Goal: Task Accomplishment & Management: Use online tool/utility

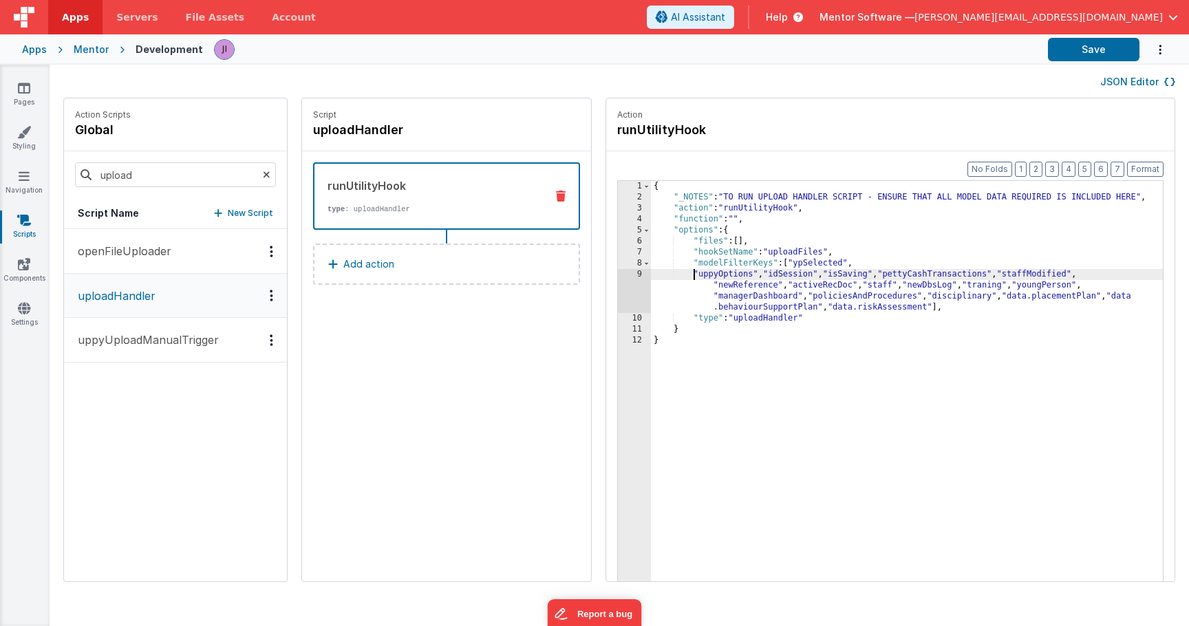
click at [753, 292] on div "{ "_NOTES" : "TO RUN UPLOAD HANDLER SCRIPT - ENSURE THAT ALL MODEL DATA REQUIRE…" at bounding box center [907, 413] width 512 height 465
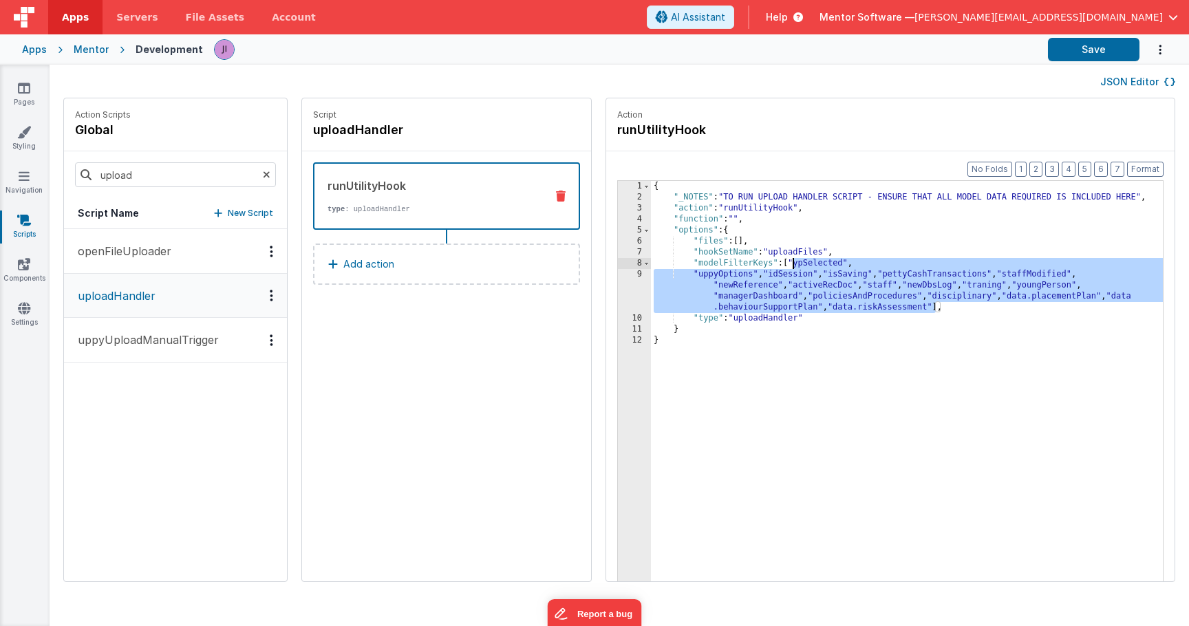
drag, startPoint x: 939, startPoint y: 311, endPoint x: 794, endPoint y: 266, distance: 152.8
click at [794, 266] on div "{ "_NOTES" : "TO RUN UPLOAD HANDLER SCRIPT - ENSURE THAT ALL MODEL DATA REQUIRE…" at bounding box center [907, 413] width 512 height 465
click at [800, 260] on div "{ "_NOTES" : "TO RUN UPLOAD HANDLER SCRIPT - ENSURE THAT ALL MODEL DATA REQUIRE…" at bounding box center [907, 413] width 512 height 465
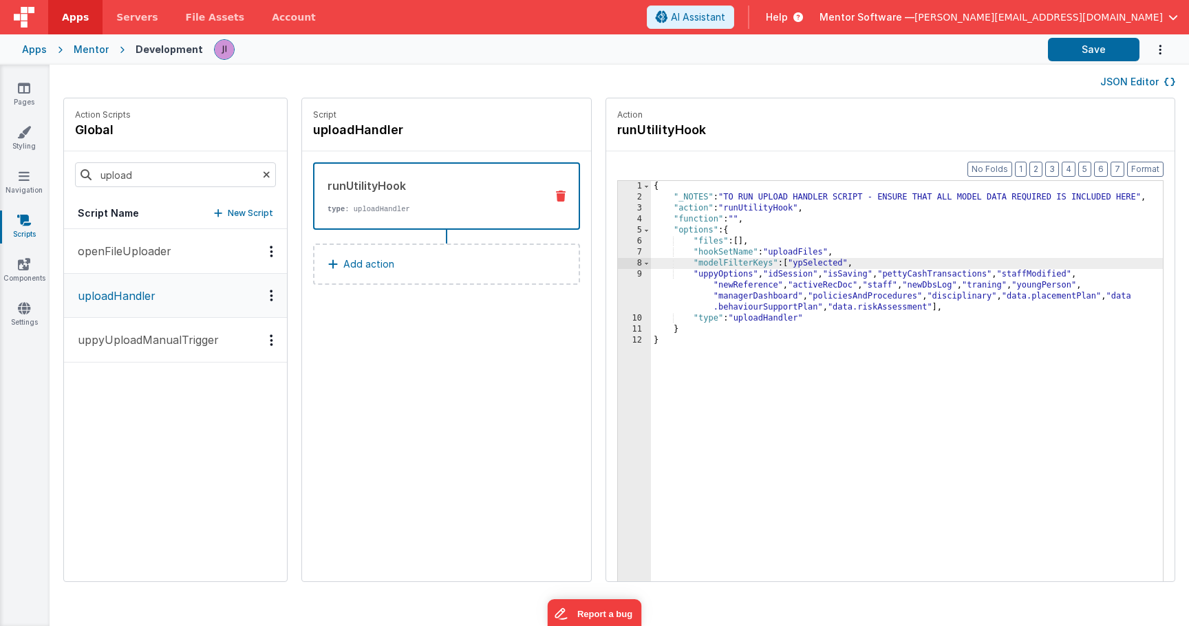
click at [994, 290] on div "{ "_NOTES" : "TO RUN UPLOAD HANDLER SCRIPT - ENSURE THAT ALL MODEL DATA REQUIRE…" at bounding box center [907, 413] width 512 height 465
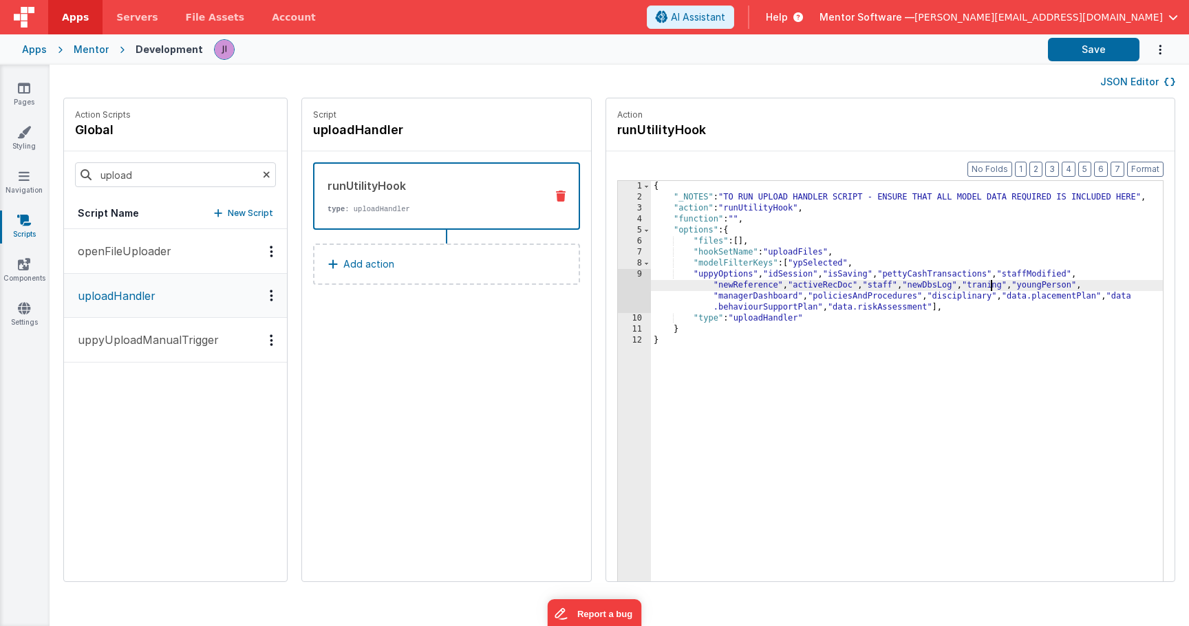
click at [994, 290] on div "{ "_NOTES" : "TO RUN UPLOAD HANDLER SCRIPT - ENSURE THAT ALL MODEL DATA REQUIRE…" at bounding box center [907, 413] width 512 height 465
click at [1076, 50] on button "Save" at bounding box center [1094, 49] width 92 height 23
click at [1076, 45] on button "Save" at bounding box center [1094, 49] width 92 height 23
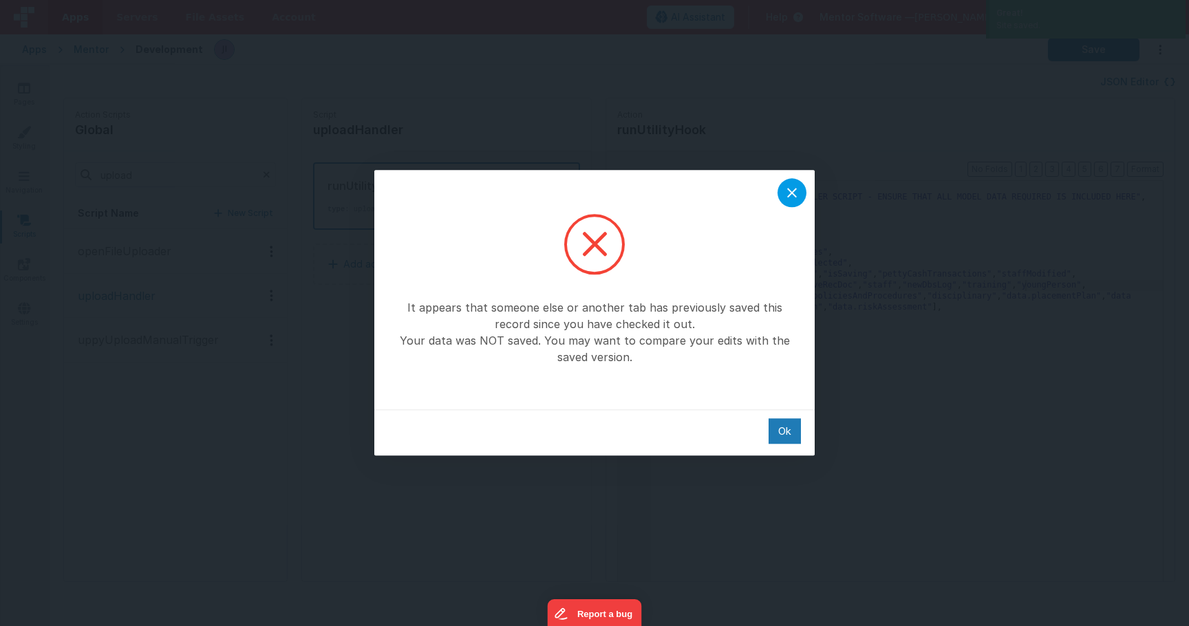
click at [794, 191] on icon at bounding box center [792, 193] width 10 height 10
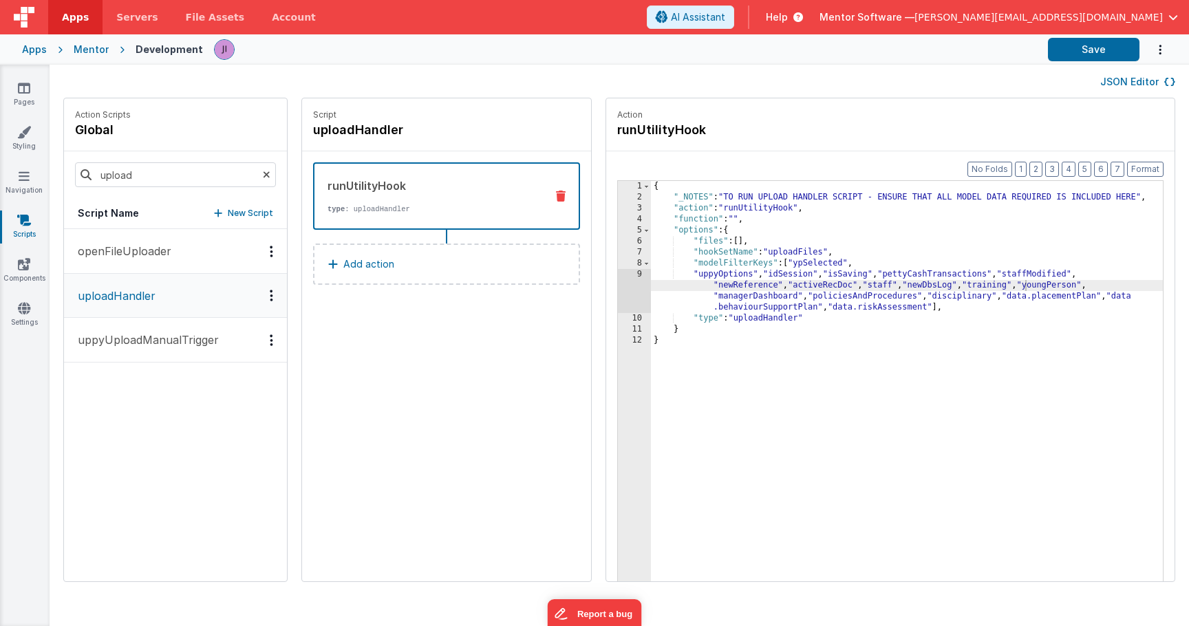
click at [1143, 197] on div "{ "_NOTES" : "TO RUN UPLOAD HANDLER SCRIPT - ENSURE THAT ALL MODEL DATA REQUIRE…" at bounding box center [907, 413] width 512 height 465
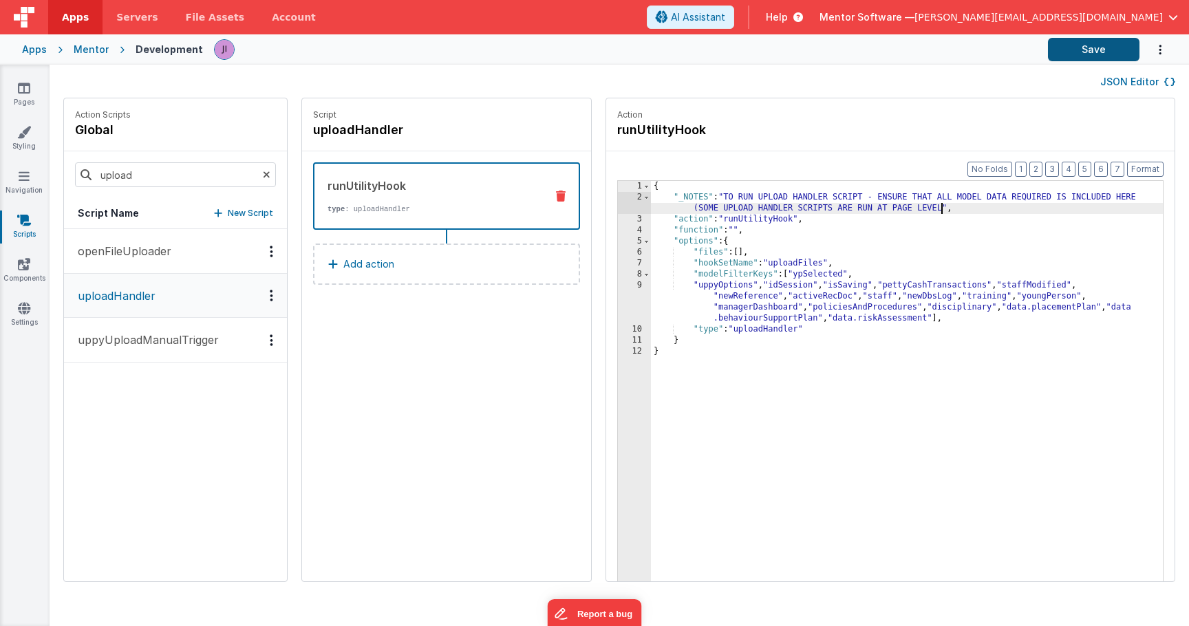
click at [1104, 51] on button "Save" at bounding box center [1094, 49] width 92 height 23
click at [25, 94] on icon at bounding box center [24, 88] width 12 height 14
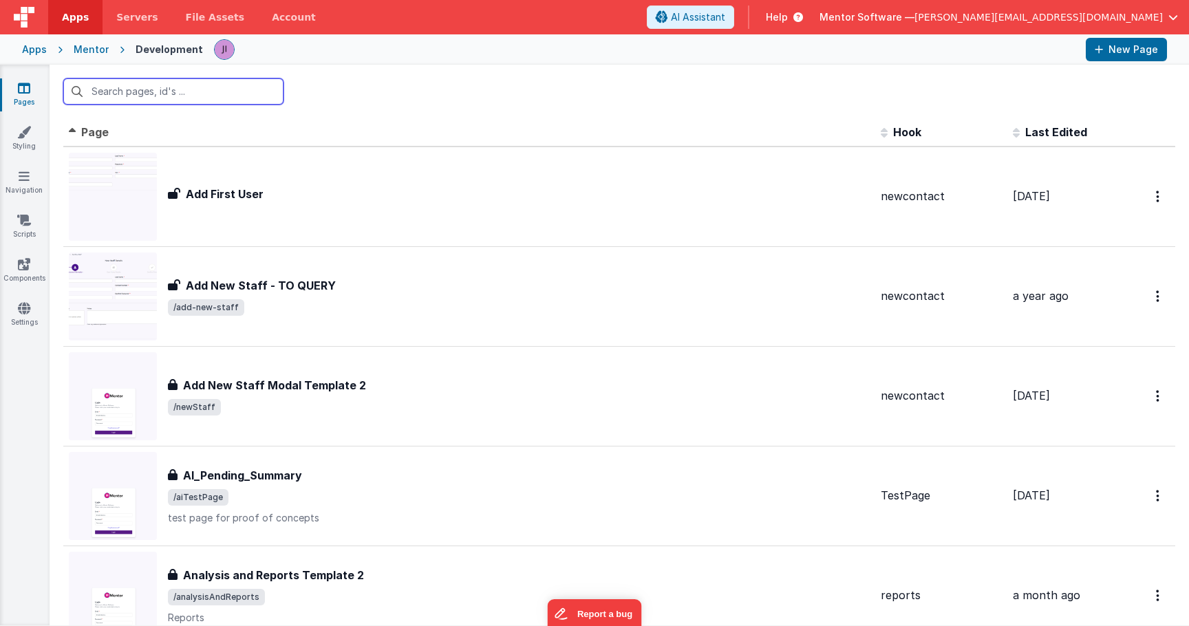
click at [152, 88] on input "text" at bounding box center [173, 91] width 220 height 26
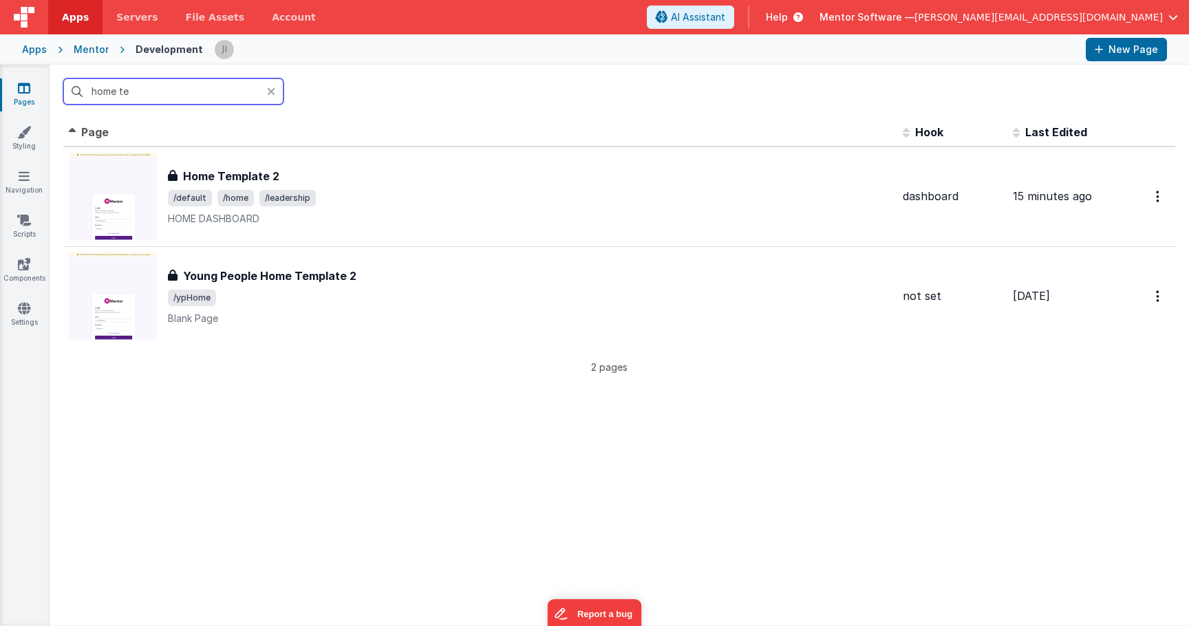
type input "home the"
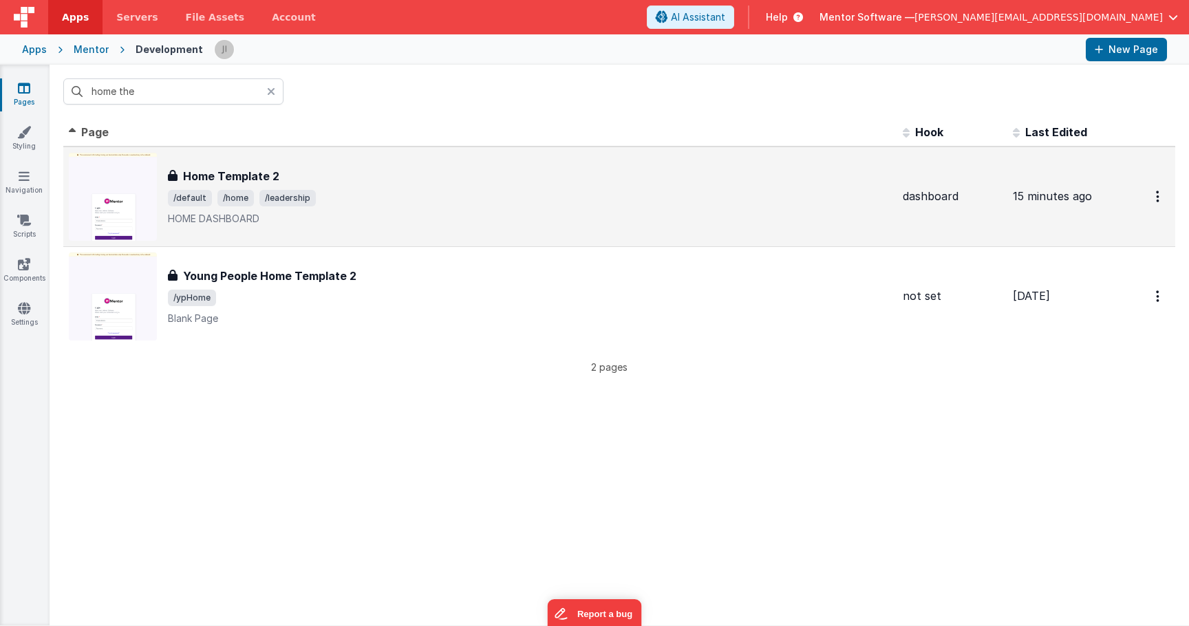
drag, startPoint x: 155, startPoint y: 88, endPoint x: 423, endPoint y: 209, distance: 294.5
click at [423, 209] on div "Home Template 2 Home Template 2 /default /home /leadership HOME DASHBOARD" at bounding box center [530, 197] width 724 height 58
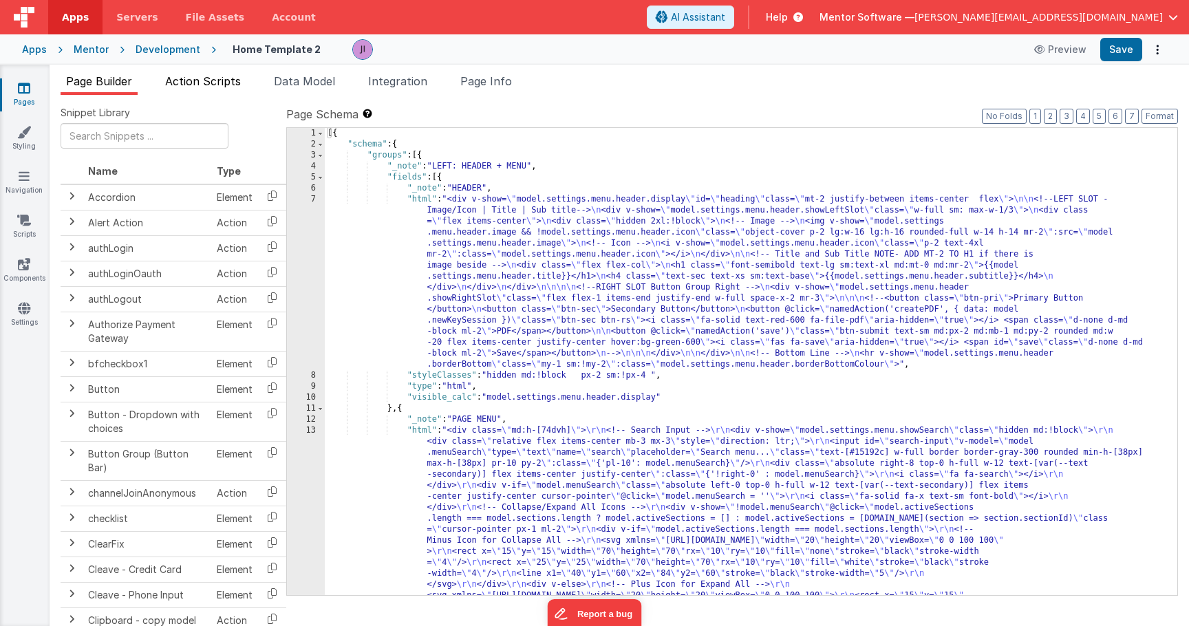
click at [212, 90] on li "Action Scripts" at bounding box center [203, 84] width 87 height 22
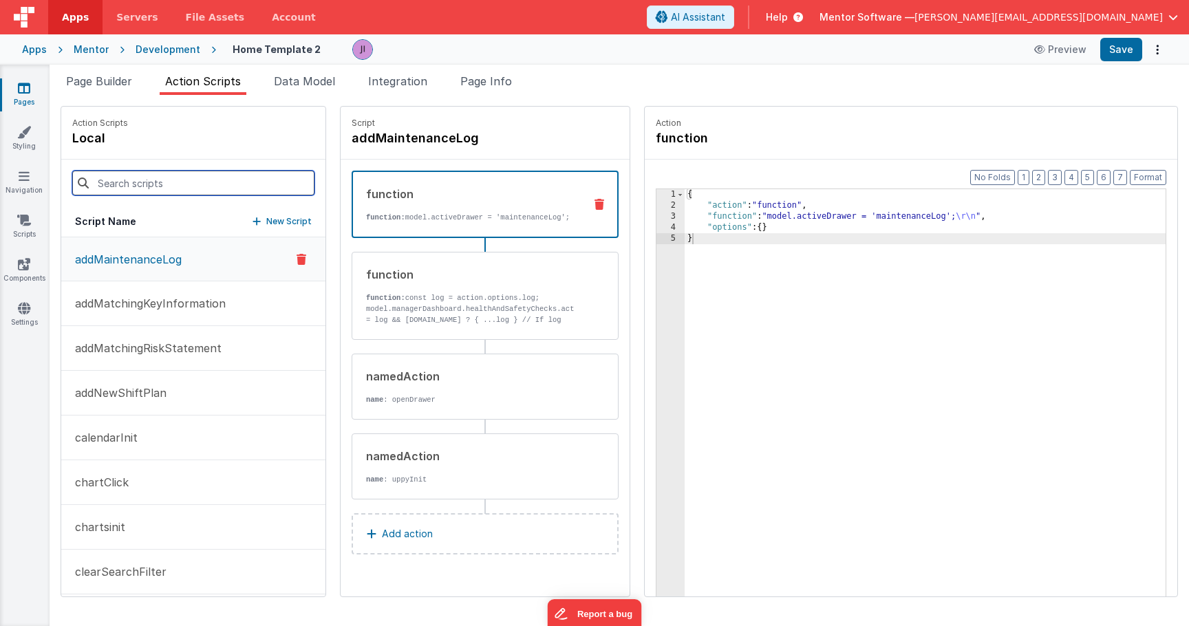
click at [198, 182] on input at bounding box center [193, 183] width 242 height 25
type input "save"
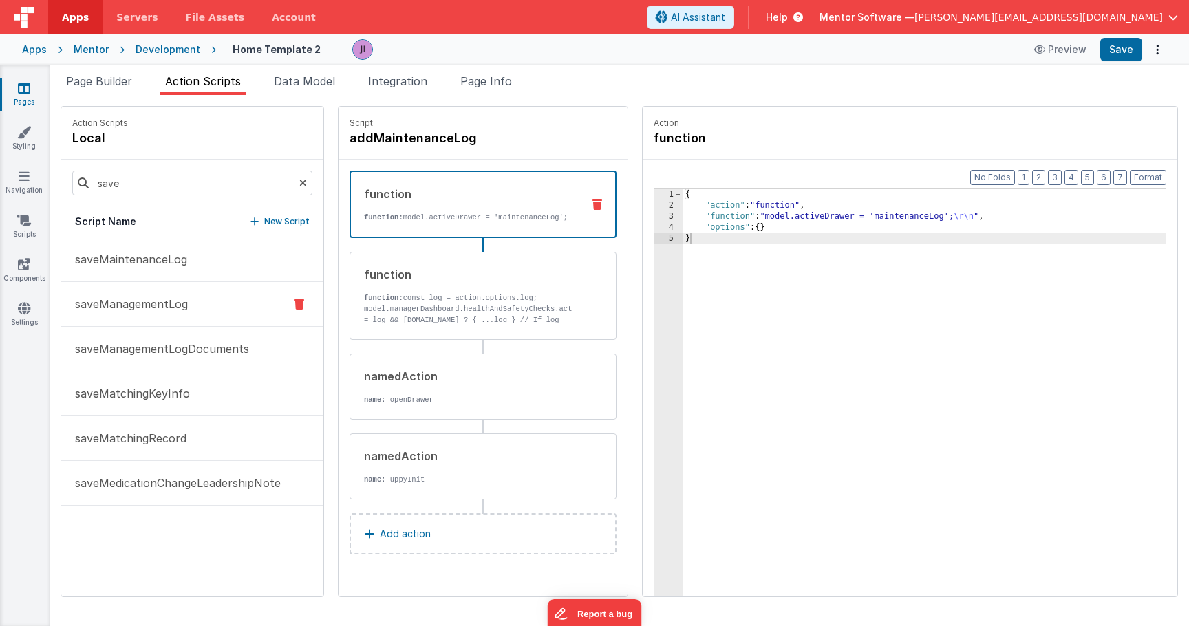
drag, startPoint x: 219, startPoint y: 250, endPoint x: 202, endPoint y: 304, distance: 56.8
click at [201, 304] on button "saveManagementLog" at bounding box center [192, 304] width 262 height 45
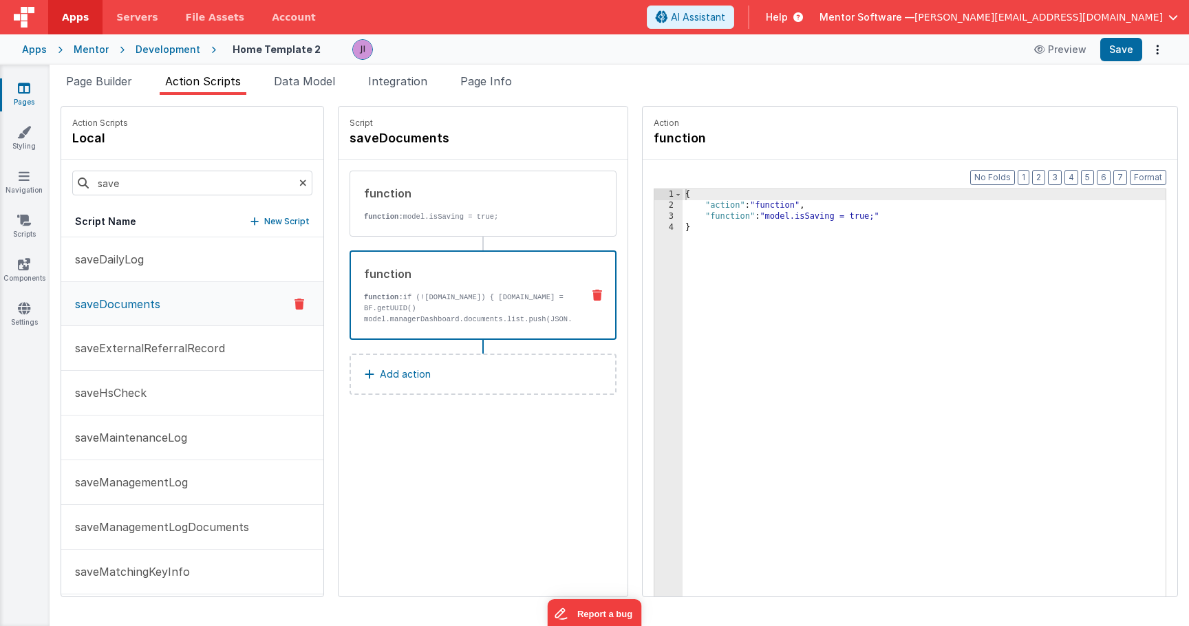
click at [453, 295] on p "function: if (!model.managerDashboard.documents.activeRecord.id) { model.manage…" at bounding box center [467, 325] width 207 height 66
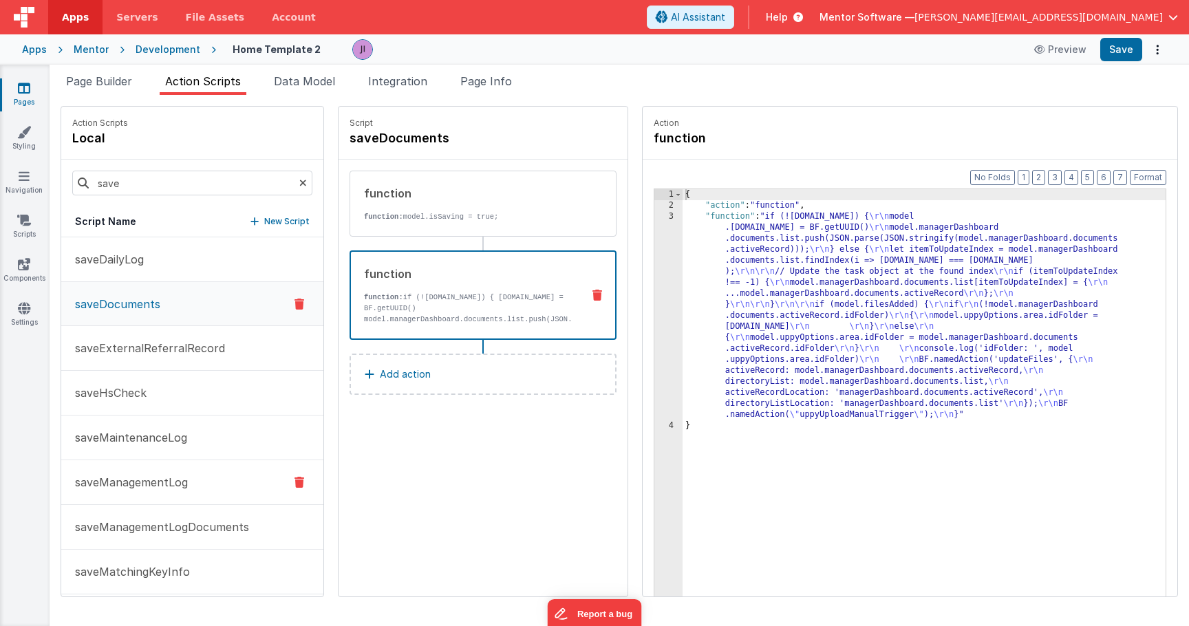
click at [169, 482] on p "saveManagementLog" at bounding box center [127, 482] width 121 height 17
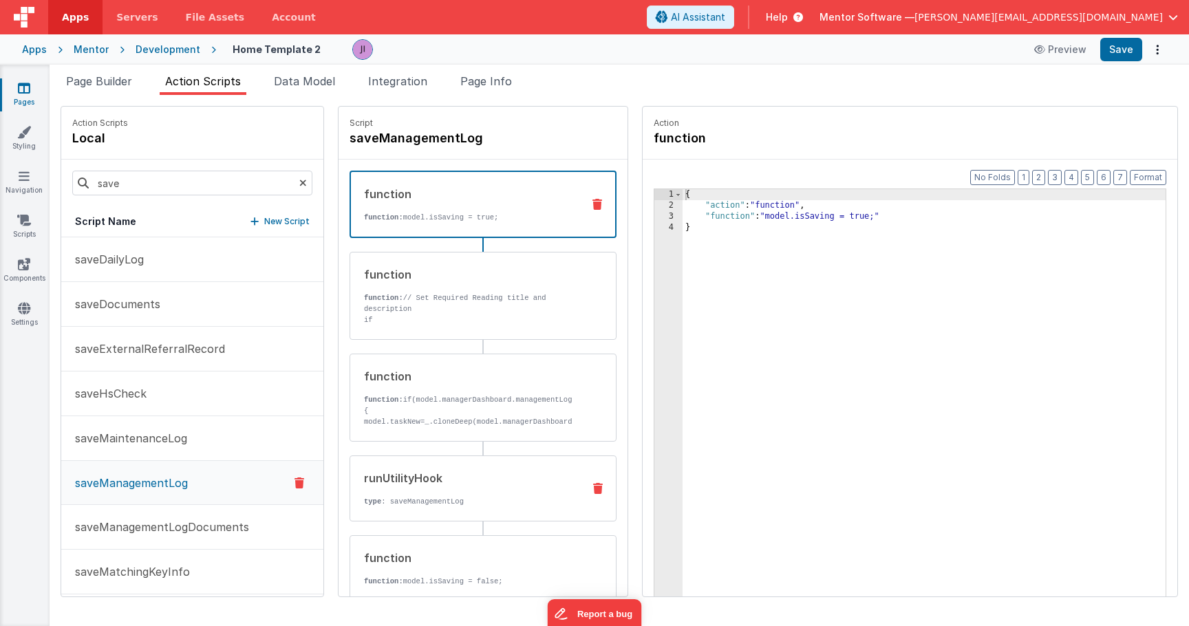
scroll to position [18, 0]
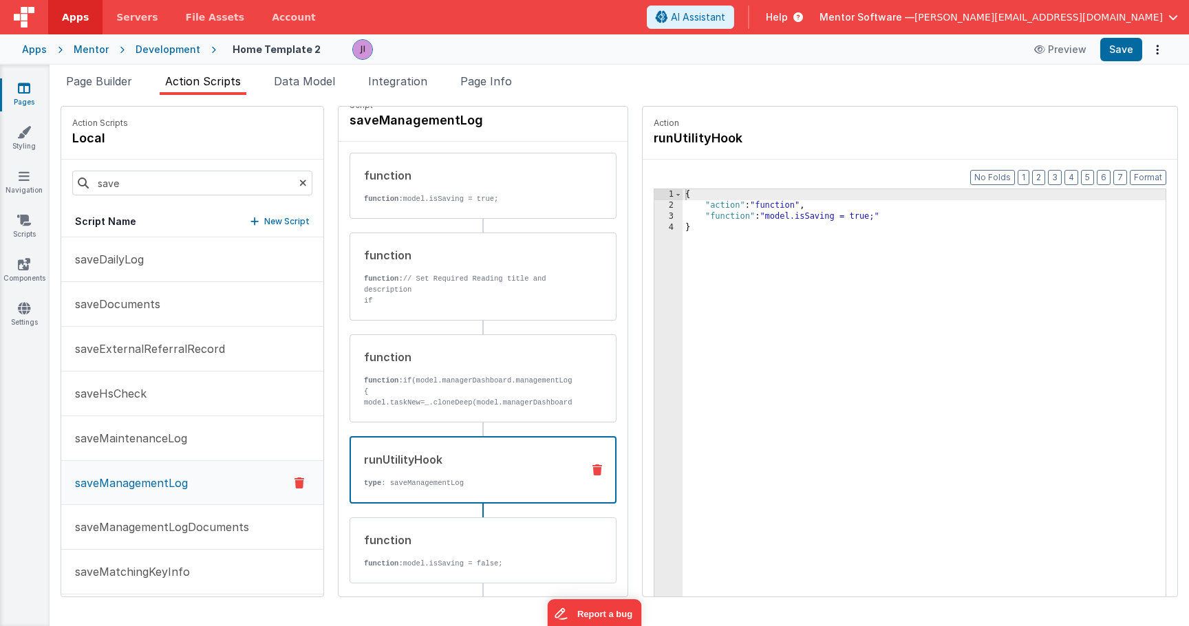
click at [403, 442] on div "runUtilityHook type : saveManagementLog" at bounding box center [483, 469] width 267 height 67
click at [818, 259] on div "{ "action" : "runUtilityHook" , "function" : "action.options.managementLogData …" at bounding box center [925, 425] width 484 height 472
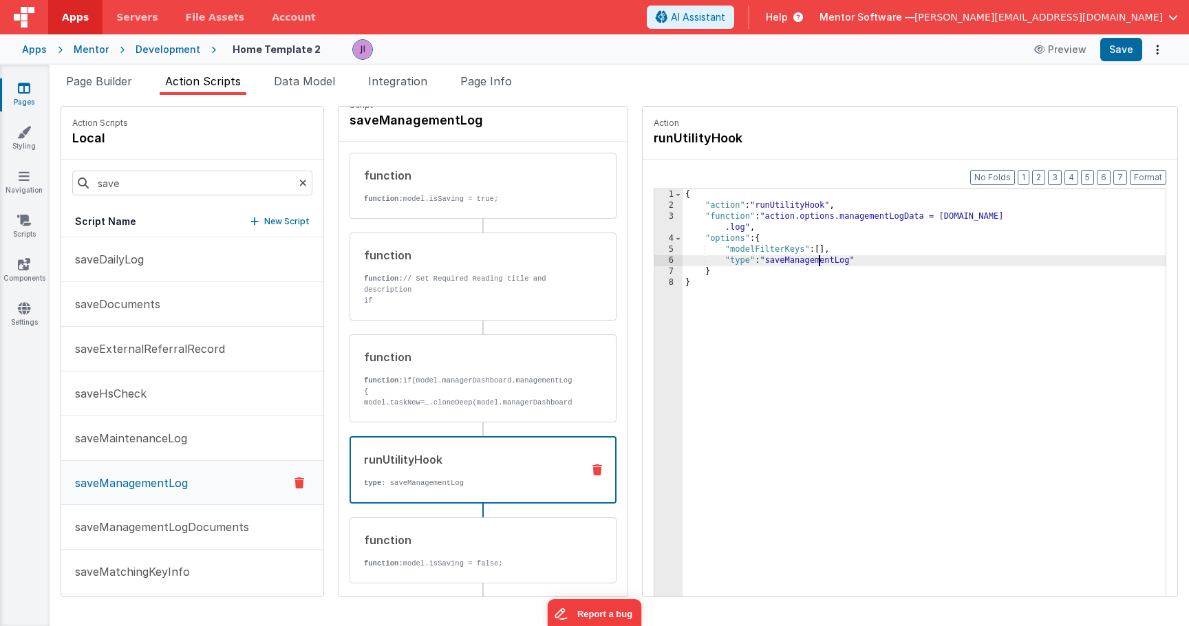
click at [818, 259] on div "{ "action" : "runUtilityHook" , "function" : "action.options.managementLogData …" at bounding box center [925, 425] width 484 height 472
click at [783, 303] on div "{ "action" : "runUtilityHook" , "function" : "action.options.managementLogData …" at bounding box center [925, 425] width 484 height 472
click at [518, 77] on li "Page Info" at bounding box center [486, 84] width 63 height 22
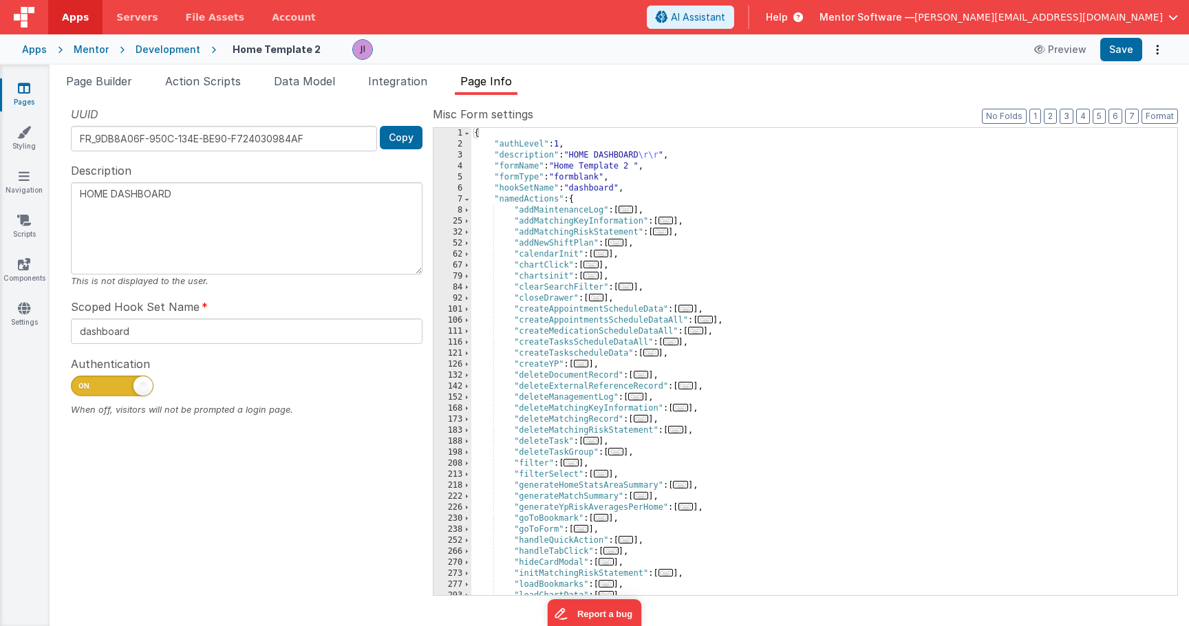
click at [700, 204] on div "{ "authLevel" : 1 , "description" : "HOME DASHBOARD \r\r " , "formName" : "Home…" at bounding box center [819, 372] width 696 height 489
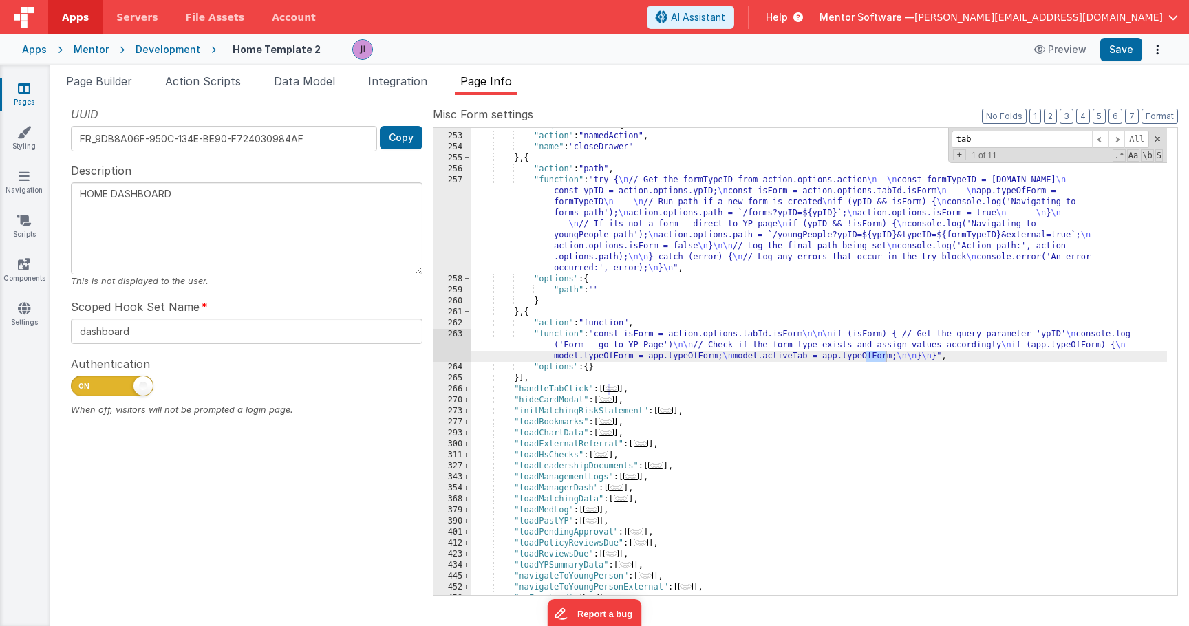
scroll to position [1737, 0]
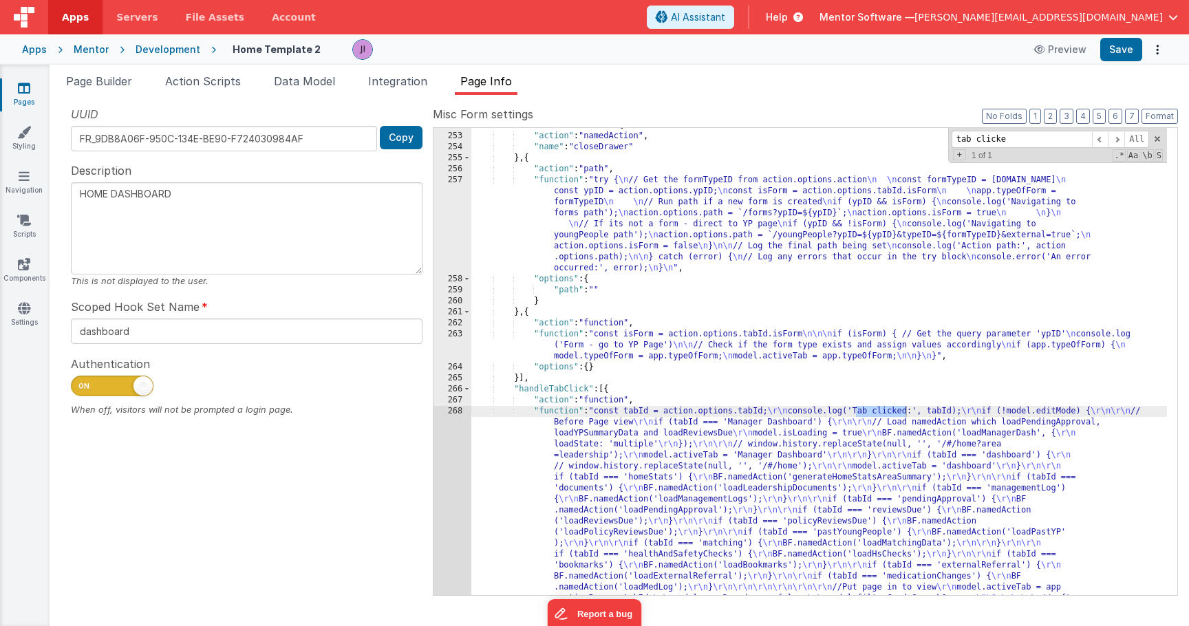
type input "tab clicke"
click at [432, 466] on div "UUID FR_9DB8A06F-950C-134E-BE90-F724030984AF Copy Description HOME DASHBOARD Th…" at bounding box center [247, 350] width 372 height 489
click at [458, 469] on div "268" at bounding box center [453, 516] width 38 height 220
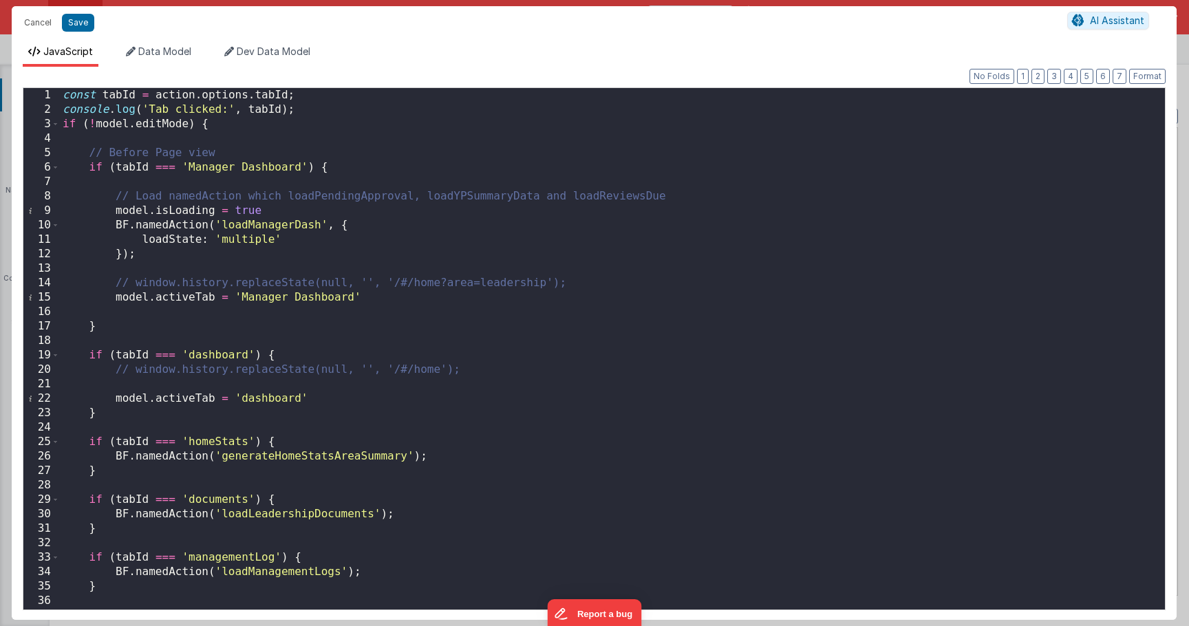
click at [447, 296] on div "const tabId = action . options . tabId ; console . log ( 'Tab clicked:' , tabId…" at bounding box center [607, 363] width 1095 height 551
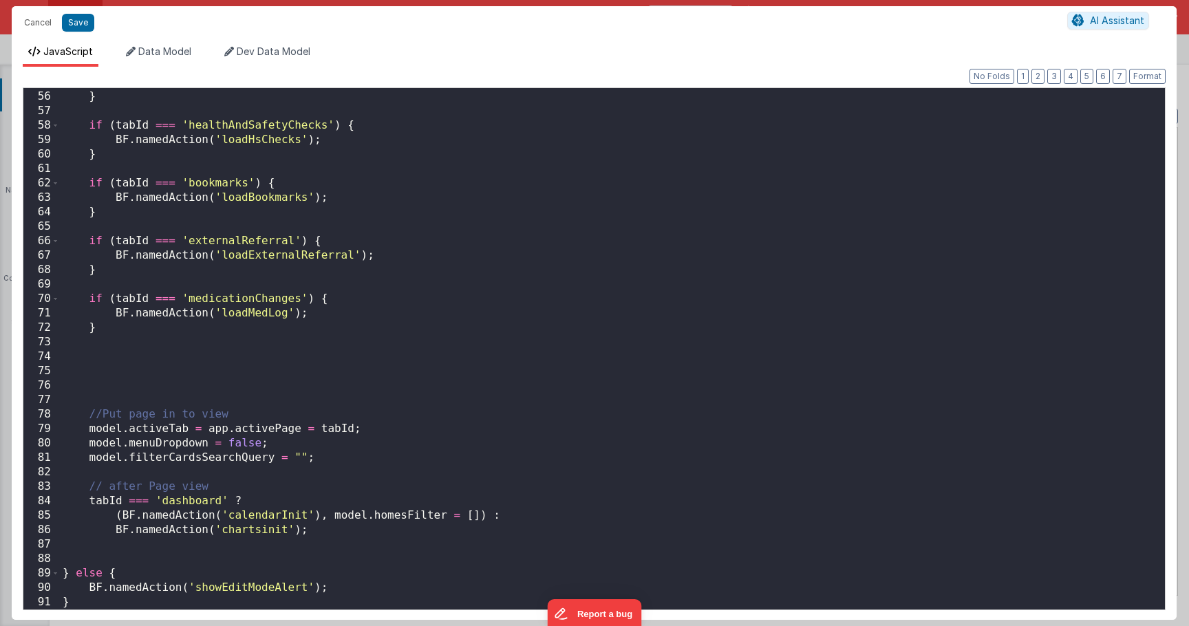
scroll to position [0, 0]
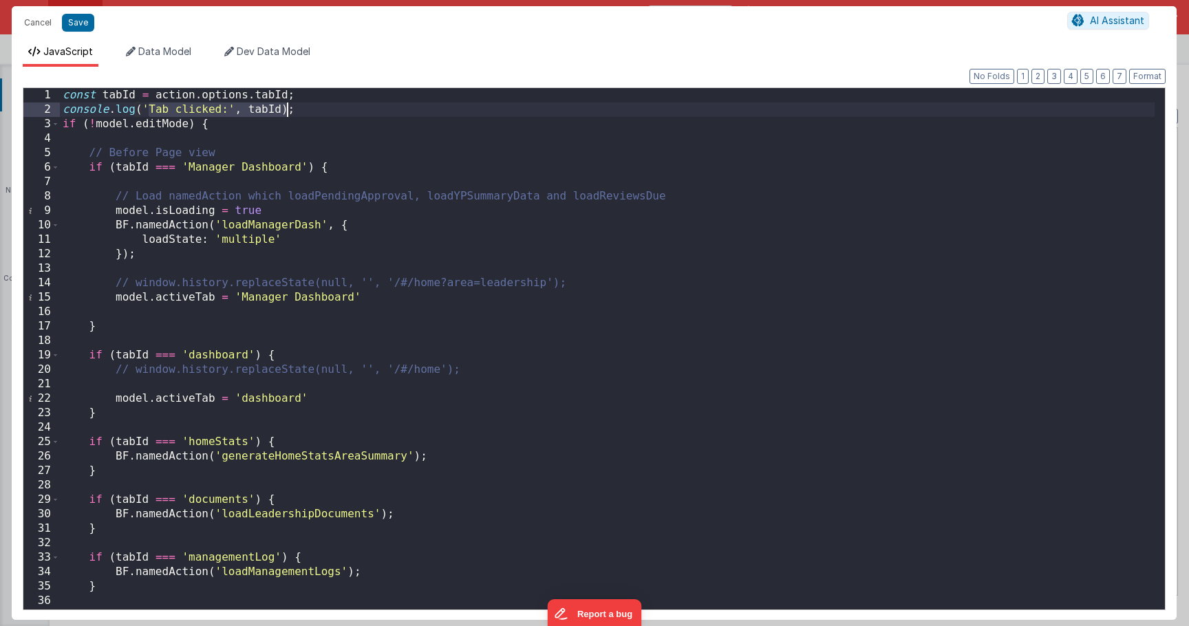
drag, startPoint x: 150, startPoint y: 114, endPoint x: 286, endPoint y: 107, distance: 136.5
click at [286, 107] on div "const tabId = action . options . tabId ; console . log ( 'Tab clicked:' , tabId…" at bounding box center [607, 363] width 1095 height 551
click at [98, 140] on div "const tabId = action . options . tabId ; console . log ( 'Tab clicked:' , tabId…" at bounding box center [607, 363] width 1095 height 551
drag, startPoint x: 265, startPoint y: 94, endPoint x: 156, endPoint y: 98, distance: 109.5
click at [156, 98] on div "const tabId = action . options . tabId ; console . log ( 'Tab clicked:' , tabId…" at bounding box center [607, 363] width 1095 height 551
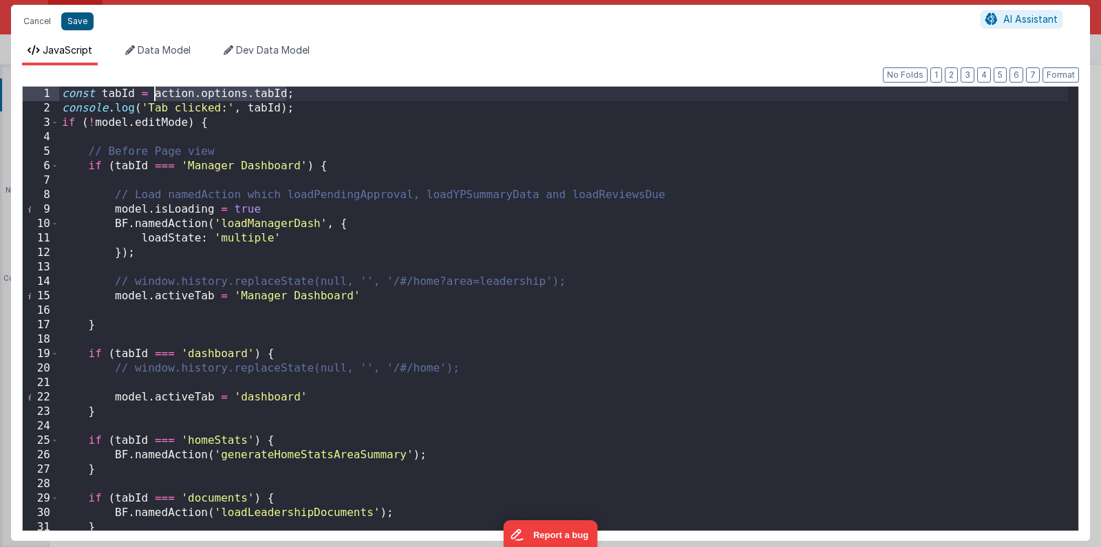
click at [74, 23] on button "Save" at bounding box center [77, 21] width 32 height 18
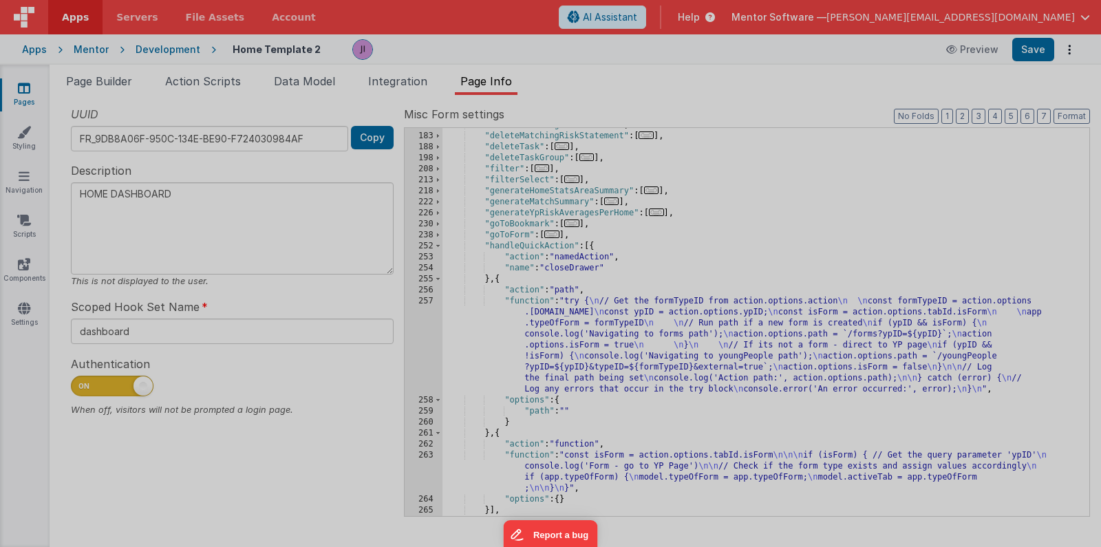
type textarea "HOME DASHBOARD"
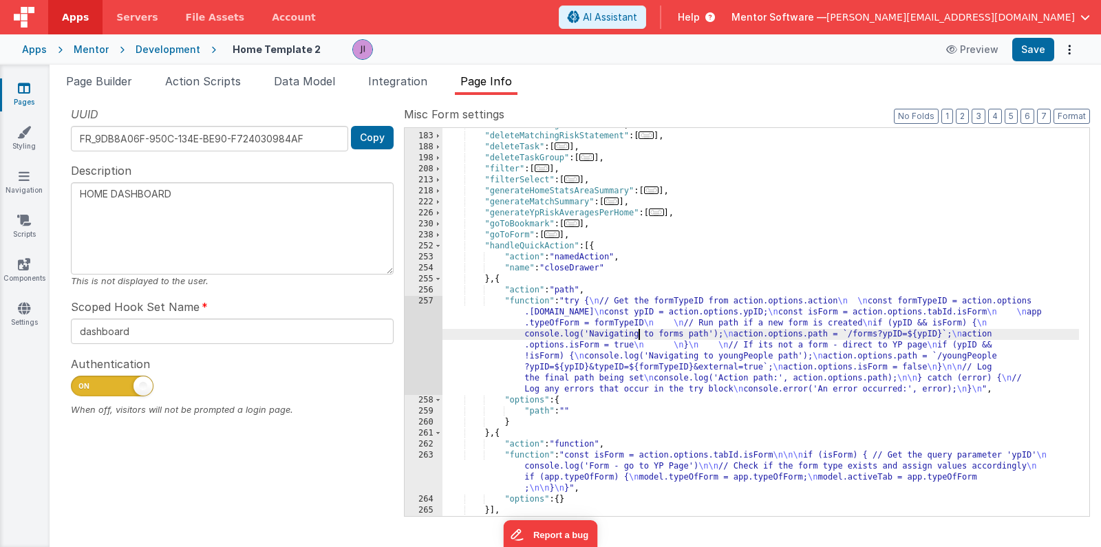
click at [642, 324] on div ""deleteMatchingRecord" : [ ... ] , "deleteMatchingRiskStatement" : [ ... ] , "d…" at bounding box center [761, 325] width 637 height 410
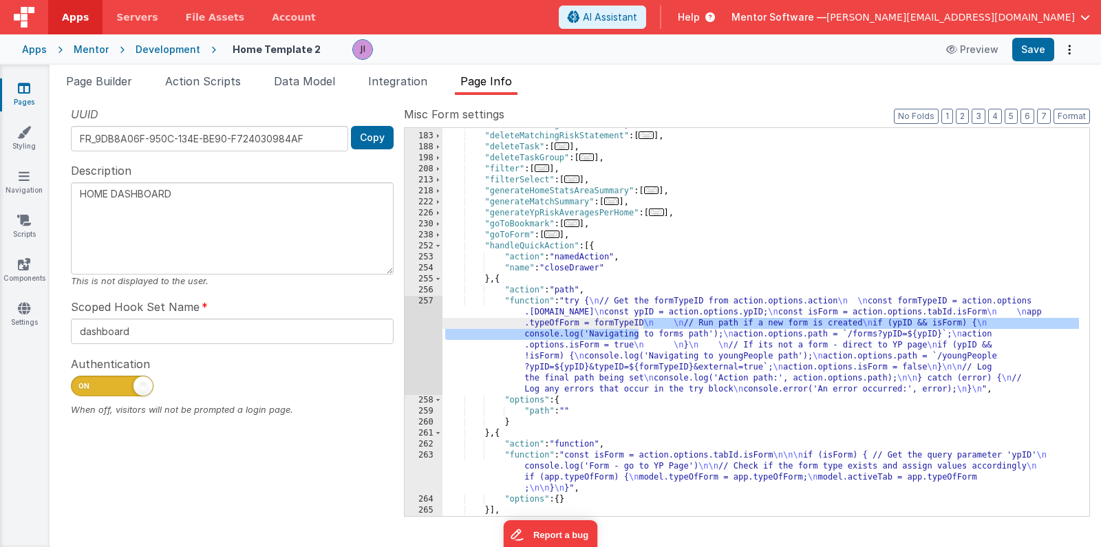
click at [552, 365] on div ""deleteMatchingRecord" : [ ... ] , "deleteMatchingRiskStatement" : [ ... ] , "d…" at bounding box center [761, 325] width 637 height 410
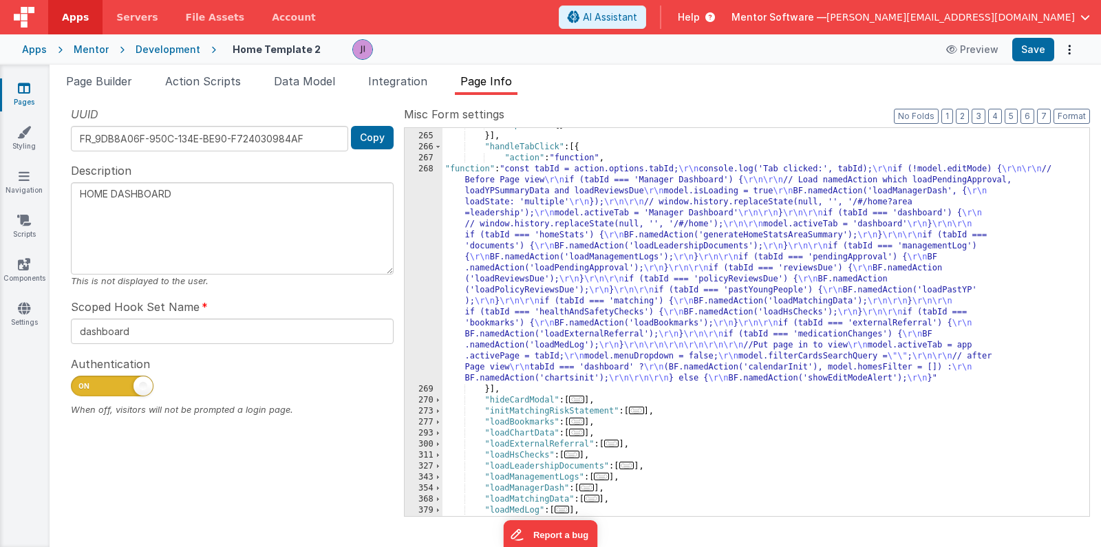
scroll to position [2111, 0]
drag, startPoint x: 564, startPoint y: 328, endPoint x: 556, endPoint y: 329, distance: 8.4
click at [564, 327] on div ""options" : { } }] , "handleTabClick" : [{ "action" : "function" , "function" :…" at bounding box center [761, 325] width 637 height 410
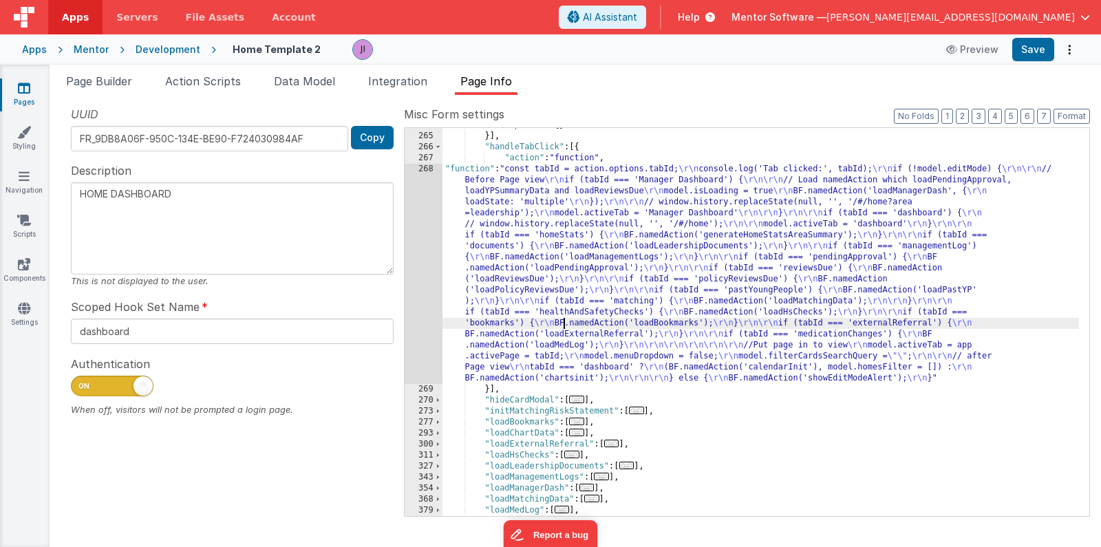
click at [436, 325] on div "268" at bounding box center [424, 274] width 38 height 220
click at [432, 323] on div "268" at bounding box center [424, 274] width 38 height 220
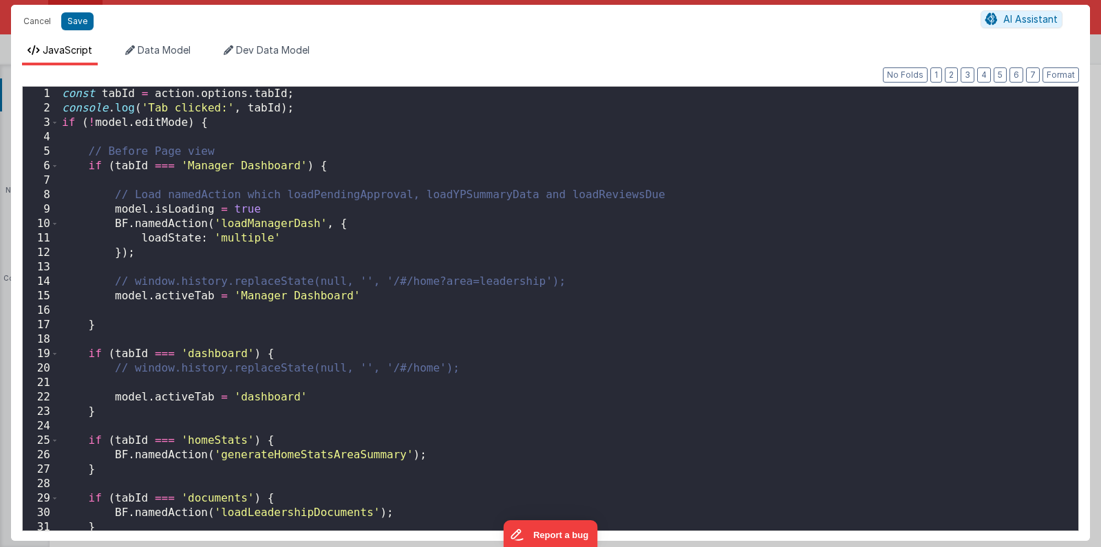
scroll to position [871, 0]
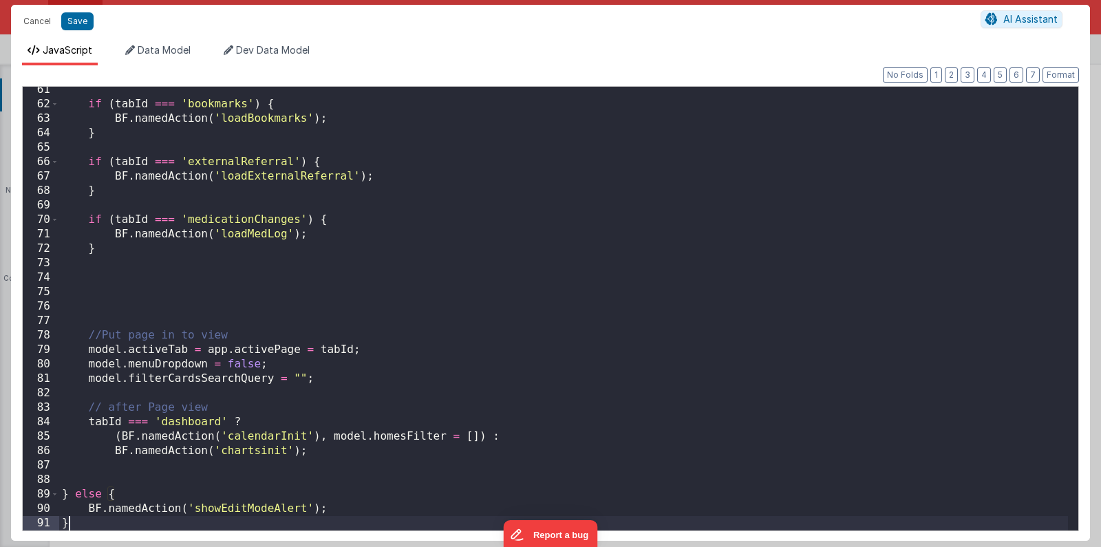
click at [284, 454] on div "if ( tabId === 'bookmarks' ) { BF . namedAction ( 'loadBookmarks' ) ; } if ( ta…" at bounding box center [563, 319] width 1009 height 473
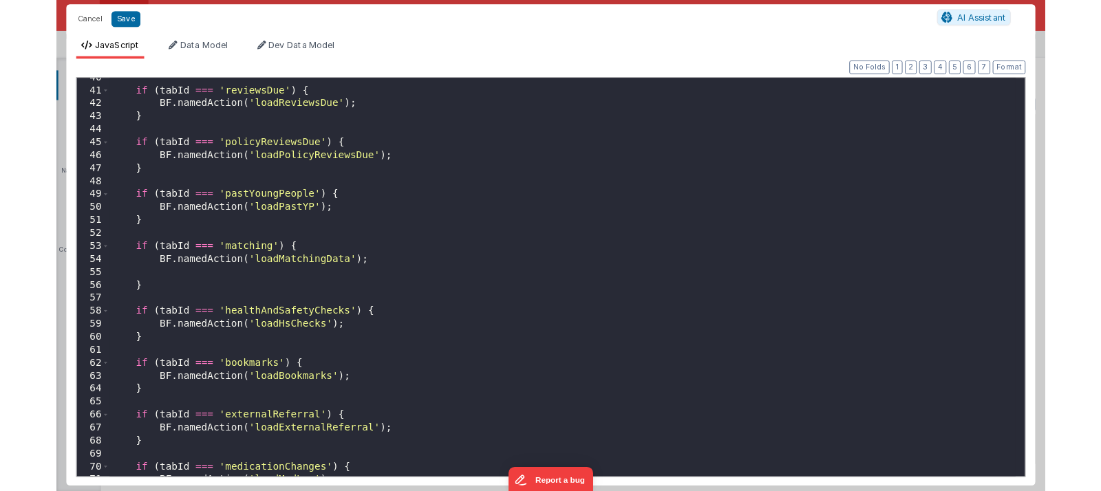
scroll to position [0, 0]
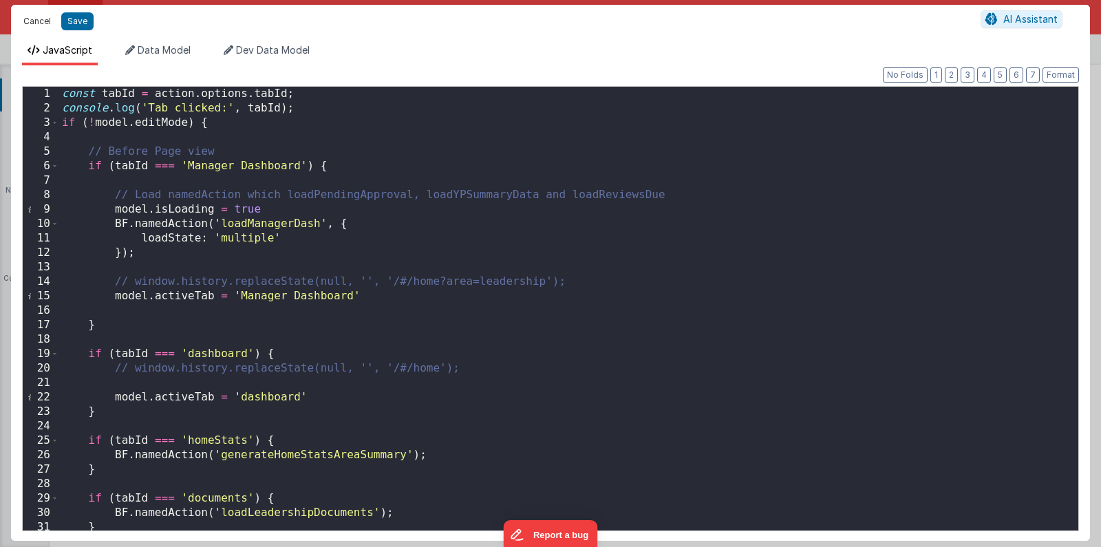
click at [36, 14] on button "Cancel" at bounding box center [37, 21] width 41 height 19
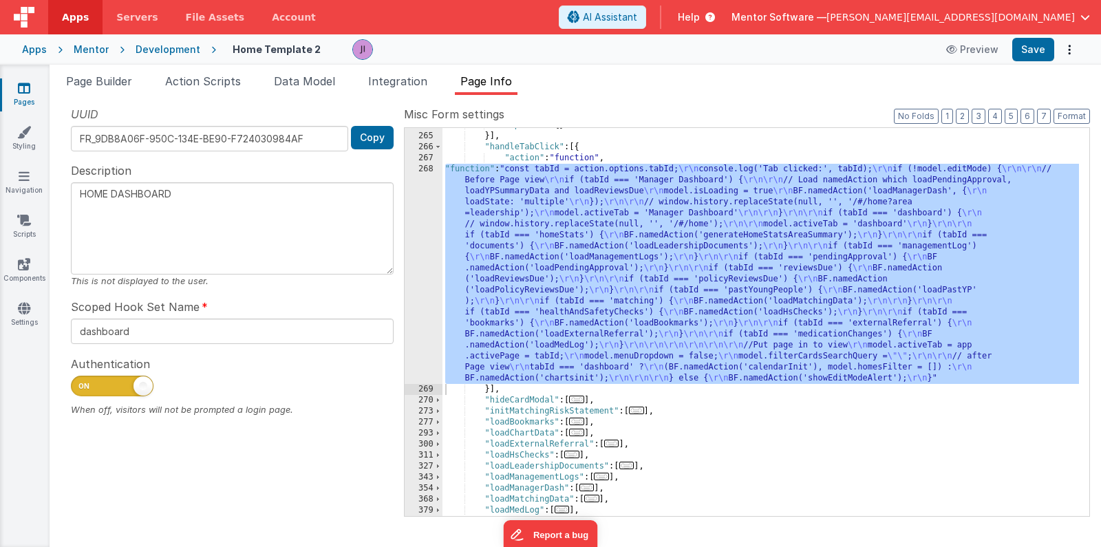
click at [557, 297] on div ""options" : { } }] , "handleTabClick" : [{ "action" : "function" , "function" :…" at bounding box center [761, 325] width 637 height 410
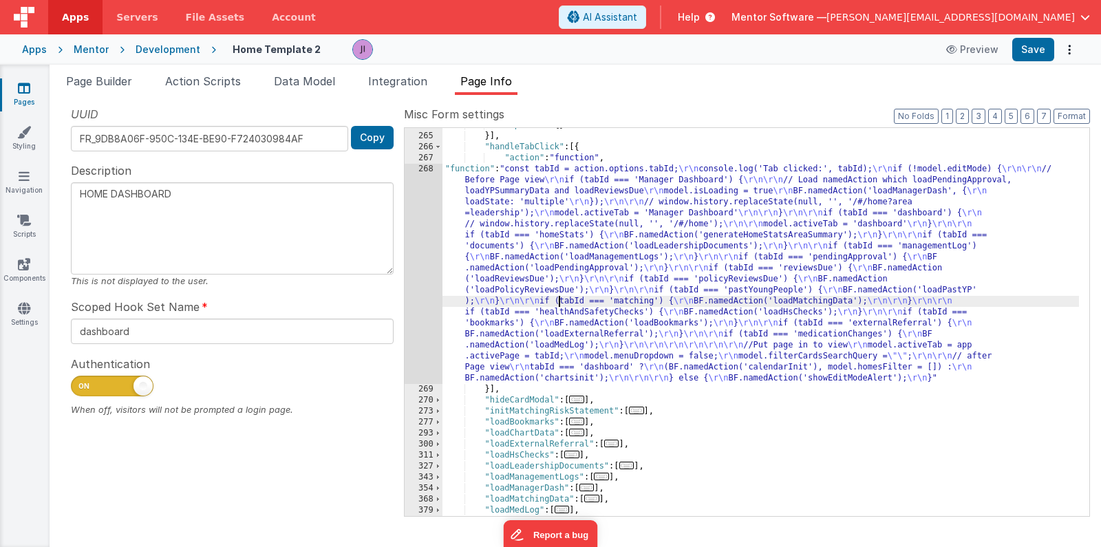
click at [477, 335] on div ""options" : { } }] , "handleTabClick" : [{ "action" : "function" , "function" :…" at bounding box center [761, 325] width 637 height 410
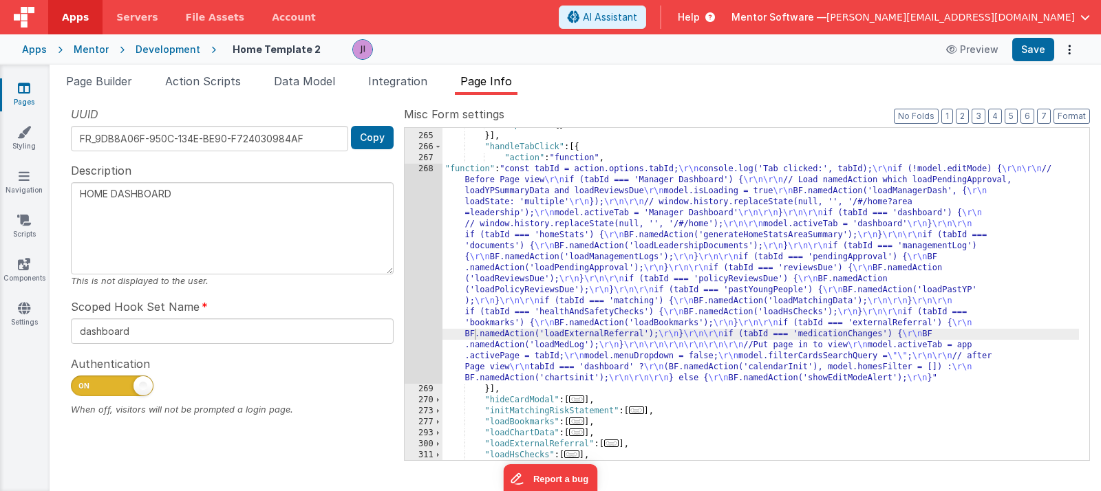
click at [624, 4] on header "Apps Servers File Assets Account Some FUTURE Slot AI Assistant Help Mentor Soft…" at bounding box center [550, 17] width 1101 height 34
click at [531, 268] on div ""options" : { } }] , "handleTabClick" : [{ "action" : "function" , "function" :…" at bounding box center [761, 297] width 637 height 354
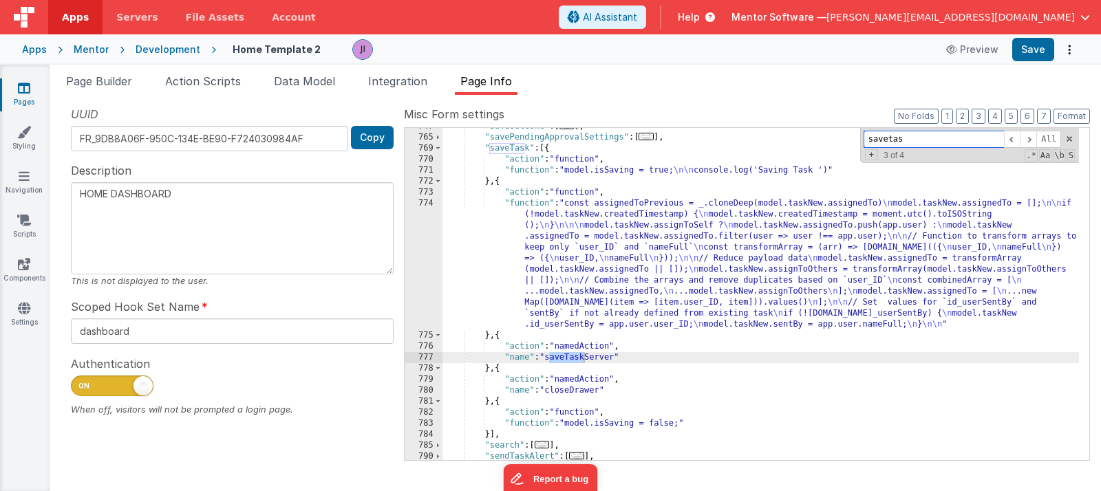
scroll to position [3464, 0]
click at [524, 255] on div ""saveOutcome" : [ ... ] , "savePendingApprovalSettings" : [ ... ] , "saveTask" …" at bounding box center [761, 298] width 637 height 354
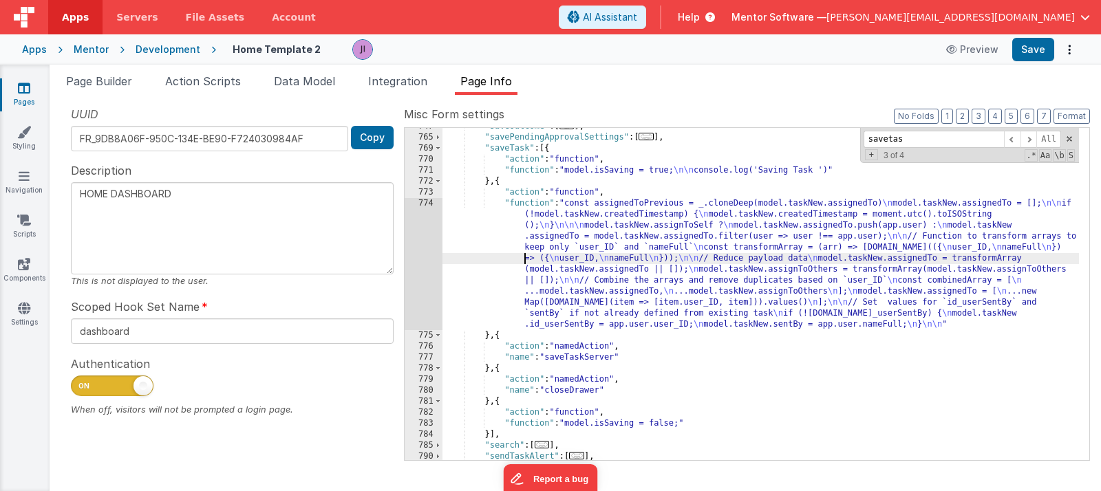
scroll to position [3434, 0]
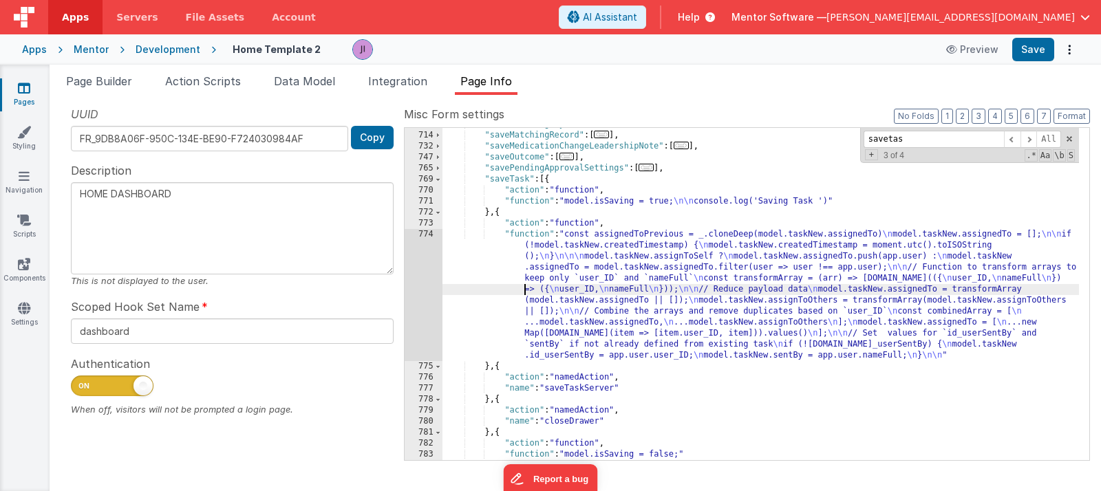
click at [756, 273] on div ""saveMatchingKeyInfo" : [ ... ] , "saveMatchingRecord" : [ ... ] , "saveMedicat…" at bounding box center [761, 296] width 637 height 354
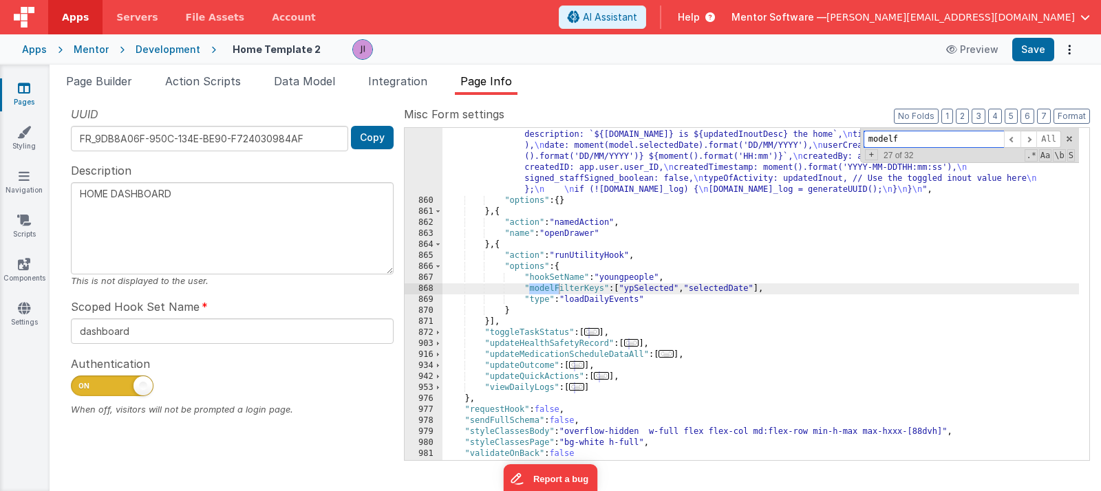
scroll to position [4029, 0]
type input "modelfilt"
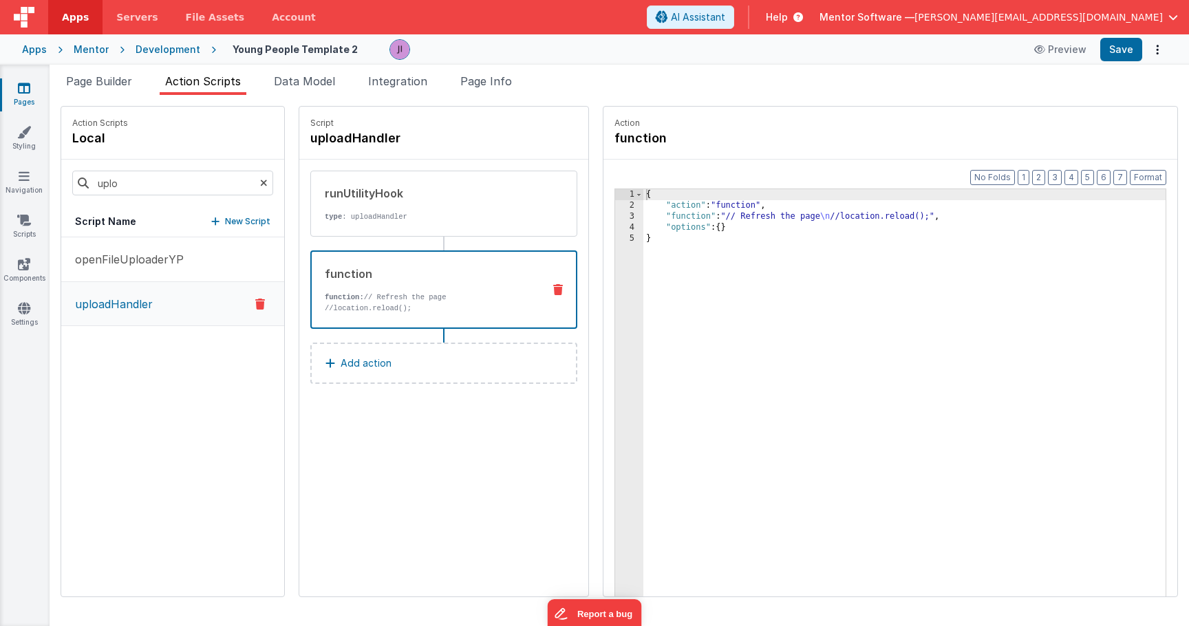
click at [21, 88] on icon at bounding box center [24, 88] width 12 height 14
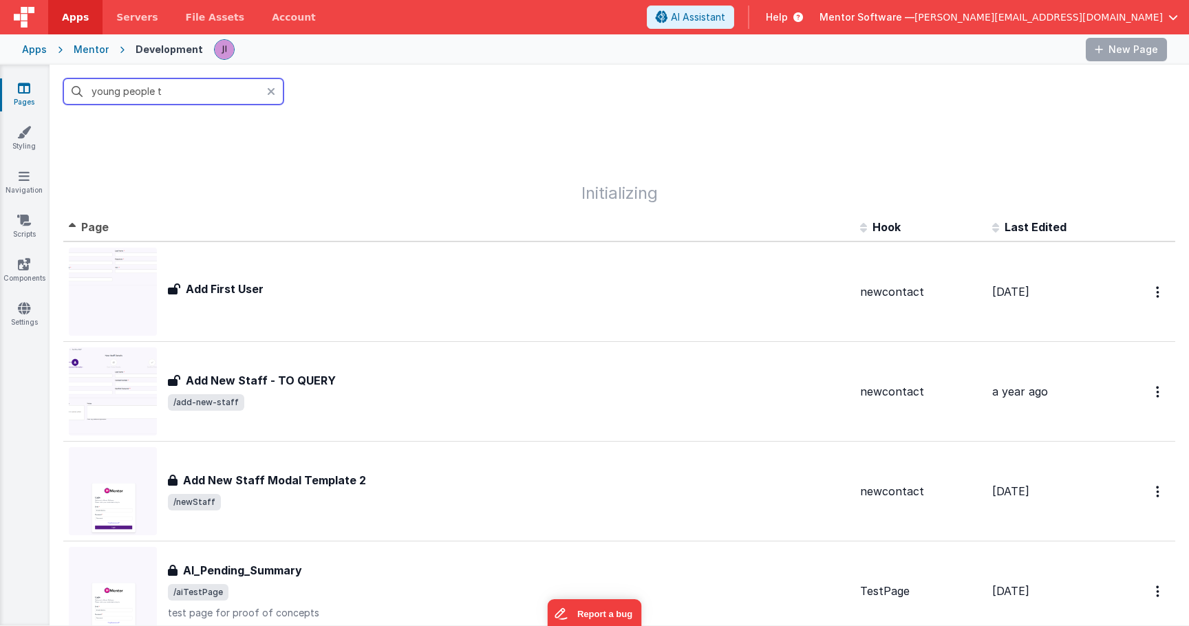
click at [145, 88] on input "young people t" at bounding box center [173, 91] width 220 height 26
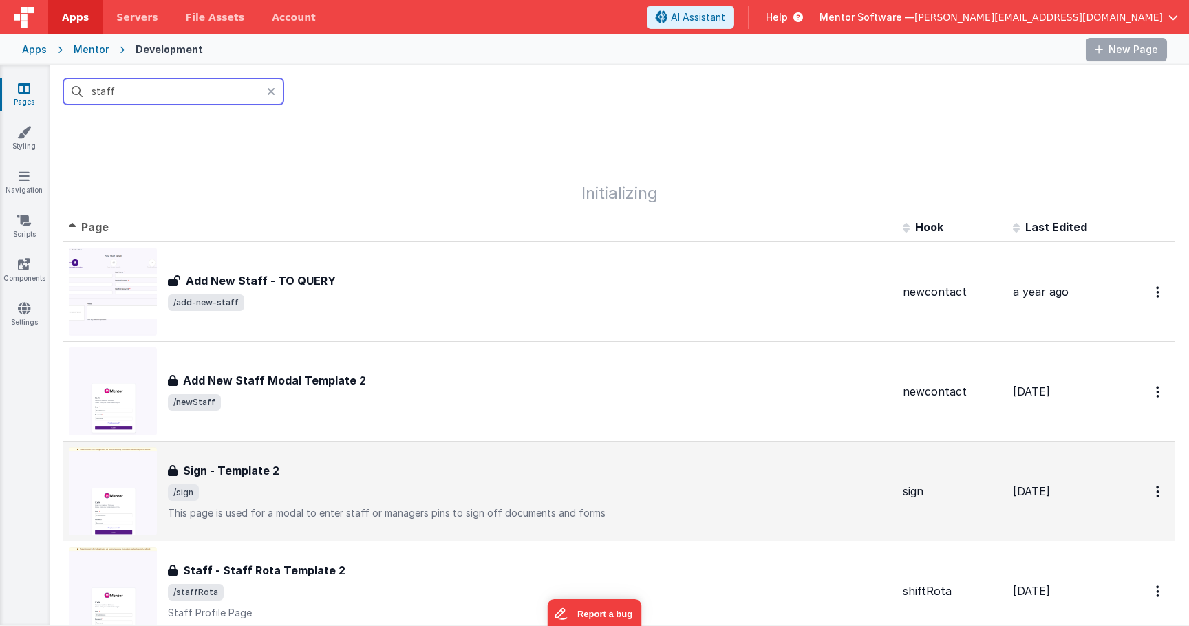
scroll to position [109, 0]
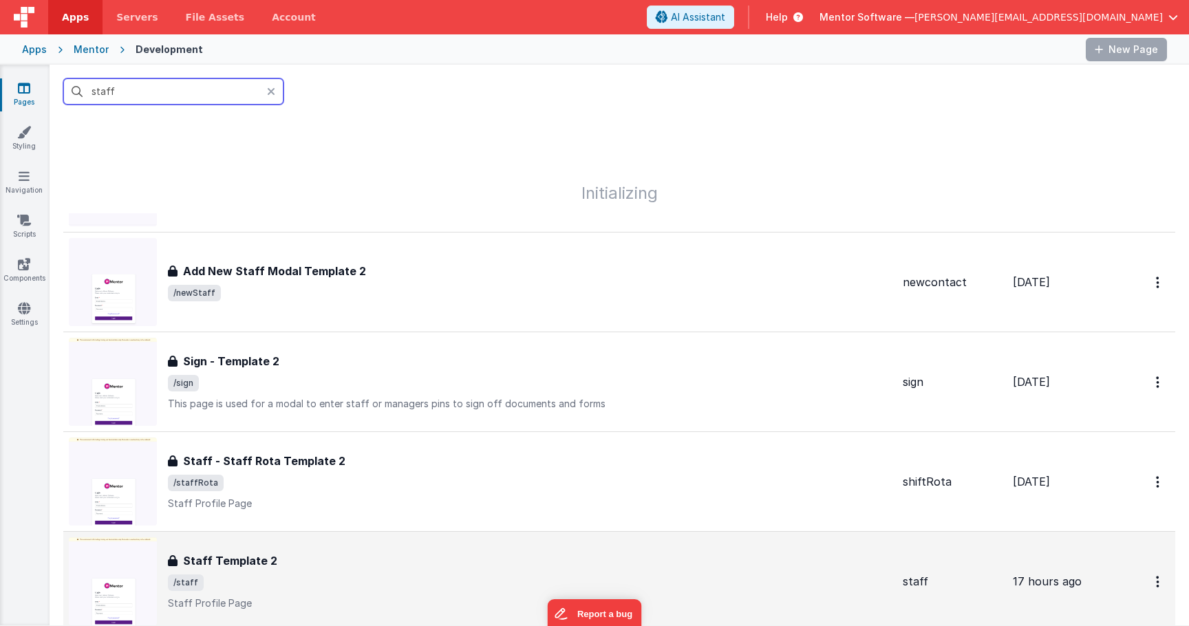
type input "staff"
click at [363, 573] on div "Staff Template 2 Staff Template 2 /staff Staff Profile Page" at bounding box center [530, 582] width 724 height 58
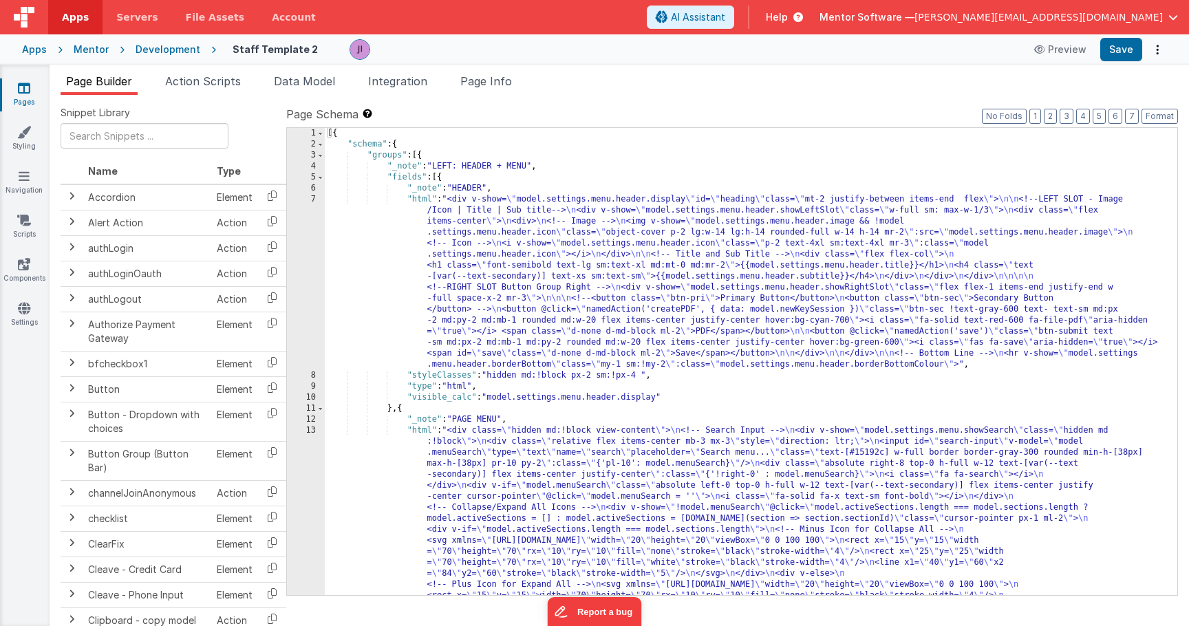
click at [512, 70] on div "Page Builder Action Scripts Data Model Integration Page Info Snippet Library Na…" at bounding box center [620, 346] width 1140 height 562
click at [511, 76] on span "Page Info" at bounding box center [486, 81] width 52 height 14
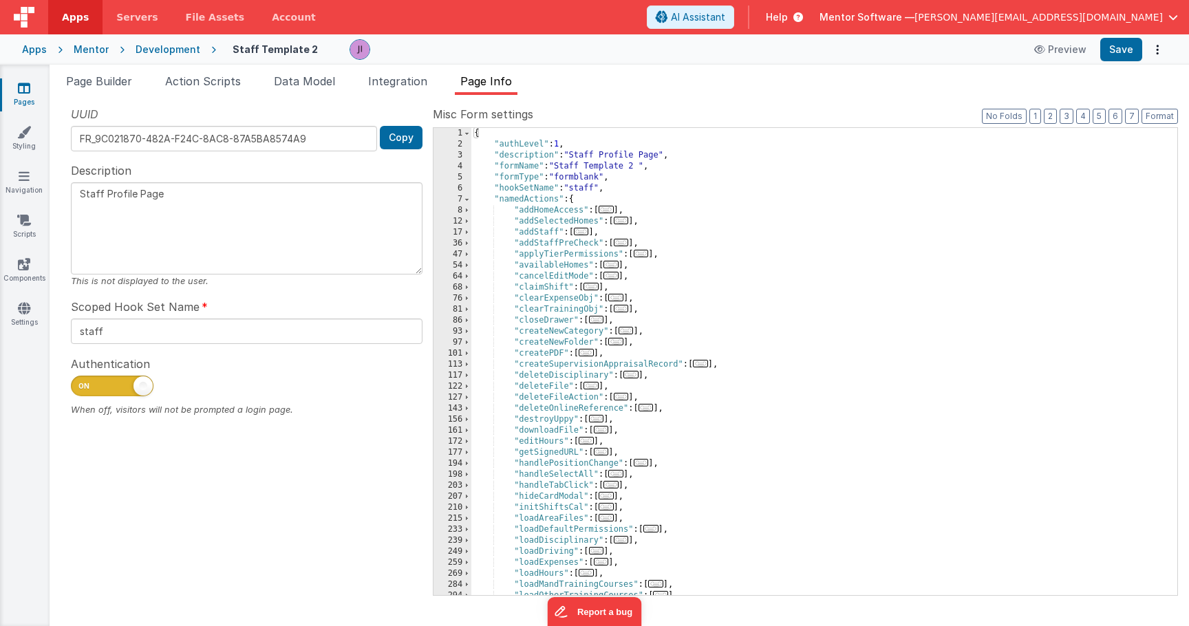
scroll to position [607, 0]
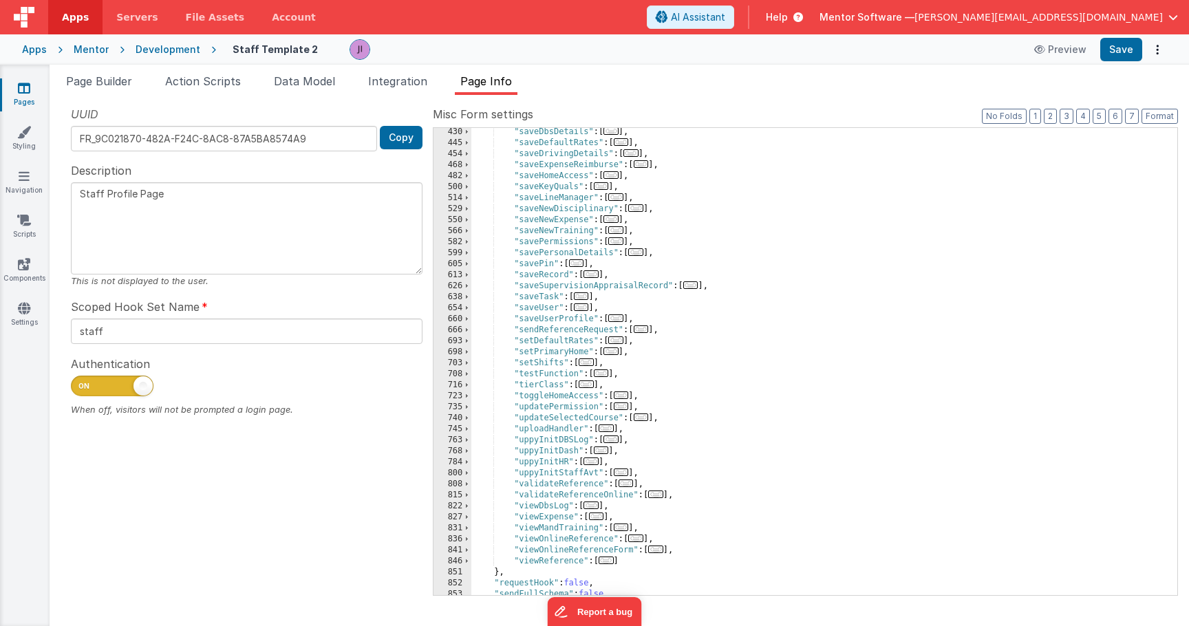
click at [610, 429] on span "..." at bounding box center [606, 429] width 15 height 8
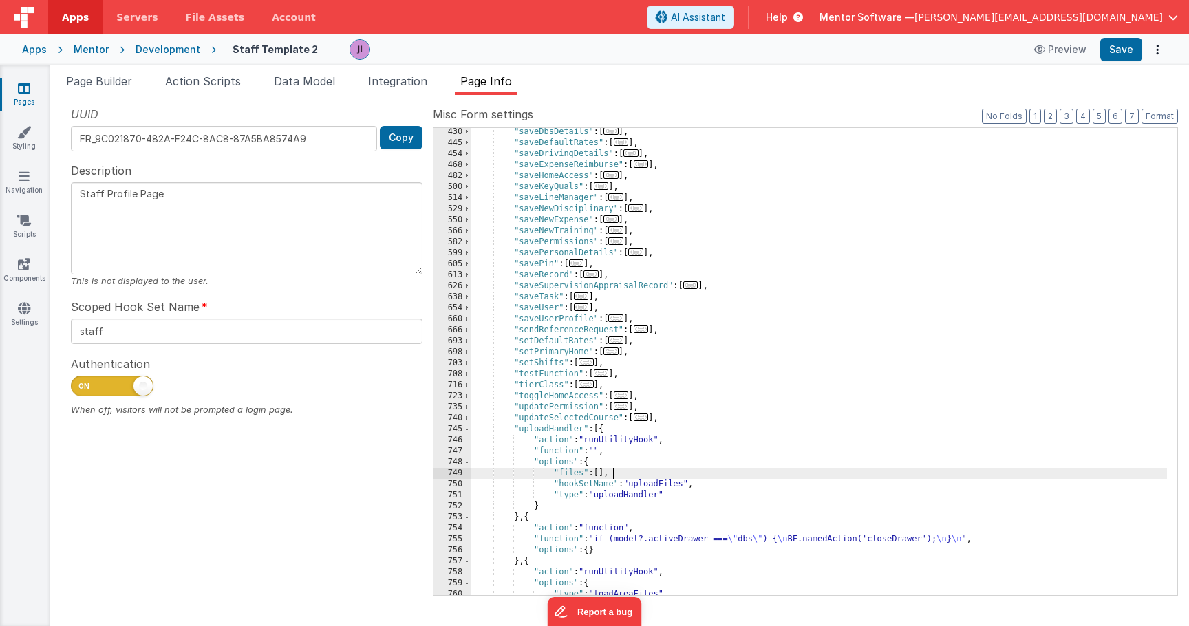
click at [628, 478] on div ""saveDbsDetails" : [ ... ] , "saveDefaultRates" : [ ... ] , "saveDrivingDetails…" at bounding box center [819, 371] width 696 height 489
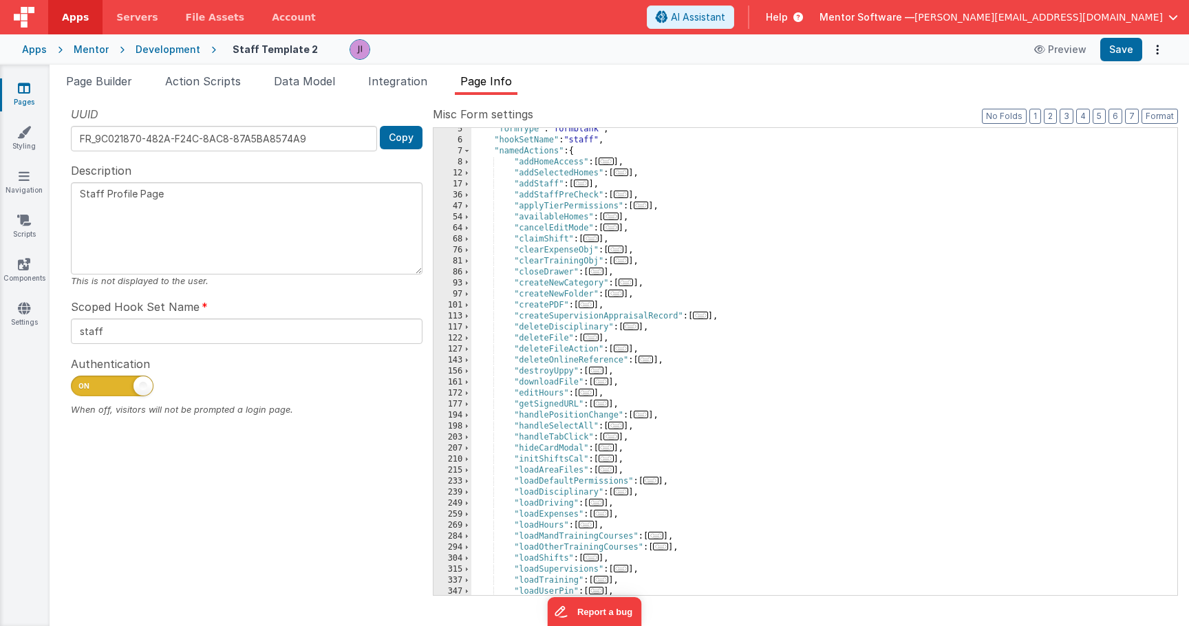
scroll to position [843, 0]
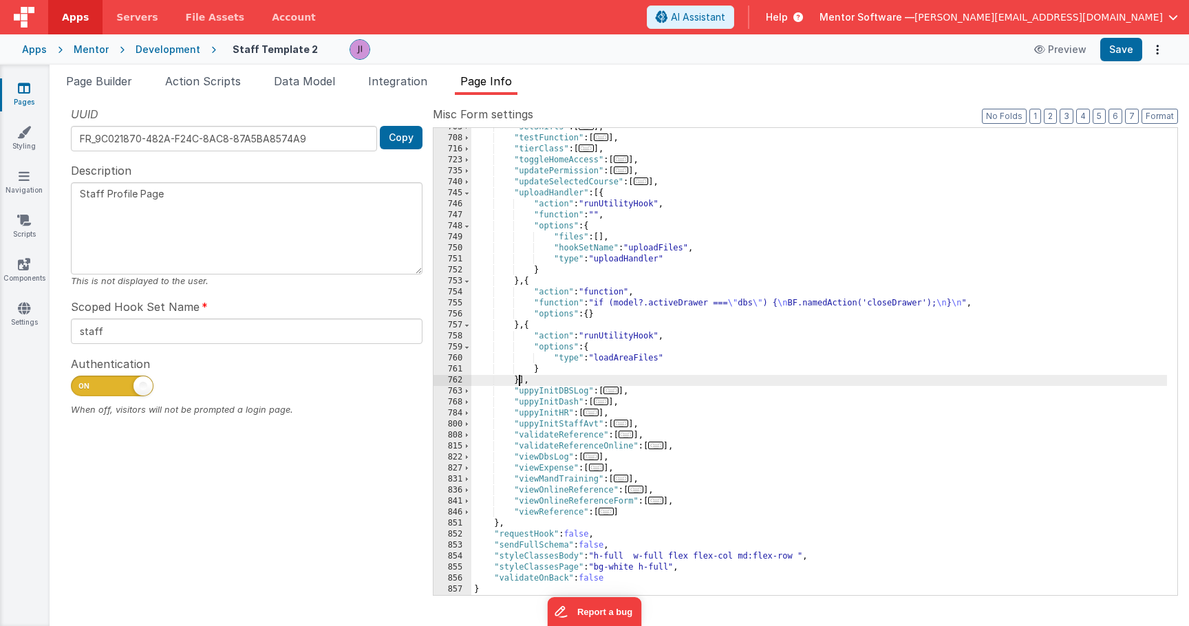
click at [519, 379] on div ""setShifts" : [ ... ] , "testFunction" : [ ... ] , "tierClass" : [ ... ] , "tog…" at bounding box center [819, 366] width 696 height 489
click at [524, 379] on div ""setShifts" : [ ... ] , "testFunction" : [ ... ] , "tierClass" : [ ... ] , "tog…" at bounding box center [819, 366] width 696 height 489
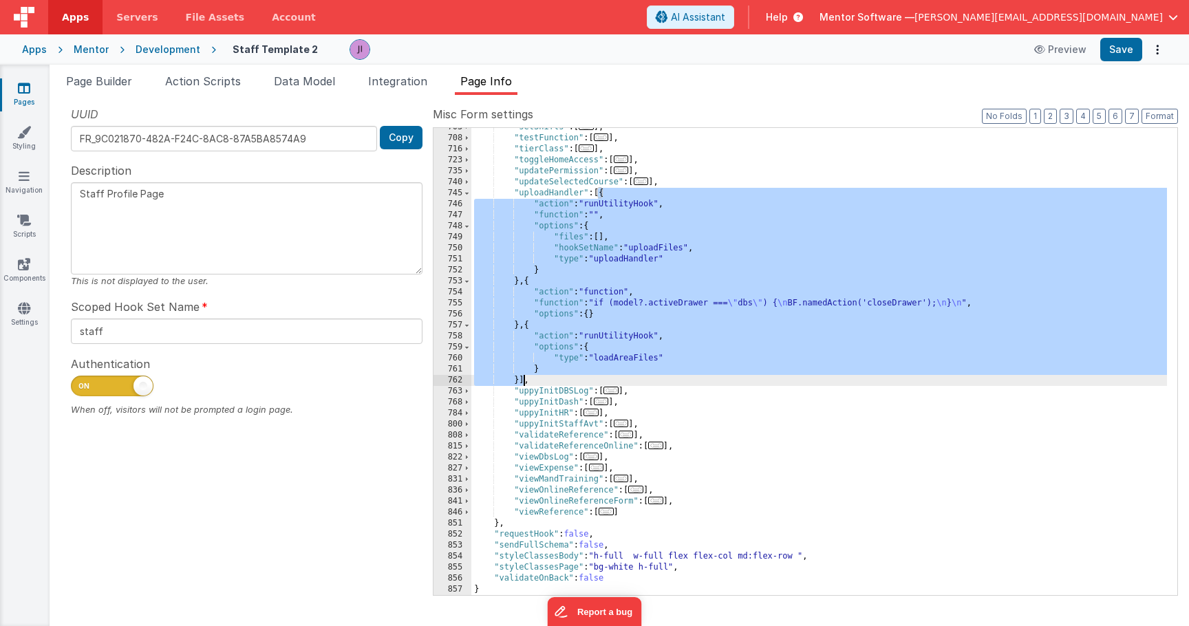
click at [557, 312] on div ""setShifts" : [ ... ] , "testFunction" : [ ... ] , "tierClass" : [ ... ] , "tog…" at bounding box center [819, 366] width 696 height 489
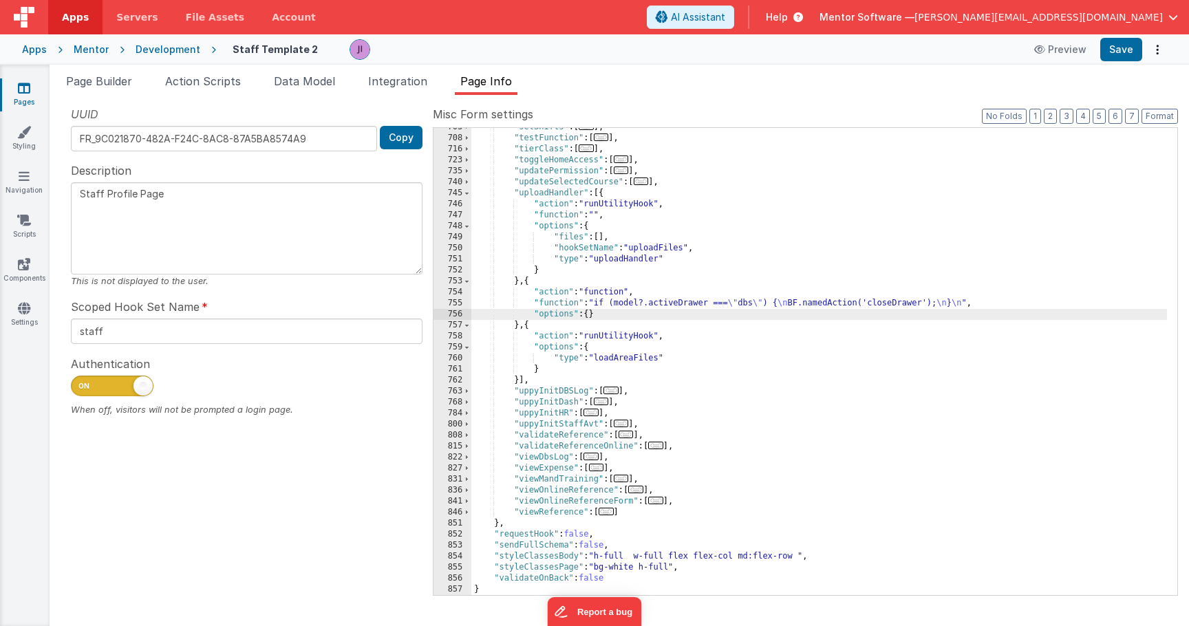
click at [519, 280] on div ""setShifts" : [ ... ] , "testFunction" : [ ... ] , "tierClass" : [ ... ] , "tog…" at bounding box center [819, 366] width 696 height 489
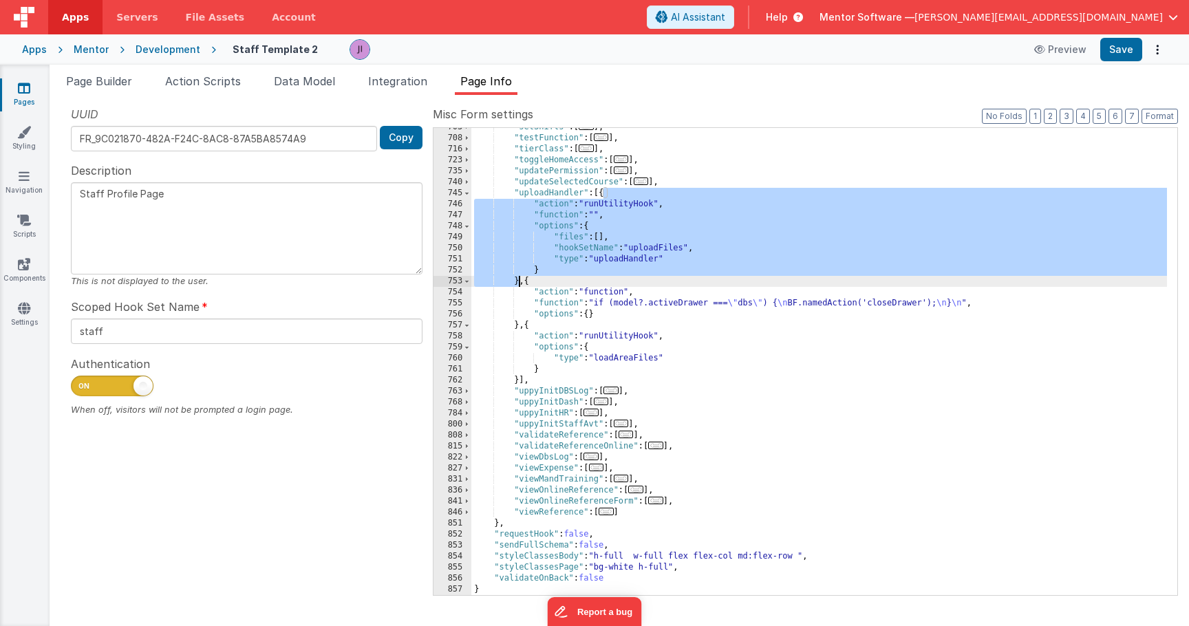
click at [519, 280] on div ""setShifts" : [ ... ] , "testFunction" : [ ... ] , "tierClass" : [ ... ] , "tog…" at bounding box center [819, 366] width 696 height 489
click at [590, 193] on div ""setShifts" : [ ... ] , "testFunction" : [ ... ] , "tierClass" : [ ... ] , "tog…" at bounding box center [819, 366] width 696 height 489
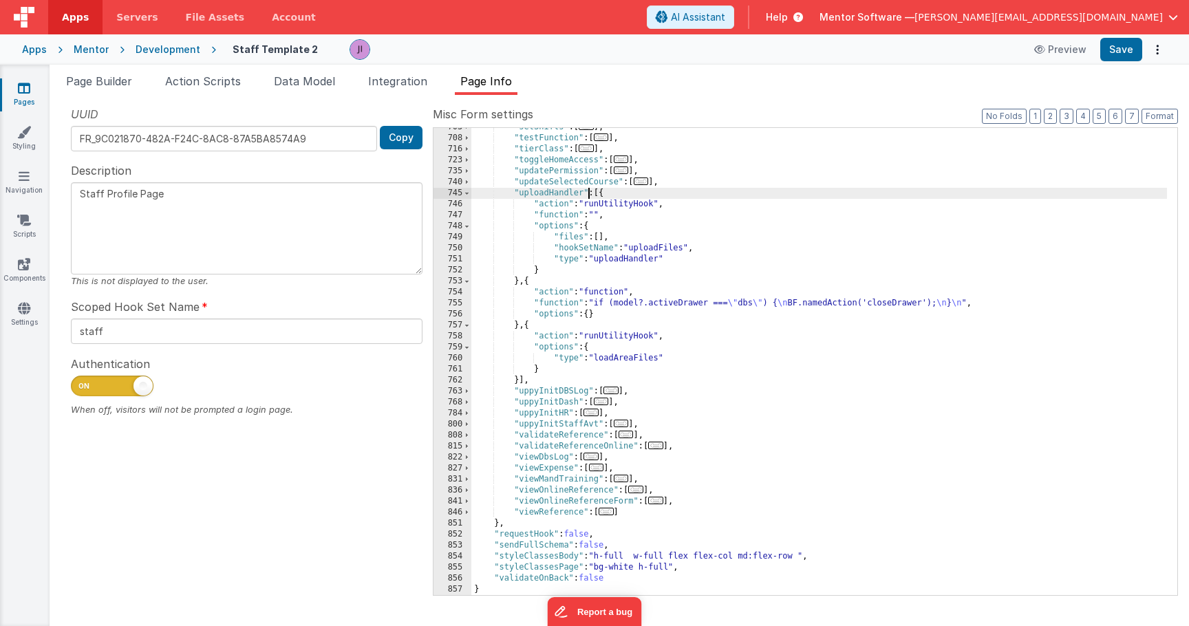
click at [629, 239] on div ""setShifts" : [ ... ] , "testFunction" : [ ... ] , "tierClass" : [ ... ] , "tog…" at bounding box center [819, 366] width 696 height 489
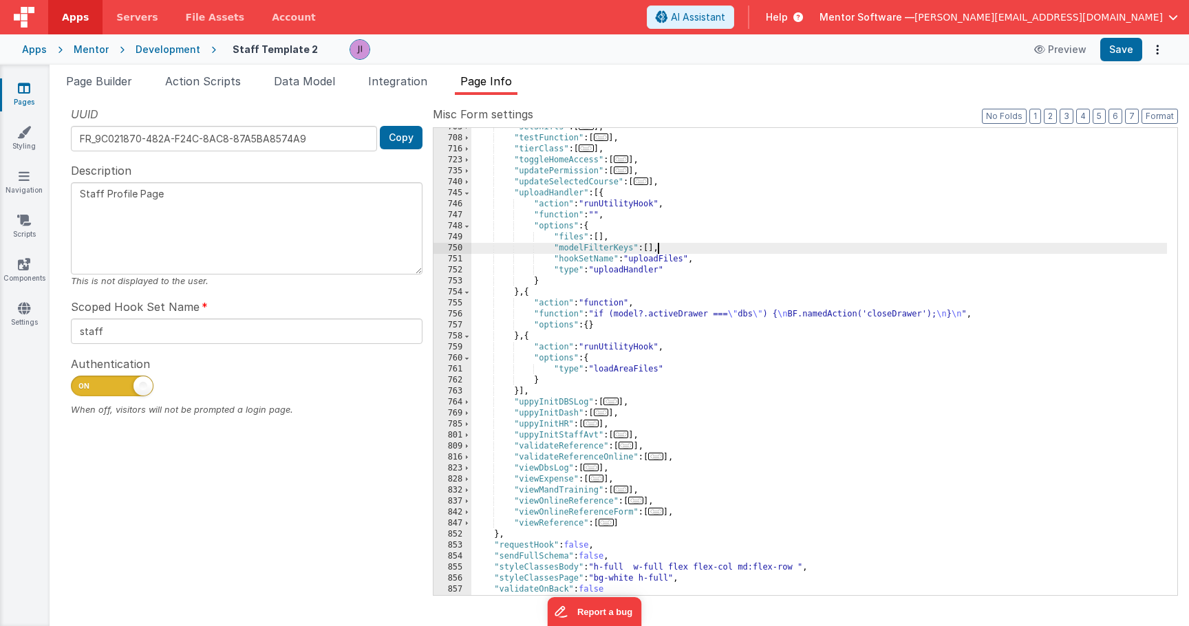
click at [648, 248] on div ""setShifts" : [ ... ] , "testFunction" : [ ... ] , "tierClass" : [ ... ] , "tog…" at bounding box center [819, 366] width 696 height 489
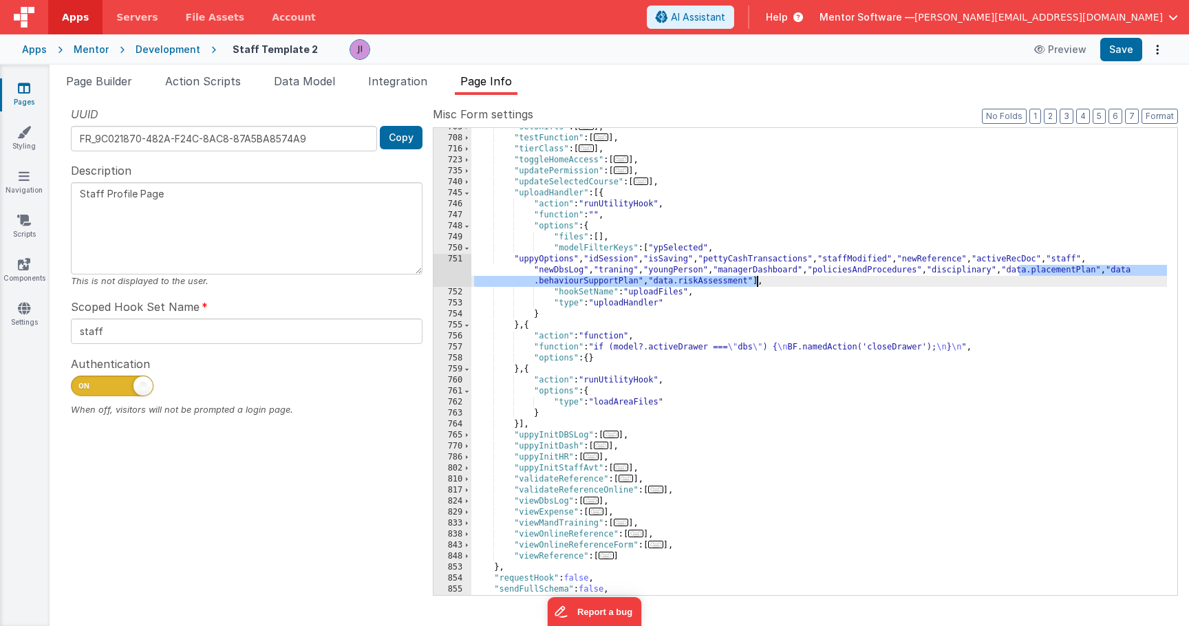
drag, startPoint x: 1019, startPoint y: 271, endPoint x: 757, endPoint y: 279, distance: 261.7
click at [757, 279] on div ""setShifts" : [ ... ] , "testFunction" : [ ... ] , "tierClass" : [ ... ] , "tog…" at bounding box center [819, 366] width 696 height 489
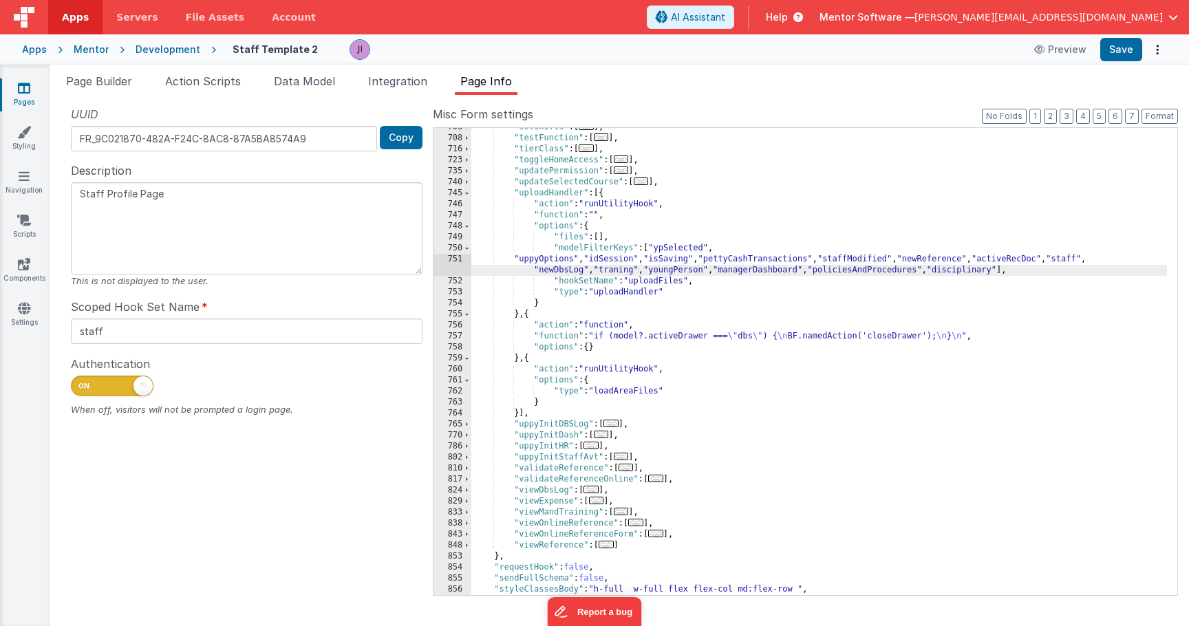
click at [520, 316] on div ""setShifts" : [ ... ] , "testFunction" : [ ... ] , "tierClass" : [ ... ] , "tog…" at bounding box center [819, 366] width 696 height 489
click at [208, 87] on span "Action Scripts" at bounding box center [203, 81] width 76 height 14
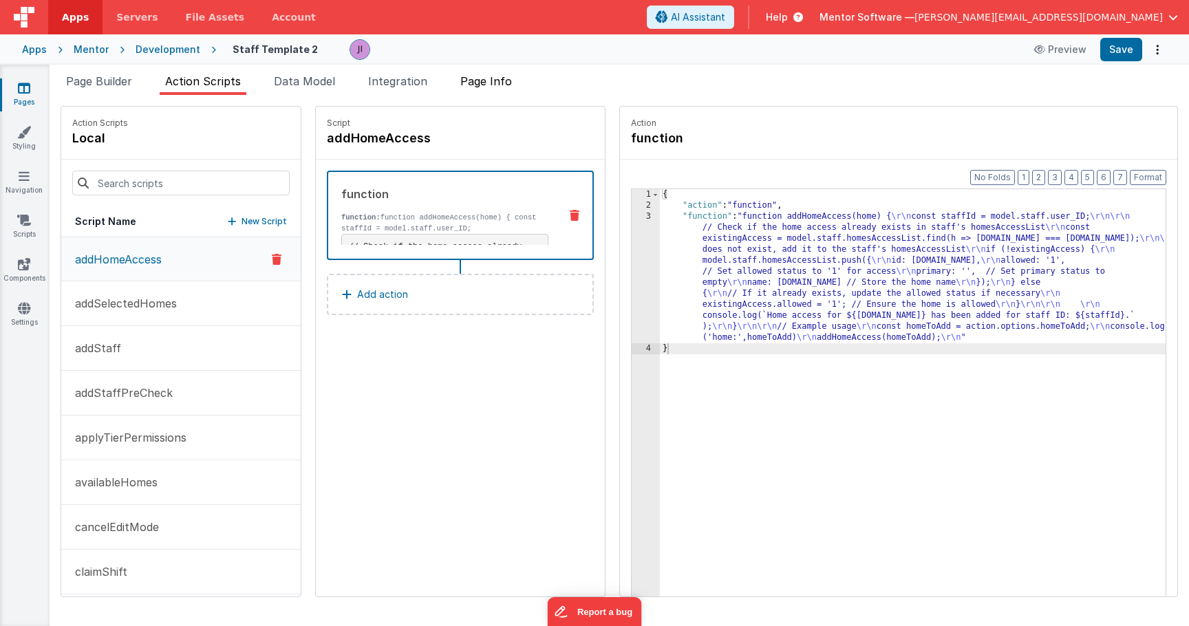
click at [485, 93] on li "Page Info" at bounding box center [486, 84] width 63 height 22
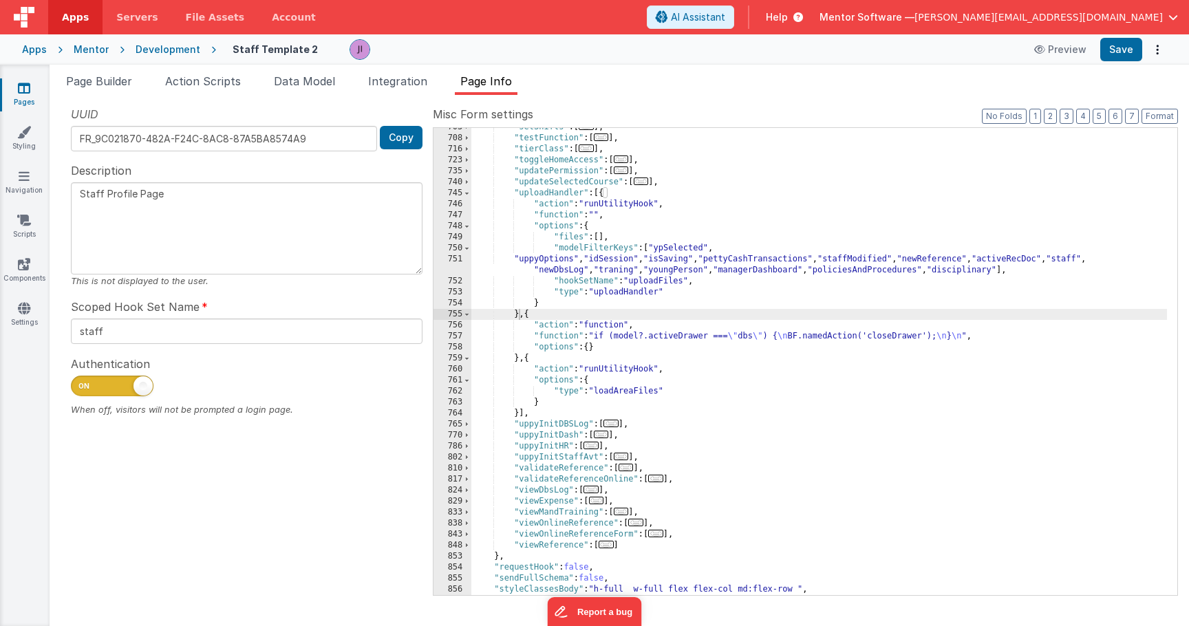
click at [617, 270] on div ""setShifts" : [ ... ] , "testFunction" : [ ... ] , "tierClass" : [ ... ] , "tog…" at bounding box center [819, 366] width 696 height 489
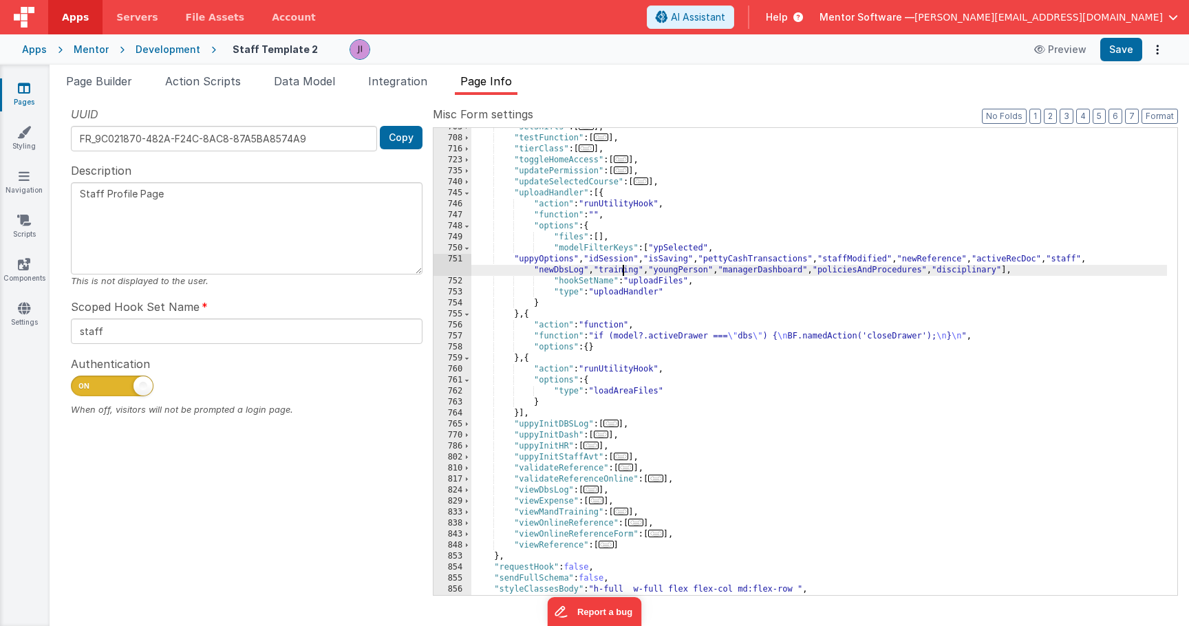
click at [629, 269] on div ""setShifts" : [ ... ] , "testFunction" : [ ... ] , "tierClass" : [ ... ] , "tog…" at bounding box center [819, 366] width 696 height 489
click at [710, 268] on div ""setShifts" : [ ... ] , "testFunction" : [ ... ] , "tierClass" : [ ... ] , "tog…" at bounding box center [819, 366] width 696 height 489
click at [741, 271] on div ""setShifts" : [ ... ] , "testFunction" : [ ... ] , "tierClass" : [ ... ] , "tog…" at bounding box center [819, 366] width 696 height 489
drag, startPoint x: 648, startPoint y: 251, endPoint x: 717, endPoint y: 250, distance: 68.8
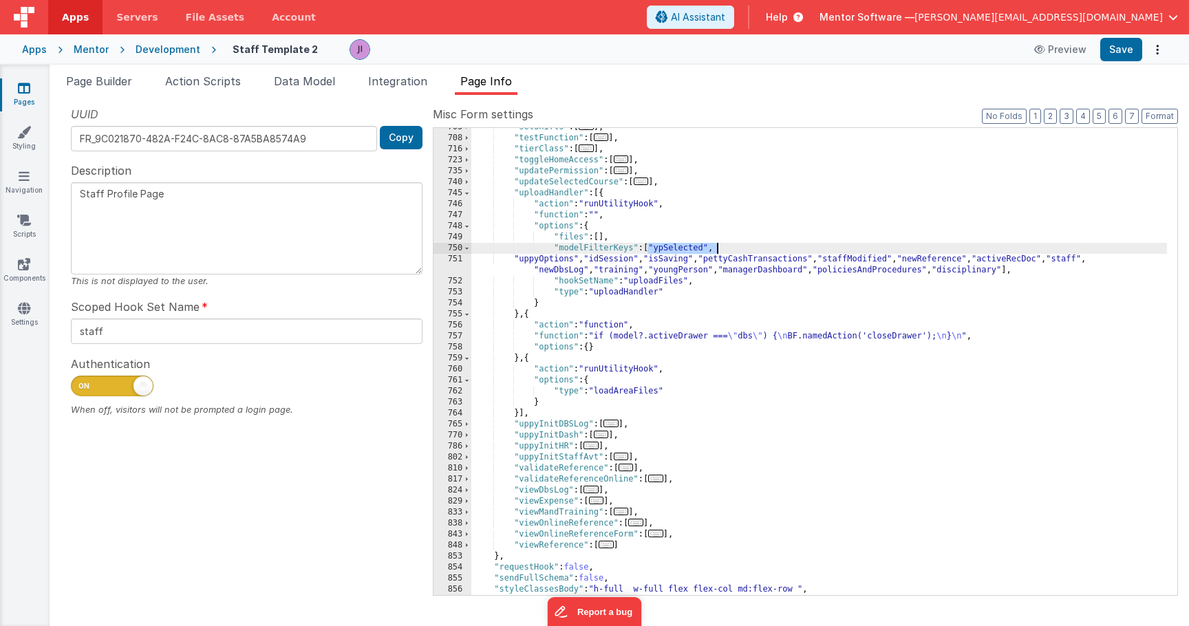
click at [717, 250] on div ""setShifts" : [ ... ] , "testFunction" : [ ... ] , "tierClass" : [ ... ] , "tog…" at bounding box center [819, 366] width 696 height 489
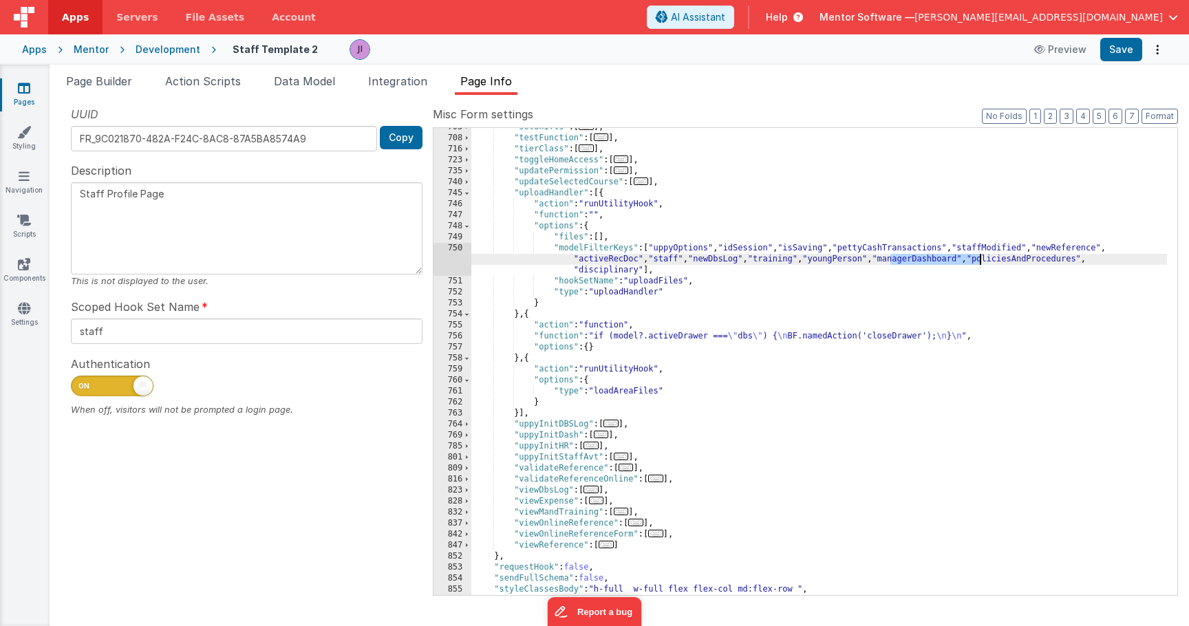
drag, startPoint x: 893, startPoint y: 259, endPoint x: 981, endPoint y: 262, distance: 88.8
click at [981, 262] on div ""setShifts" : [ ... ] , "testFunction" : [ ... ] , "tierClass" : [ ... ] , "tog…" at bounding box center [819, 366] width 696 height 489
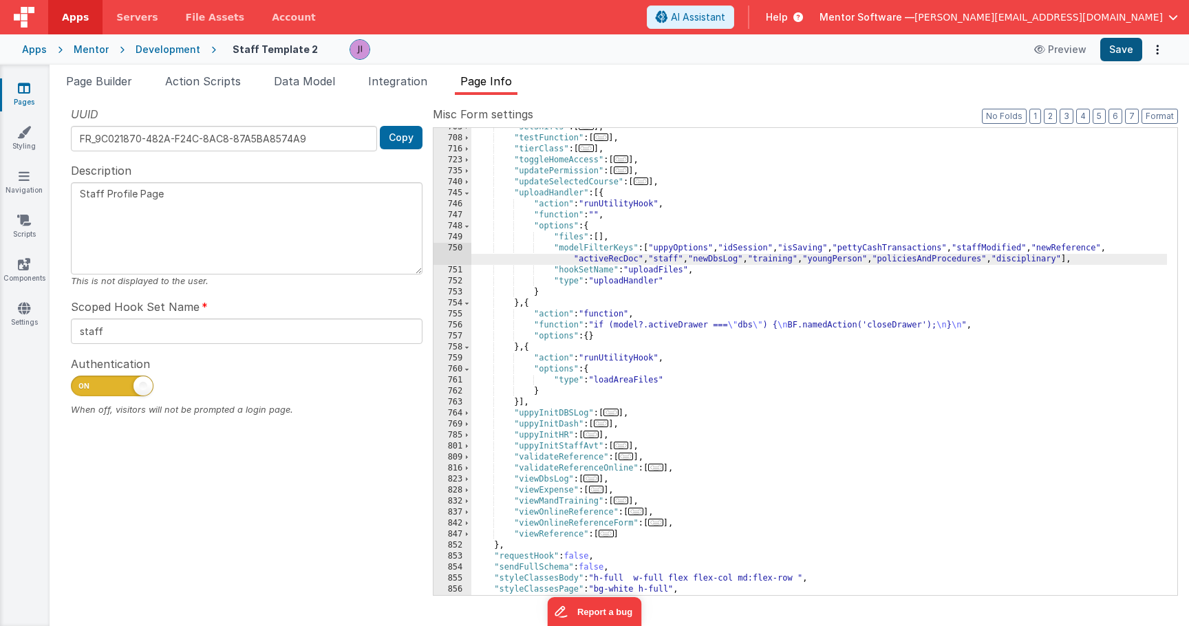
click at [1120, 49] on button "Save" at bounding box center [1121, 49] width 42 height 23
click at [1130, 47] on button "Save" at bounding box center [1121, 49] width 42 height 23
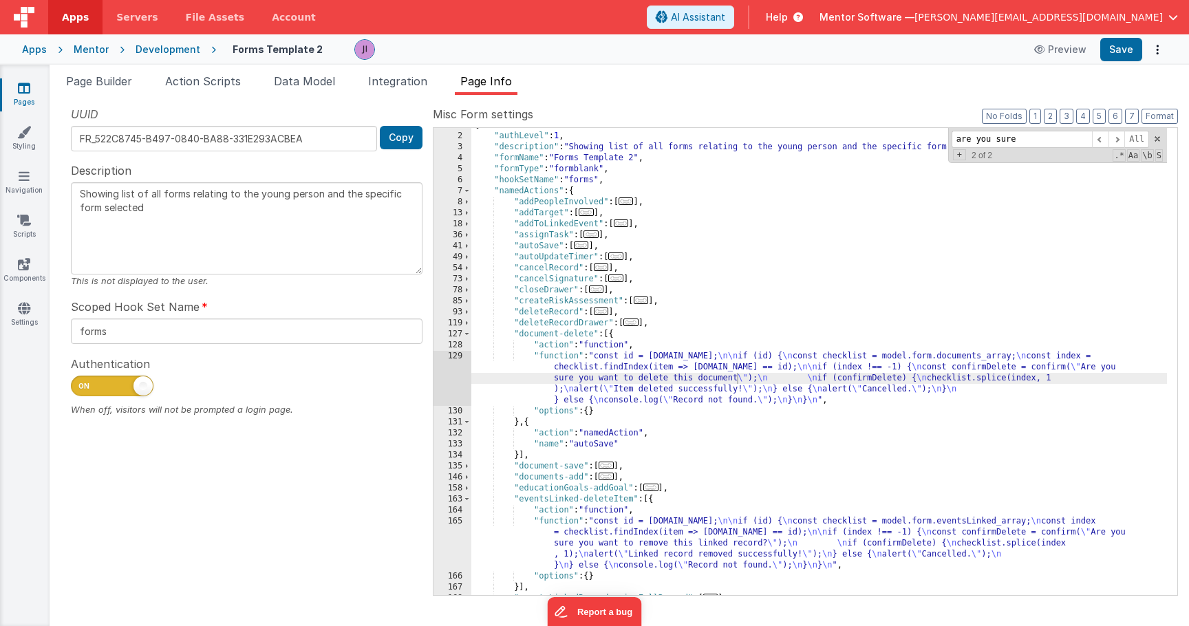
scroll to position [8, 0]
click at [22, 80] on div "Pages Styling Navigation Scripts Components Settings" at bounding box center [25, 346] width 50 height 562
click at [23, 88] on icon at bounding box center [24, 88] width 12 height 14
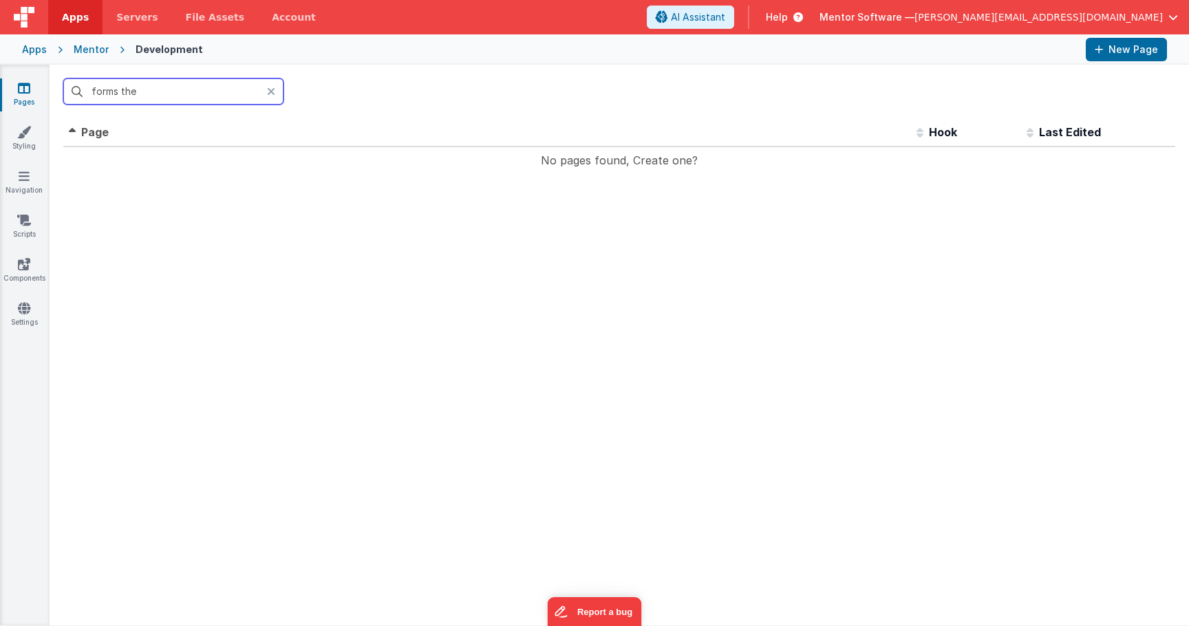
click at [200, 94] on input "forms the" at bounding box center [173, 91] width 220 height 26
type input "h"
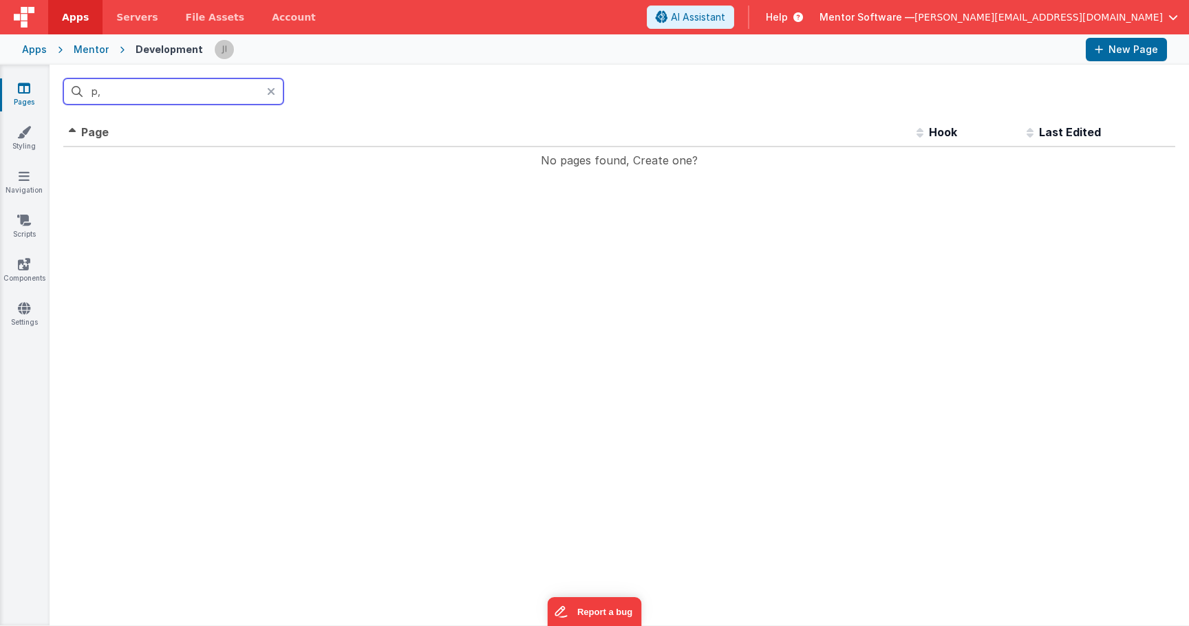
type input "p"
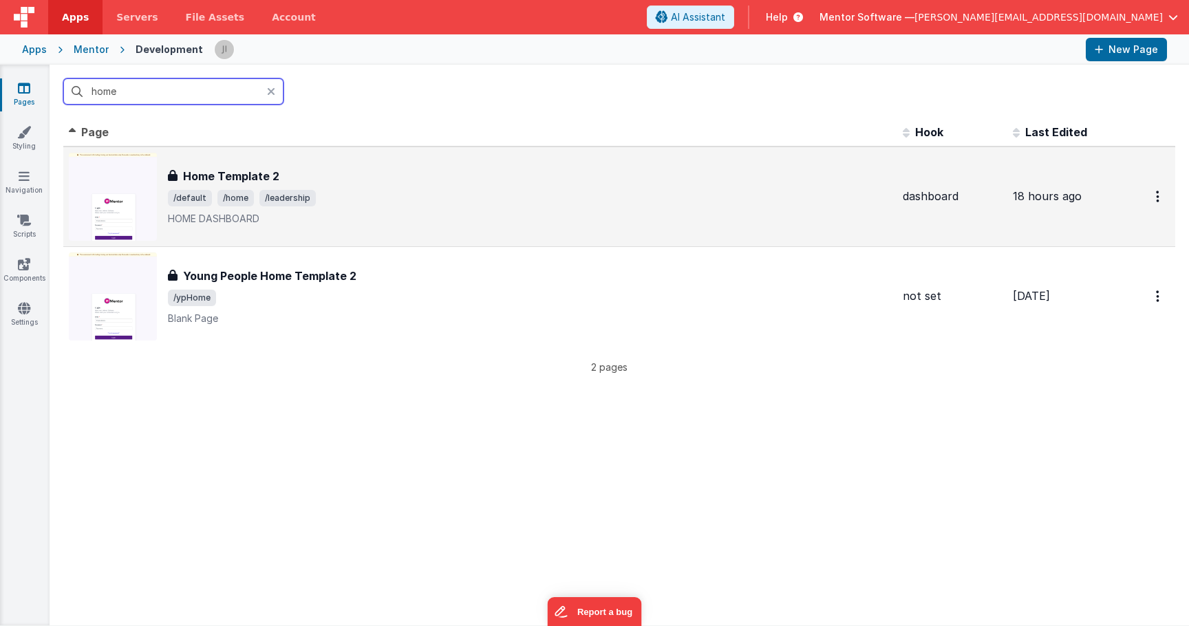
type input "home"
click at [418, 228] on div "Home Template 2 Home Template 2 /default /home /leadership HOME DASHBOARD" at bounding box center [480, 197] width 823 height 88
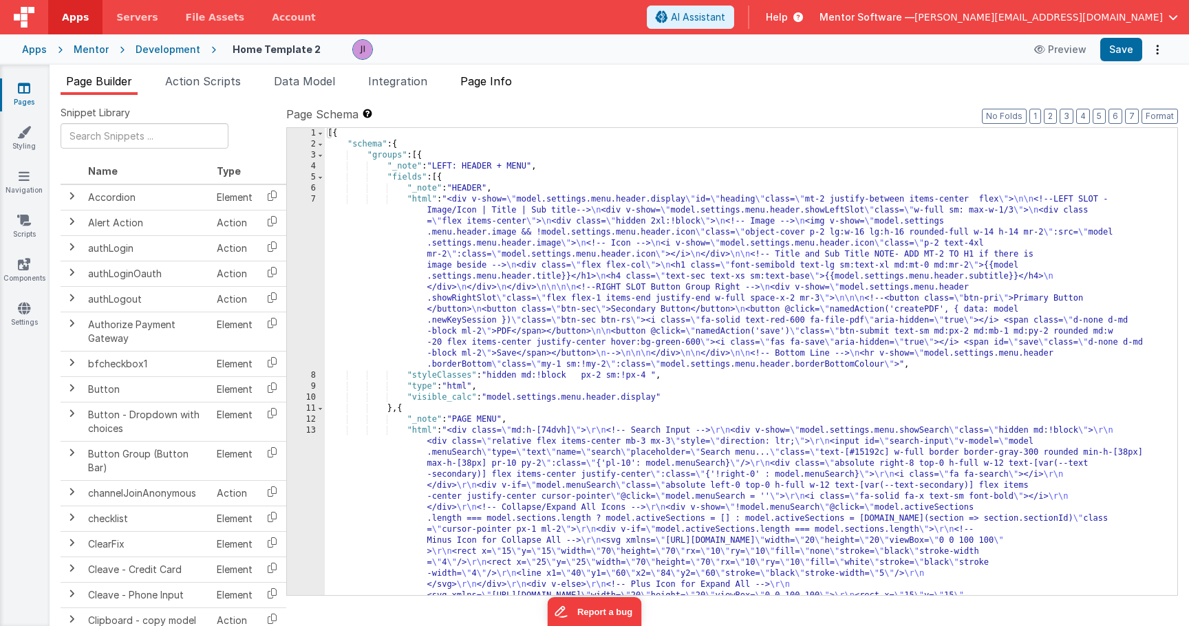
click at [489, 88] on li "Page Info" at bounding box center [486, 84] width 63 height 22
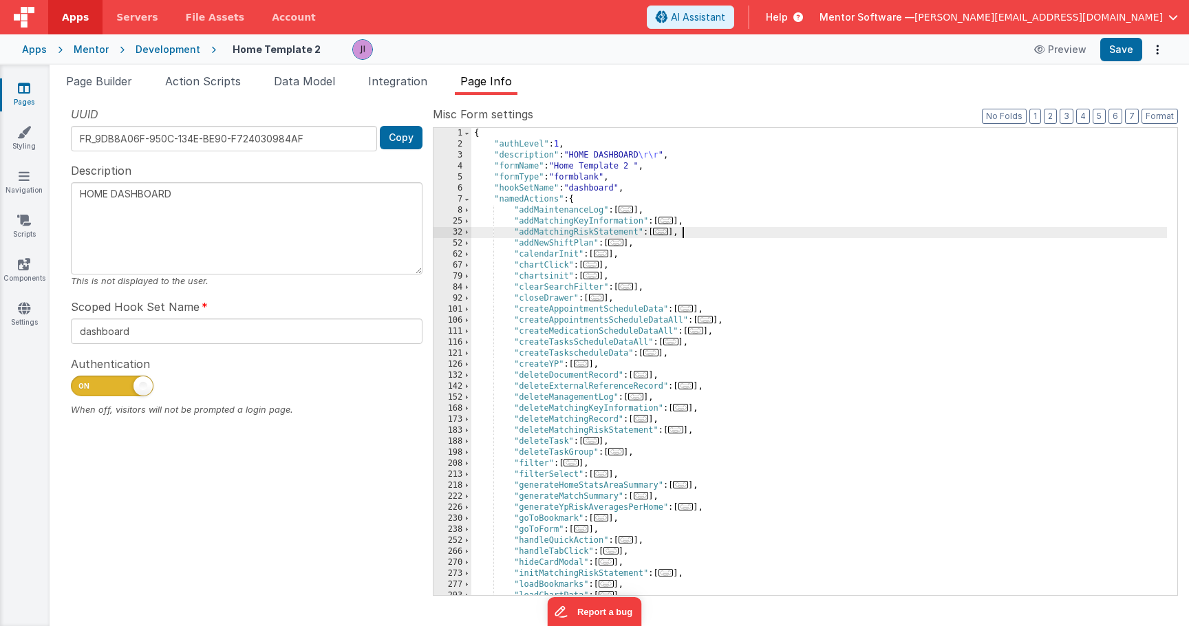
click at [780, 235] on div "{ "authLevel" : 1 , "description" : "HOME DASHBOARD \r\r " , "formName" : "Home…" at bounding box center [819, 372] width 696 height 489
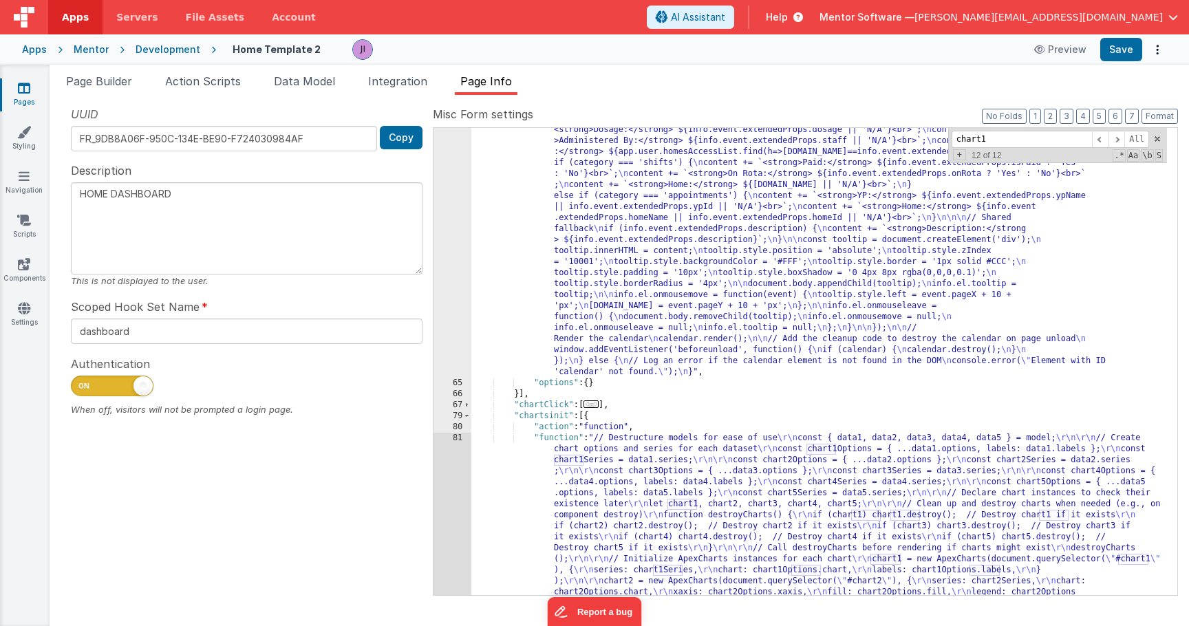
scroll to position [1032, 0]
type input "chart1"
click at [458, 501] on div "81" at bounding box center [453, 588] width 38 height 319
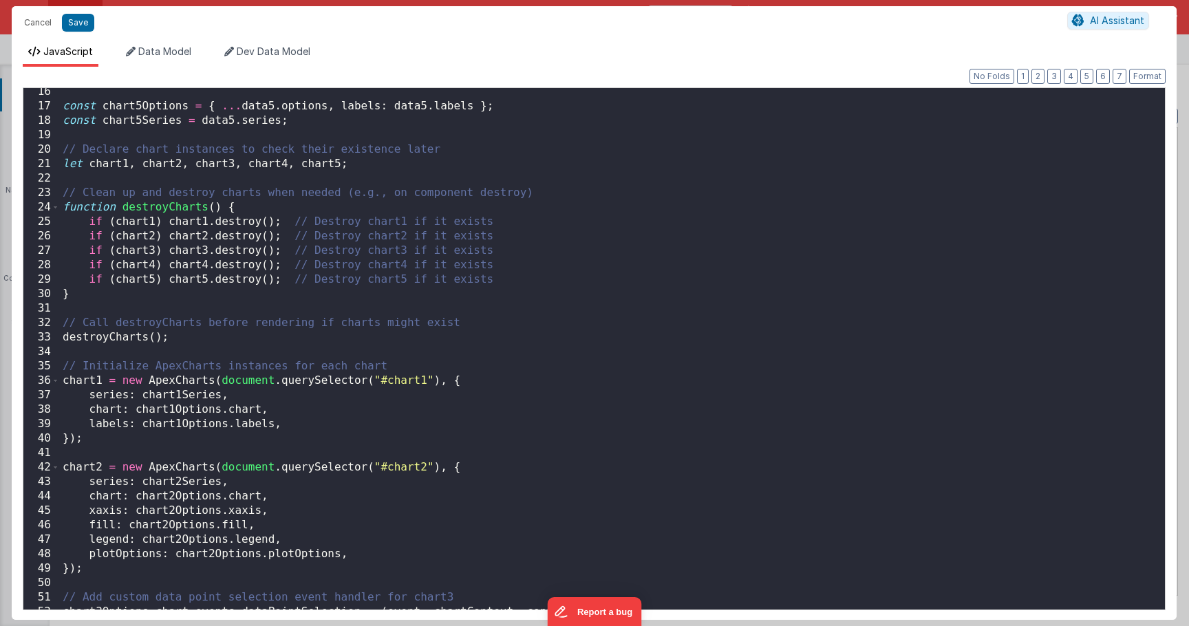
scroll to position [0, 0]
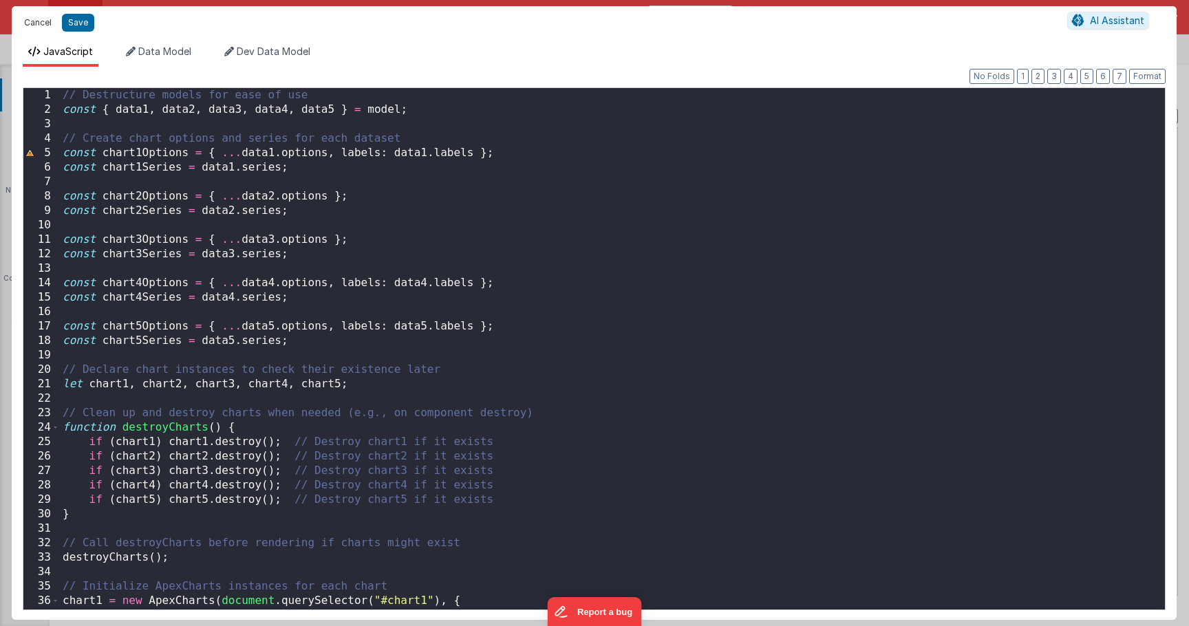
click at [30, 26] on button "Cancel" at bounding box center [37, 22] width 41 height 19
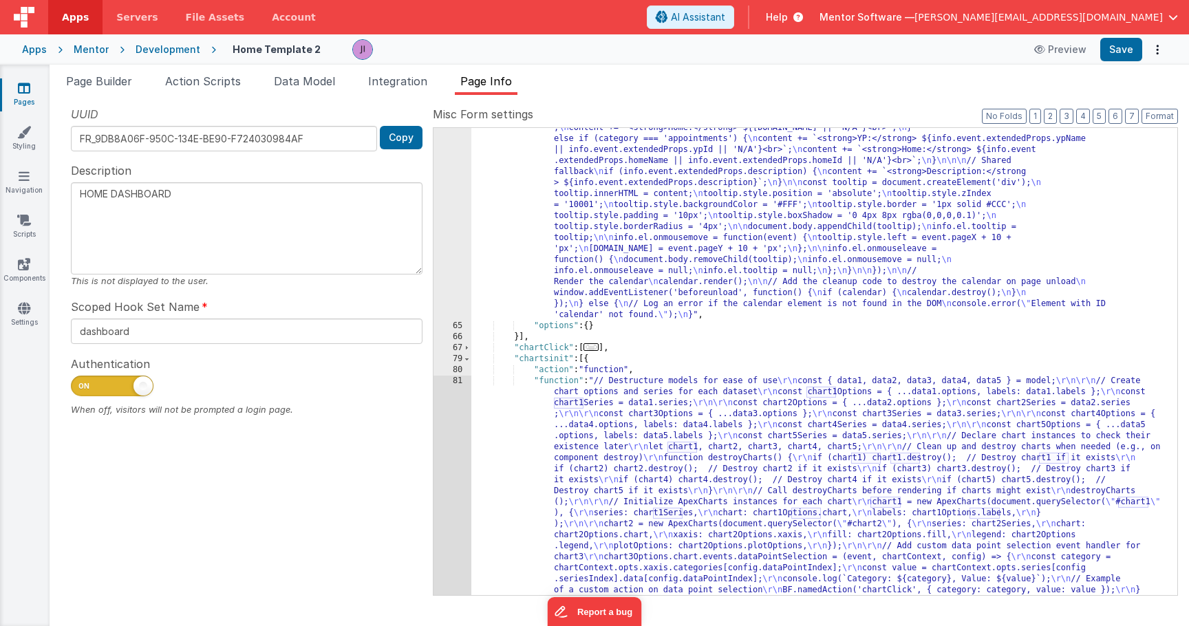
scroll to position [1132, 0]
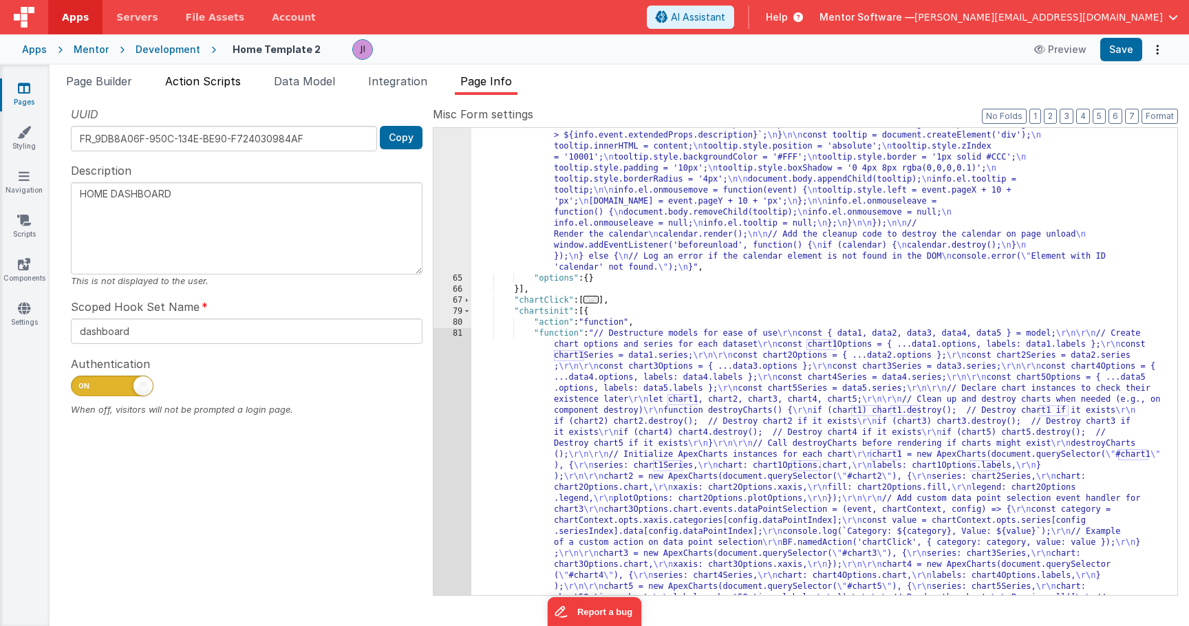
click at [197, 85] on span "Action Scripts" at bounding box center [203, 81] width 76 height 14
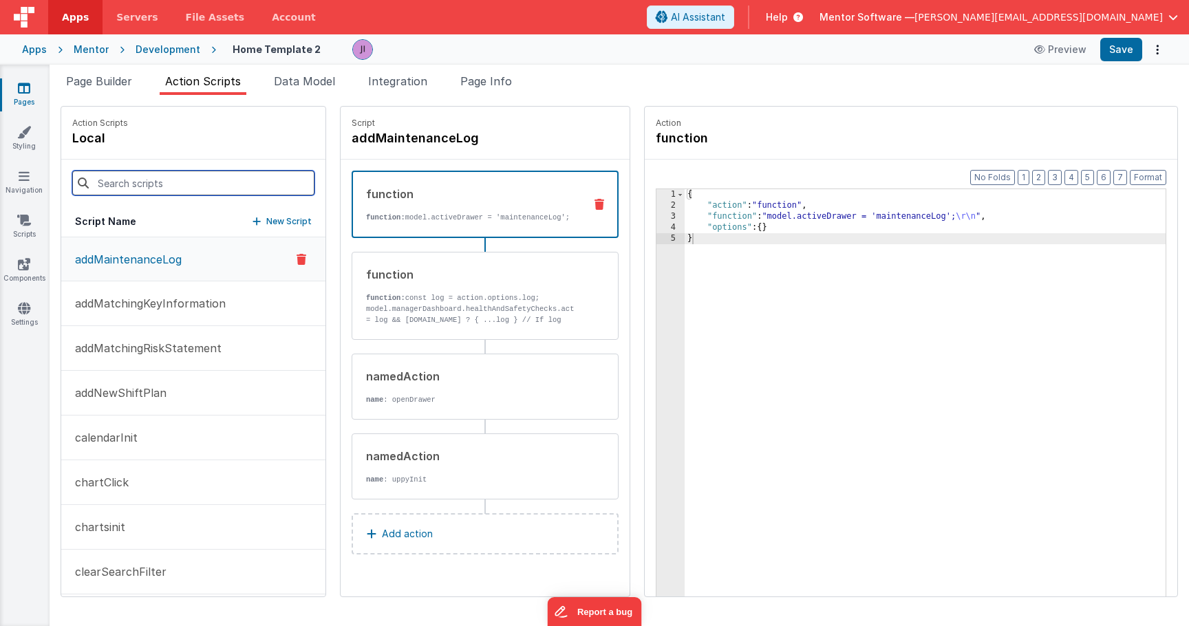
click at [162, 184] on input at bounding box center [193, 183] width 242 height 25
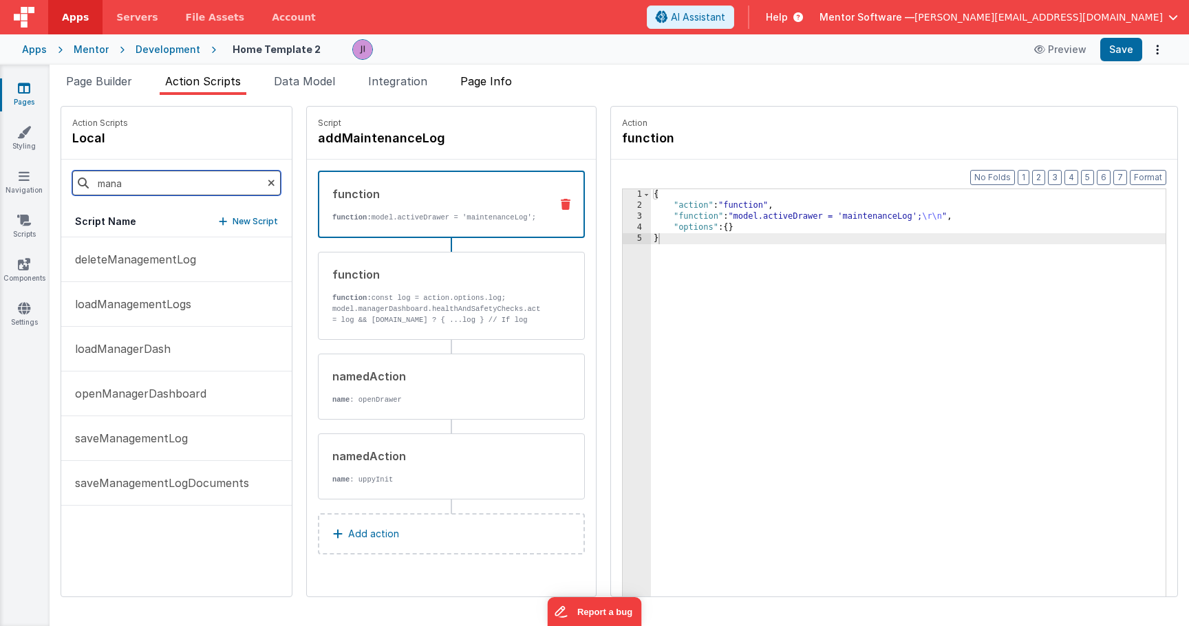
type input "mana"
click at [465, 79] on span "Page Info" at bounding box center [486, 81] width 52 height 14
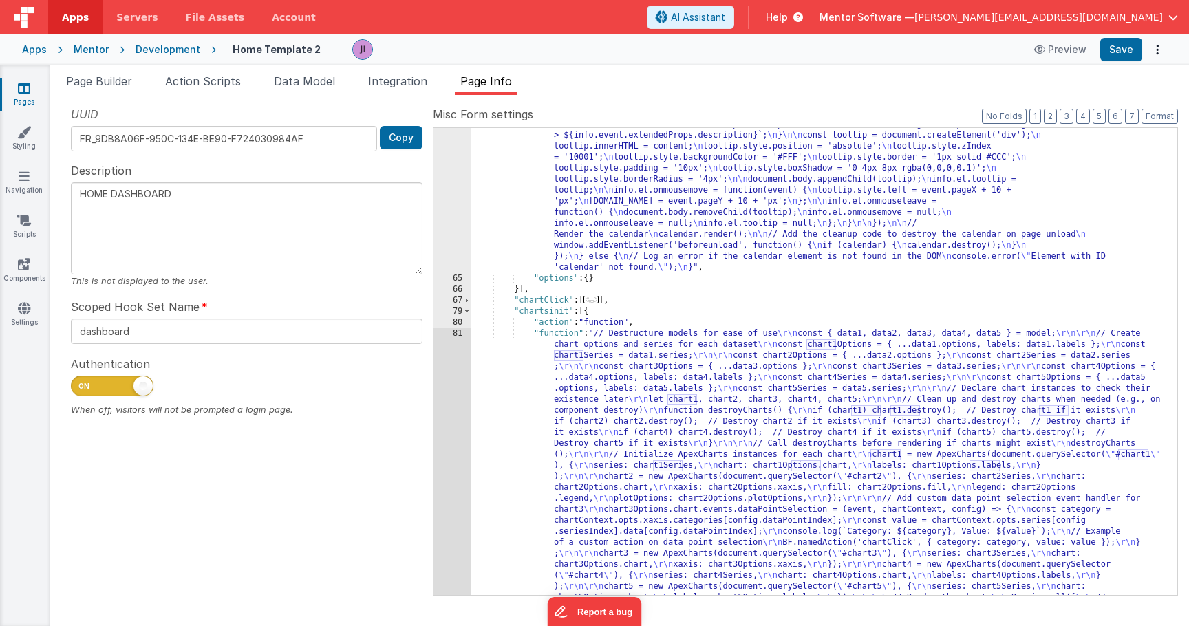
click at [650, 206] on div ""function" : "// Store the calendar instance globally (or within an appropriate…" at bounding box center [819, 149] width 696 height 1822
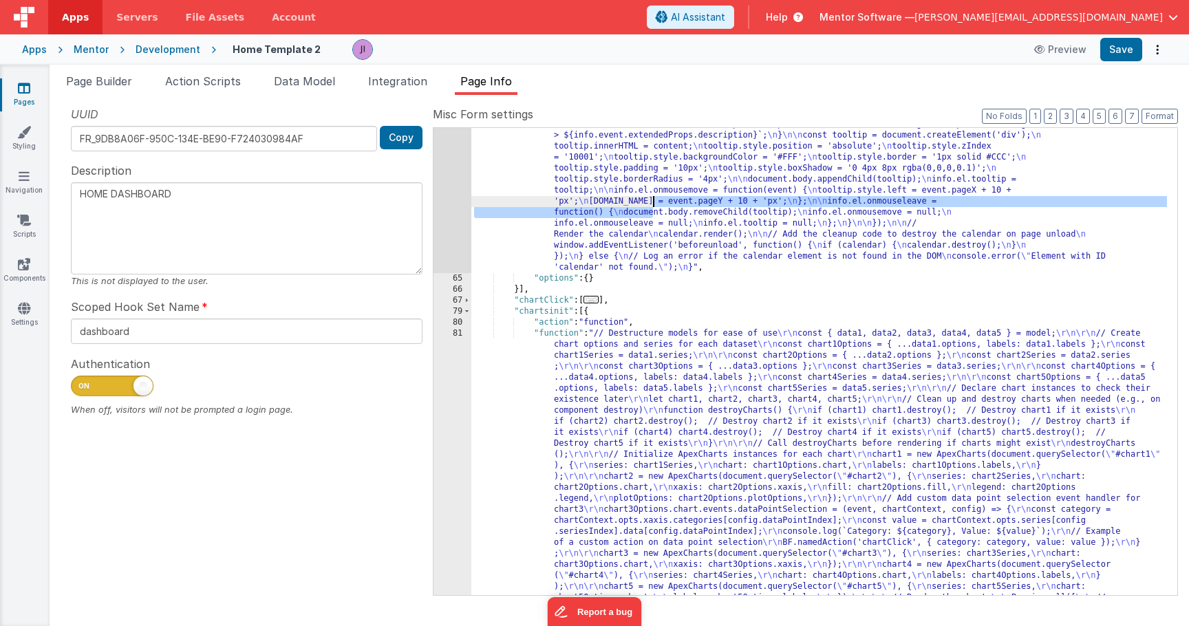
click at [580, 184] on div ""function" : "// Store the calendar instance globally (or within an appropriate…" at bounding box center [819, 149] width 696 height 1822
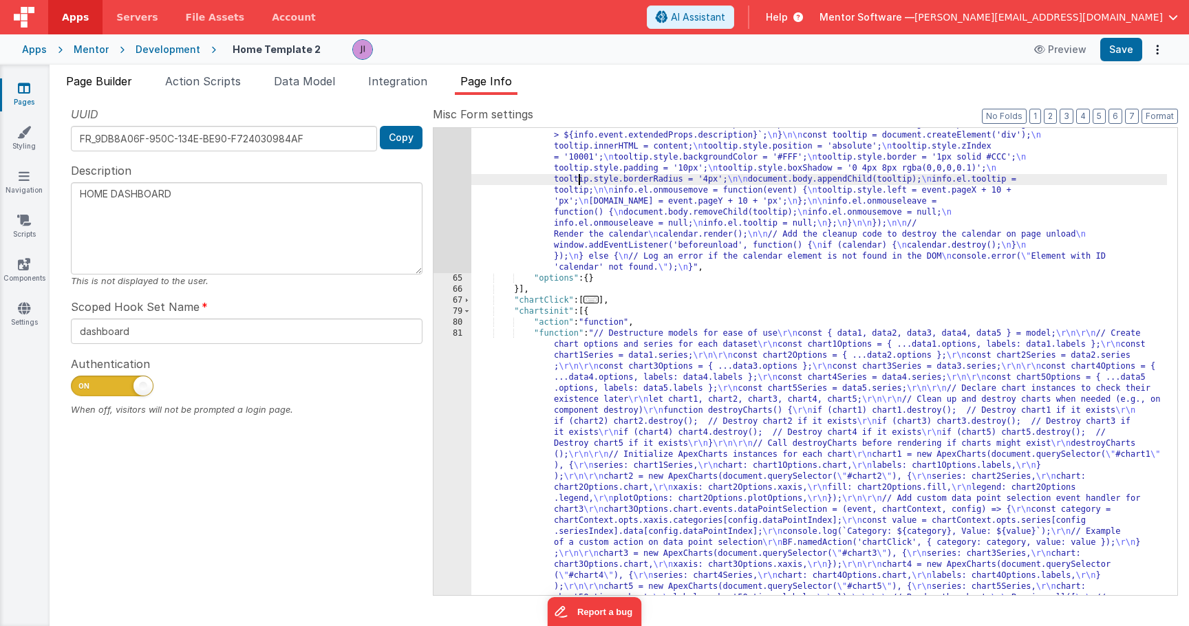
click at [132, 83] on span "Page Builder" at bounding box center [99, 81] width 66 height 14
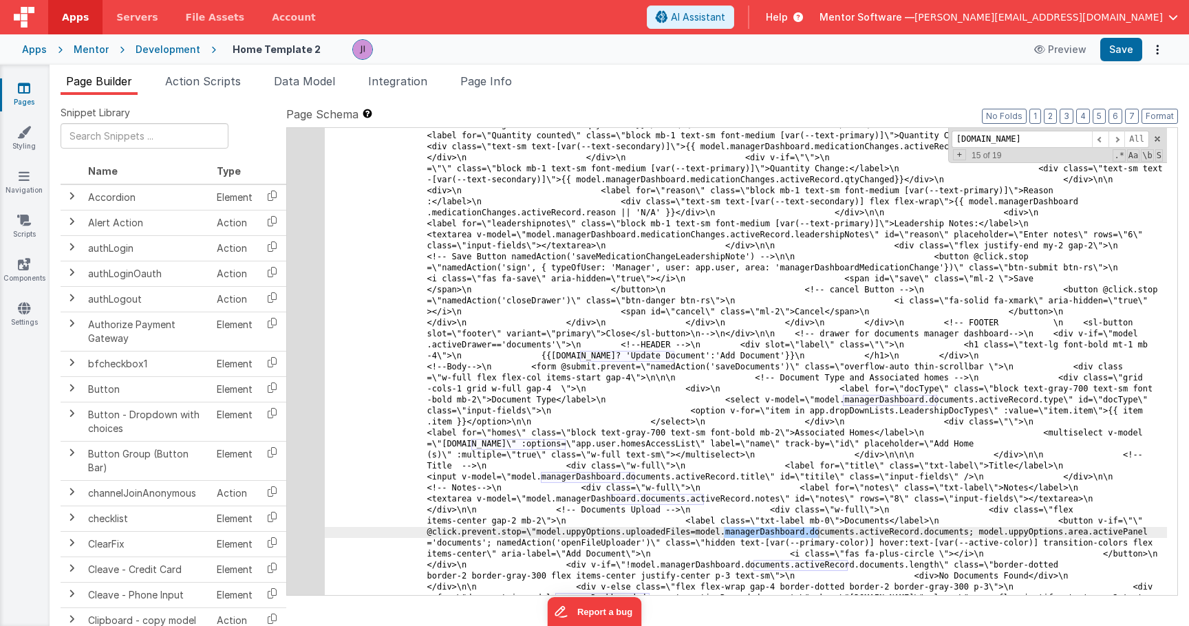
scroll to position [19970, 0]
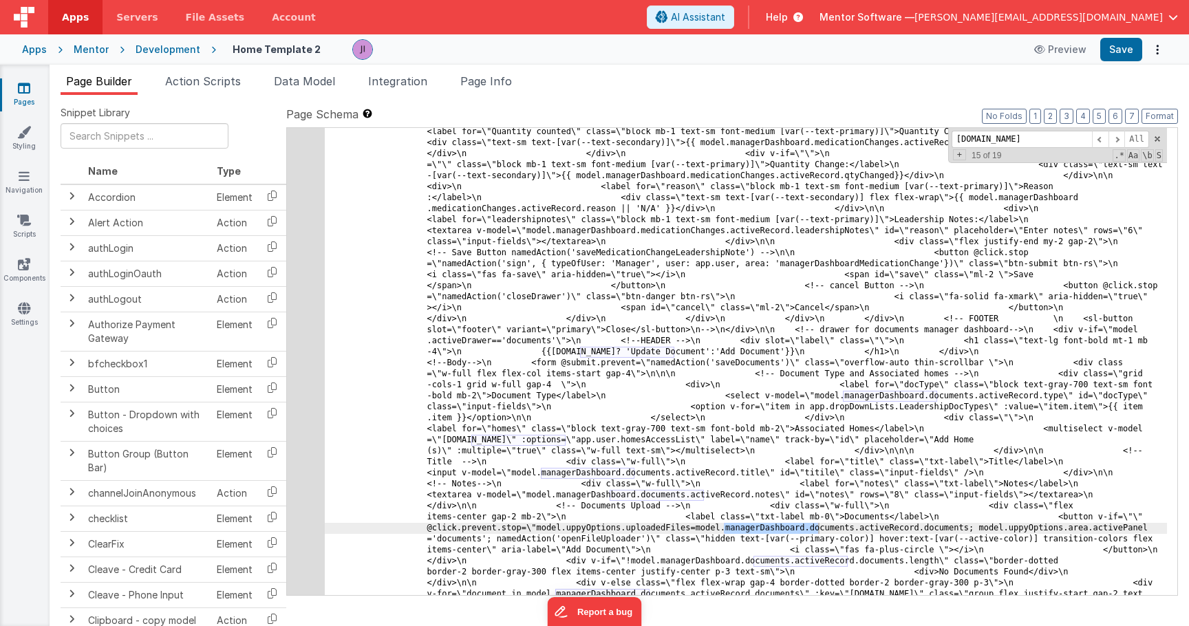
type input "managerdashboard.do"
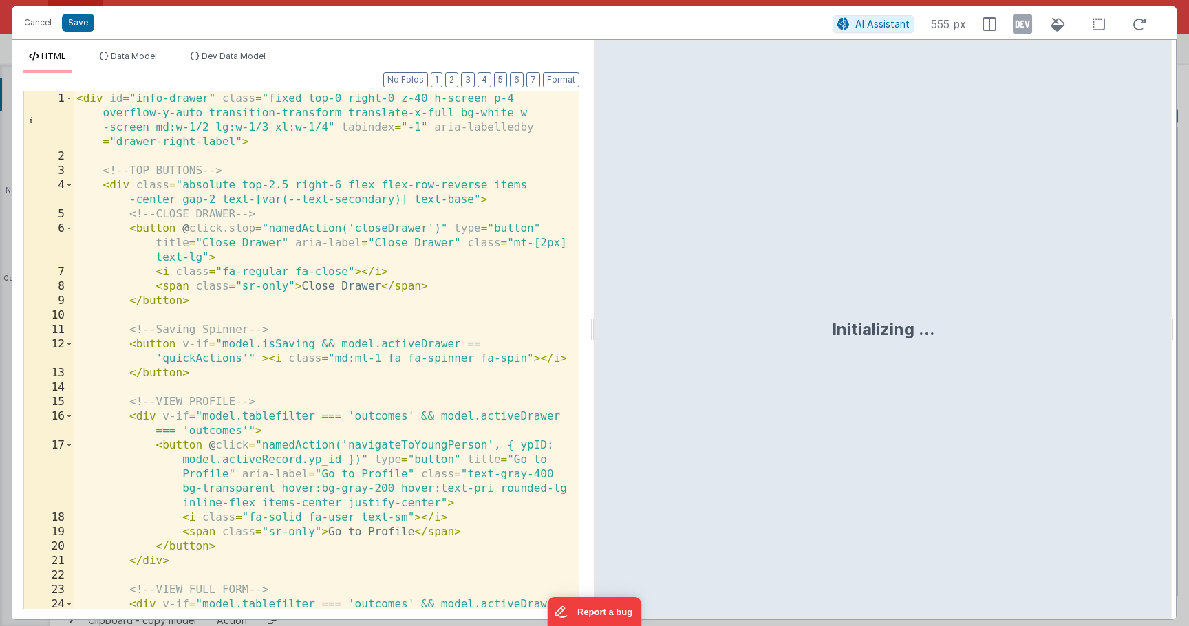
click at [409, 224] on div "< div id = "info-drawer" class = "fixed top-0 right-0 z-40 h-screen p-4 overflo…" at bounding box center [321, 394] width 495 height 604
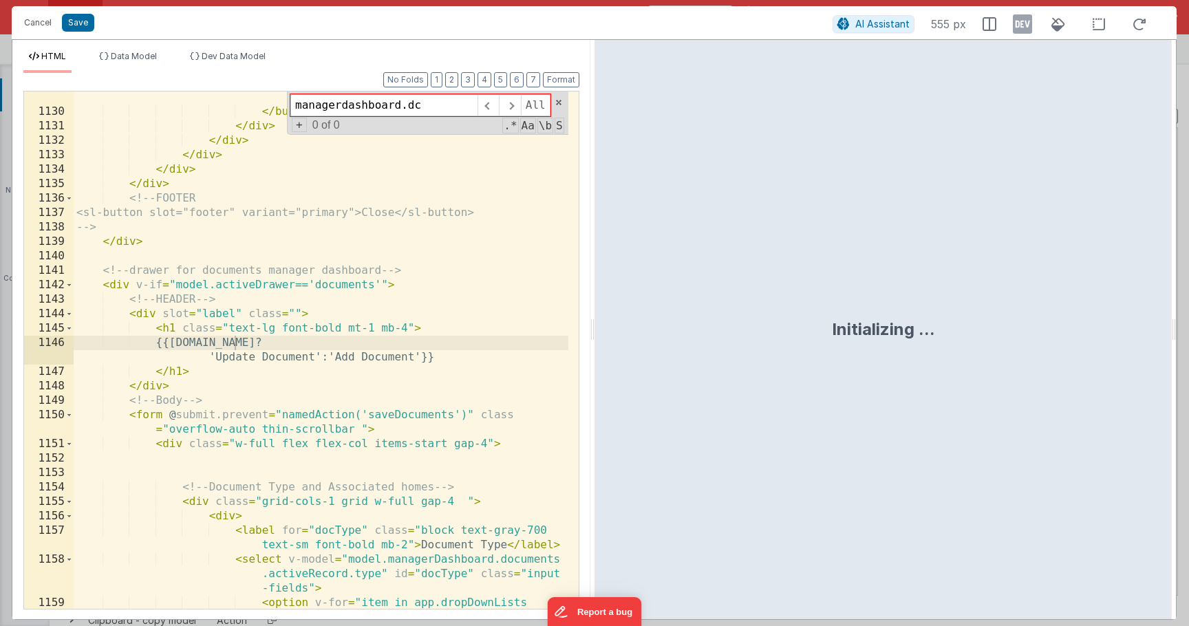
scroll to position [13494, 0]
type input "managerdashboard.documet"
click at [396, 417] on div "< span id = "cancel" class = "ml-2" > Cancel </ span > </ button > </ div > </ …" at bounding box center [321, 371] width 495 height 590
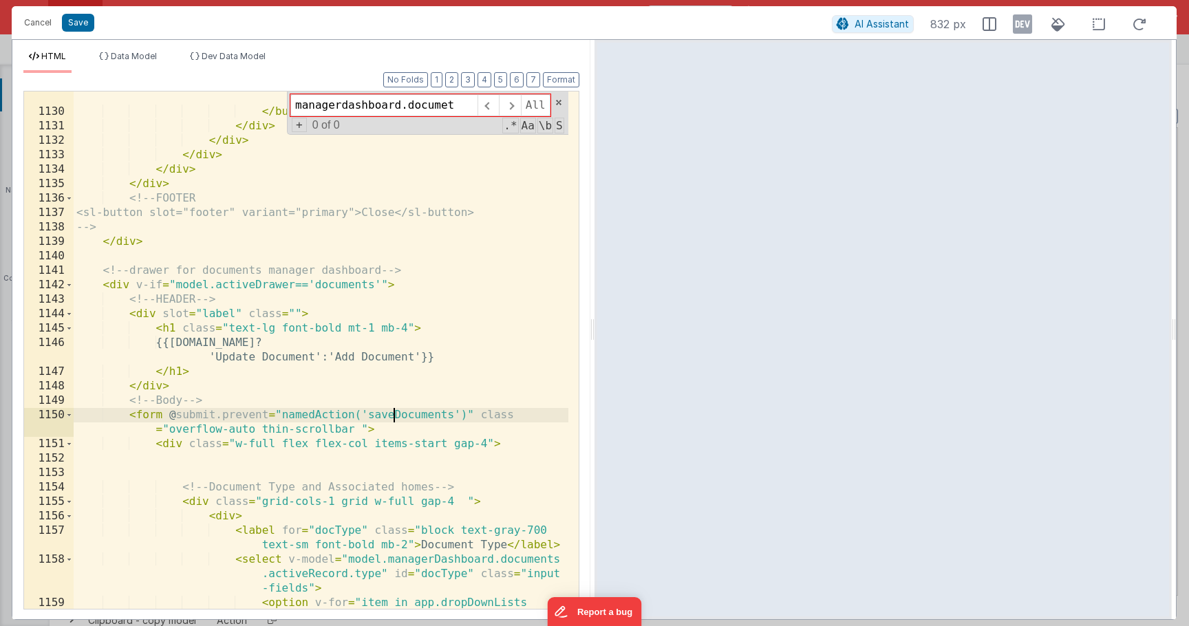
click at [396, 417] on div "< span id = "cancel" class = "ml-2" > Cancel </ span > </ button > </ div > </ …" at bounding box center [321, 371] width 495 height 590
click at [47, 23] on button "Cancel" at bounding box center [37, 22] width 41 height 19
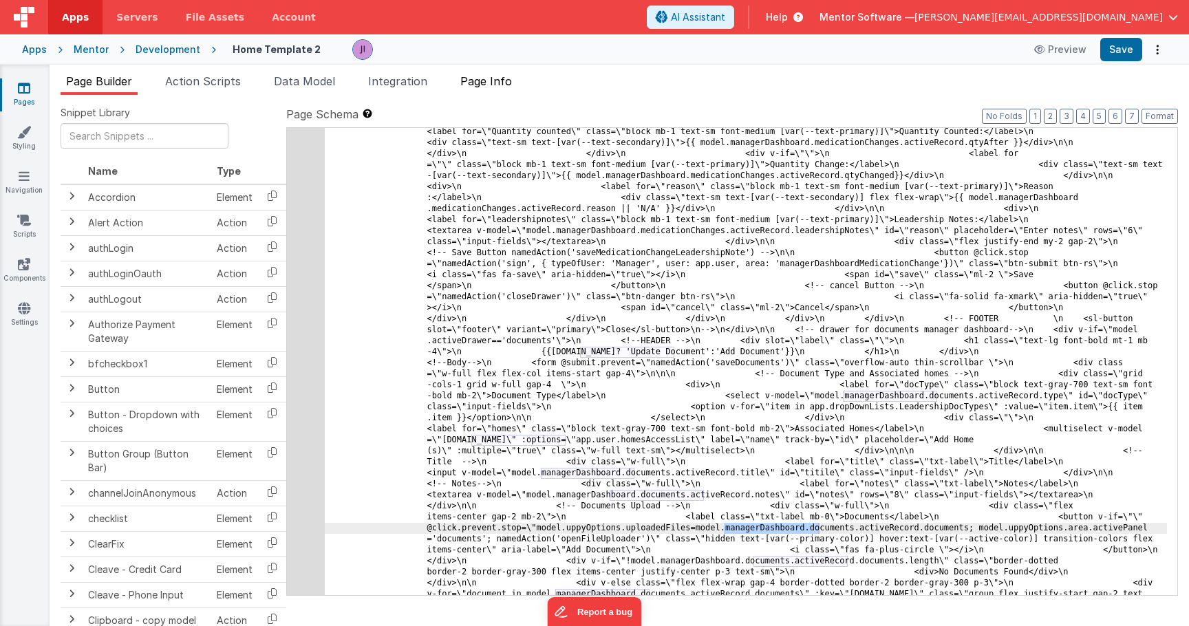
click at [502, 81] on span "Page Info" at bounding box center [486, 81] width 52 height 14
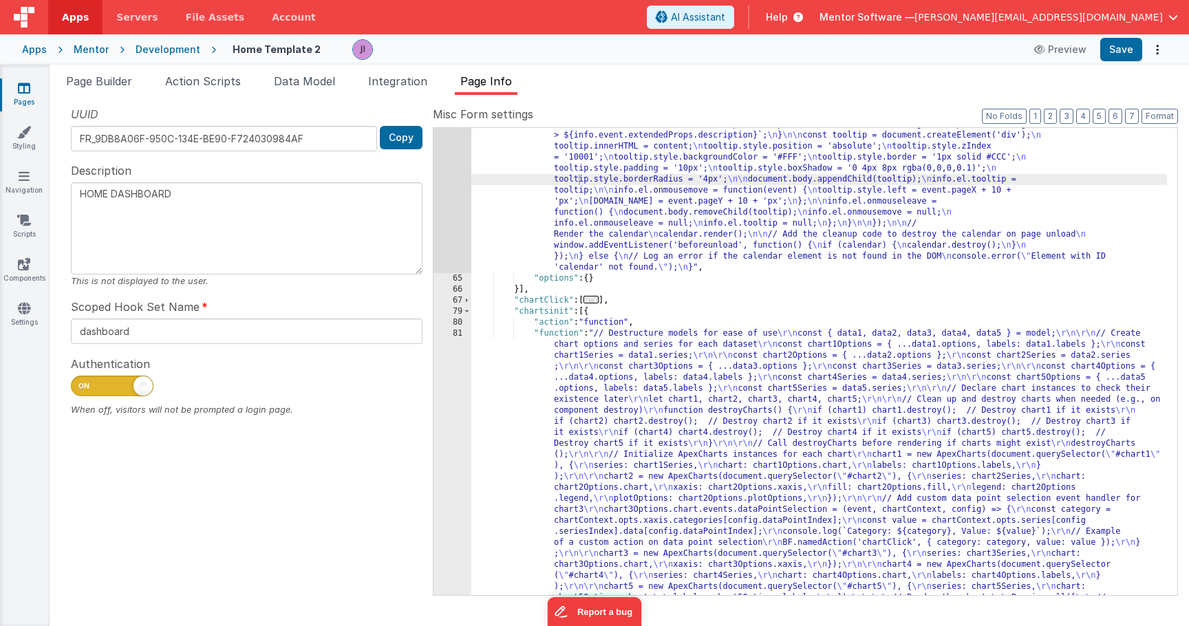
click at [652, 177] on div ""function" : "// Store the calendar instance globally (or within an appropriate…" at bounding box center [819, 149] width 696 height 1822
paste input "saveDocuments"
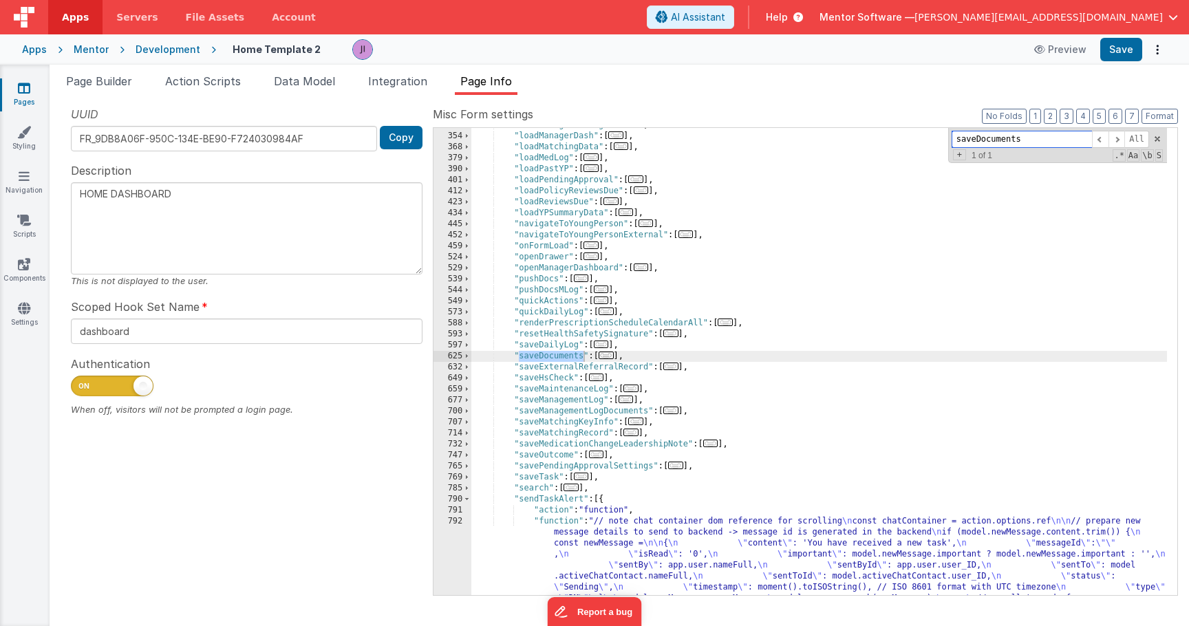
type input "saveDocuments"
click at [606, 359] on span "..." at bounding box center [606, 356] width 15 height 8
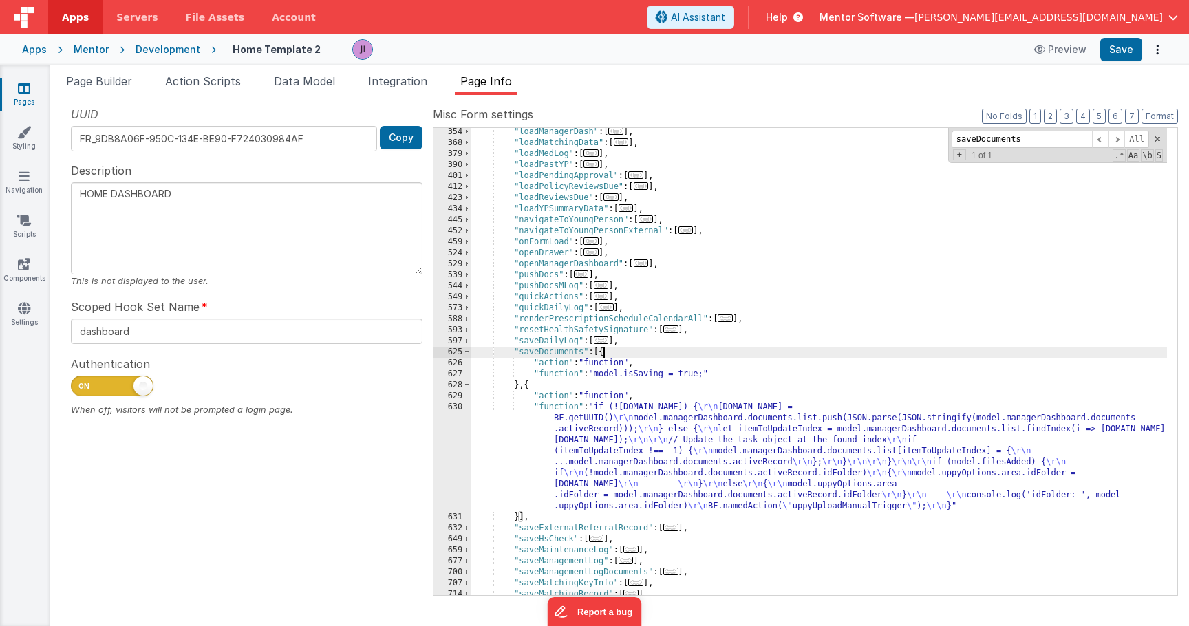
scroll to position [2062, 0]
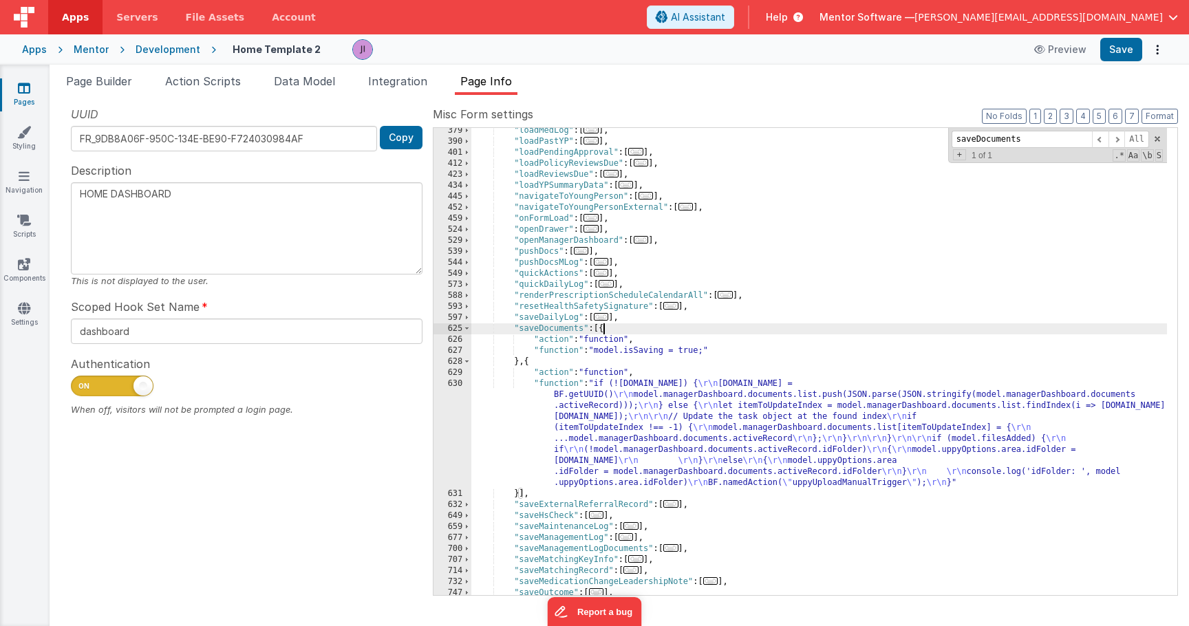
click at [640, 424] on div ""loadMedLog" : [ ... ] , "loadPastYP" : [ ... ] , "loadPendingApproval" : [ ...…" at bounding box center [819, 369] width 696 height 489
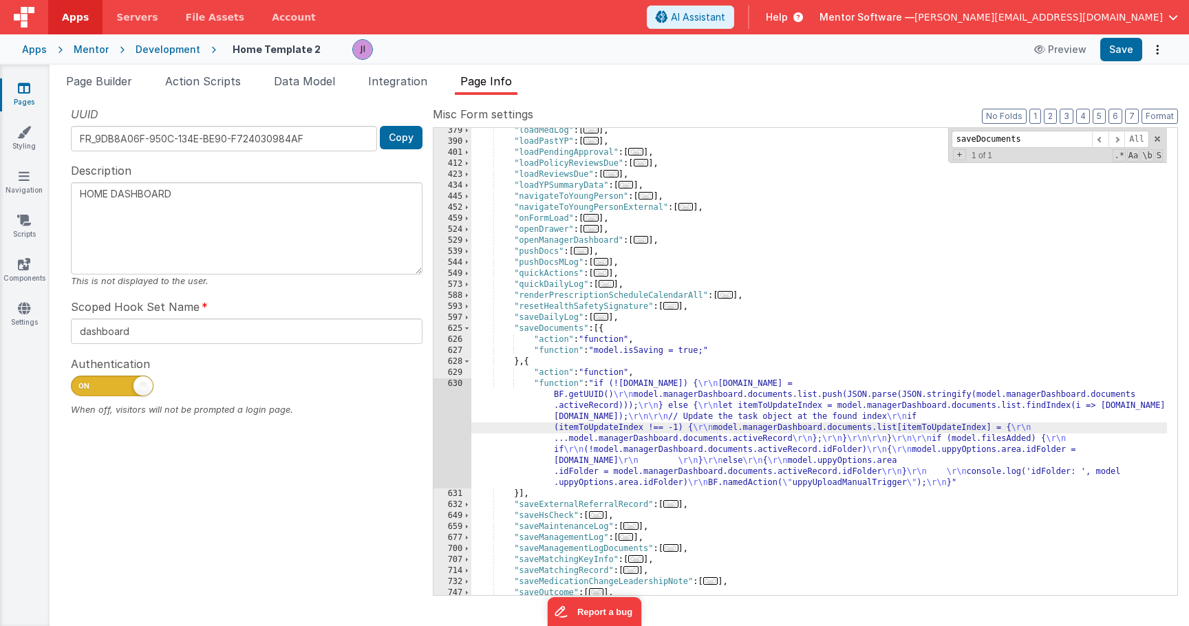
click at [455, 435] on div "630" at bounding box center [453, 434] width 38 height 110
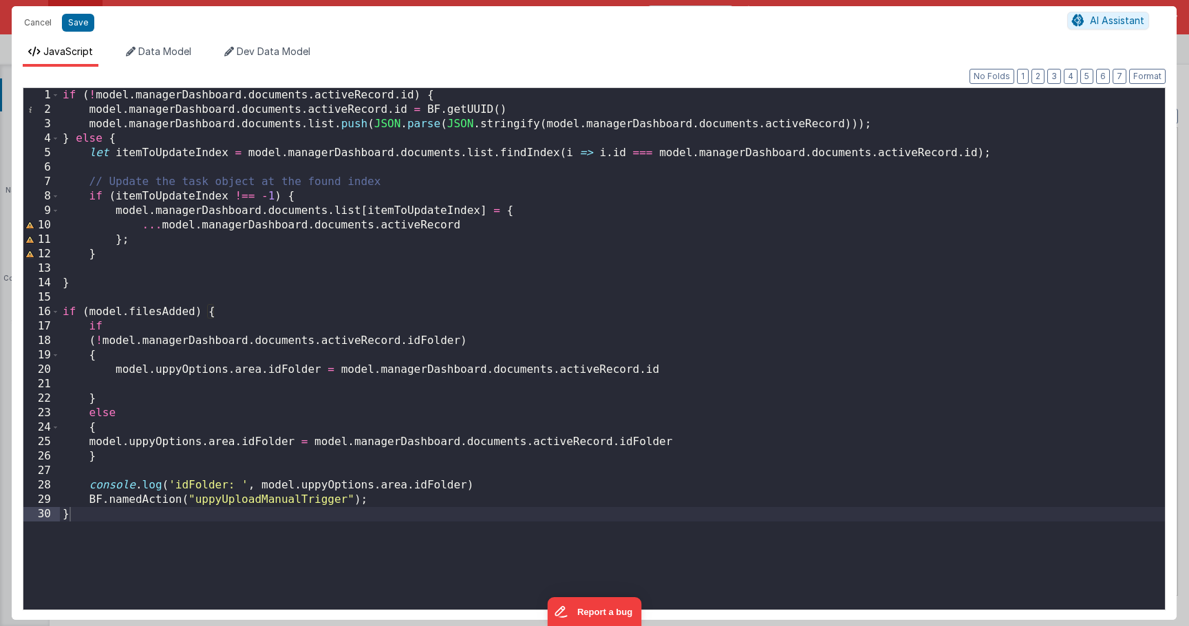
click at [438, 504] on div "if ( ! model . managerDashboard . documents . activeRecord . id ) { model . man…" at bounding box center [612, 363] width 1105 height 551
click at [81, 23] on button "Save" at bounding box center [78, 23] width 32 height 18
type textarea "HOME DASHBOARD"
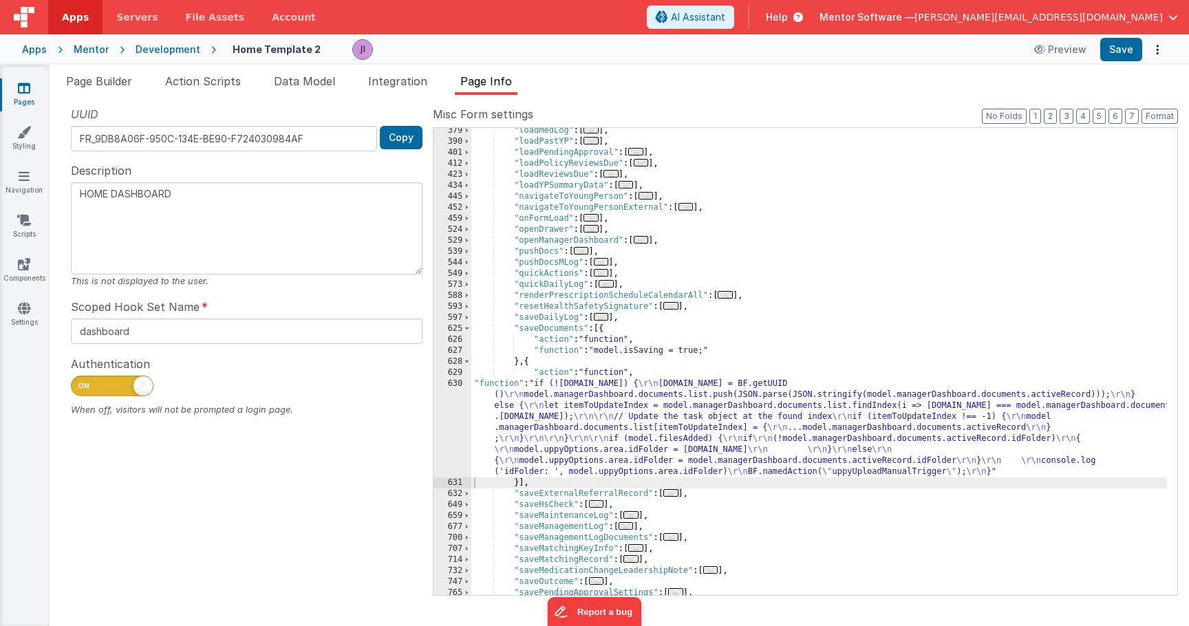
click at [760, 268] on div ""loadMedLog" : [ ... ] , "loadPastYP" : [ ... ] , "loadPendingApproval" : [ ...…" at bounding box center [819, 369] width 696 height 489
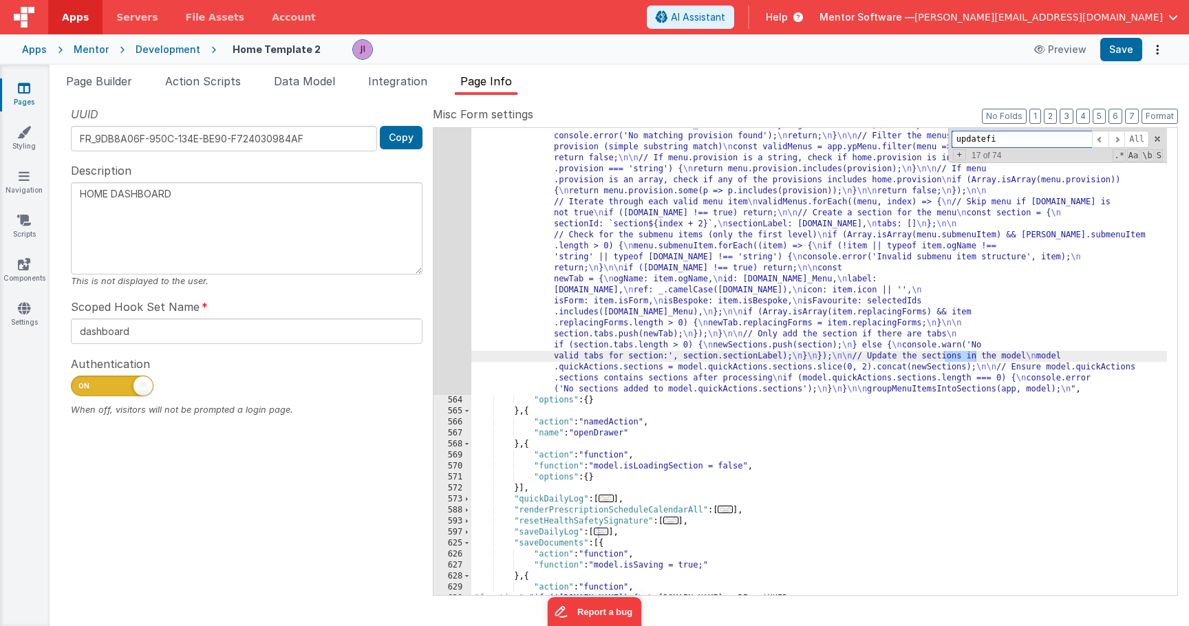
scroll to position [3147, 0]
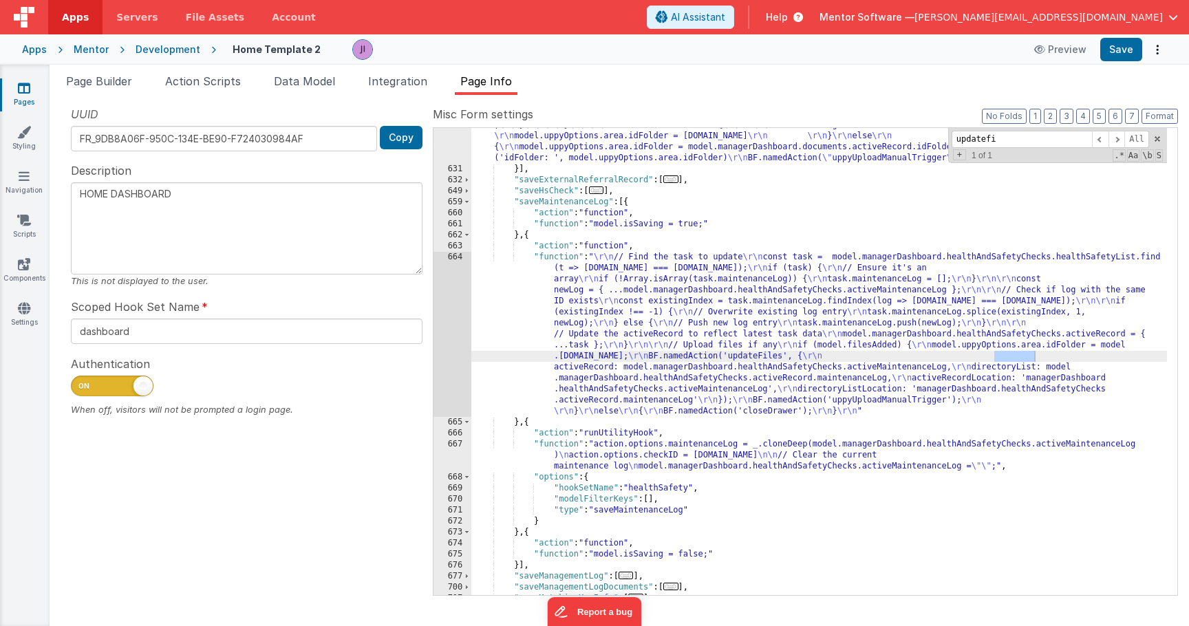
click at [455, 376] on div "664" at bounding box center [453, 334] width 38 height 165
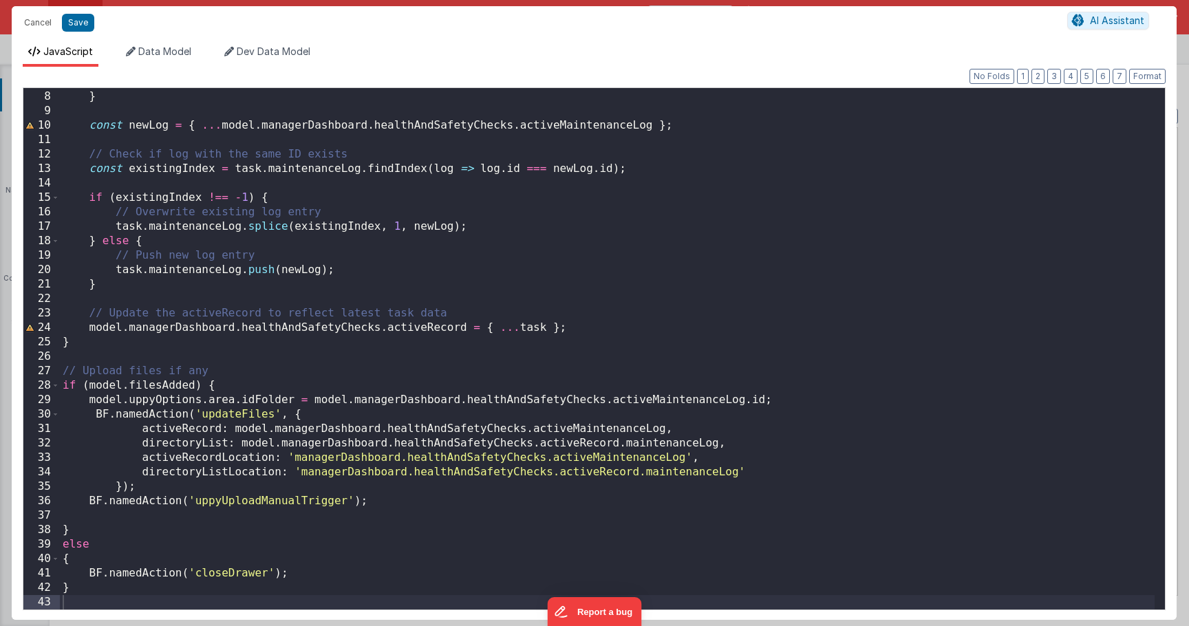
scroll to position [100, 0]
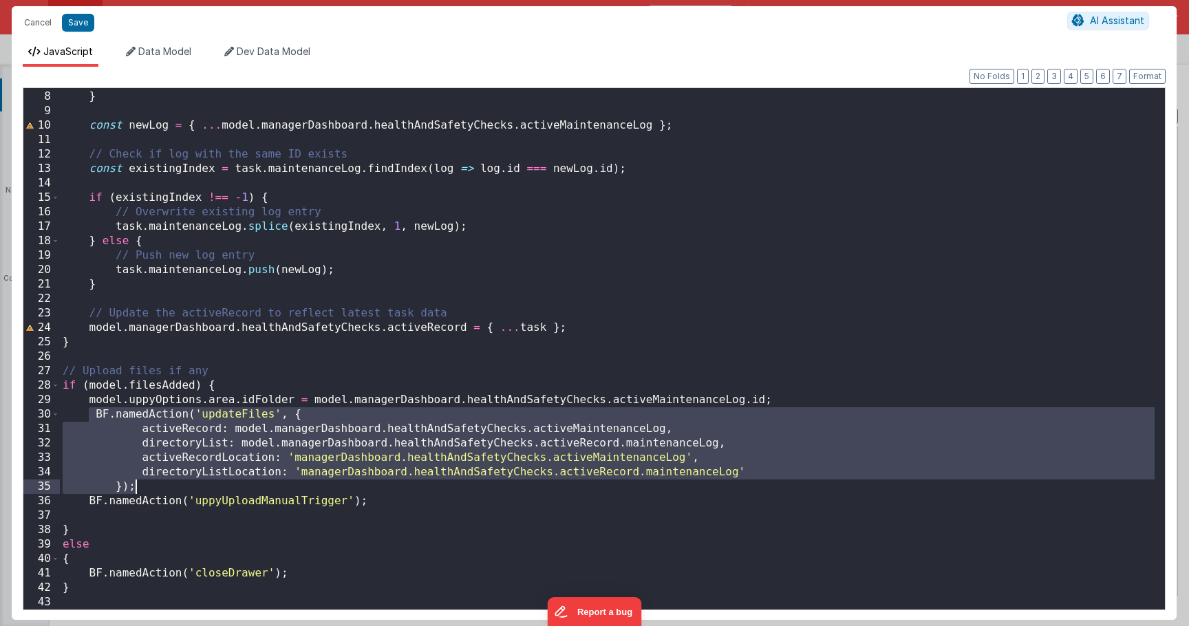
drag, startPoint x: 86, startPoint y: 413, endPoint x: 156, endPoint y: 487, distance: 102.2
click at [156, 487] on div "task . maintenanceLog = [ ] ; } const newLog = { ... model . managerDashboard .…" at bounding box center [607, 350] width 1095 height 551
click at [44, 25] on button "Cancel" at bounding box center [37, 22] width 41 height 19
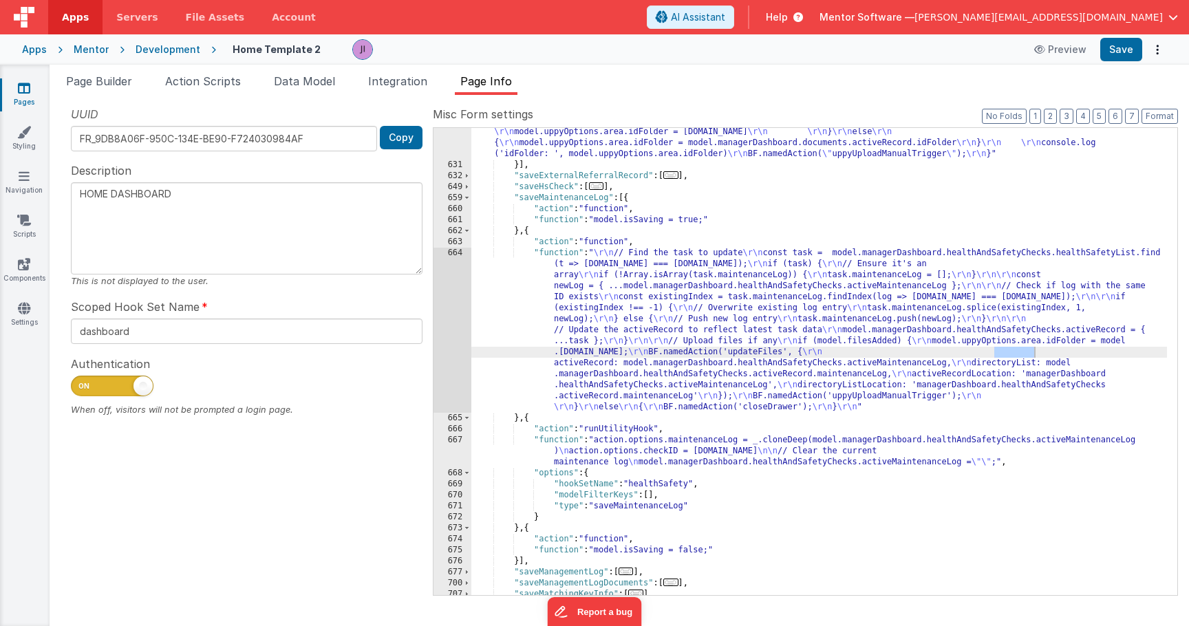
scroll to position [3151, 0]
click at [619, 359] on div ""function" : "if (!model.managerDashboard.documents.activeRecord.id) { \r\n mod…" at bounding box center [819, 349] width 696 height 577
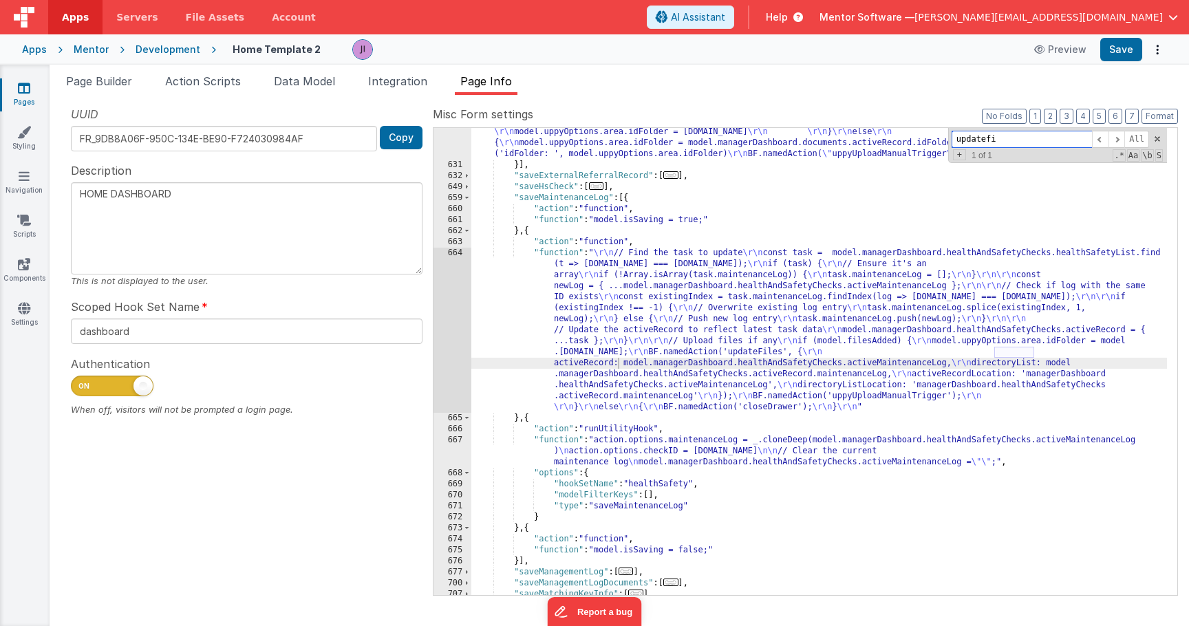
paste input "saveDocuments"
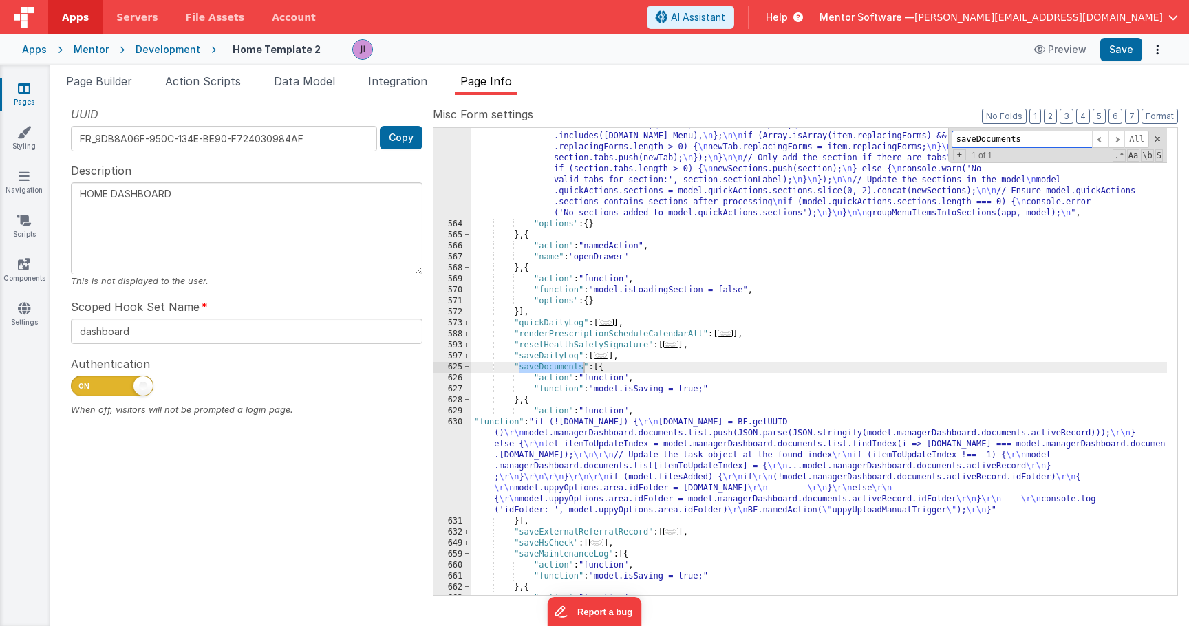
type input "saveDocuments"
click at [626, 463] on div ""function" : "function groupMenuItemsIntoSections(app, model) { \n // Ensure th…" at bounding box center [819, 293] width 696 height 809
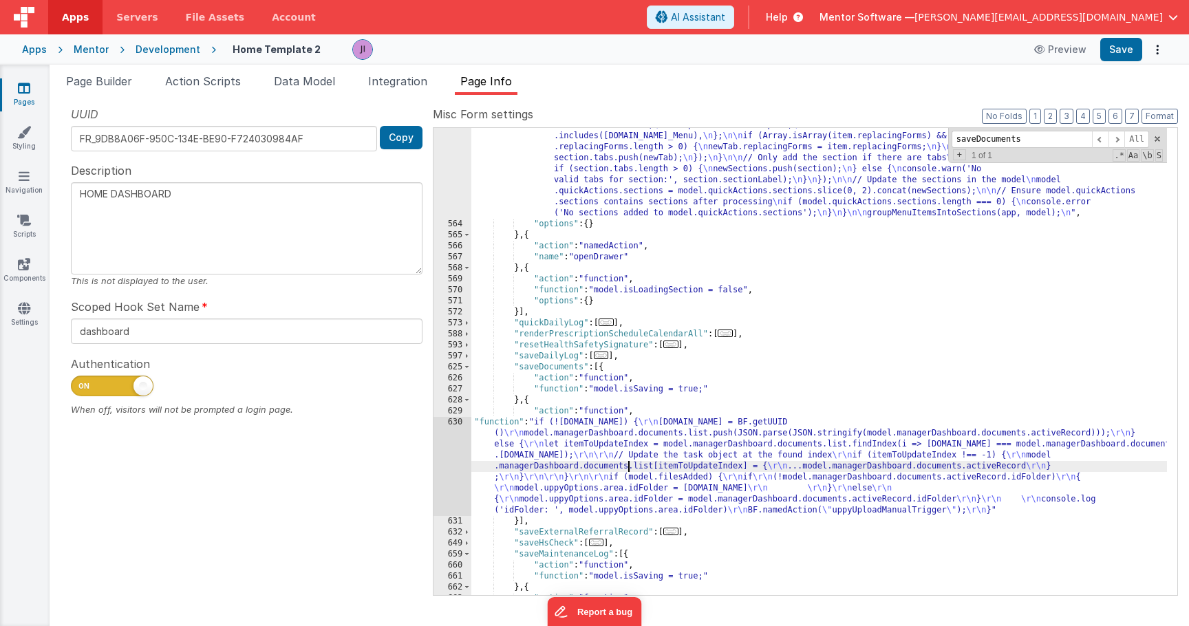
click at [448, 478] on div "630" at bounding box center [453, 466] width 38 height 99
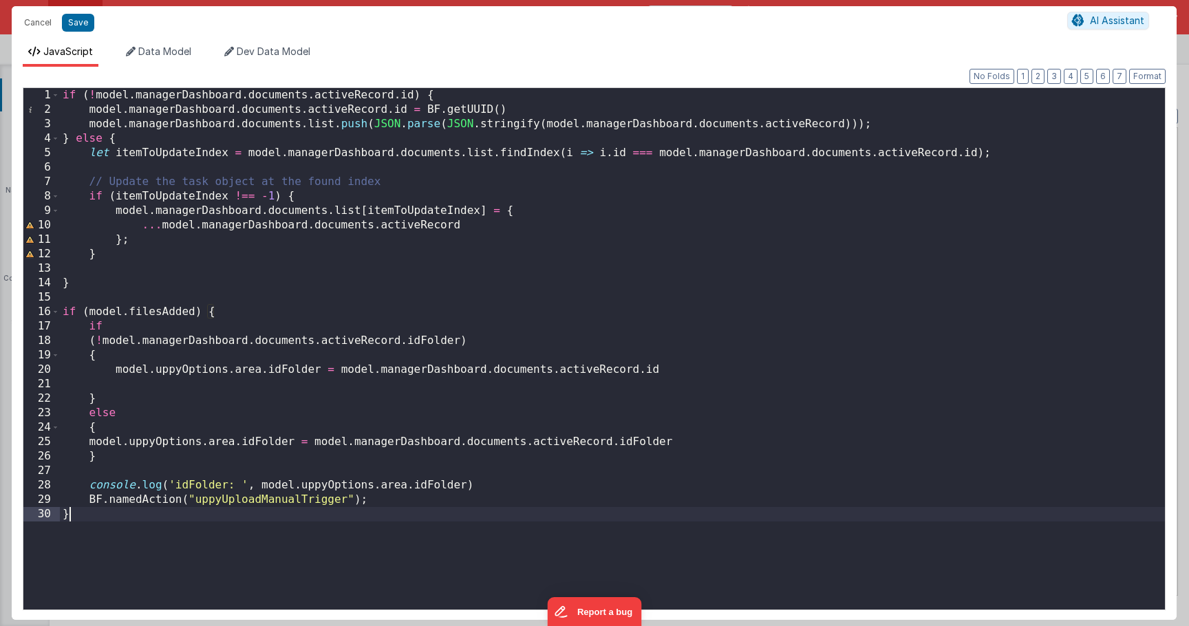
click at [495, 487] on div "if ( ! model . managerDashboard . documents . activeRecord . id ) { model . man…" at bounding box center [612, 363] width 1105 height 551
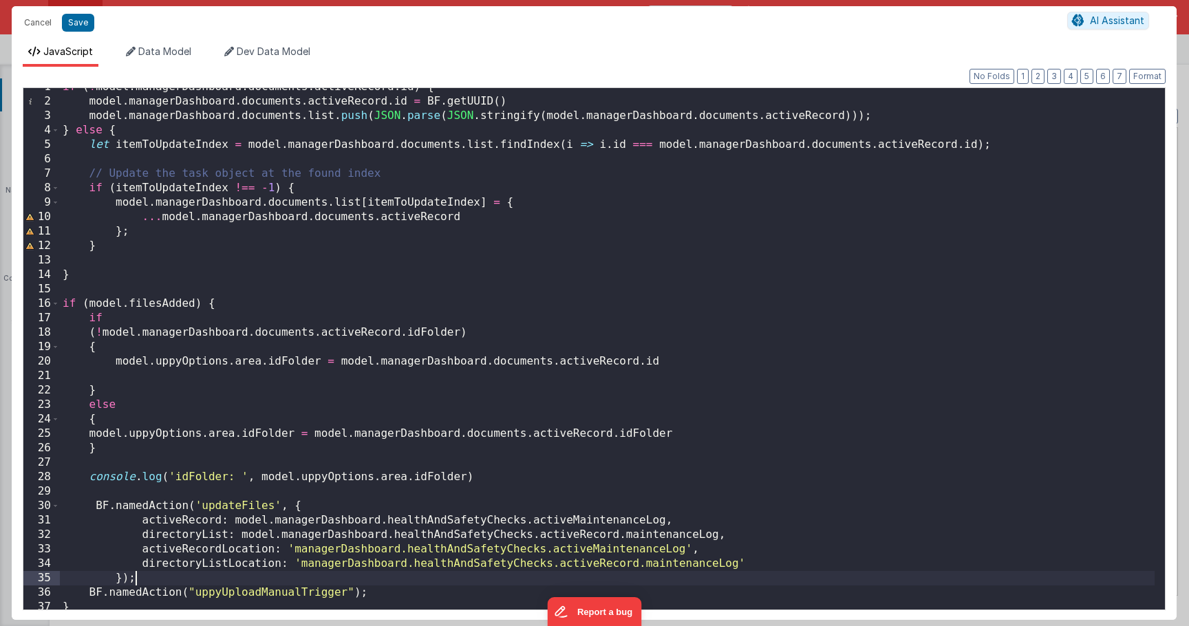
scroll to position [12, 0]
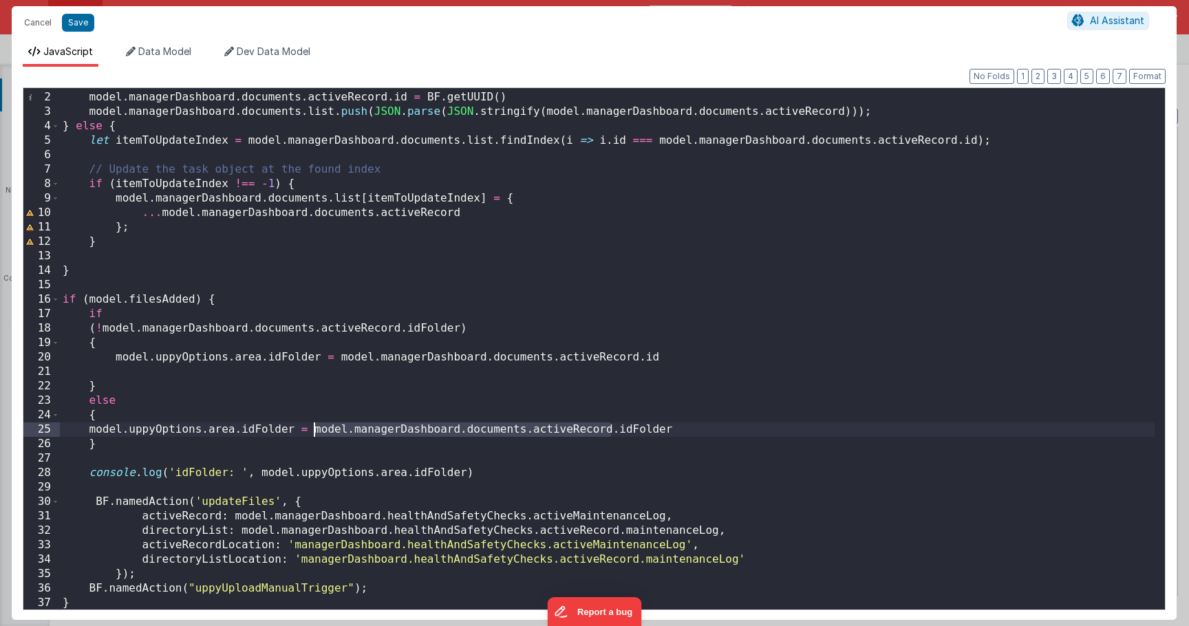
drag, startPoint x: 608, startPoint y: 432, endPoint x: 314, endPoint y: 427, distance: 294.6
click at [314, 427] on div "if ( ! model . managerDashboard . documents . activeRecord . id ) { model . man…" at bounding box center [607, 351] width 1095 height 551
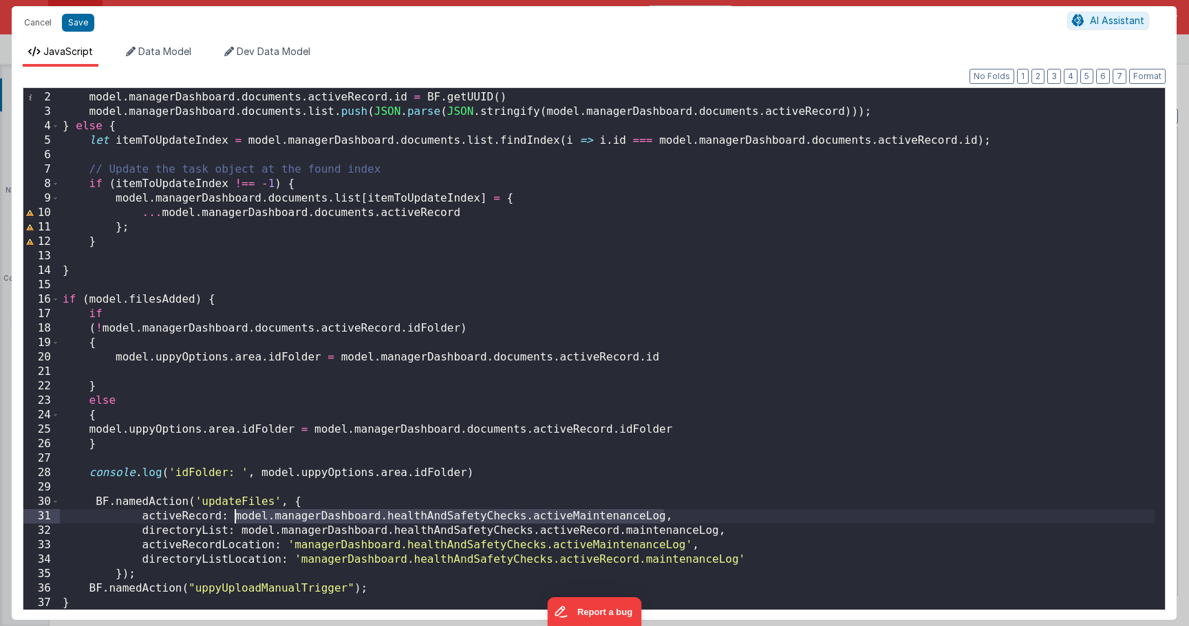
drag, startPoint x: 663, startPoint y: 515, endPoint x: 234, endPoint y: 521, distance: 429.5
click at [234, 521] on div "if ( ! model . managerDashboard . documents . activeRecord . id ) { model . man…" at bounding box center [607, 351] width 1095 height 551
drag, startPoint x: 277, startPoint y: 515, endPoint x: 529, endPoint y: 518, distance: 251.9
click at [529, 518] on div "if ( ! model . managerDashboard . documents . activeRecord . id ) { model . man…" at bounding box center [607, 351] width 1095 height 551
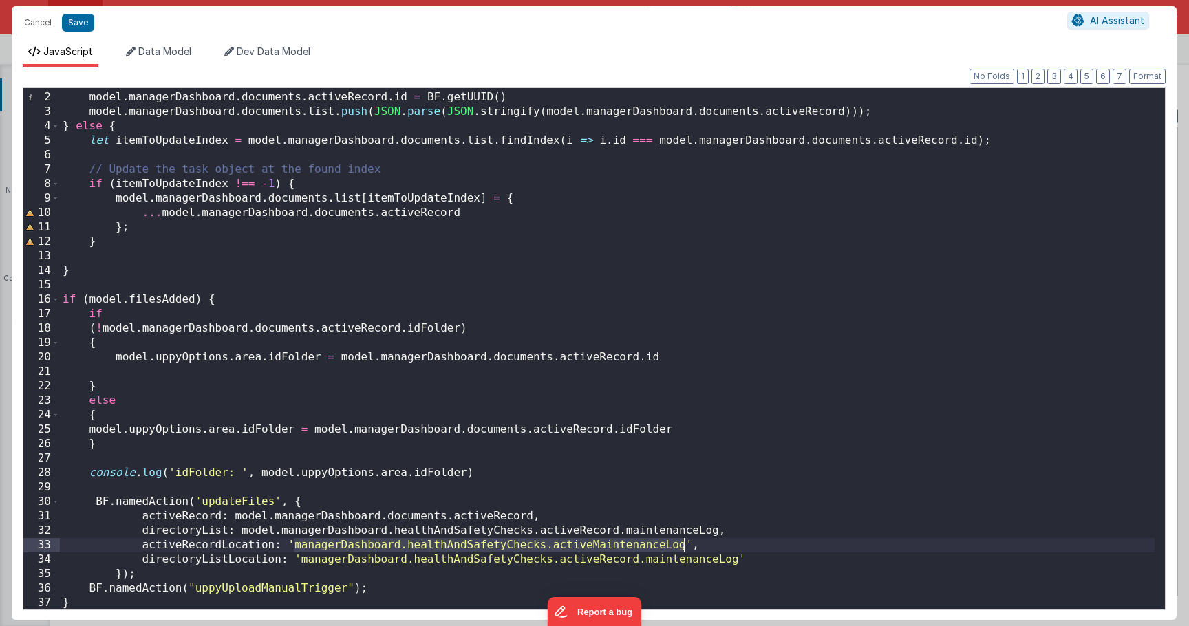
drag, startPoint x: 297, startPoint y: 546, endPoint x: 681, endPoint y: 543, distance: 384.7
click at [681, 543] on div "if ( ! model . managerDashboard . documents . activeRecord . id ) { model . man…" at bounding box center [607, 351] width 1095 height 551
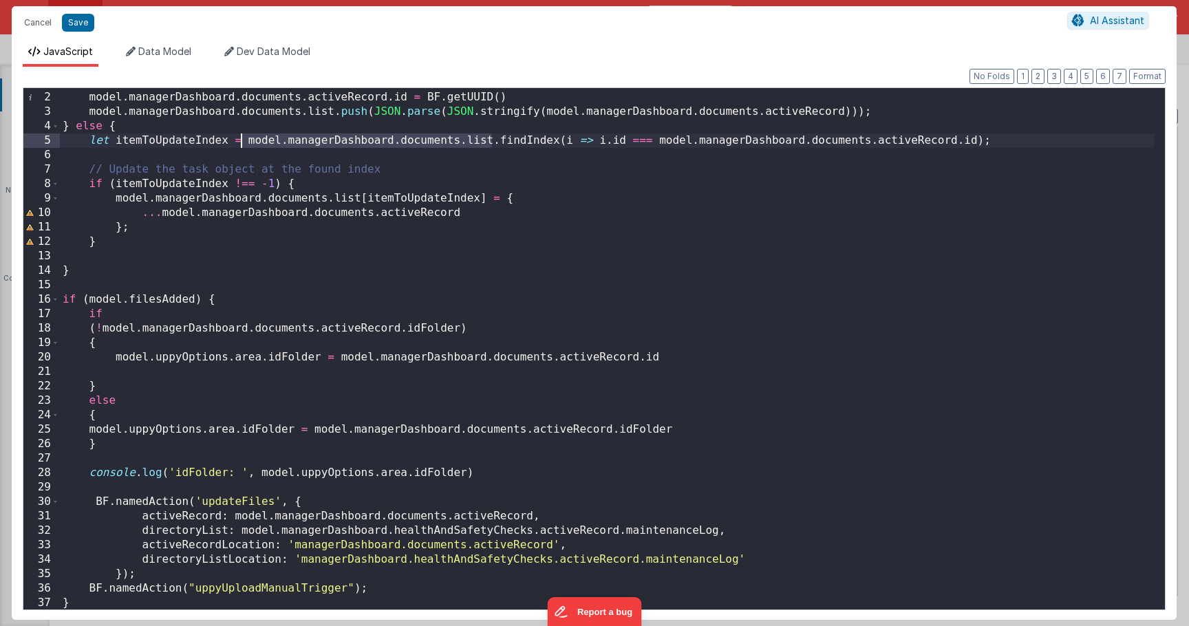
drag, startPoint x: 491, startPoint y: 142, endPoint x: 246, endPoint y: 145, distance: 245.0
click at [246, 145] on div "if ( ! model . managerDashboard . documents . activeRecord . id ) { model . man…" at bounding box center [607, 351] width 1095 height 551
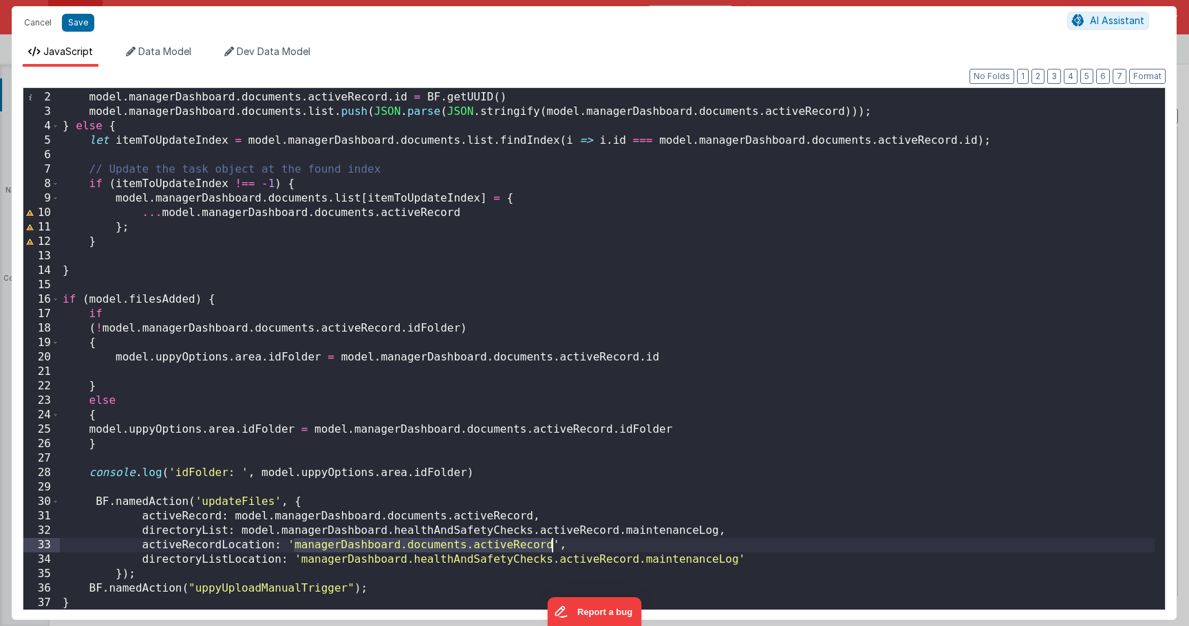
drag, startPoint x: 295, startPoint y: 547, endPoint x: 551, endPoint y: 540, distance: 256.1
click at [551, 540] on div "if ( ! model . managerDashboard . documents . activeRecord . id ) { model . man…" at bounding box center [607, 351] width 1095 height 551
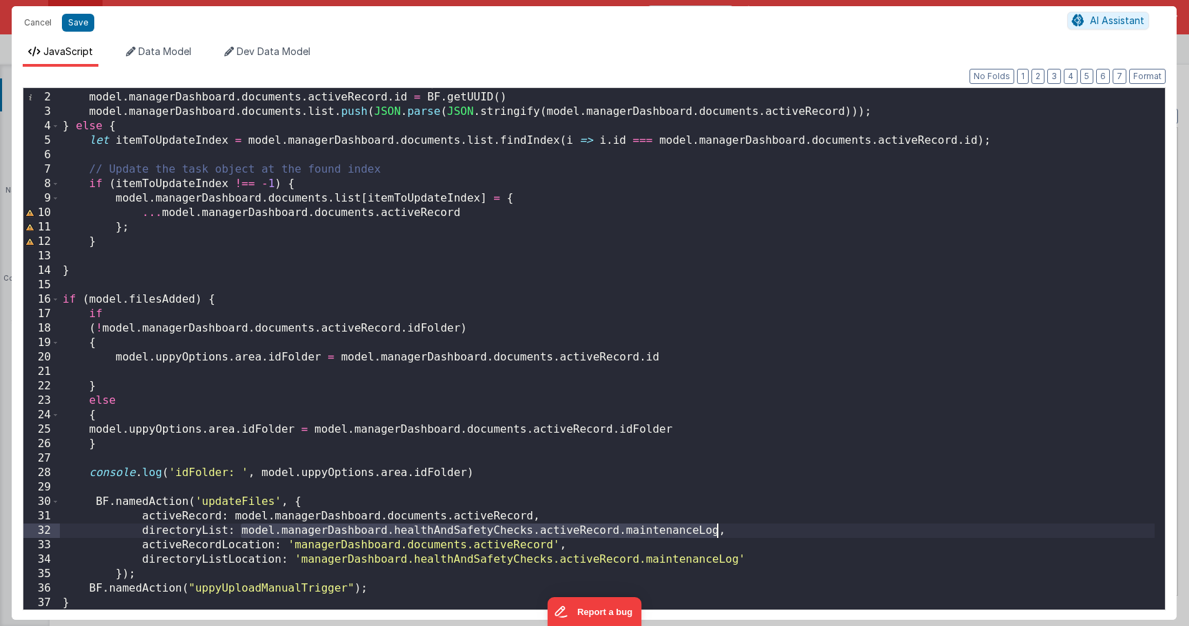
drag, startPoint x: 240, startPoint y: 529, endPoint x: 718, endPoint y: 535, distance: 478.3
click at [718, 535] on div "if ( ! model . managerDashboard . documents . activeRecord . id ) { model . man…" at bounding box center [607, 351] width 1095 height 551
drag, startPoint x: 281, startPoint y: 531, endPoint x: 484, endPoint y: 531, distance: 203.0
click at [484, 531] on div "if ( ! model . managerDashboard . documents . activeRecord . id ) { model . man…" at bounding box center [607, 351] width 1095 height 551
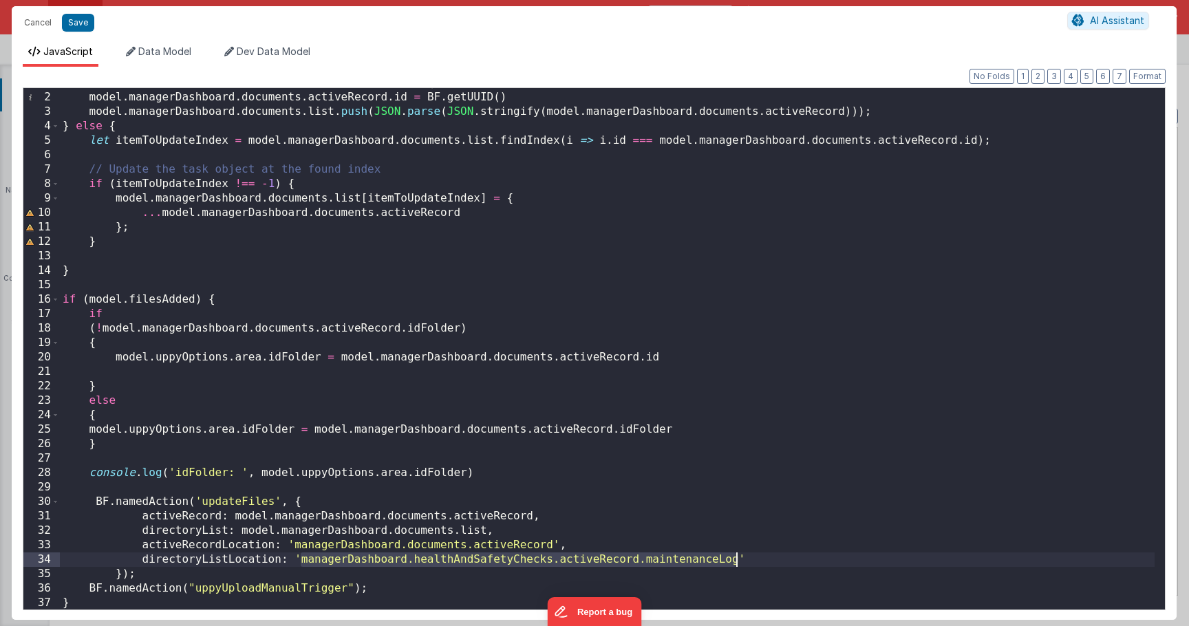
drag, startPoint x: 398, startPoint y: 566, endPoint x: 734, endPoint y: 562, distance: 335.9
click at [734, 562] on div "if ( ! model . managerDashboard . documents . activeRecord . id ) { model . man…" at bounding box center [607, 351] width 1095 height 551
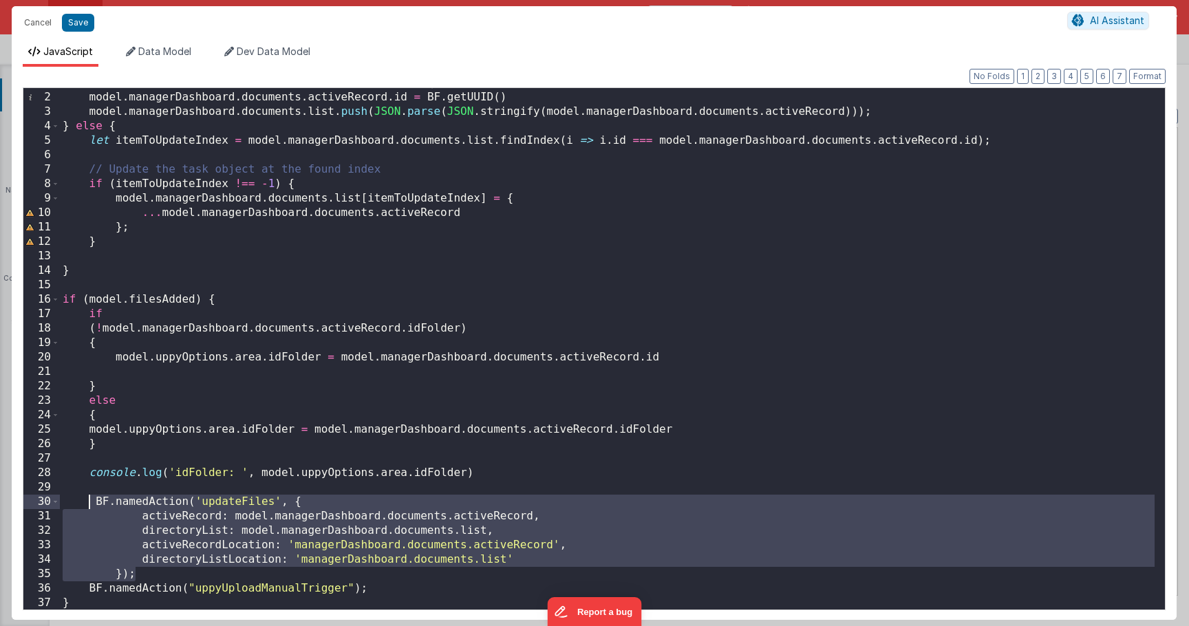
drag, startPoint x: 147, startPoint y: 565, endPoint x: 85, endPoint y: 506, distance: 85.7
click at [85, 506] on div "if ( ! model . managerDashboard . documents . activeRecord . id ) { model . man…" at bounding box center [607, 351] width 1095 height 551
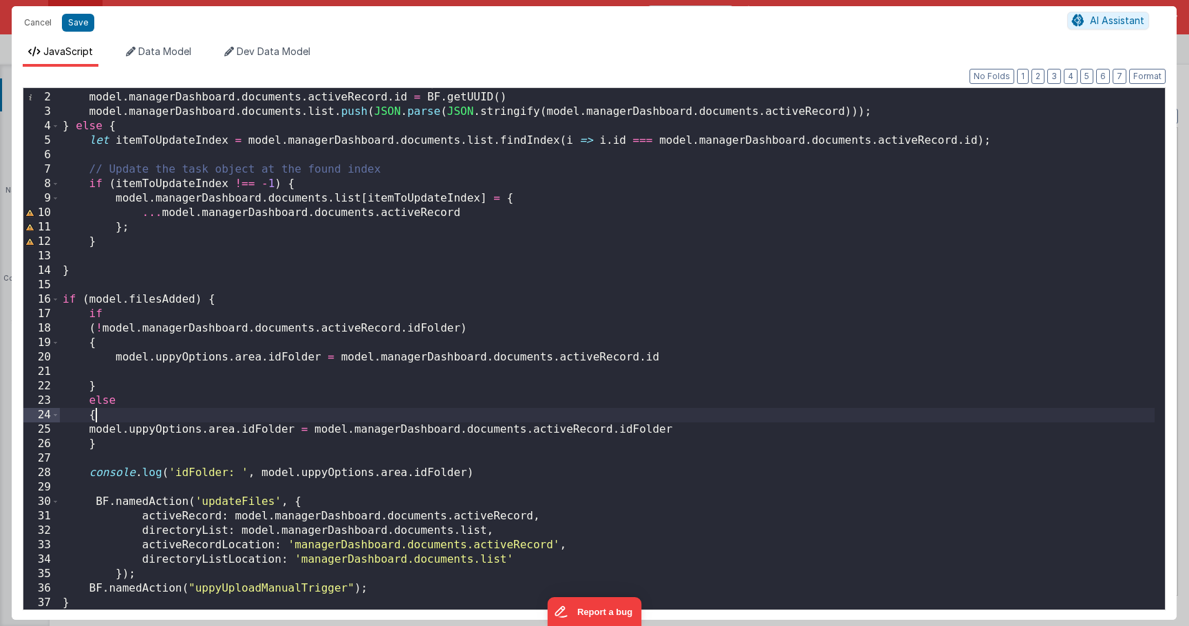
click at [655, 414] on div "if ( ! model . managerDashboard . documents . activeRecord . id ) { model . man…" at bounding box center [607, 351] width 1095 height 551
click at [78, 24] on button "Save" at bounding box center [78, 23] width 32 height 18
type textarea "HOME DASHBOARD"
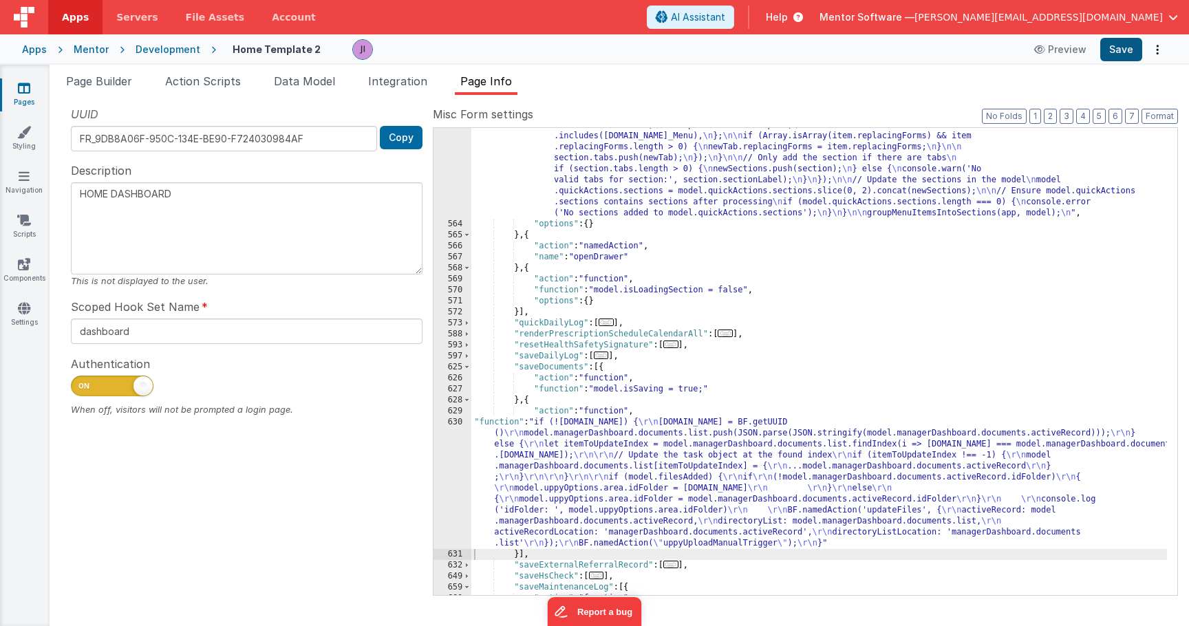
click at [1133, 56] on button "Save" at bounding box center [1121, 49] width 42 height 23
click at [116, 82] on span "Page Builder" at bounding box center [99, 81] width 66 height 14
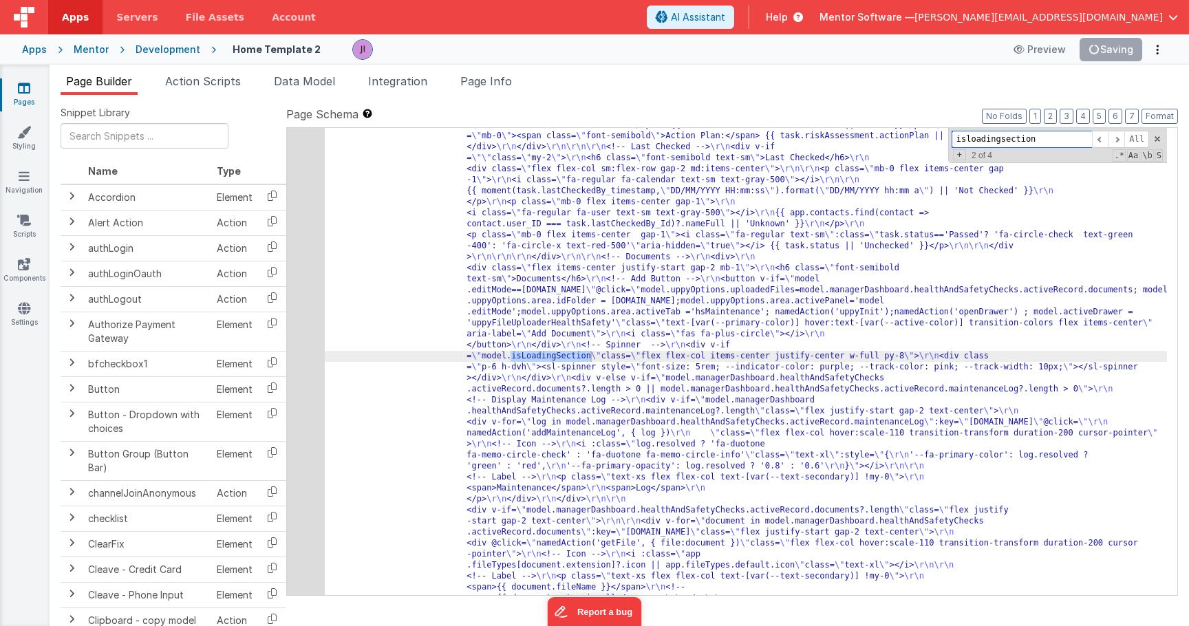
scroll to position [10013, 0]
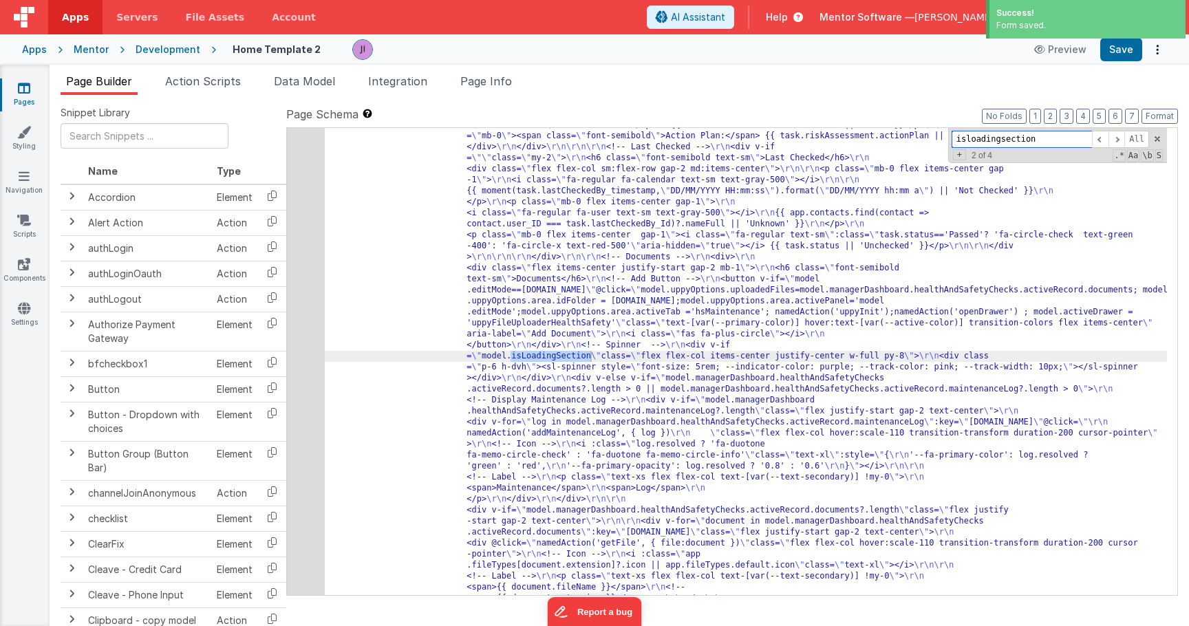
type input "isloadingsection"
click at [306, 365] on div "208" at bounding box center [306, 108] width 38 height 2423
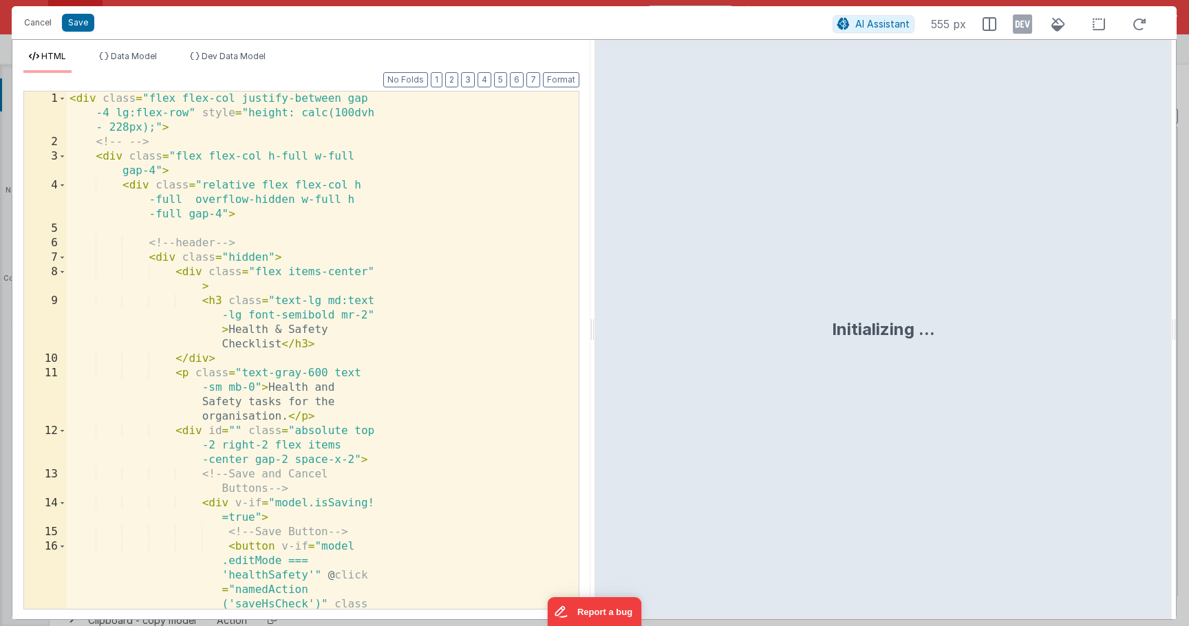
click at [306, 365] on div "< div class = "flex flex-col justify-between gap -4 lg:flex-row" style = "heigh…" at bounding box center [318, 416] width 502 height 648
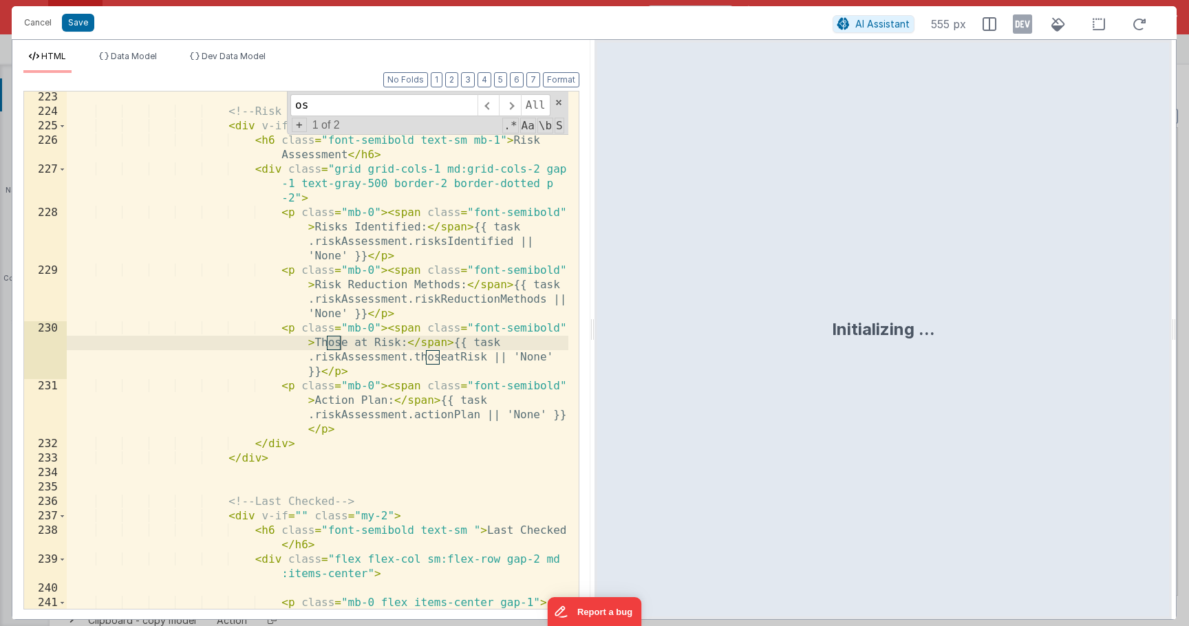
type input "o"
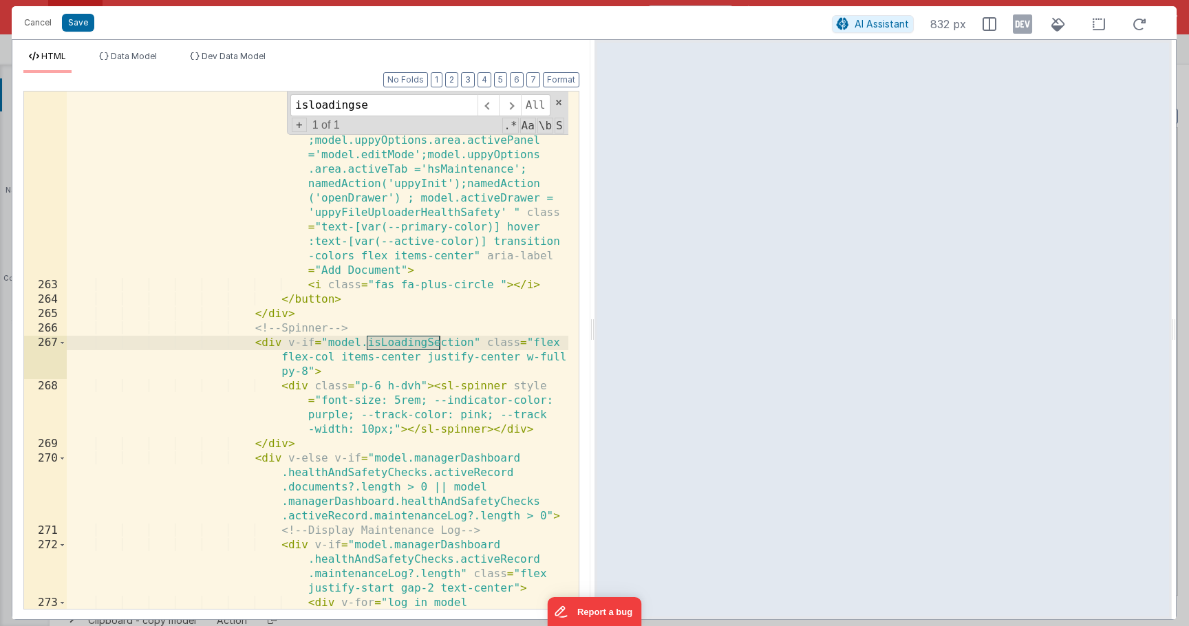
type input "isloadingse"
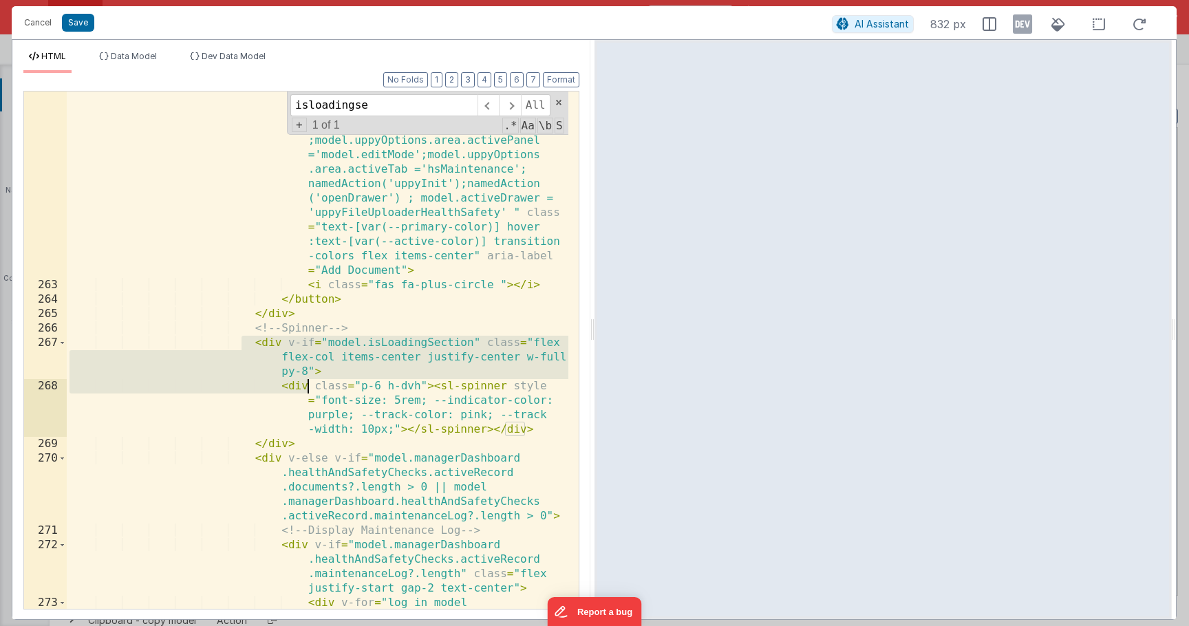
drag, startPoint x: 242, startPoint y: 336, endPoint x: 308, endPoint y: 381, distance: 79.8
click at [308, 381] on div "< button v-if = "model.editMode==task.id" @ click = "model.uppyOptions.uploaded…" at bounding box center [318, 449] width 502 height 835
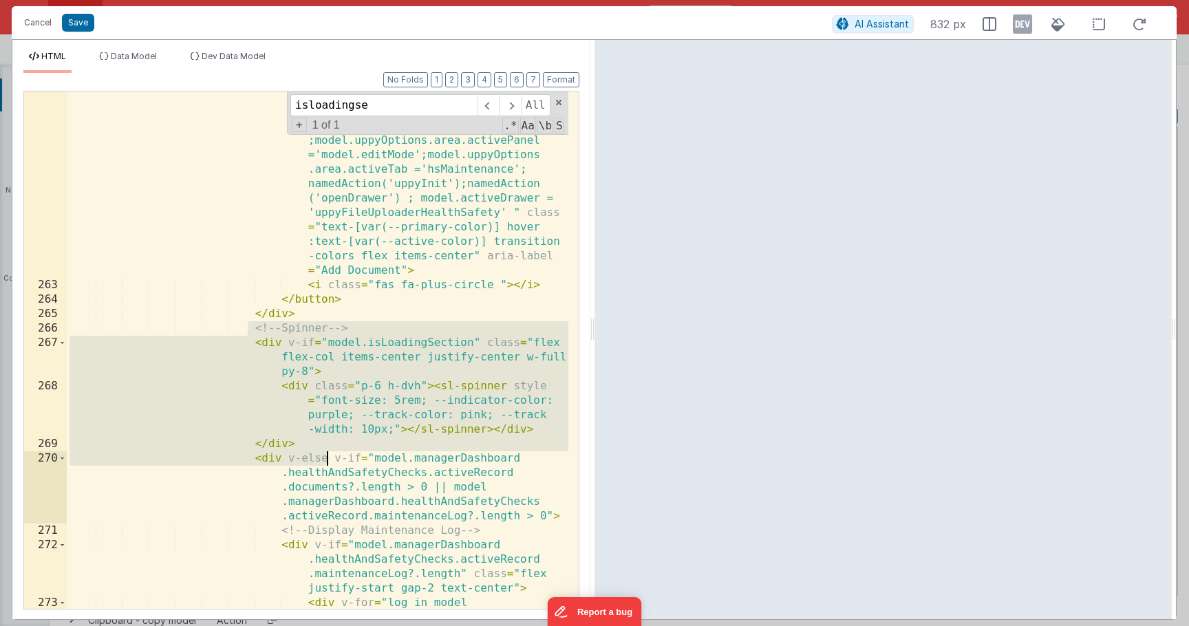
drag, startPoint x: 253, startPoint y: 339, endPoint x: 327, endPoint y: 461, distance: 142.3
click at [327, 461] on div "< button v-if = "model.editMode==task.id" @ click = "model.uppyOptions.uploaded…" at bounding box center [318, 449] width 502 height 835
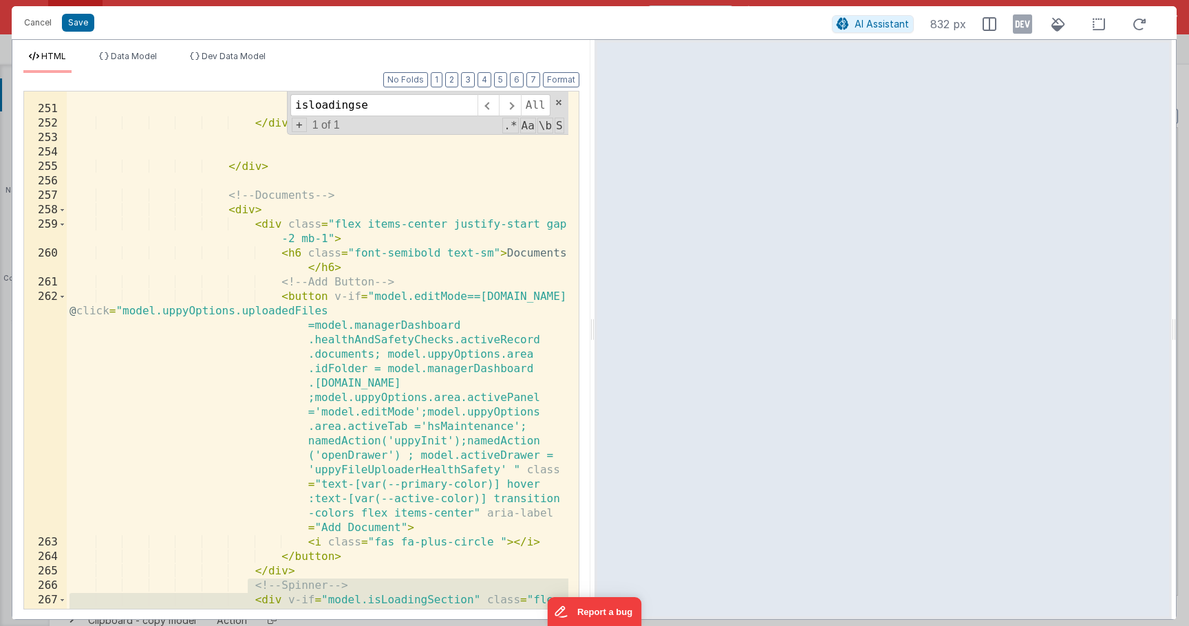
scroll to position [5612, 0]
click at [44, 31] on button "Cancel" at bounding box center [37, 22] width 41 height 19
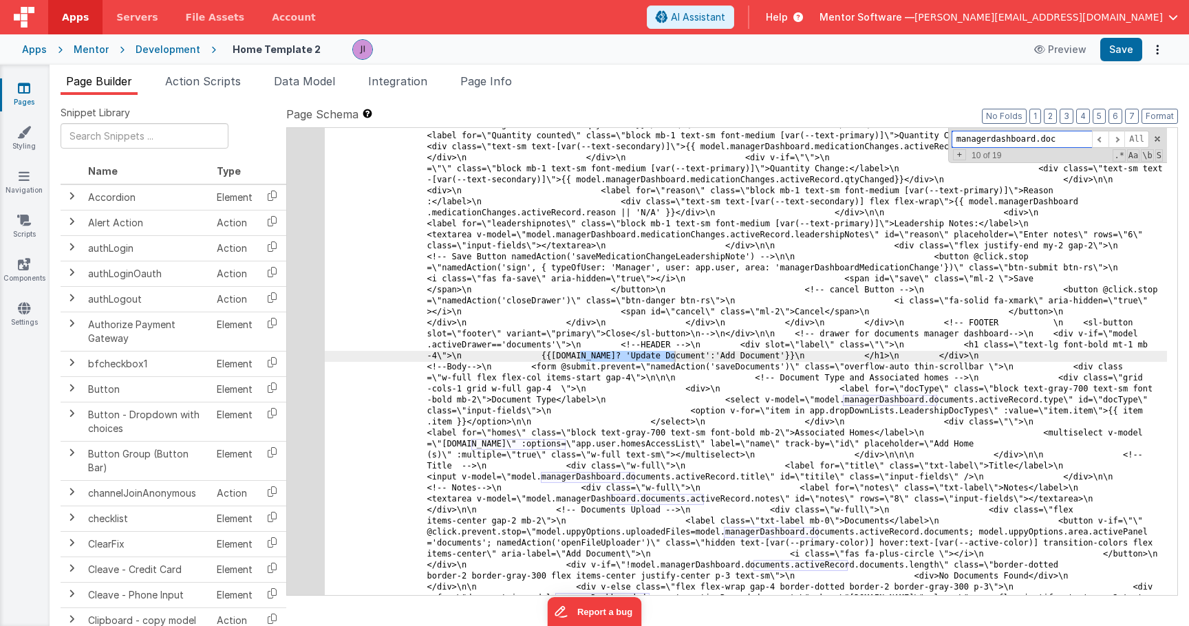
scroll to position [19967, 0]
click at [1091, 138] on input "managerdashboard.docum" at bounding box center [1022, 139] width 140 height 17
type input "managerdashboard.docum"
click at [1096, 138] on span at bounding box center [1100, 139] width 17 height 17
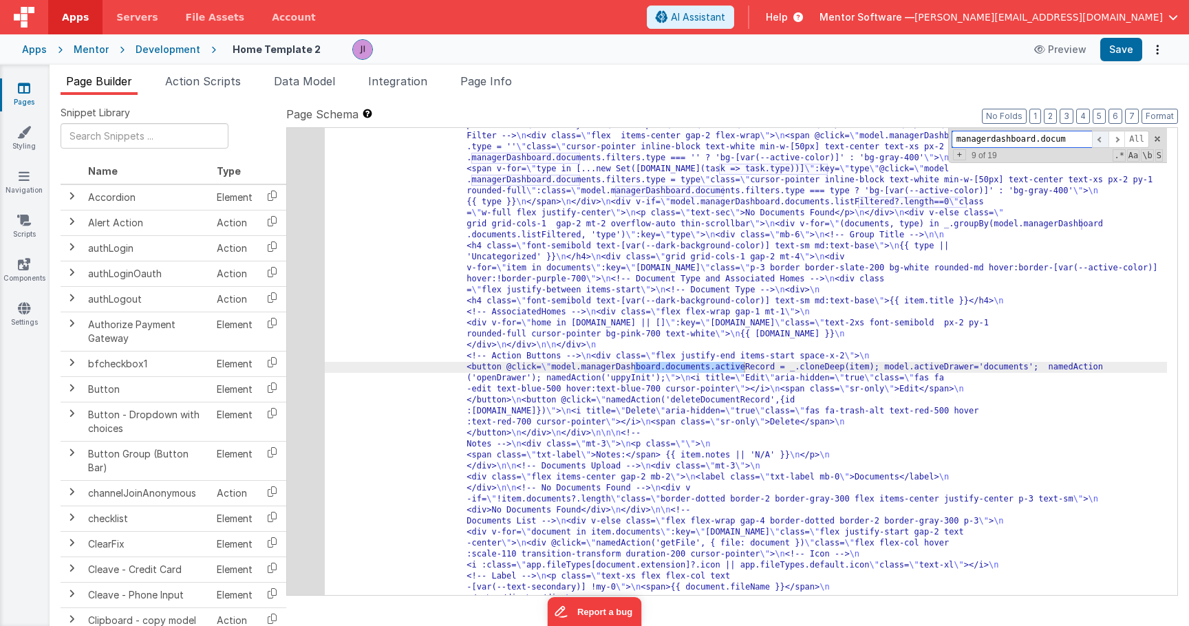
scroll to position [6614, 0]
click at [1096, 138] on span at bounding box center [1100, 139] width 17 height 17
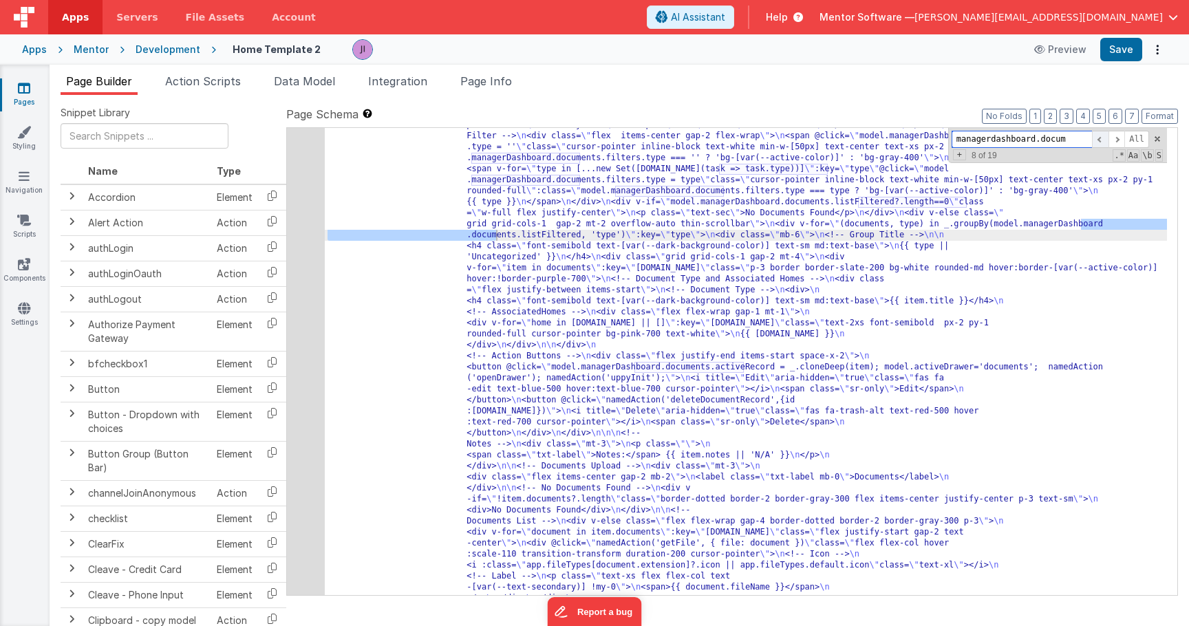
click at [1096, 138] on span at bounding box center [1100, 139] width 17 height 17
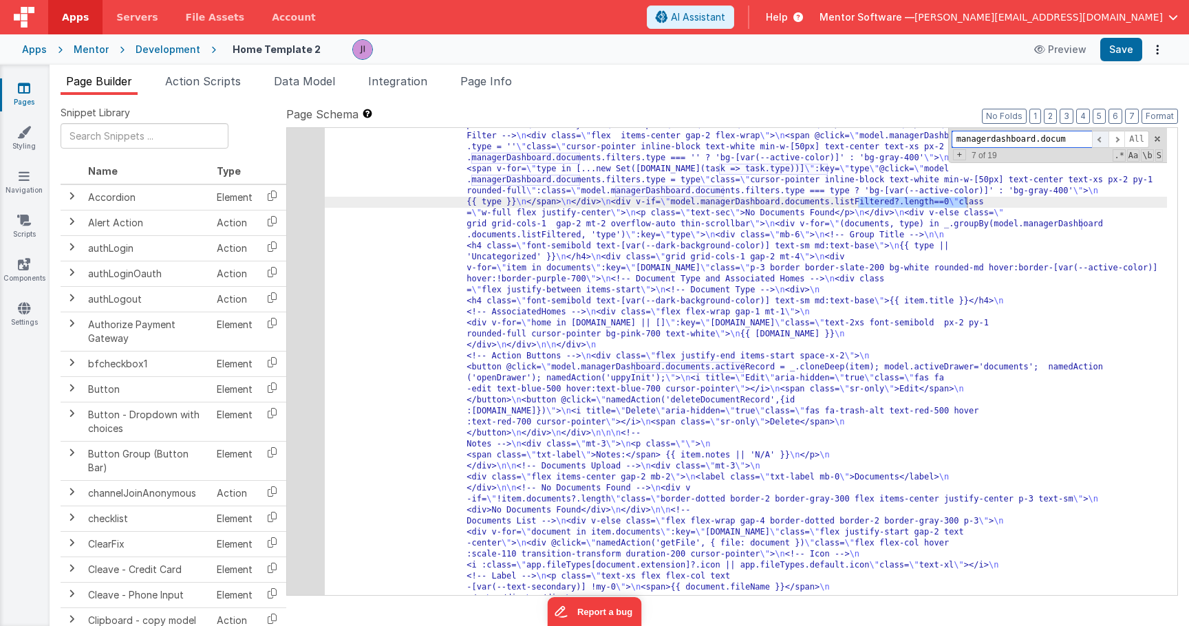
click at [1096, 138] on span at bounding box center [1100, 139] width 17 height 17
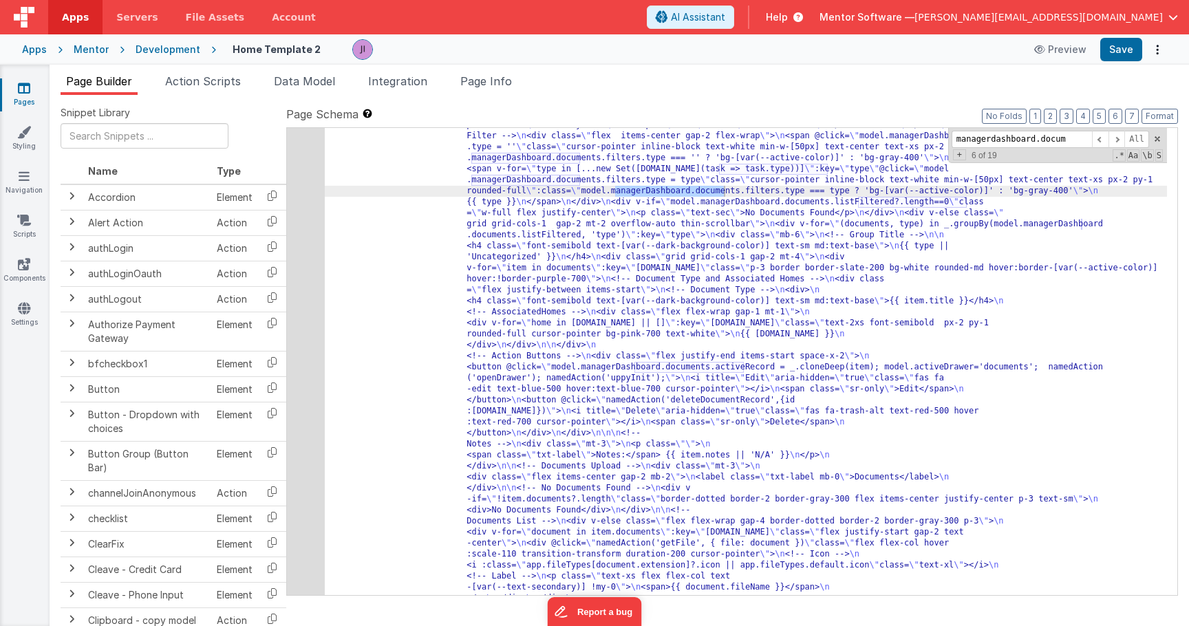
click at [296, 220] on div "112" at bounding box center [306, 313] width 38 height 628
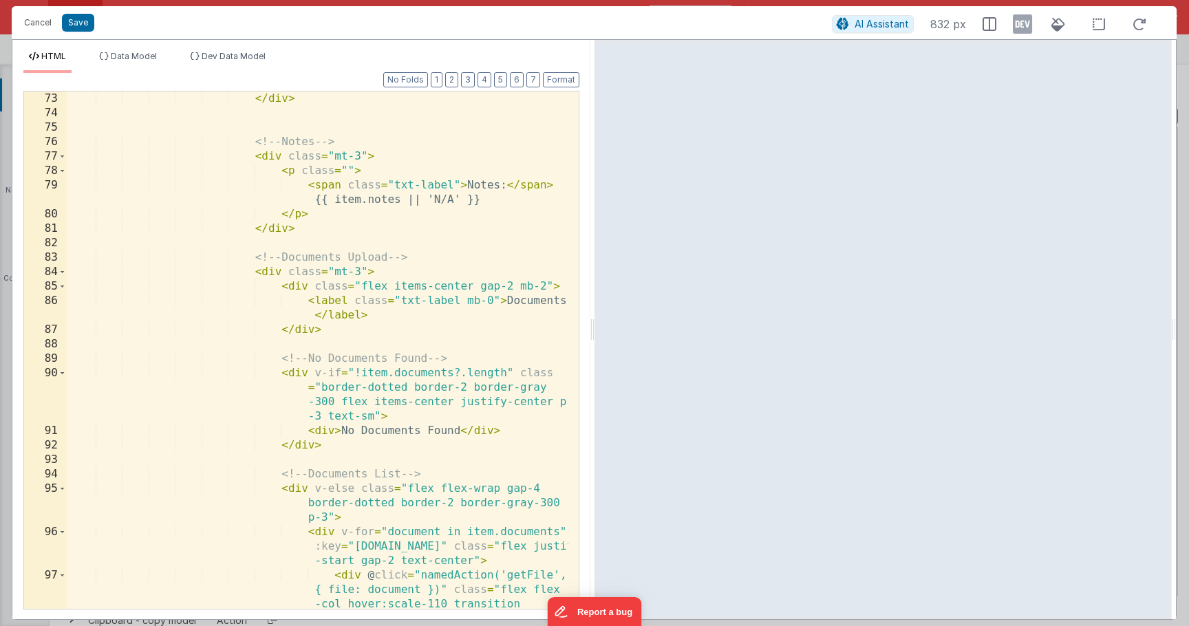
scroll to position [1799, 0]
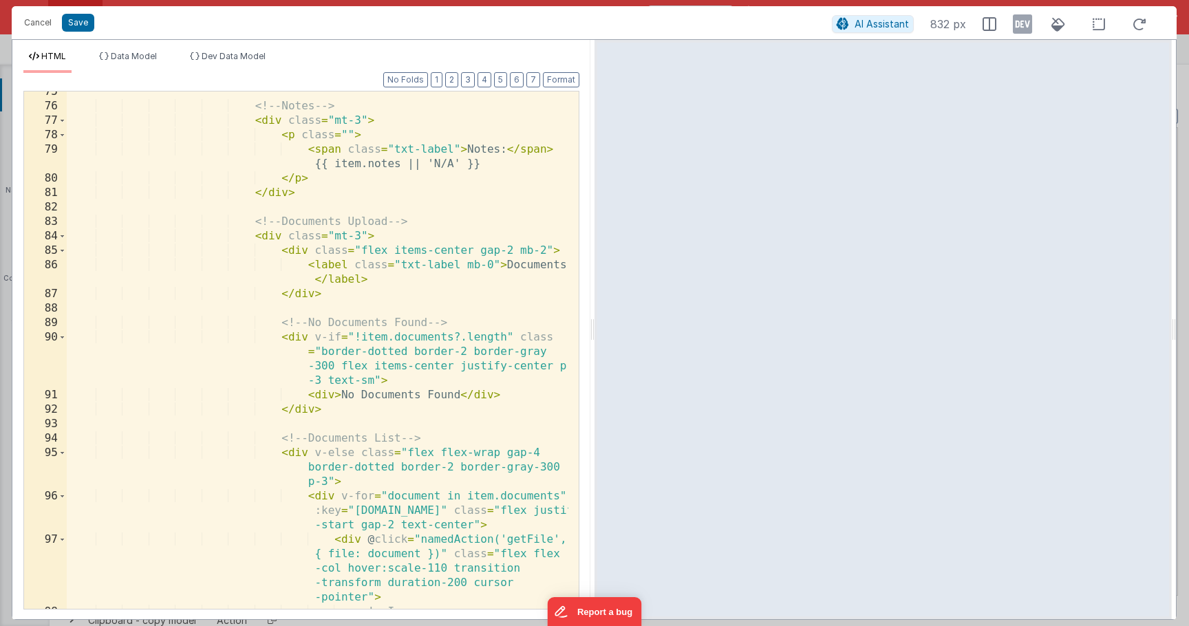
click at [331, 416] on div "<!-- Notes --> < div class = "mt-3" > < p class = "" > < span class = "txt-labe…" at bounding box center [318, 358] width 502 height 546
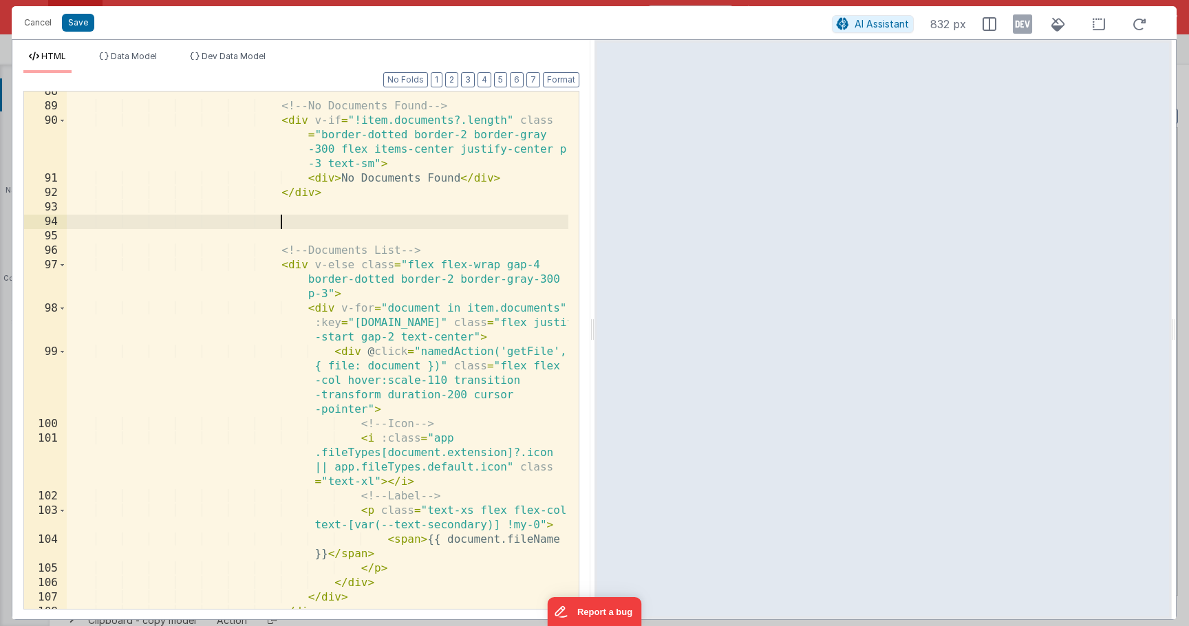
scroll to position [2016, 0]
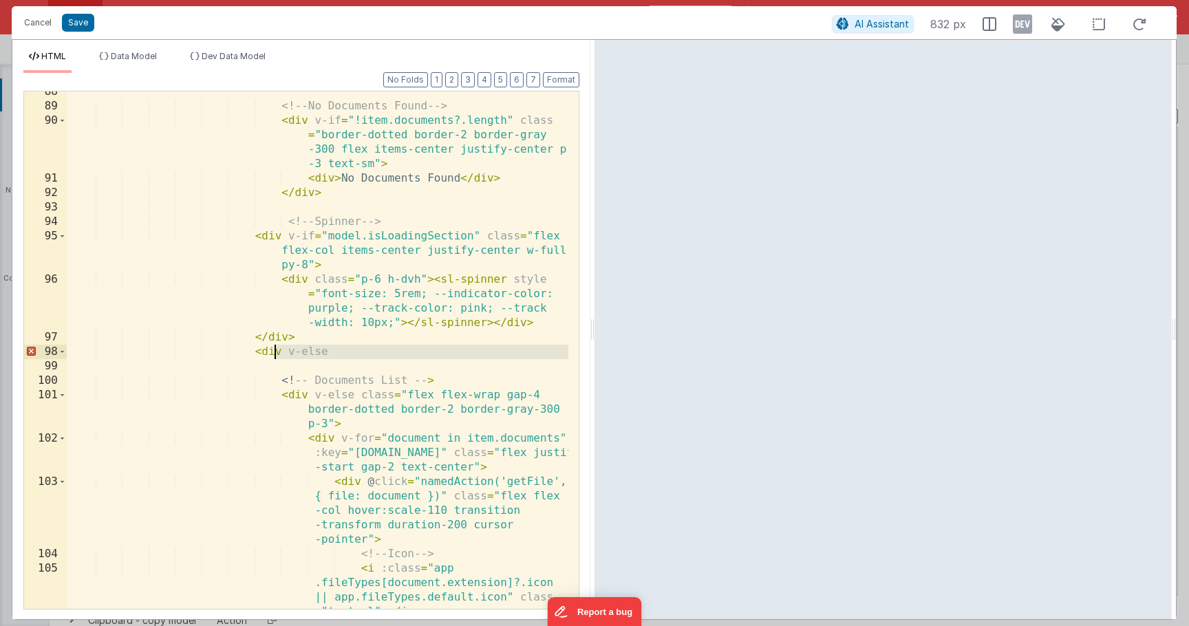
drag, startPoint x: 364, startPoint y: 367, endPoint x: 226, endPoint y: 348, distance: 139.0
click at [226, 348] on div "<!-- No Documents Found --> < div v-if = "!item.documents?.length" class = "bor…" at bounding box center [318, 380] width 502 height 590
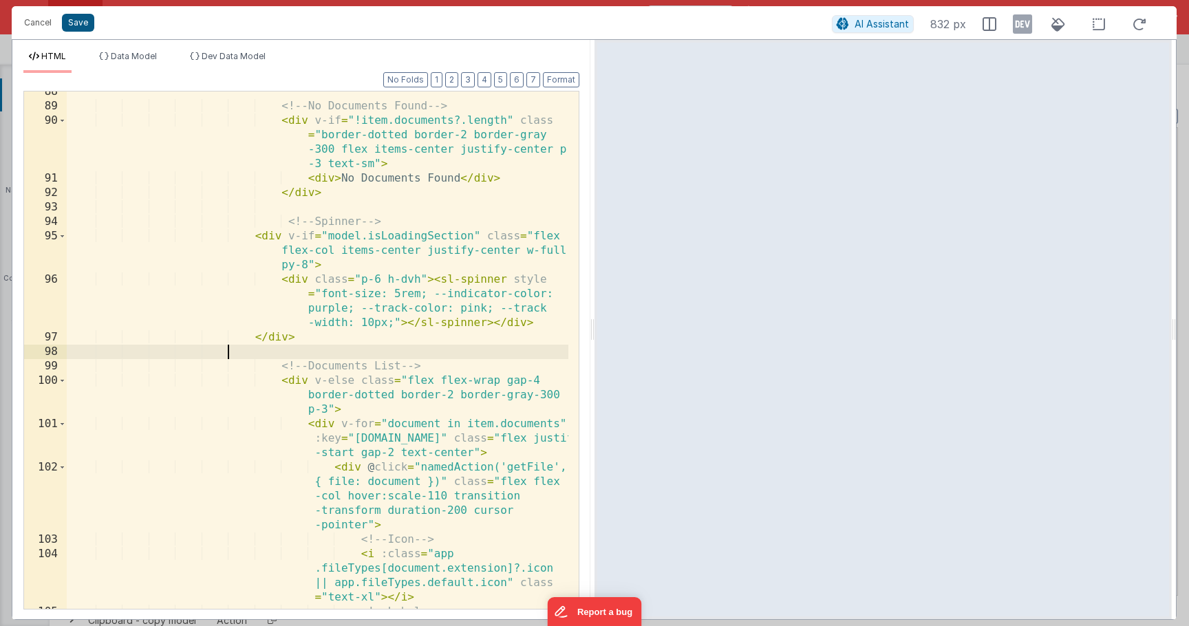
click at [76, 21] on button "Save" at bounding box center [78, 23] width 32 height 18
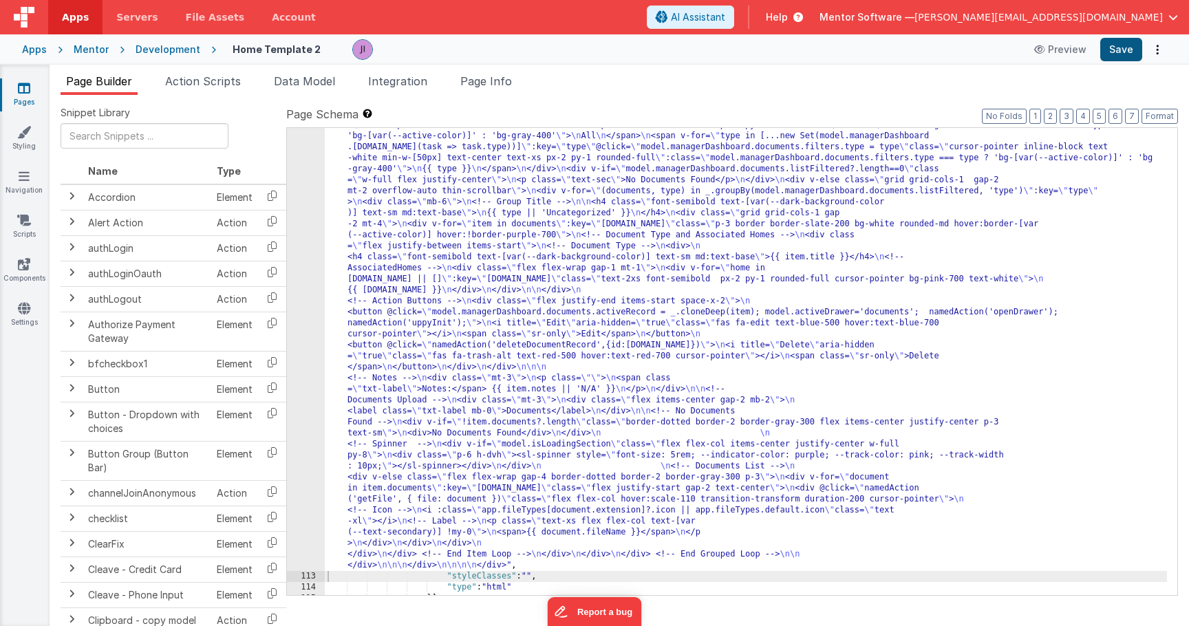
click at [1134, 53] on button "Save" at bounding box center [1121, 49] width 42 height 23
click at [499, 326] on div ""html" : "<div class= \" flex flex-col justify-between gap-4 md:flex-row \" sty…" at bounding box center [746, 524] width 842 height 1051
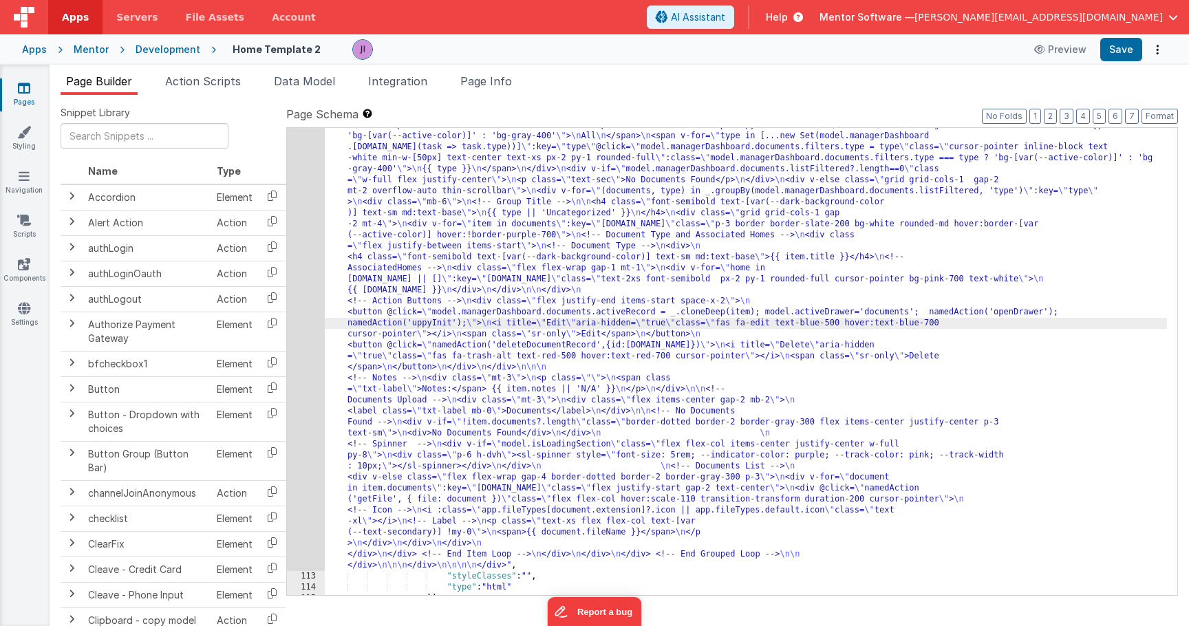
click at [300, 328] on div "112" at bounding box center [306, 285] width 38 height 573
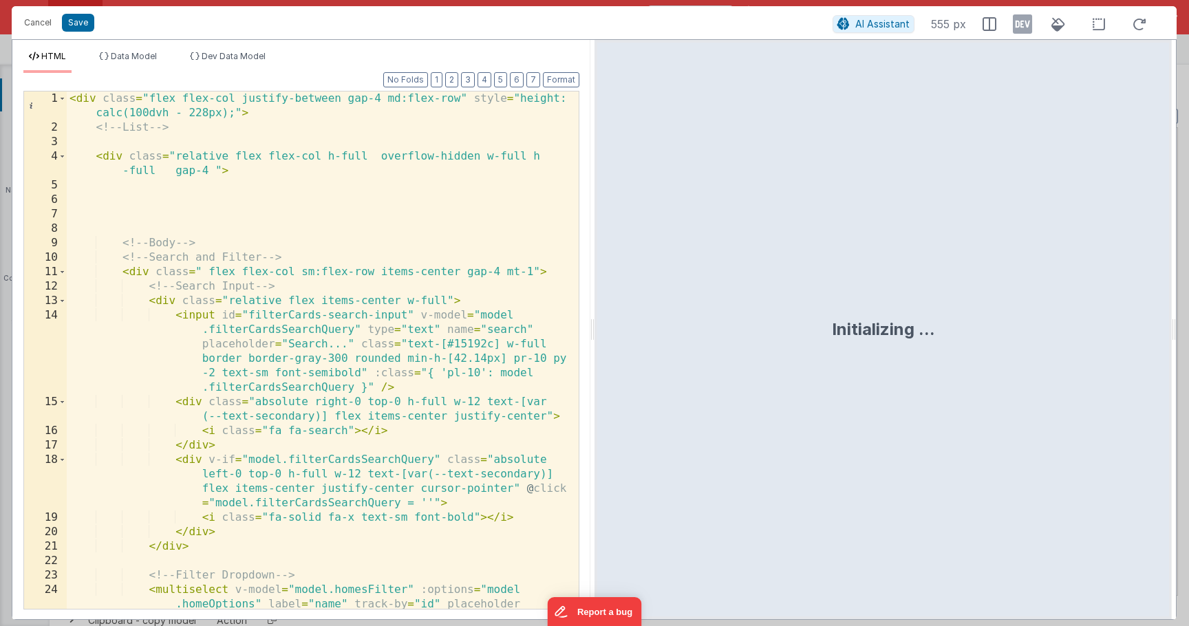
click at [299, 317] on div "< div class = "flex flex-col justify-between gap-4 md:flex-row" style = "height…" at bounding box center [318, 394] width 502 height 604
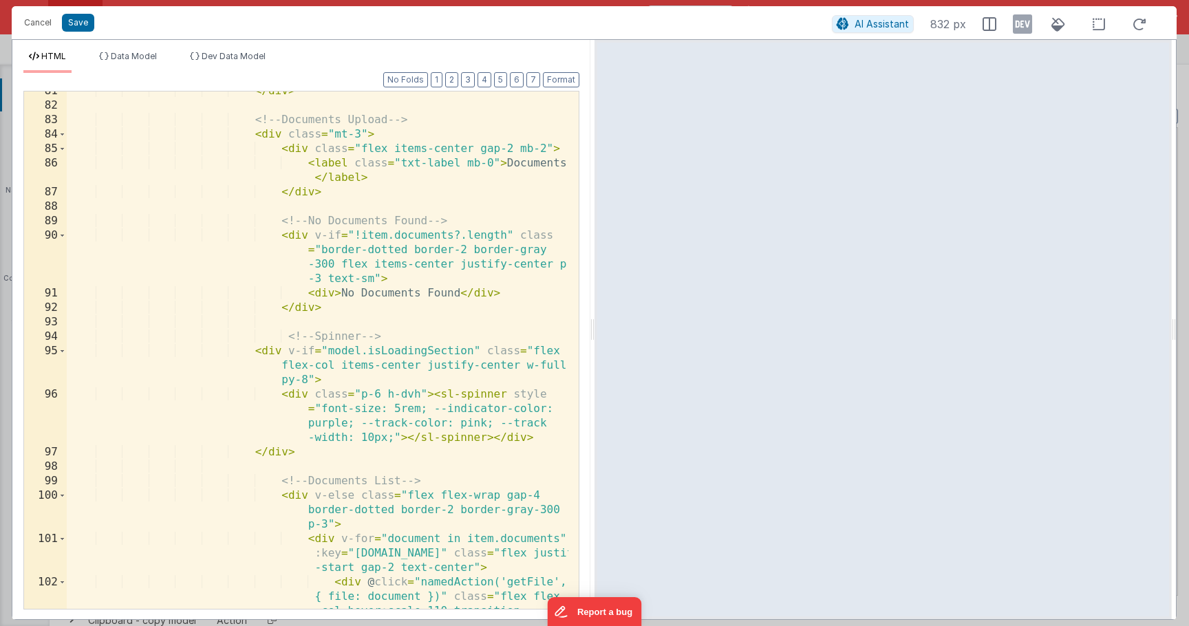
scroll to position [1884, 0]
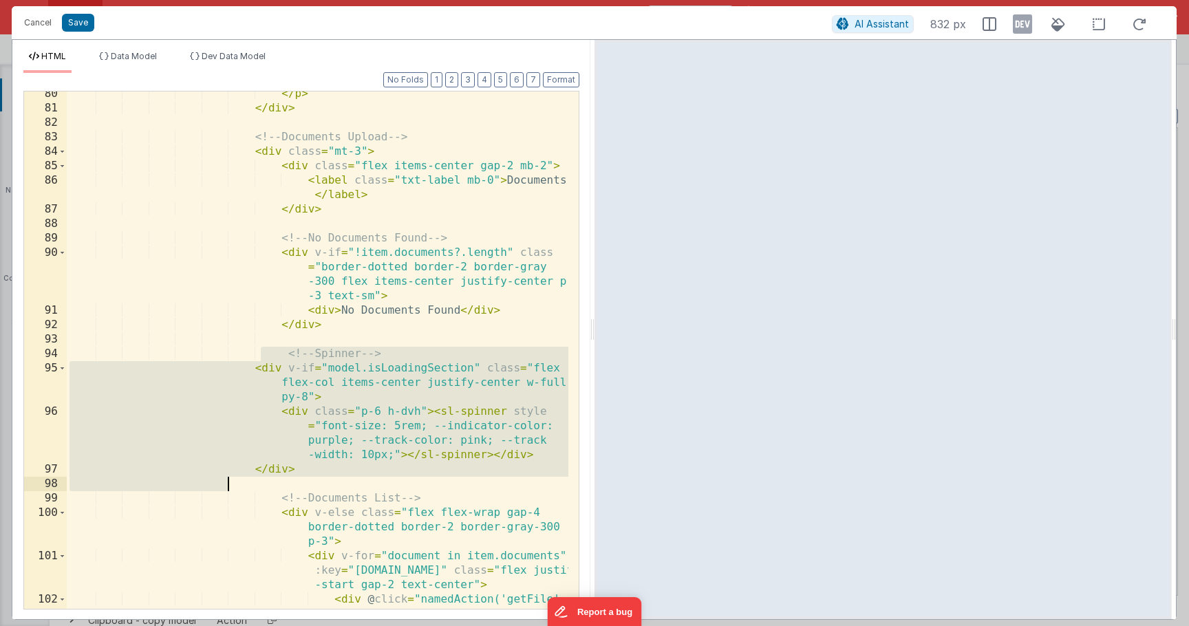
drag, startPoint x: 272, startPoint y: 371, endPoint x: 323, endPoint y: 478, distance: 118.2
click at [323, 478] on div "</ p > </ div > <!-- Documents Upload --> < div class = "mt-3" > < div class = …" at bounding box center [318, 389] width 502 height 604
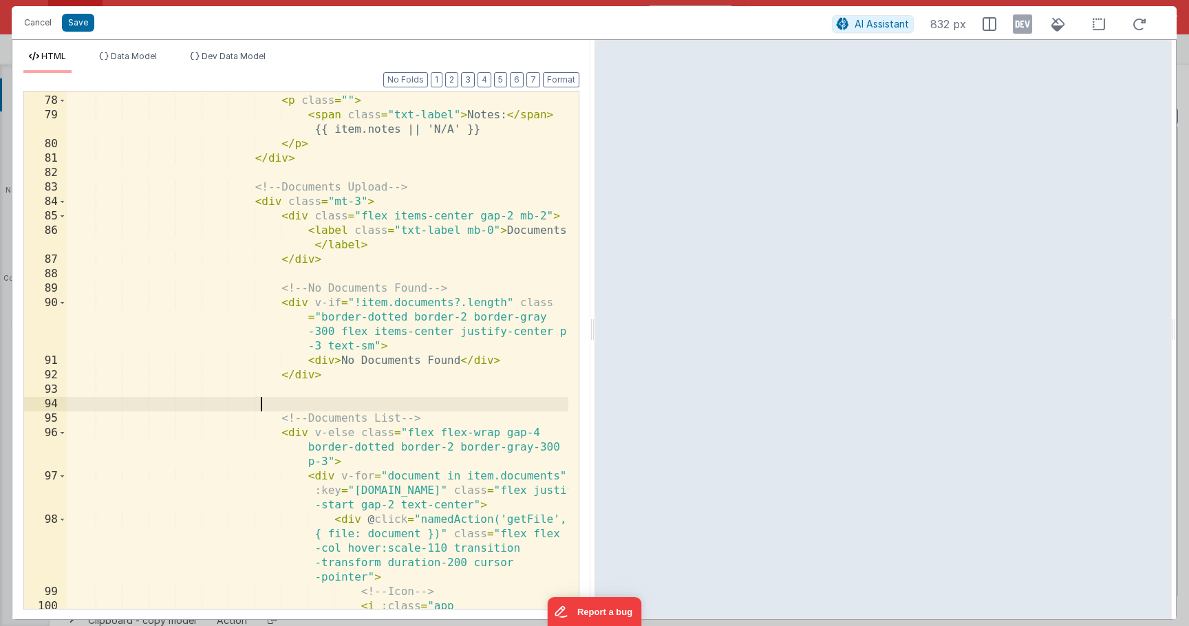
scroll to position [1802, 0]
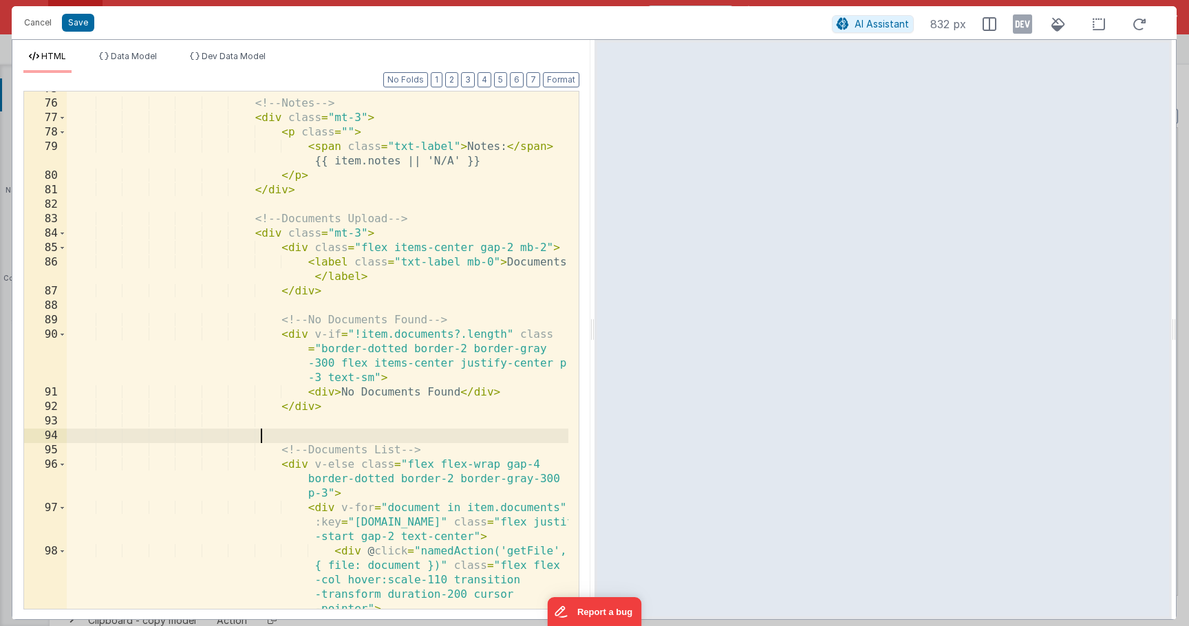
click at [309, 293] on div "<!-- Notes --> < div class = "mt-3" > < p class = "" > < span class = "txt-labe…" at bounding box center [318, 384] width 502 height 604
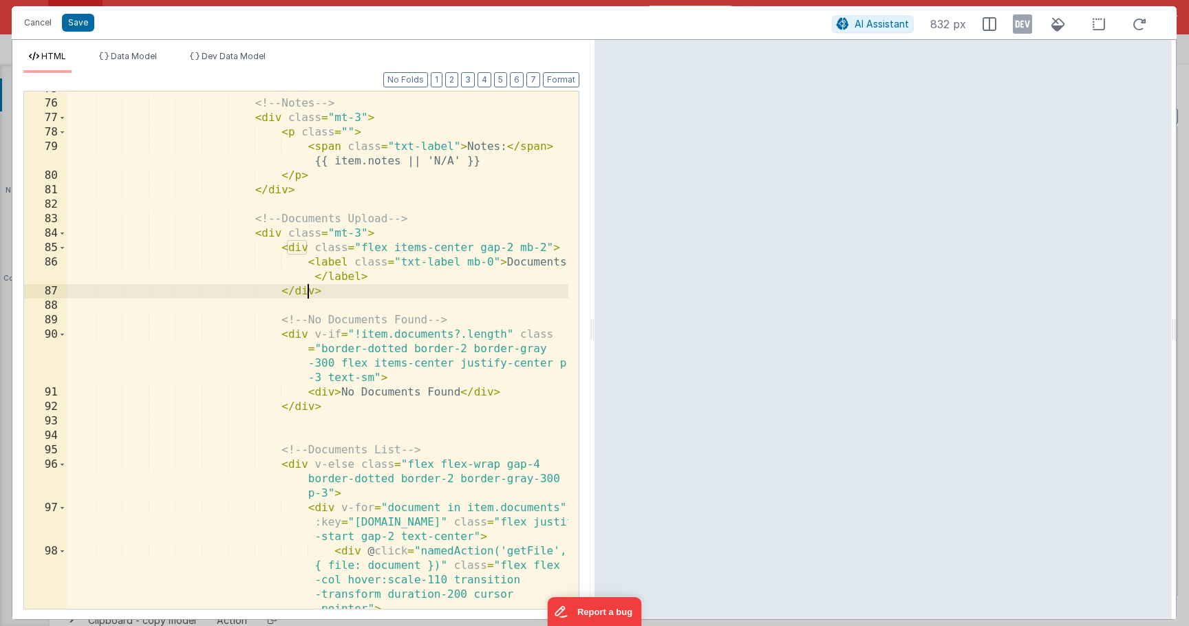
click at [296, 324] on div "<!-- Notes --> < div class = "mt-3" > < p class = "" > < span class = "txt-labe…" at bounding box center [318, 384] width 502 height 604
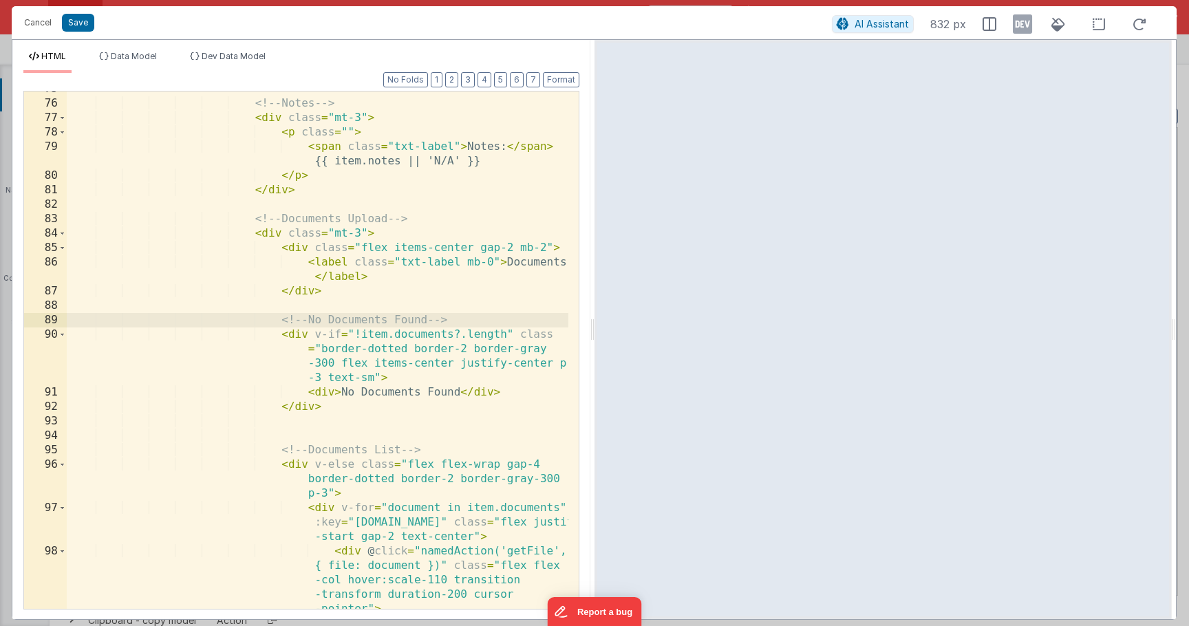
click at [305, 286] on div "<!-- Notes --> < div class = "mt-3" > < p class = "" > < span class = "txt-labe…" at bounding box center [318, 384] width 502 height 604
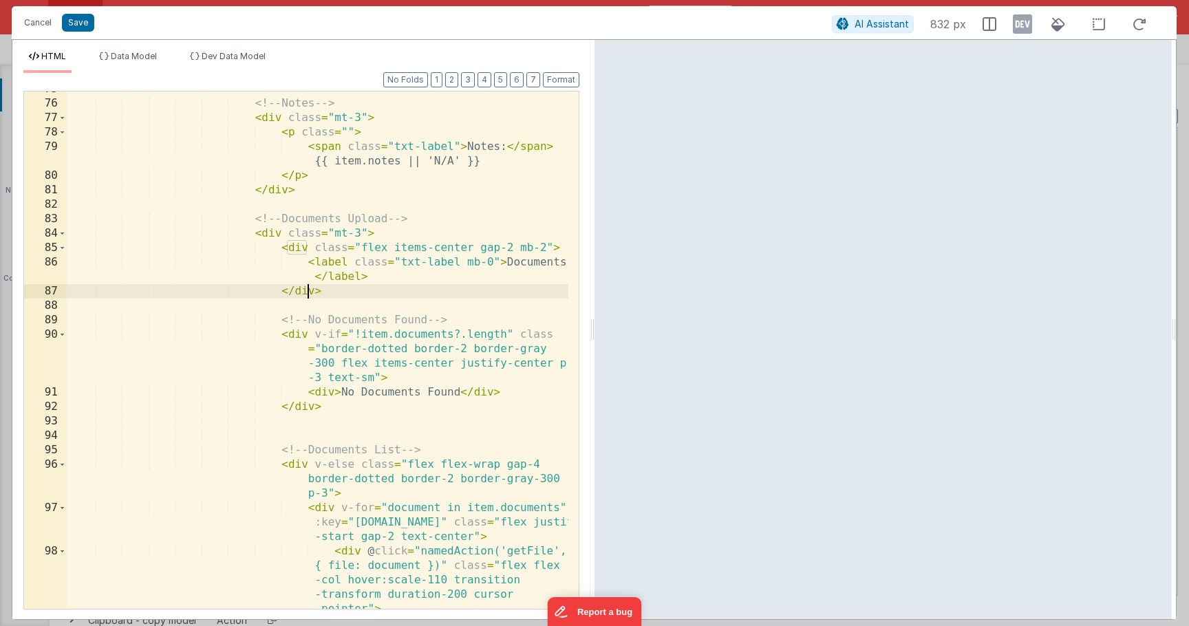
click at [341, 290] on div "<!-- Notes --> < div class = "mt-3" > < p class = "" > < span class = "txt-labe…" at bounding box center [318, 384] width 502 height 604
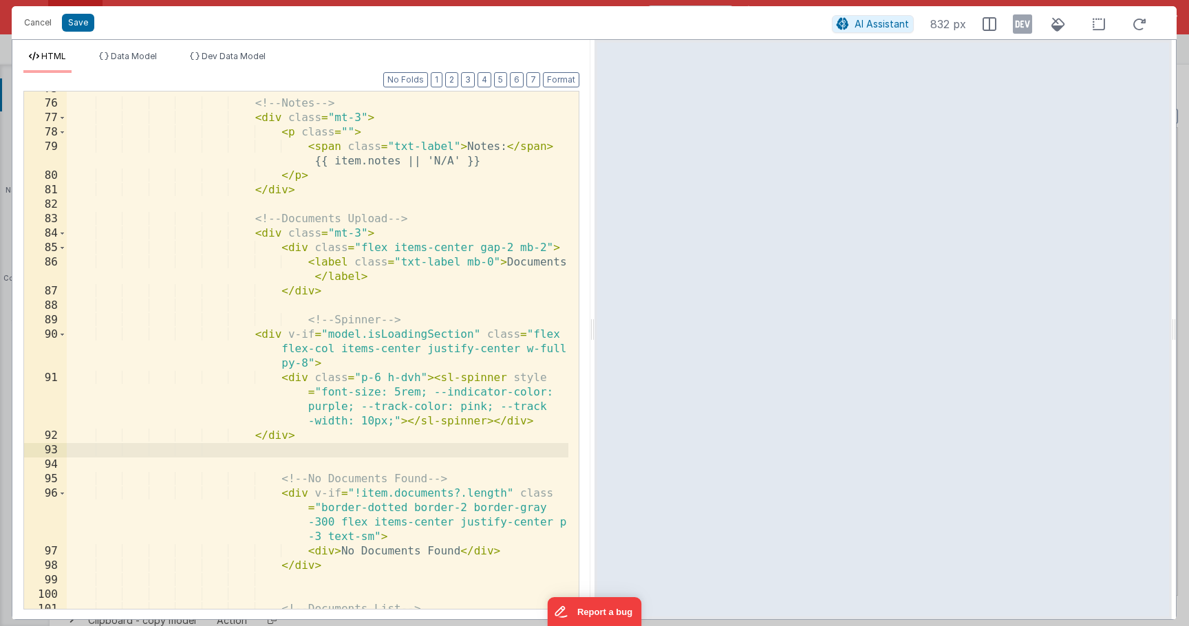
click at [339, 433] on div "<!-- Notes --> < div class = "mt-3" > < p class = "" > < span class = "txt-labe…" at bounding box center [318, 355] width 502 height 546
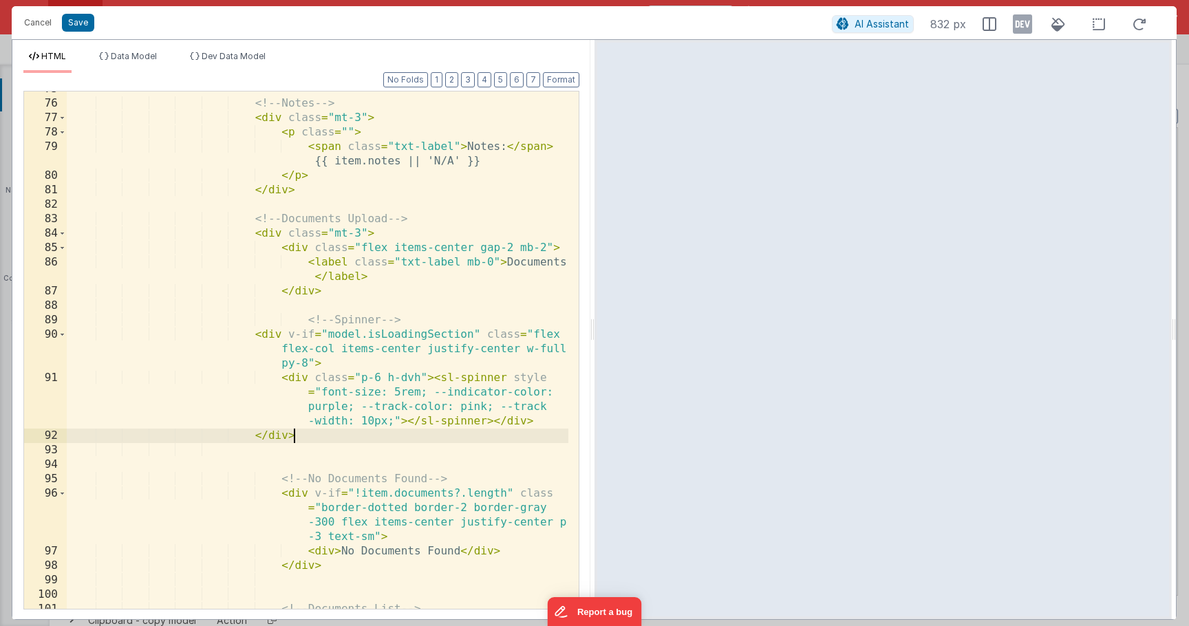
click at [356, 457] on div "<!-- Notes --> < div class = "mt-3" > < p class = "" > < span class = "txt-labe…" at bounding box center [318, 355] width 502 height 546
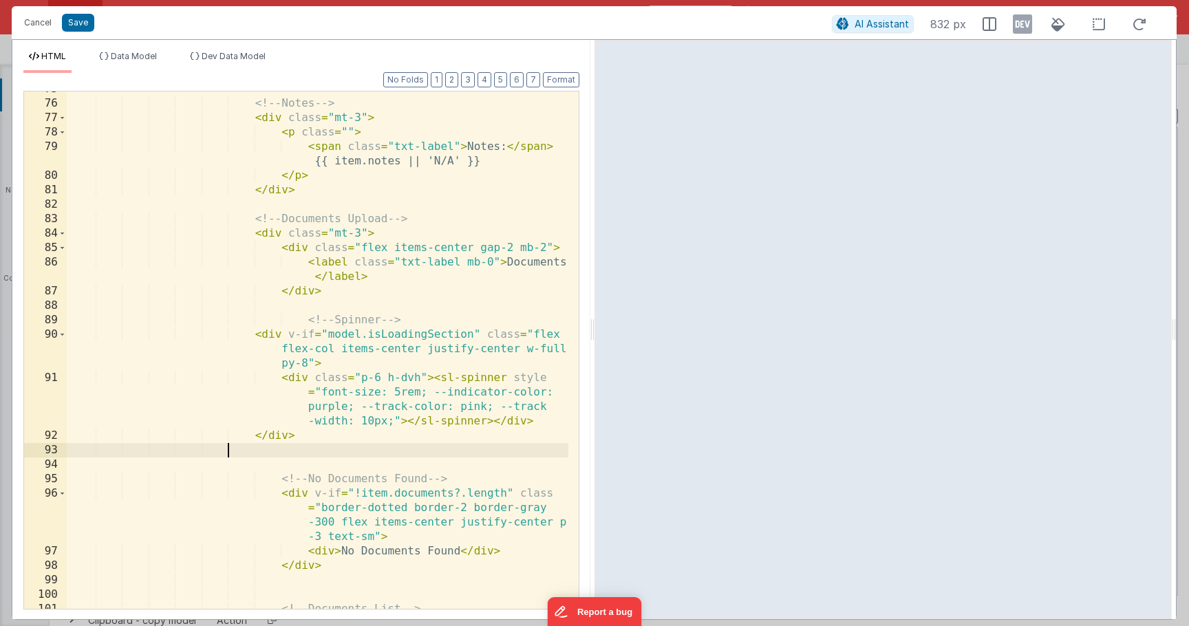
click at [356, 432] on div "<!-- Notes --> < div class = "mt-3" > < p class = "" > < span class = "txt-labe…" at bounding box center [318, 355] width 502 height 546
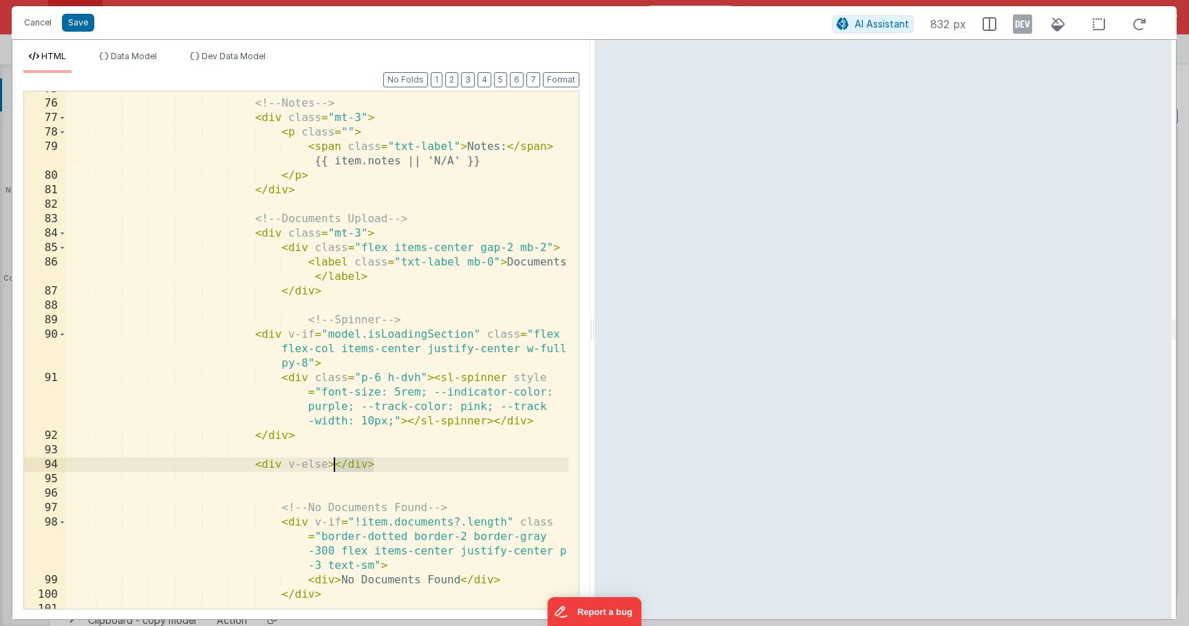
drag, startPoint x: 370, startPoint y: 469, endPoint x: 334, endPoint y: 466, distance: 36.6
click at [332, 465] on div "<!-- Notes --> < div class = "mt-3" > < p class = "" > < span class = "txt-labe…" at bounding box center [318, 355] width 502 height 546
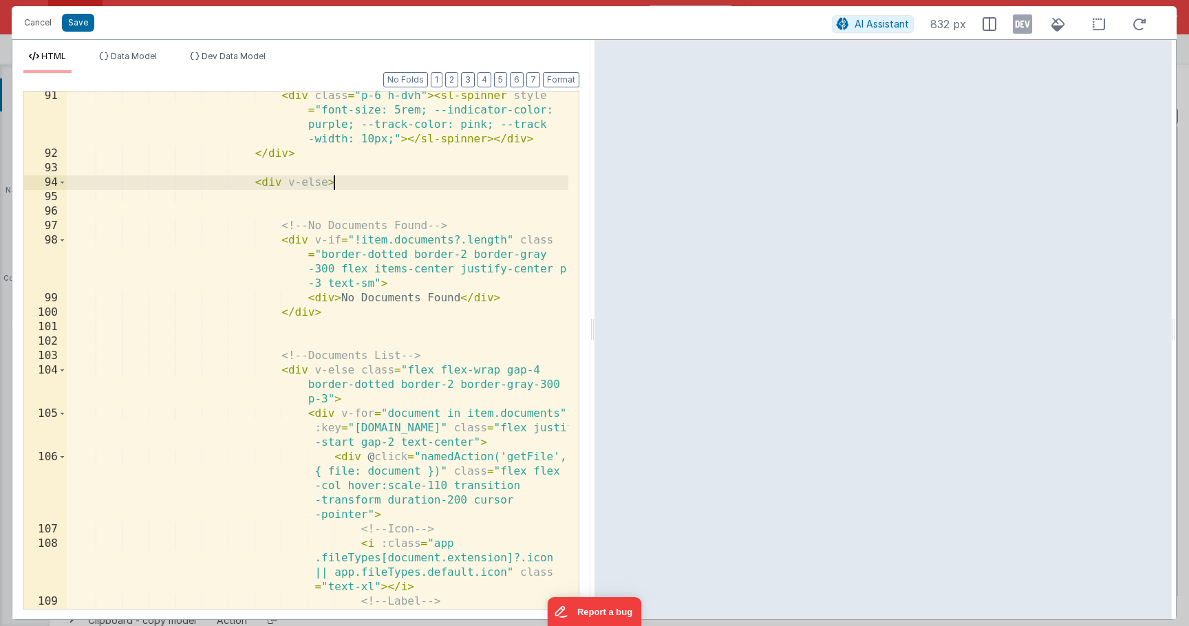
scroll to position [2125, 0]
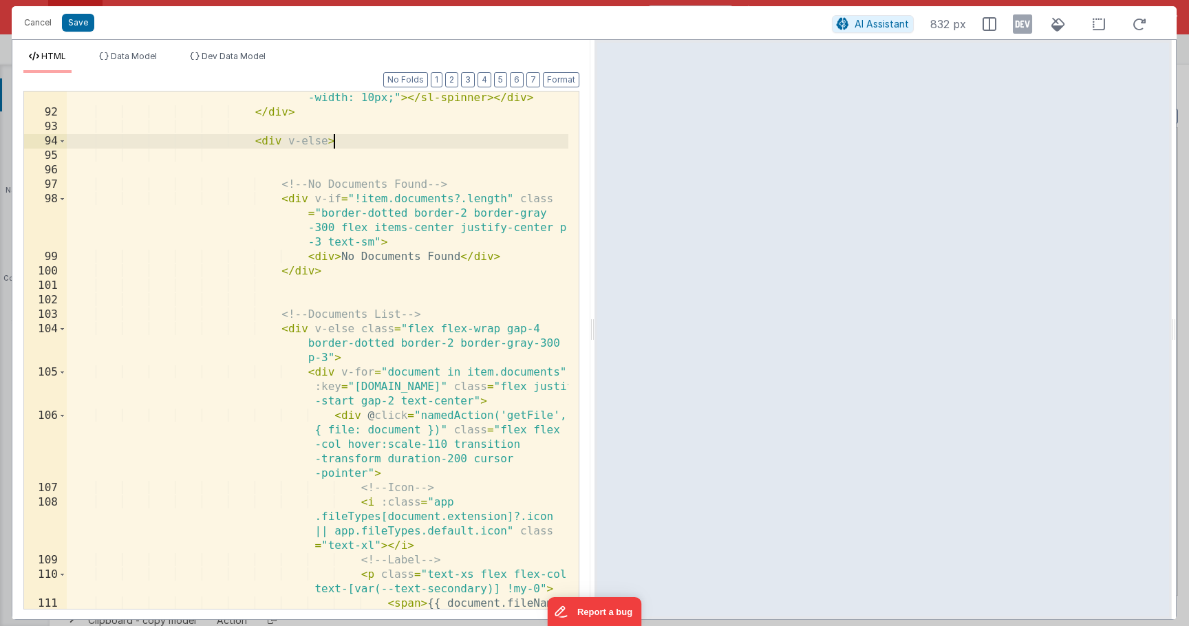
click at [281, 330] on div "< div class = "p-6 h-dvh" > < sl-spinner style = "font-size: 5rem; --indicator-…" at bounding box center [318, 349] width 502 height 604
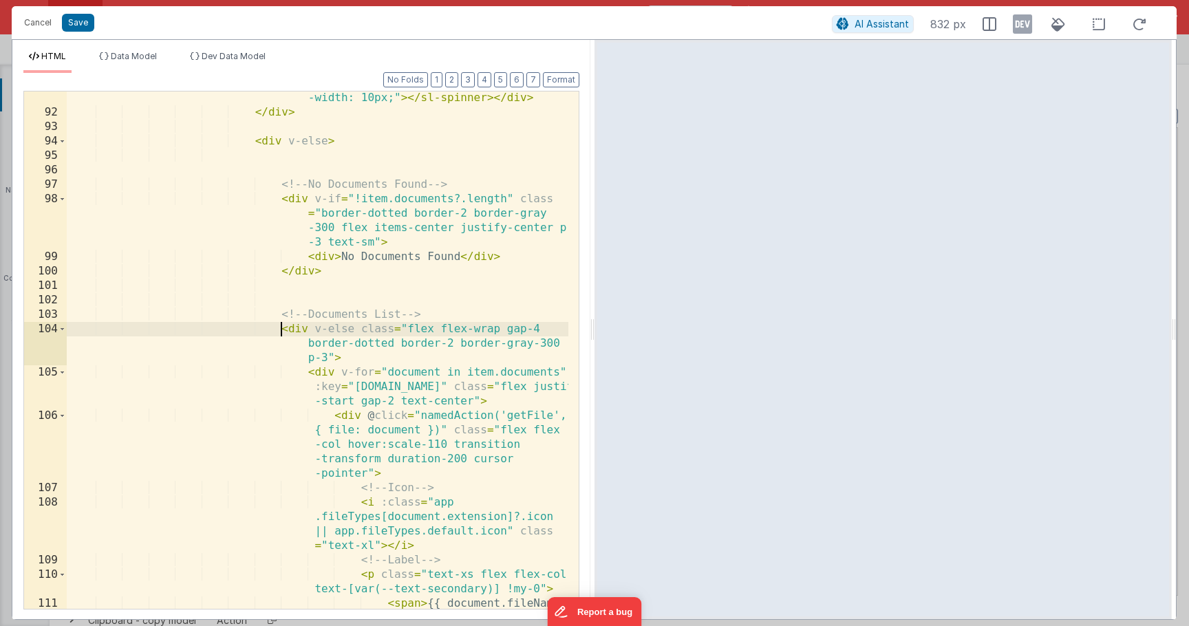
click at [64, 330] on span at bounding box center [62, 329] width 8 height 14
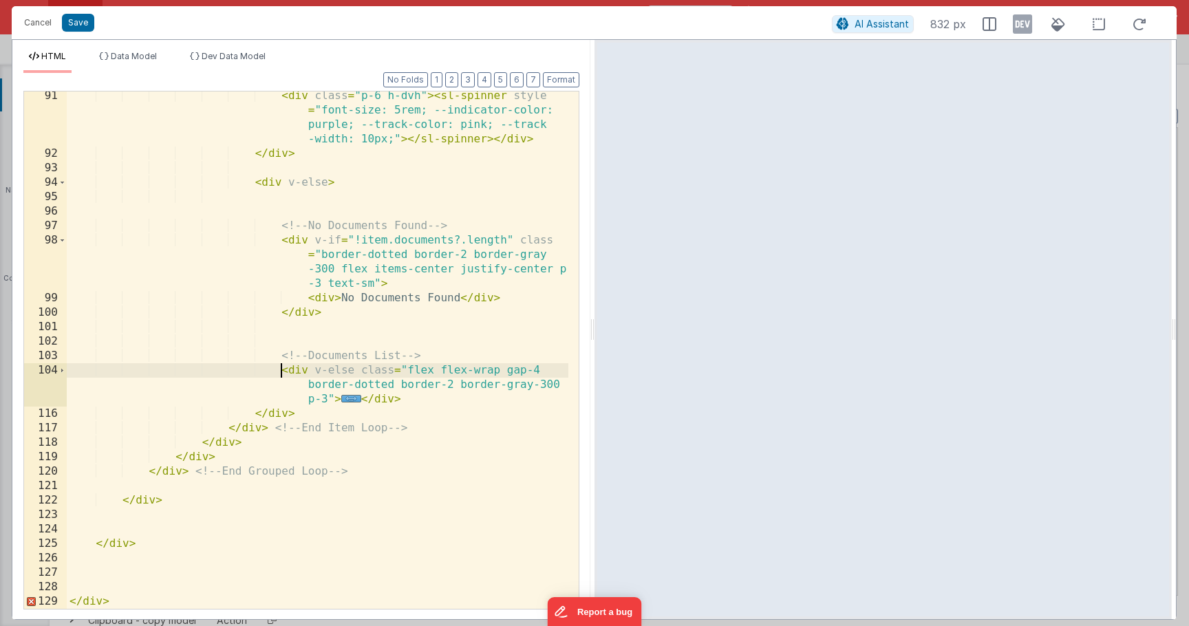
scroll to position [2084, 0]
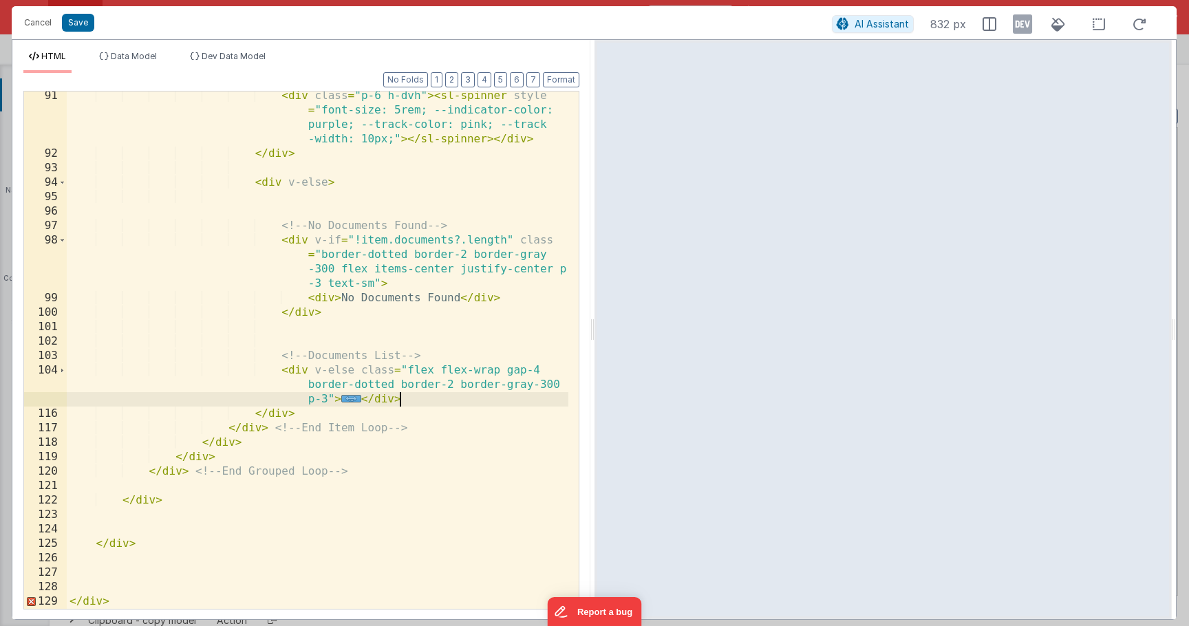
click at [413, 400] on div "< div class = "p-6 h-dvh" > < sl-spinner style = "font-size: 5rem; --indicator-…" at bounding box center [318, 384] width 502 height 590
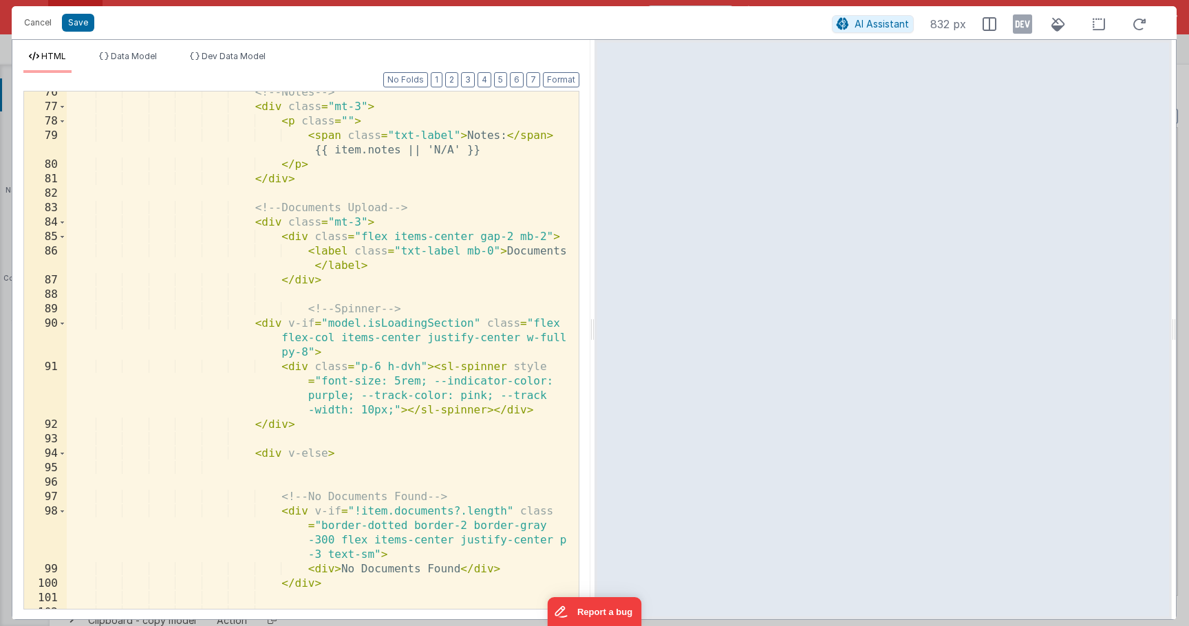
scroll to position [1663, 0]
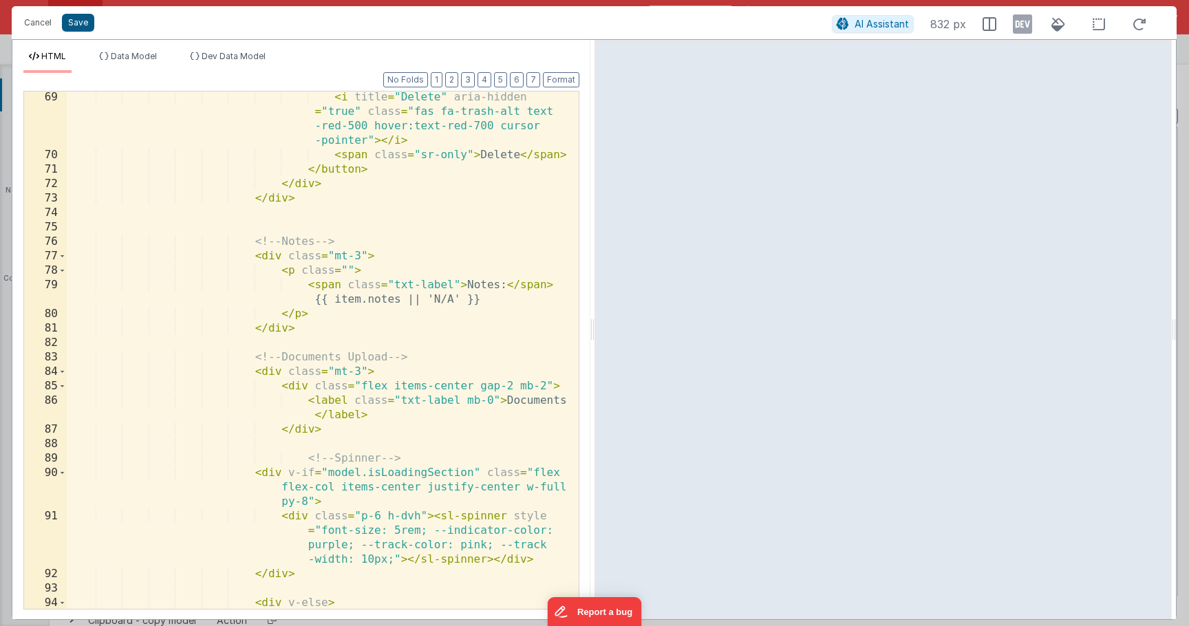
click at [65, 24] on button "Save" at bounding box center [78, 23] width 32 height 18
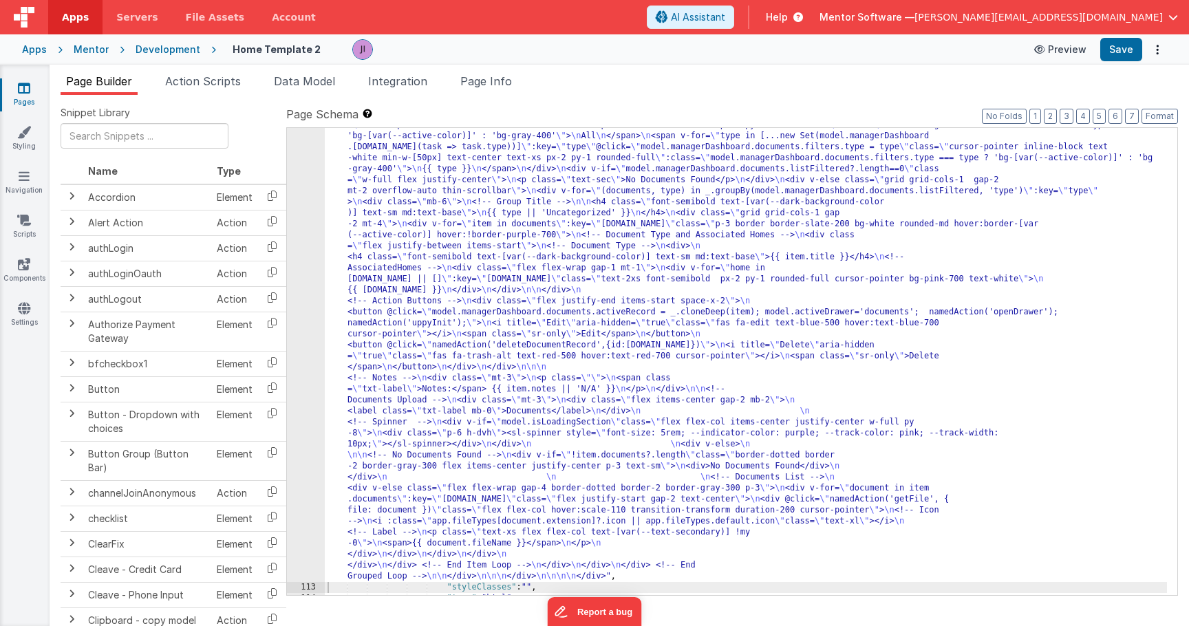
scroll to position [6623, 0]
click at [1124, 39] on button "Save" at bounding box center [1121, 49] width 42 height 23
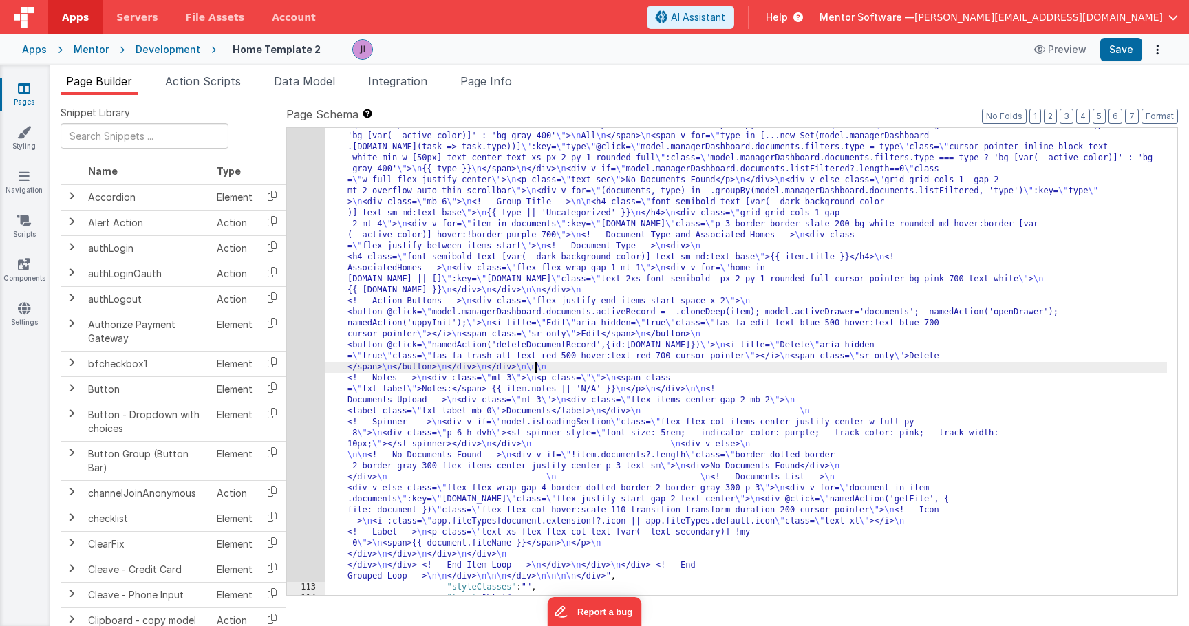
click at [535, 370] on div ""html" : "<div class= \" flex flex-col justify-between gap-4 md:flex-row \" sty…" at bounding box center [746, 530] width 842 height 1062
click at [322, 359] on div "112" at bounding box center [306, 291] width 38 height 584
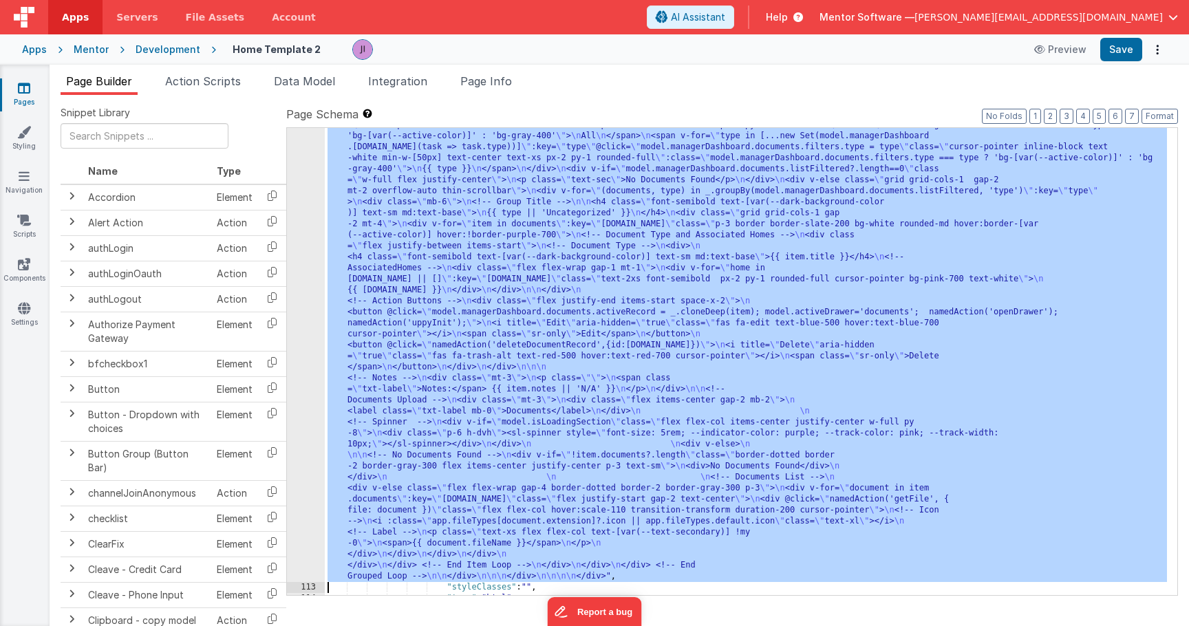
click at [315, 359] on div "112" at bounding box center [306, 291] width 38 height 584
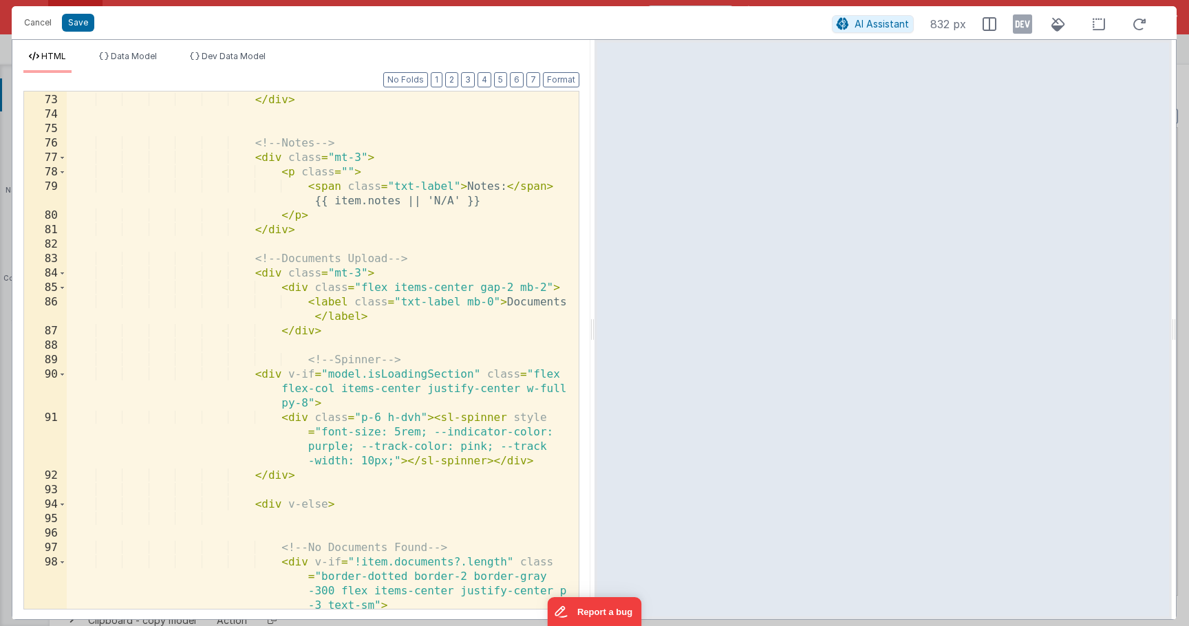
scroll to position [1762, 0]
drag, startPoint x: 418, startPoint y: 423, endPoint x: 384, endPoint y: 420, distance: 33.8
click at [383, 421] on div "</ div > </ div > <!-- Notes --> < div class = "mt-3" > < p class = "" > < span…" at bounding box center [318, 373] width 502 height 590
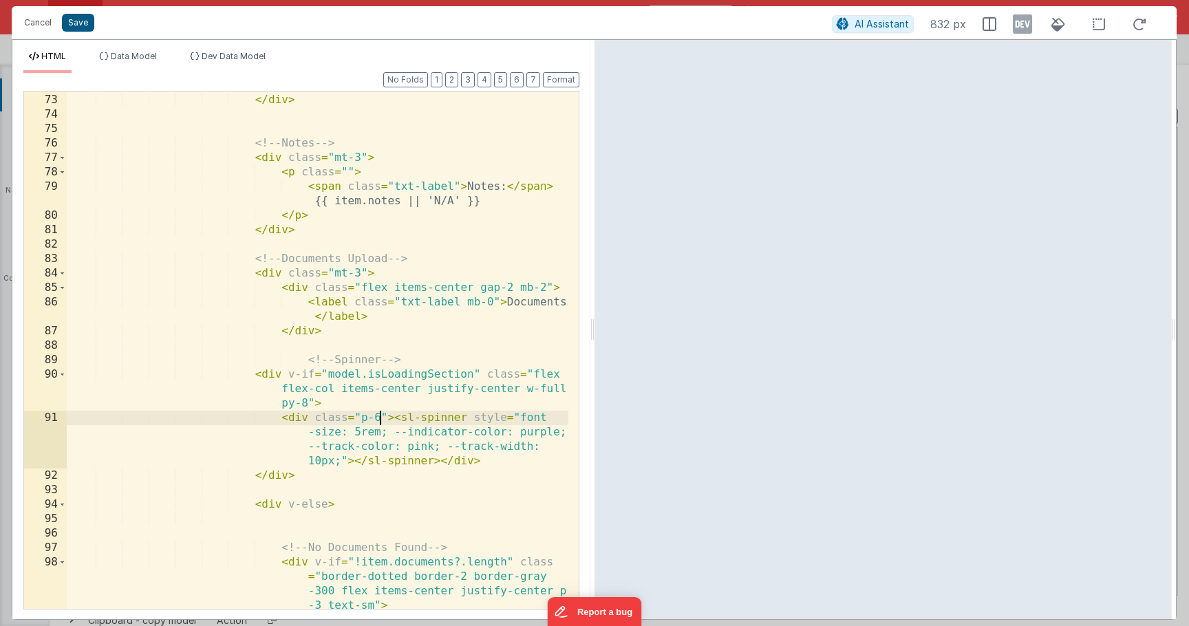
click at [72, 21] on button "Save" at bounding box center [78, 23] width 32 height 18
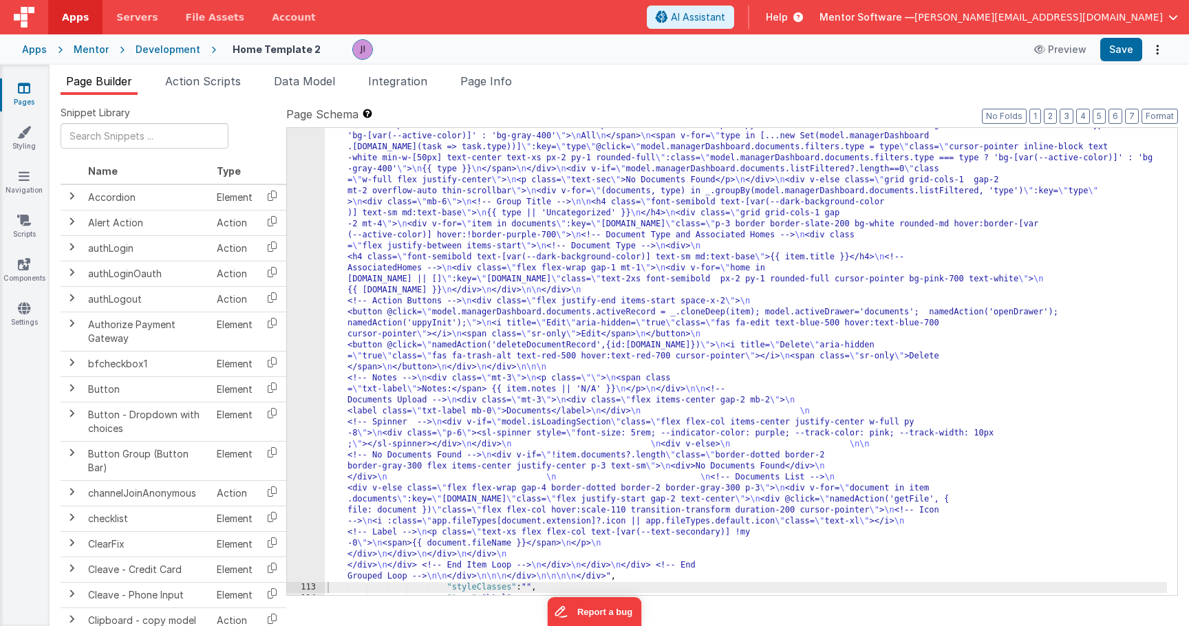
click at [1142, 47] on div "Preview Save" at bounding box center [1096, 49] width 141 height 23
click at [1127, 50] on button "Save" at bounding box center [1121, 49] width 42 height 23
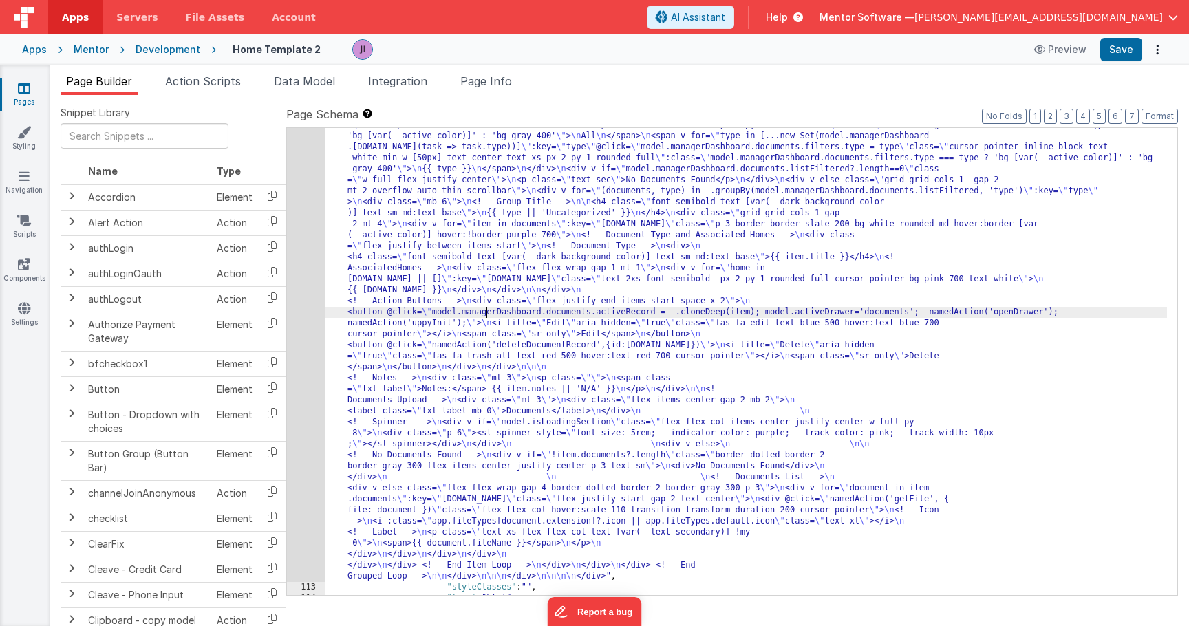
click at [487, 317] on div ""html" : "<div class= \" flex flex-col justify-between gap-4 md:flex-row \" sty…" at bounding box center [746, 530] width 842 height 1062
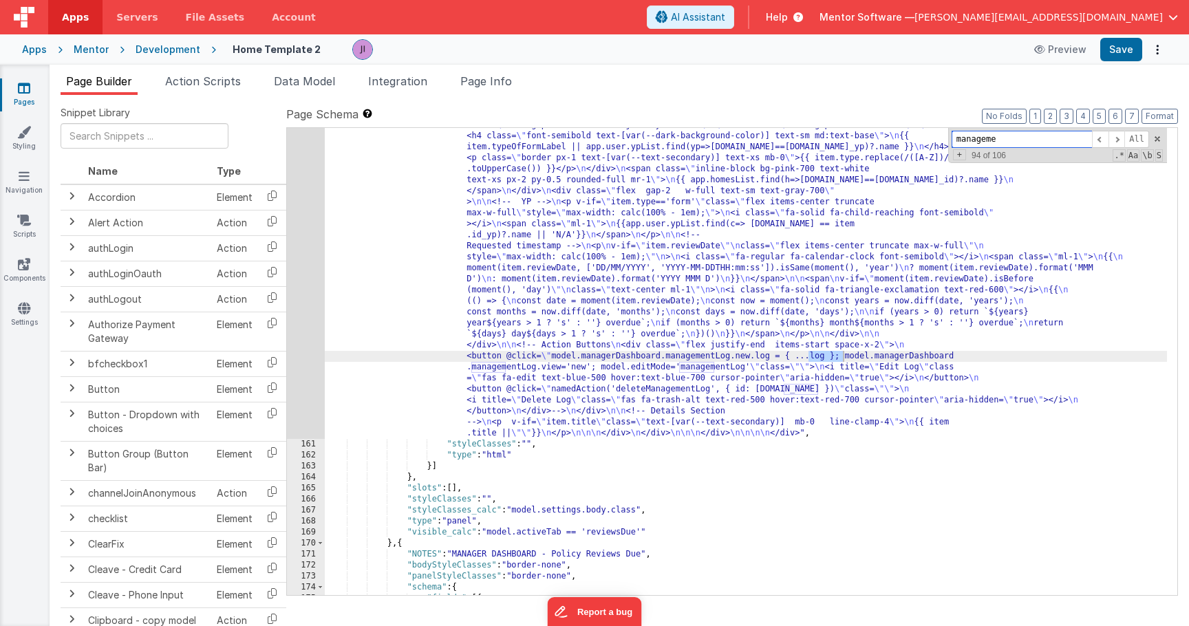
scroll to position [8032, 0]
type input "managementlog"
click at [1118, 138] on span at bounding box center [1117, 139] width 17 height 17
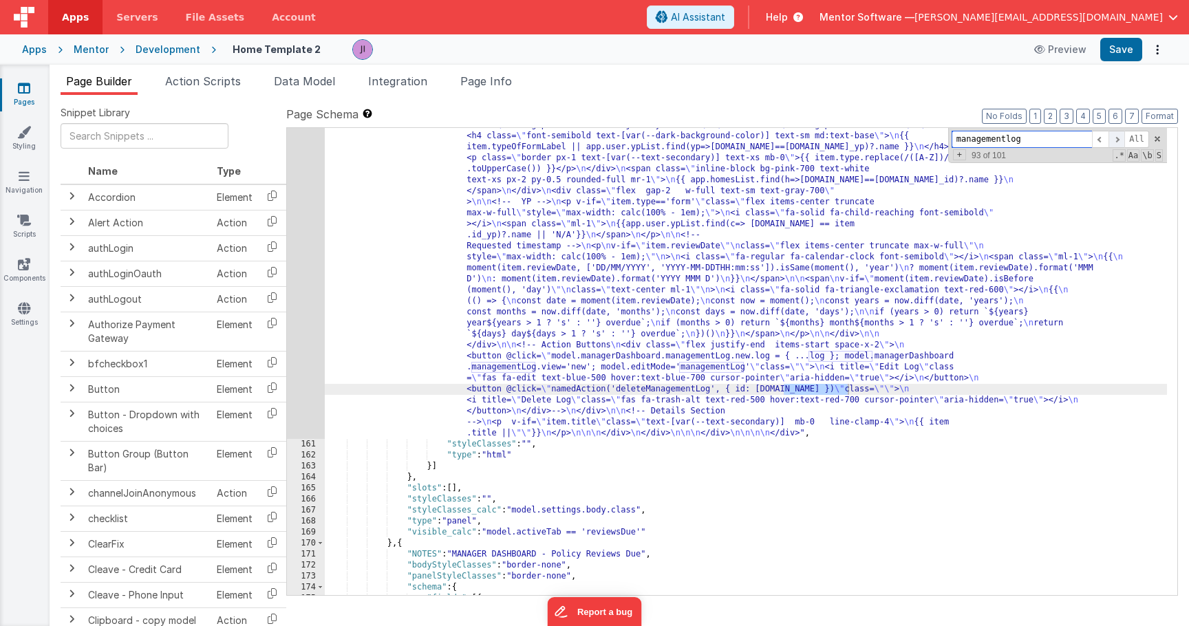
click at [1118, 138] on span at bounding box center [1117, 139] width 17 height 17
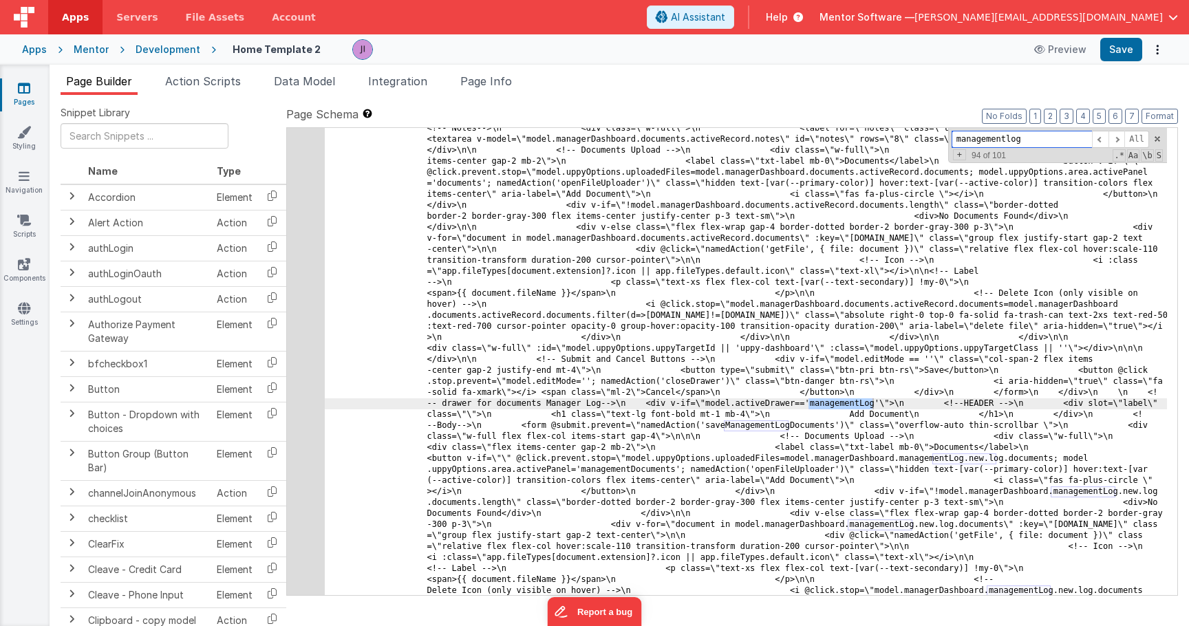
scroll to position [19862, 0]
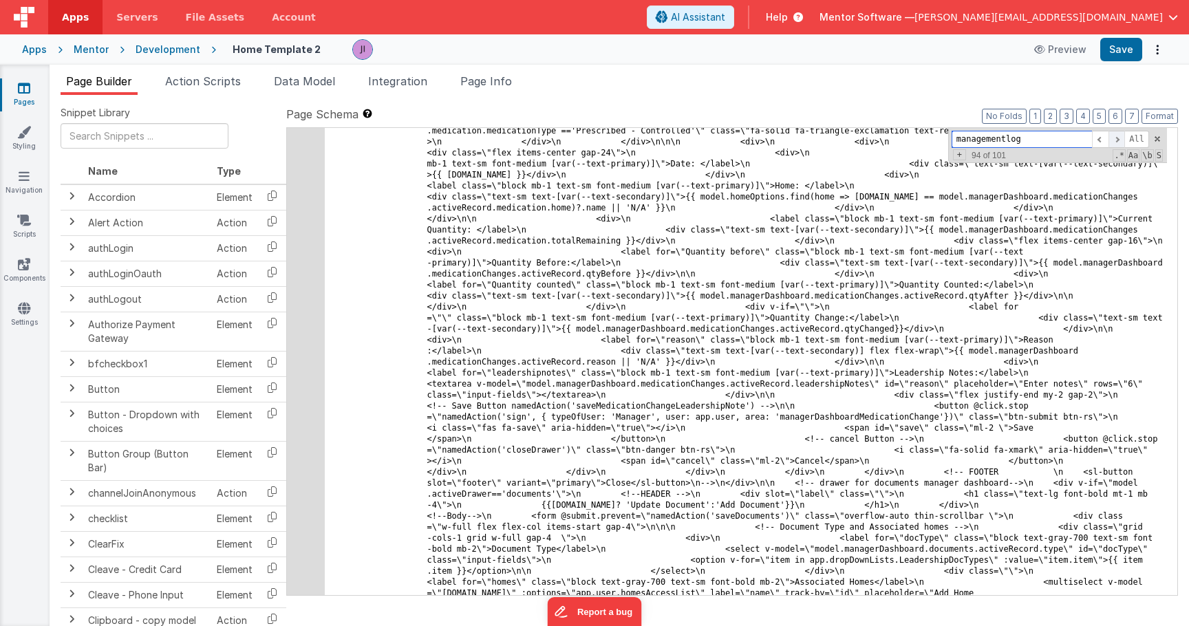
click at [1113, 138] on span at bounding box center [1117, 139] width 17 height 17
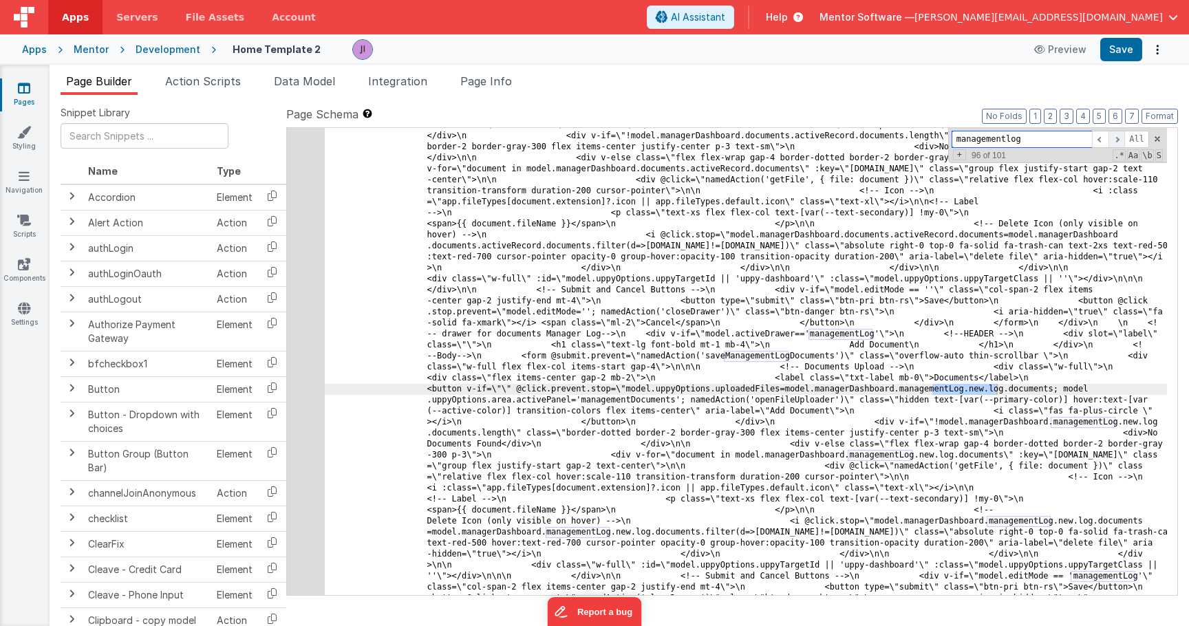
click at [1113, 138] on span at bounding box center [1117, 139] width 17 height 17
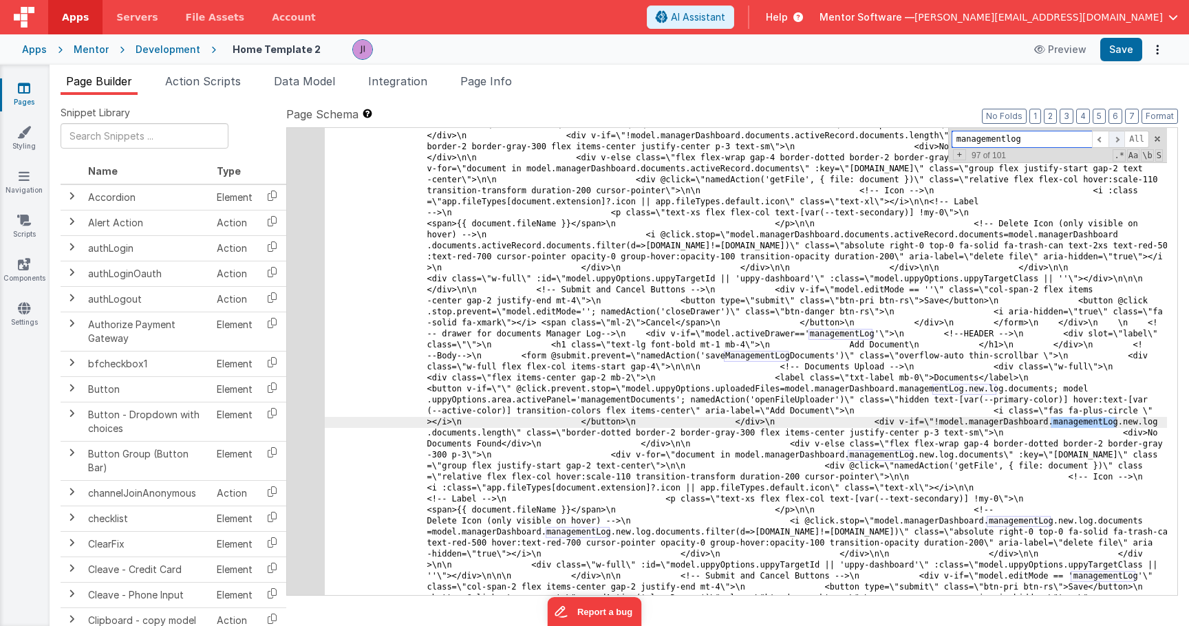
click at [1113, 138] on span at bounding box center [1117, 139] width 17 height 17
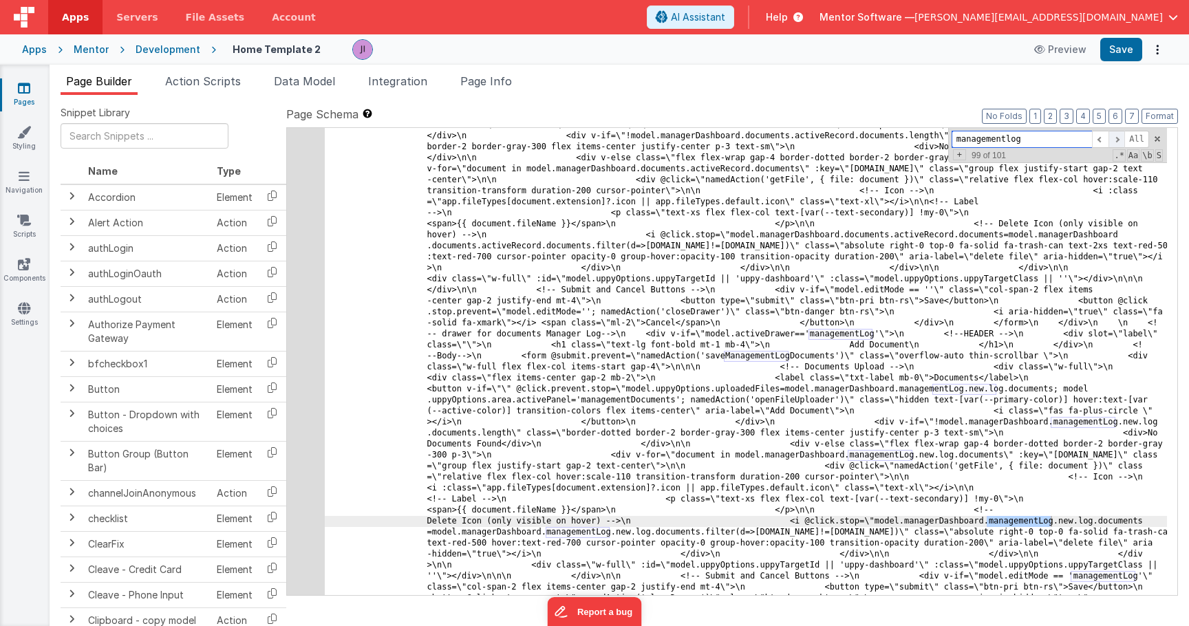
click at [1113, 138] on span at bounding box center [1117, 139] width 17 height 17
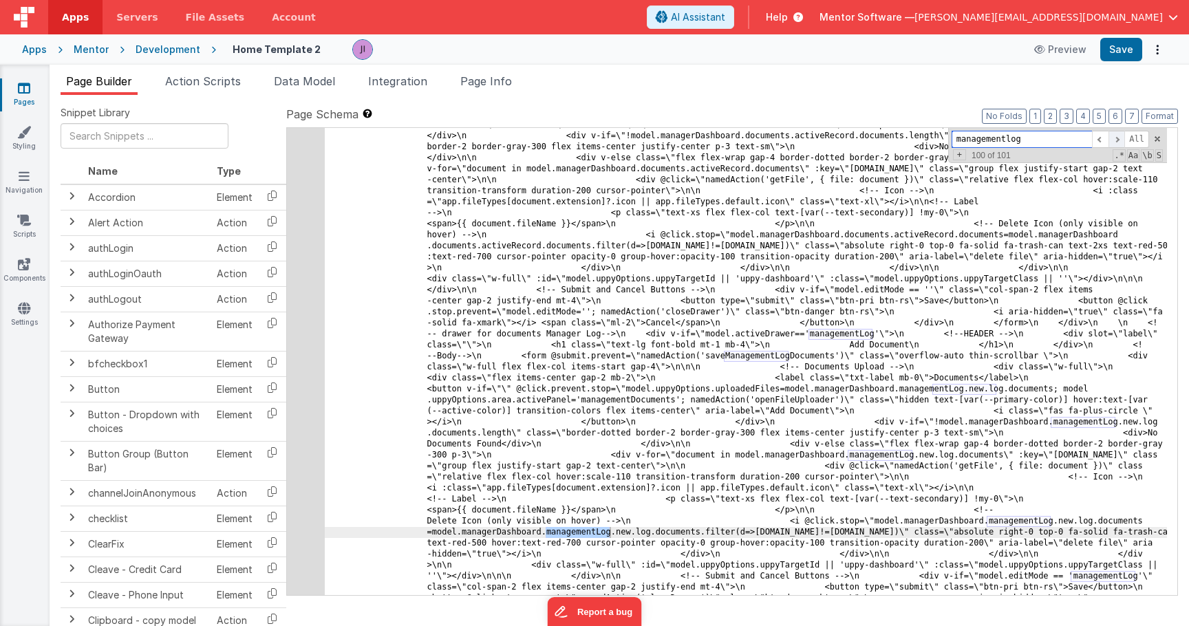
click at [1113, 138] on span at bounding box center [1117, 139] width 17 height 17
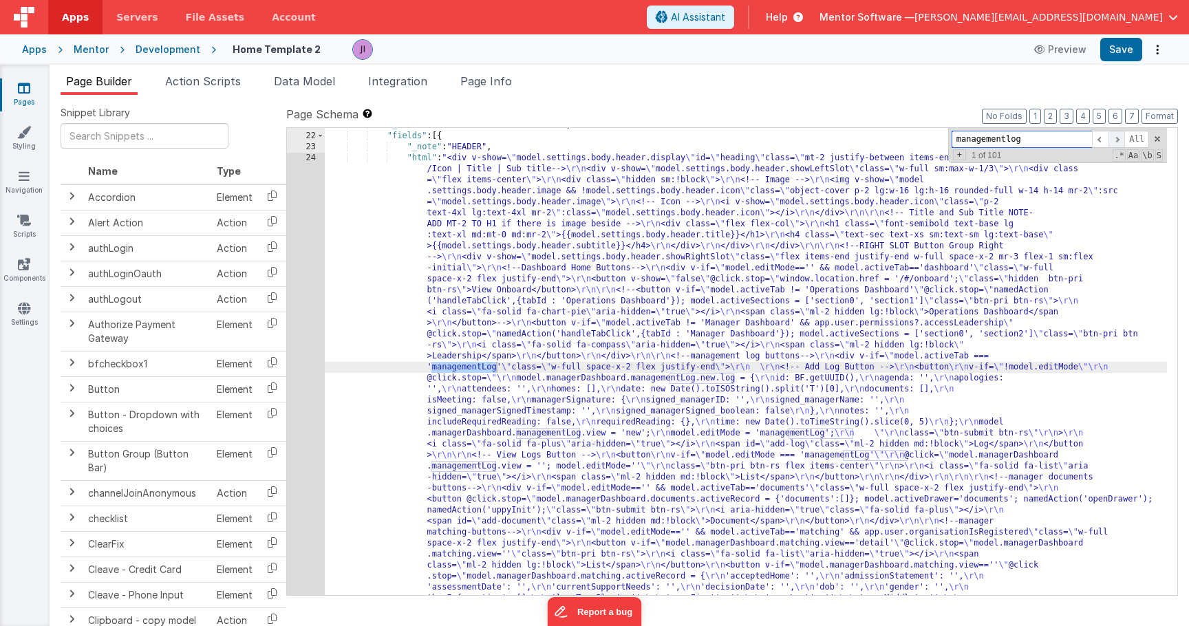
scroll to position [800, 0]
click at [1113, 138] on span at bounding box center [1117, 139] width 17 height 17
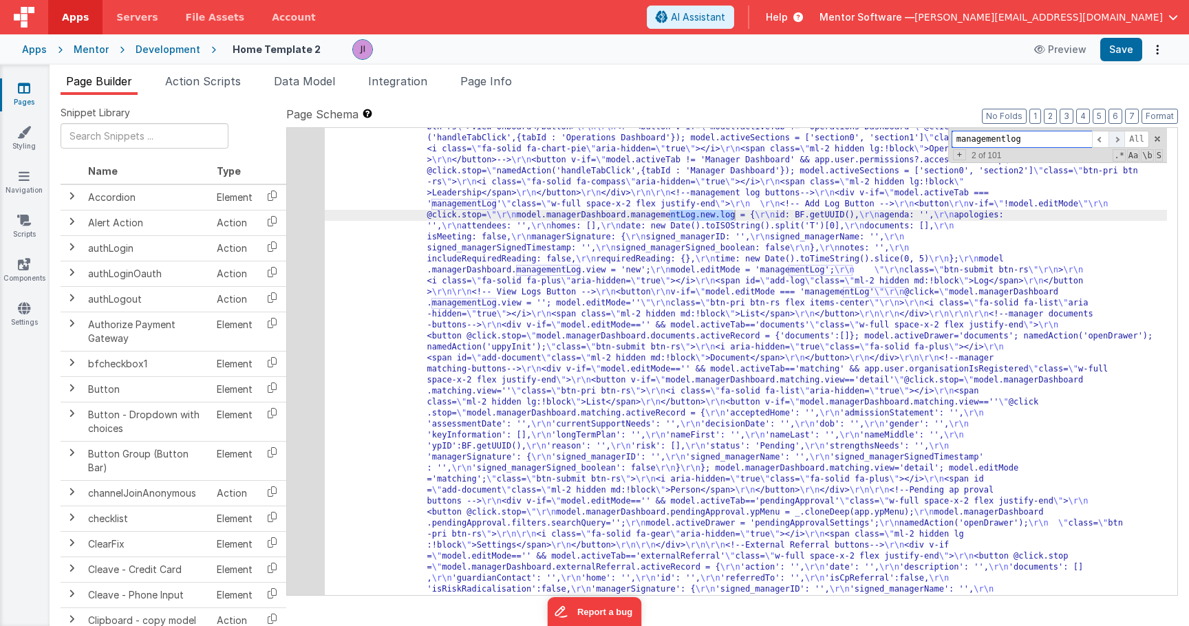
click at [1118, 144] on span at bounding box center [1117, 139] width 17 height 17
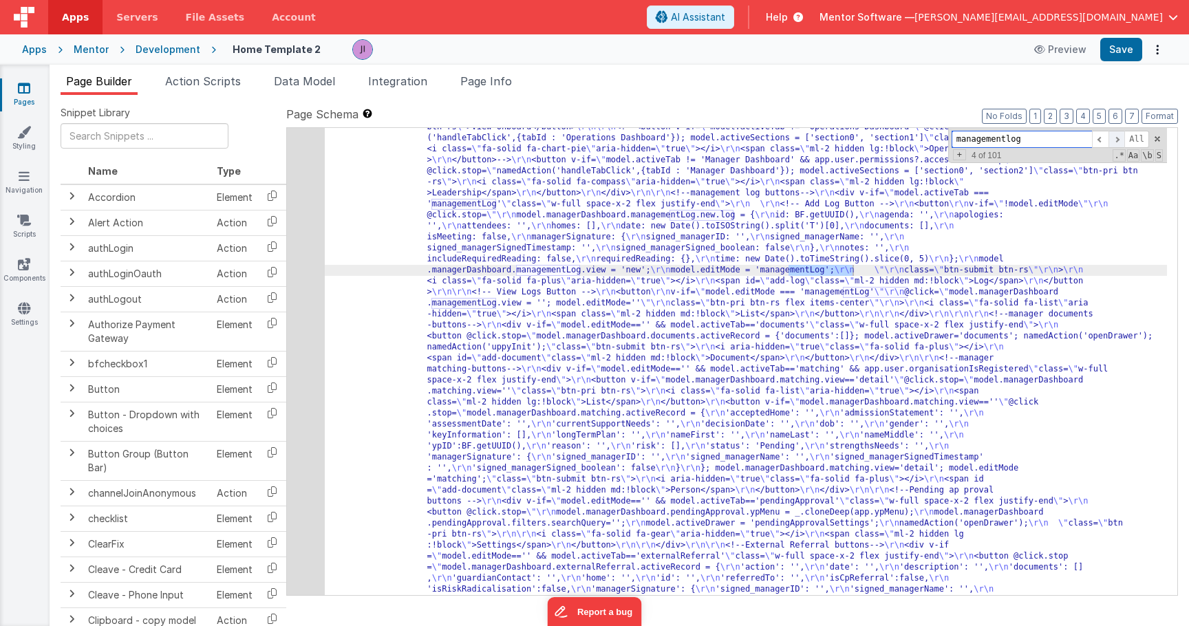
click at [1118, 143] on span at bounding box center [1117, 139] width 17 height 17
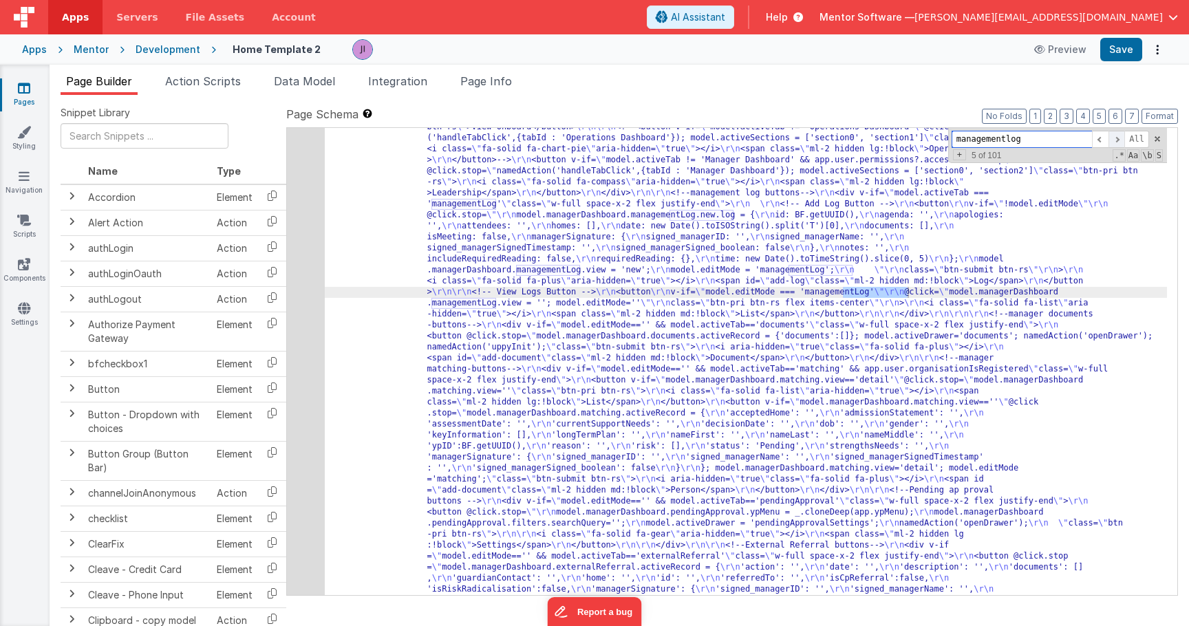
click at [1118, 143] on span at bounding box center [1117, 139] width 17 height 17
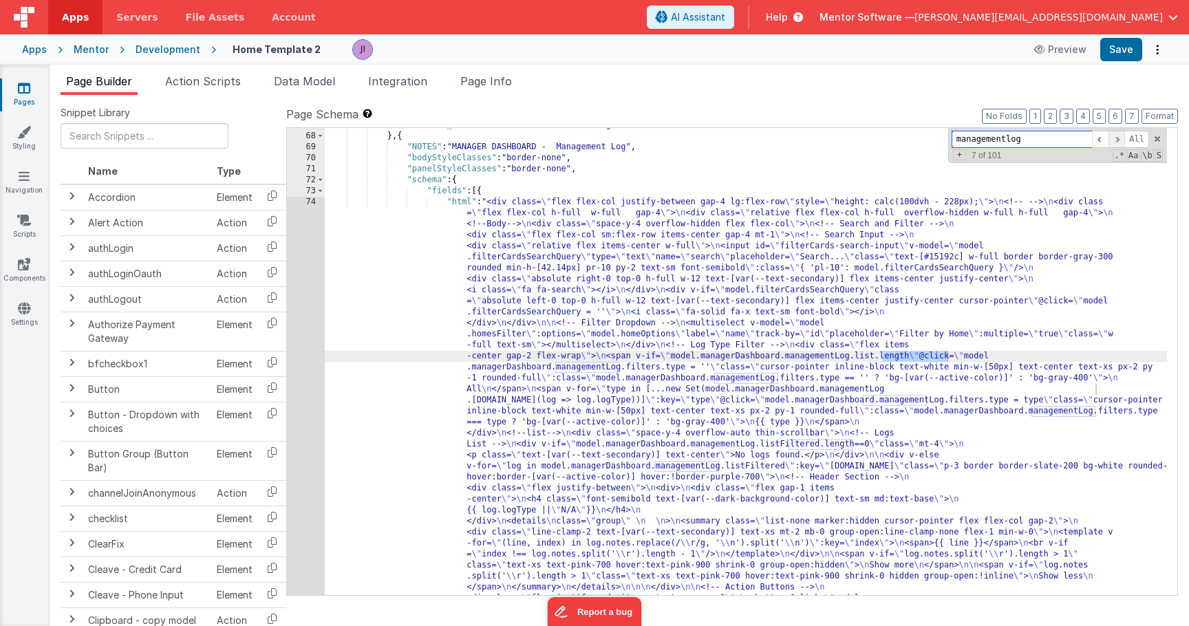
scroll to position [2996, 0]
click at [1118, 143] on span at bounding box center [1117, 139] width 17 height 17
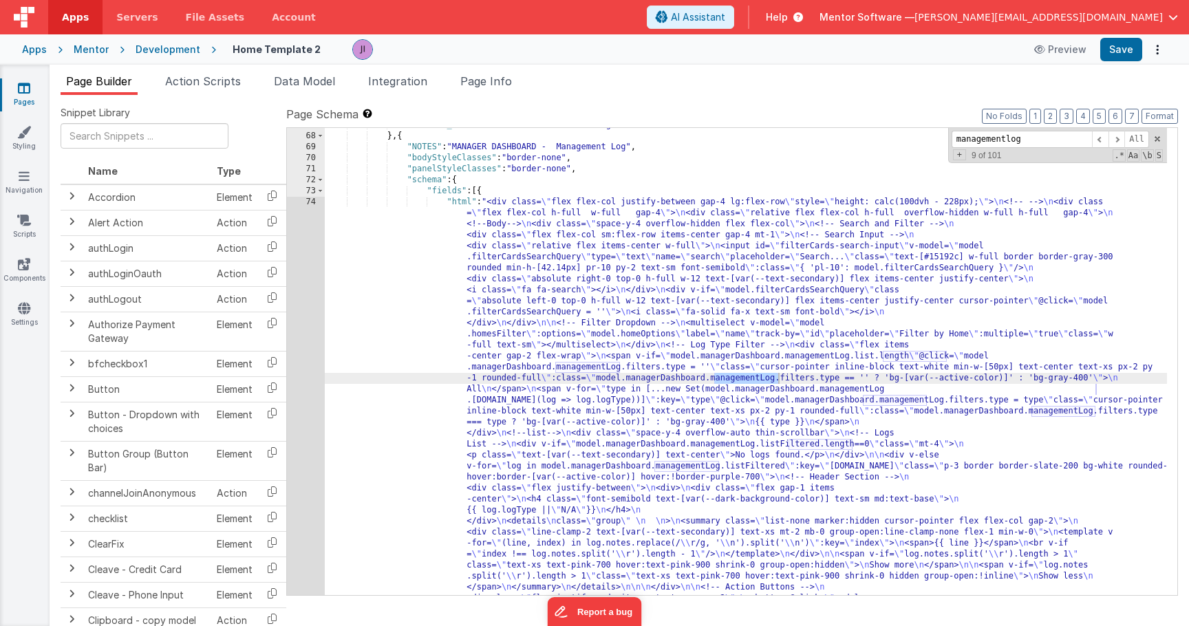
click at [311, 372] on div "74" at bounding box center [306, 522] width 38 height 650
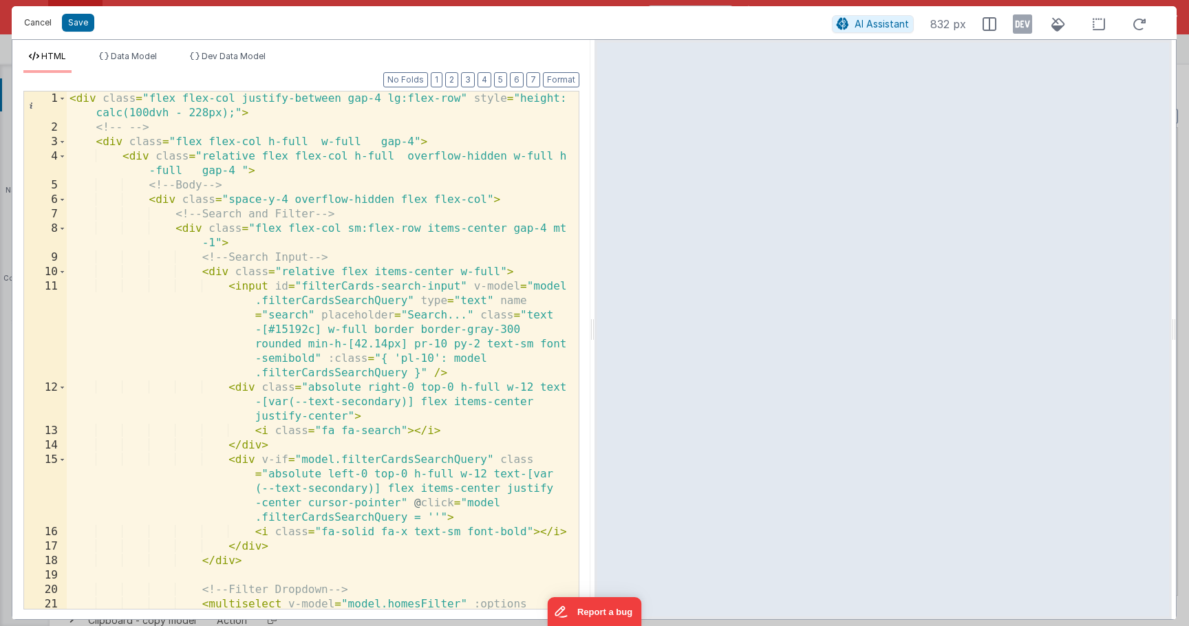
click at [28, 23] on button "Cancel" at bounding box center [37, 22] width 41 height 19
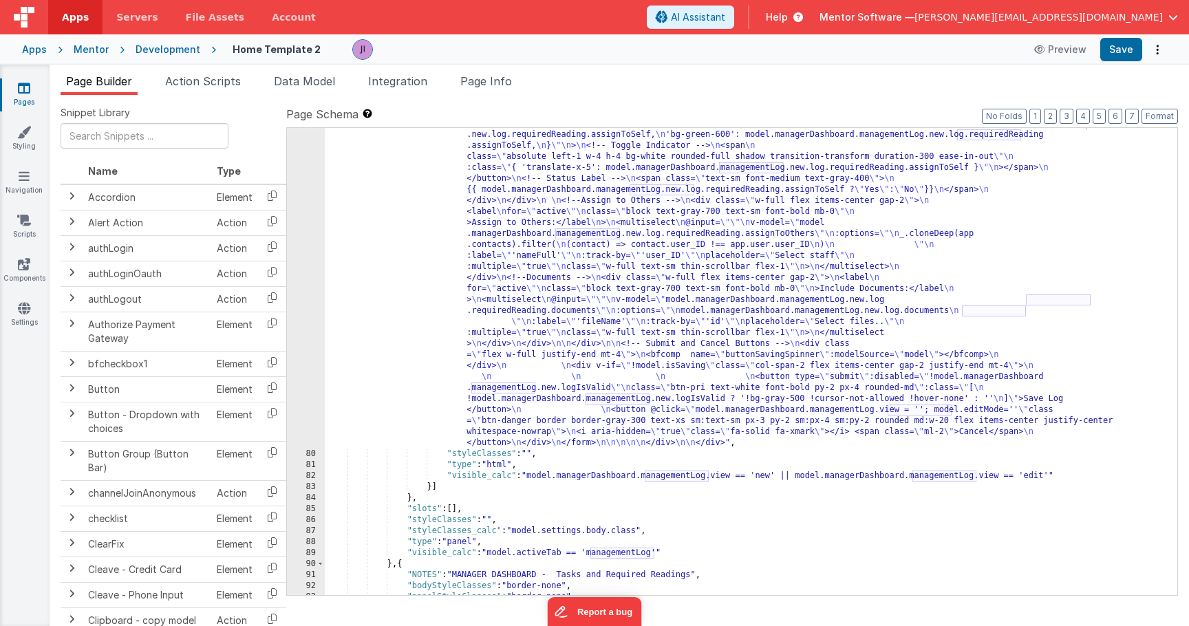
scroll to position [4391, 0]
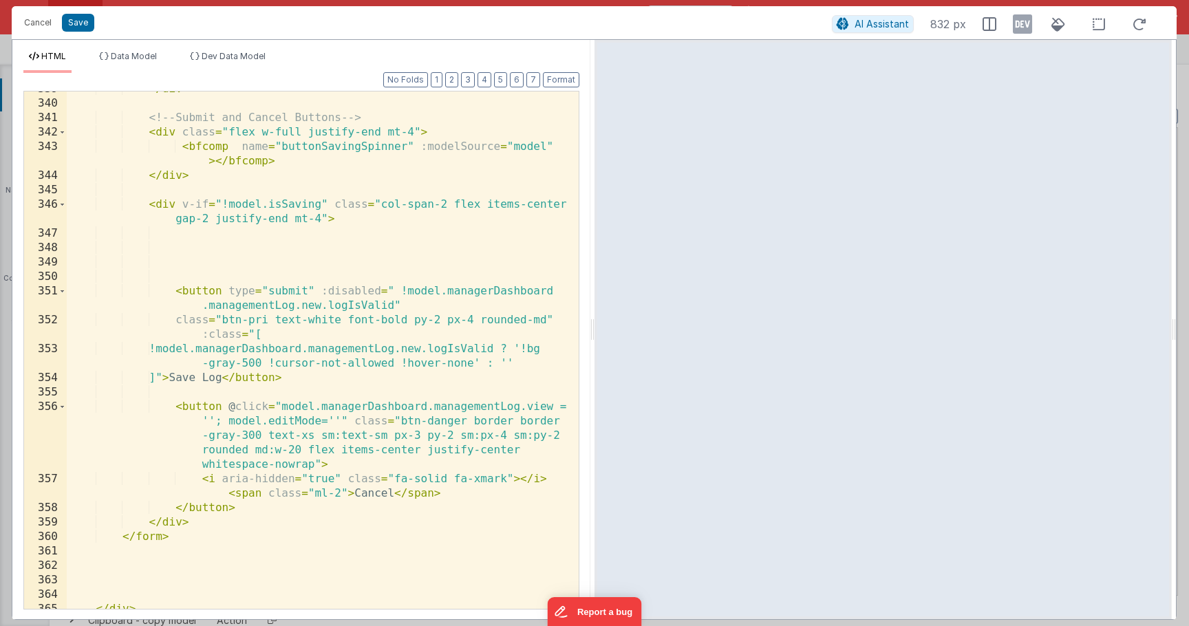
scroll to position [6817, 0]
click at [308, 321] on div "</ div > <!-- Submit and Cancel Buttons --> < div class = "flex w-full justify-…" at bounding box center [318, 355] width 502 height 546
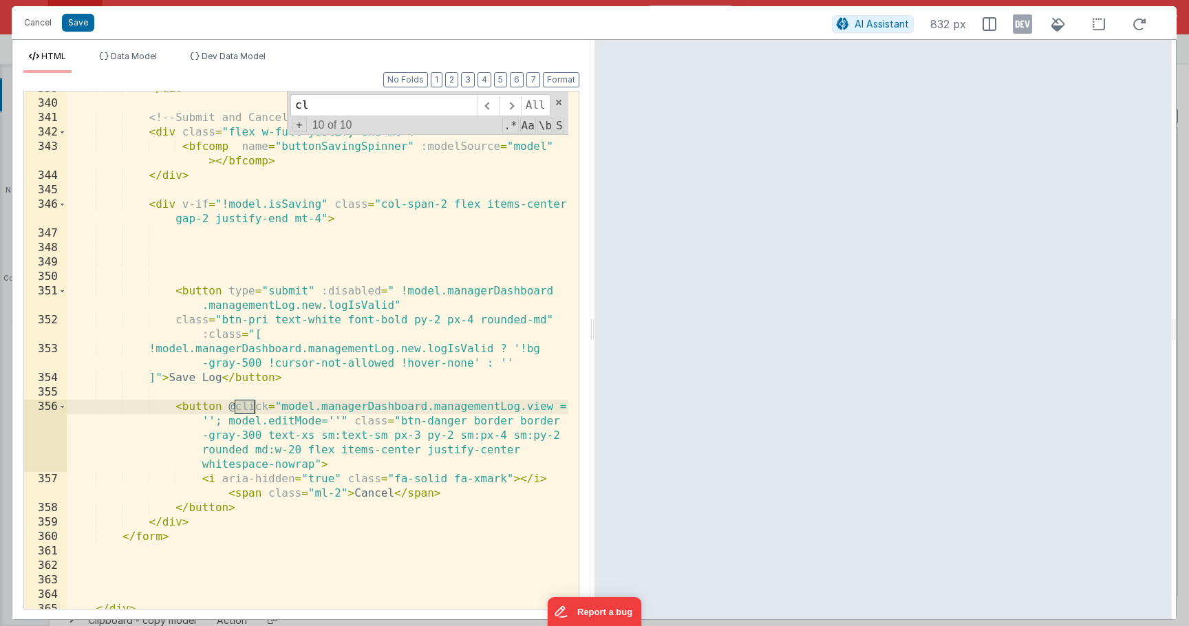
type input "c"
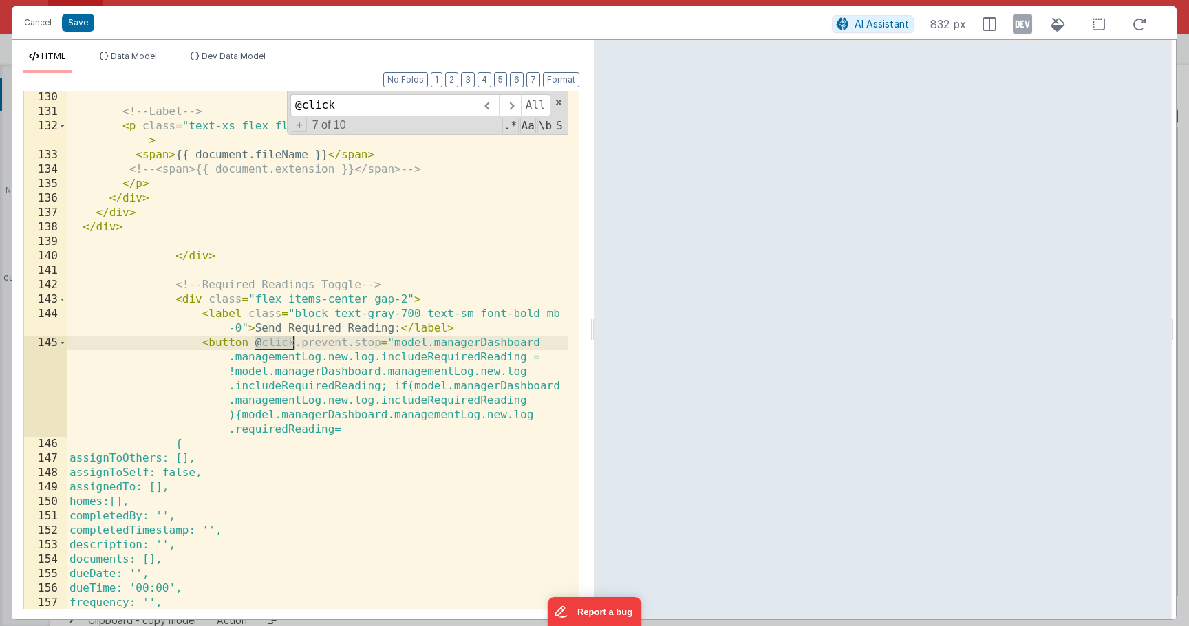
scroll to position [3022, 0]
type input "@click"
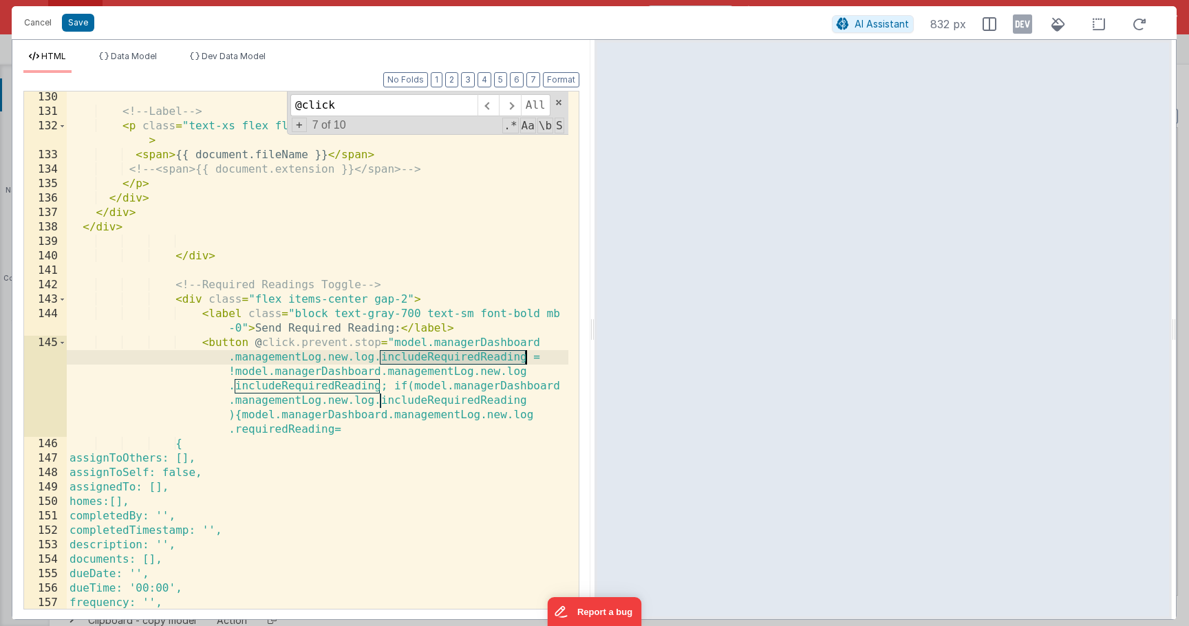
drag, startPoint x: 381, startPoint y: 356, endPoint x: 523, endPoint y: 356, distance: 142.5
click at [523, 356] on div "<!-- Label --> < p class = "text-xs flex flex-col text-[var(--text-secondary)] …" at bounding box center [318, 363] width 502 height 546
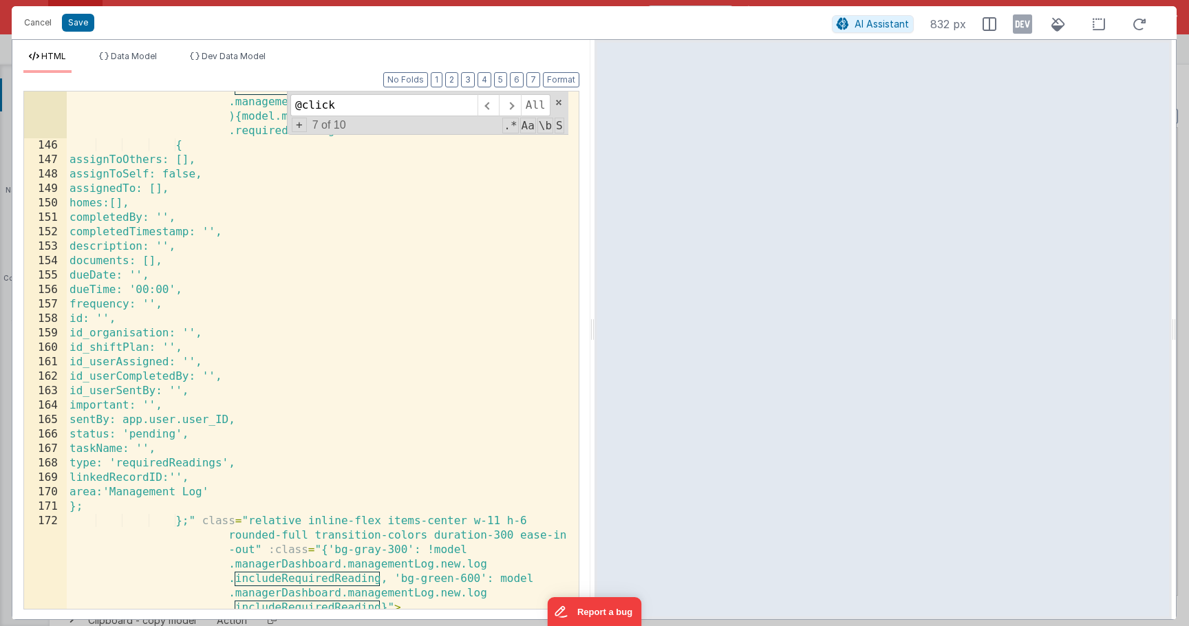
scroll to position [3545, 0]
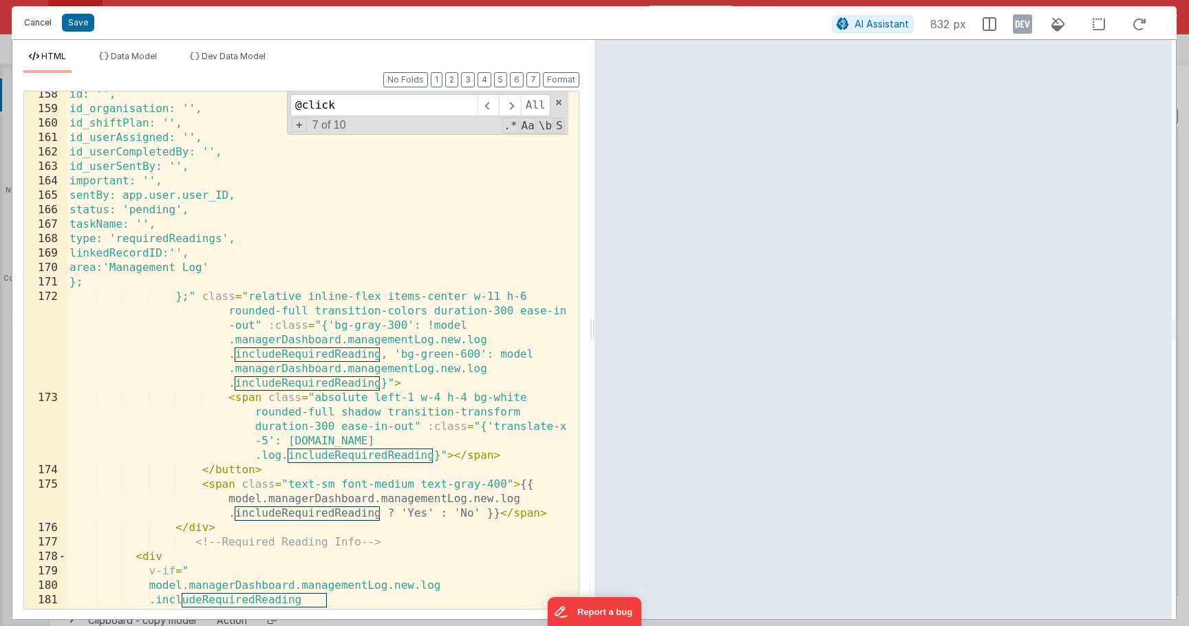
click at [52, 28] on button "Cancel" at bounding box center [37, 22] width 41 height 19
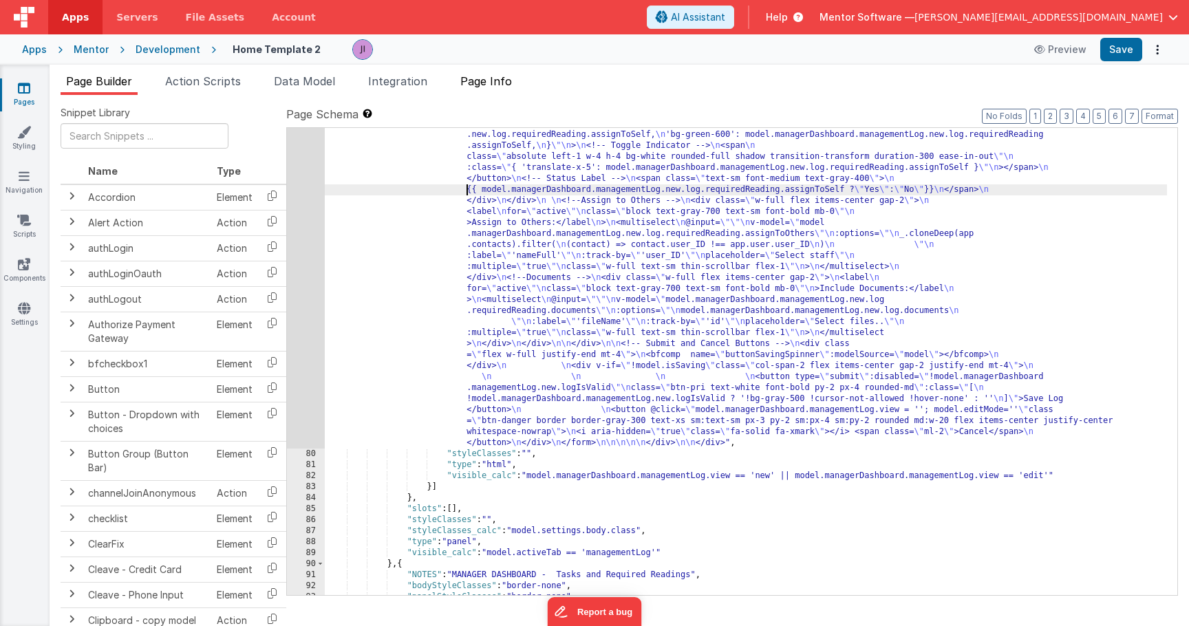
click at [487, 84] on span "Page Info" at bounding box center [486, 81] width 52 height 14
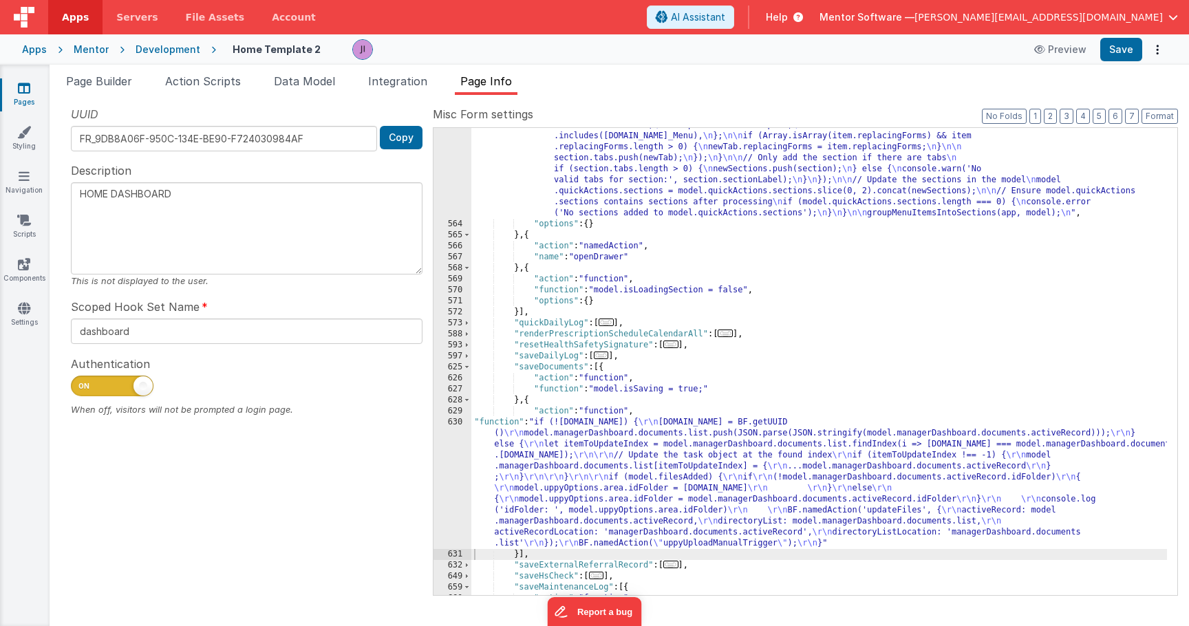
click at [610, 231] on div ""function" : "function groupMenuItemsIntoSections(app, model) { \n // Ensure th…" at bounding box center [819, 293] width 696 height 809
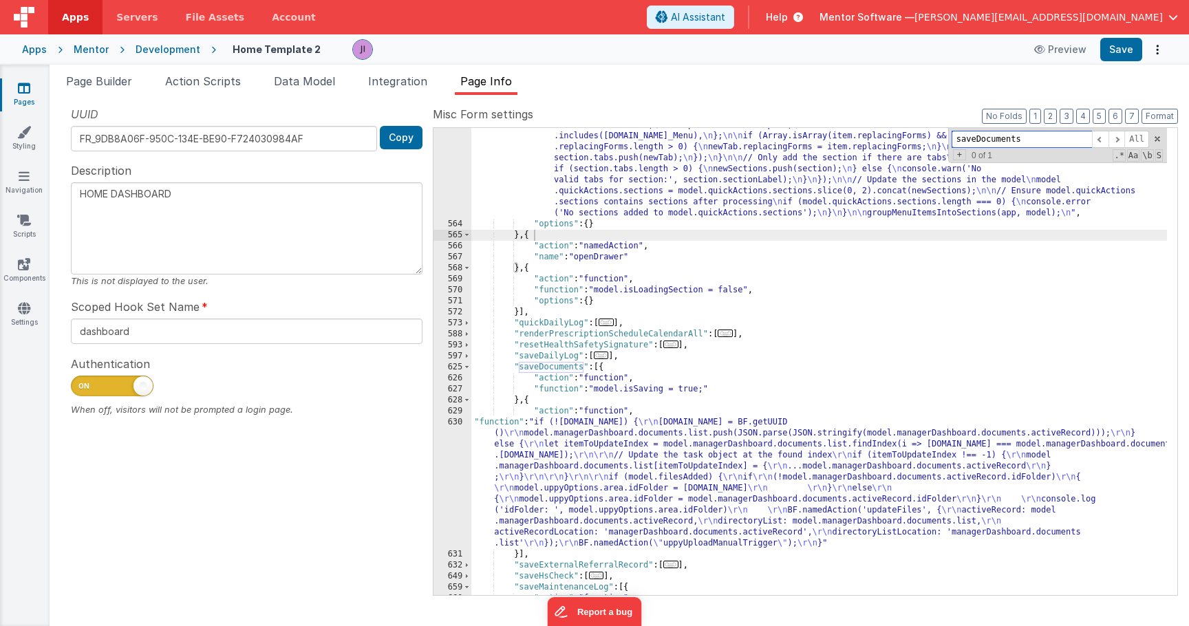
paste input "includeRequiredReading"
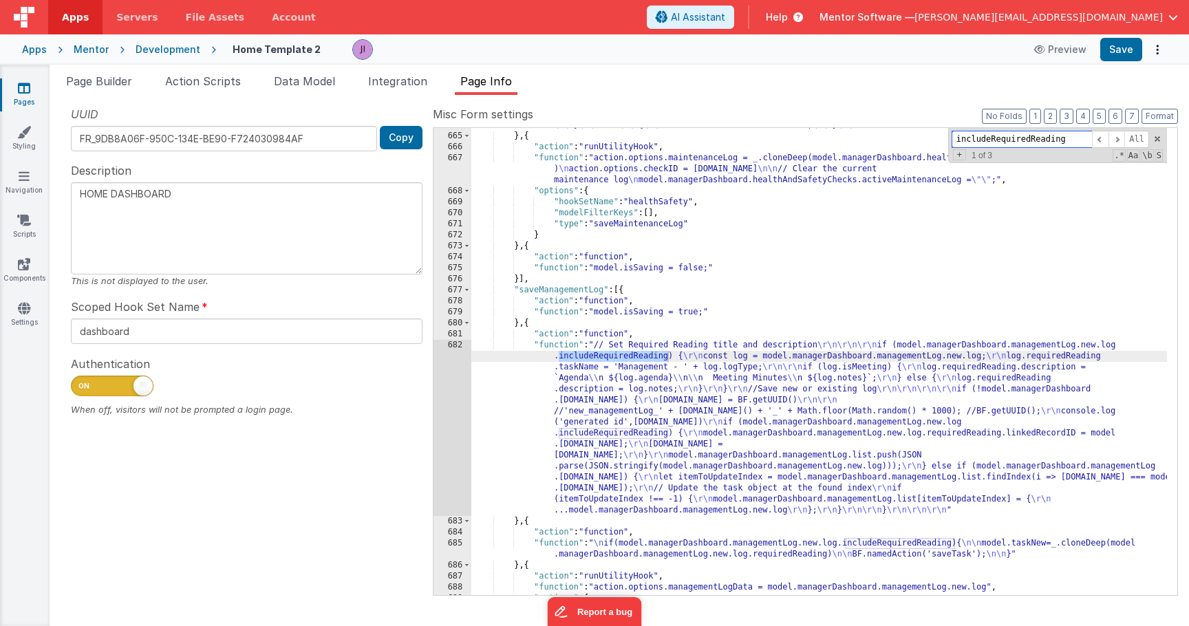
type input "includeRequiredReading"
click at [677, 406] on div ""function" : " \r\n // Find the task to update \r\n const task = model.managerD…" at bounding box center [819, 287] width 696 height 643
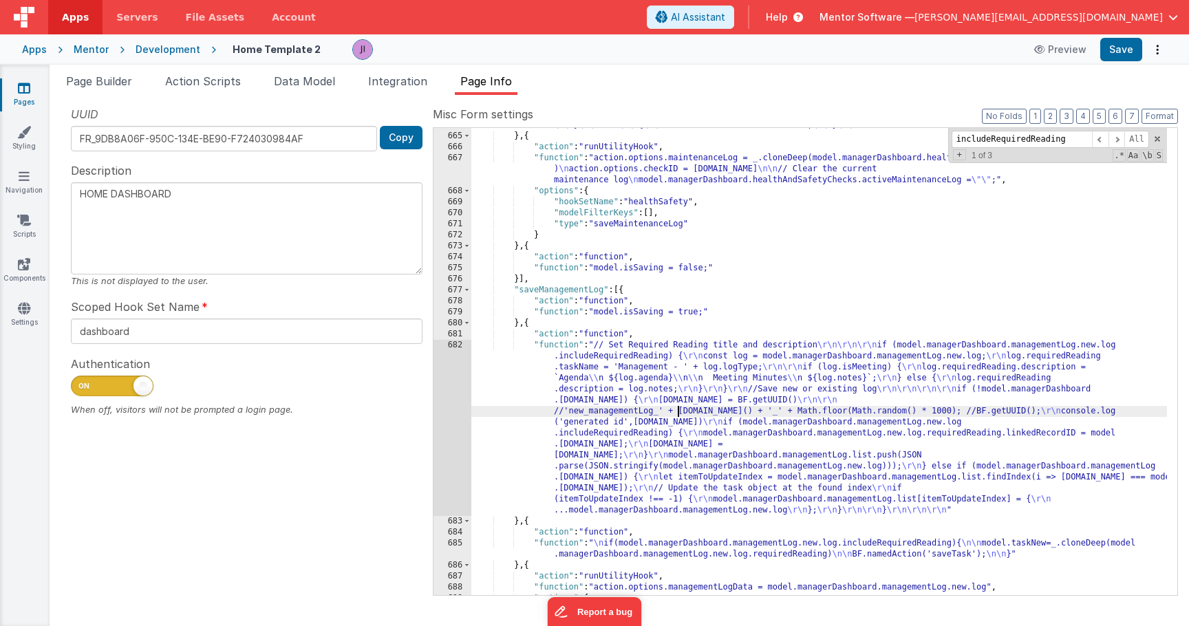
click at [445, 404] on div "682" at bounding box center [453, 428] width 38 height 176
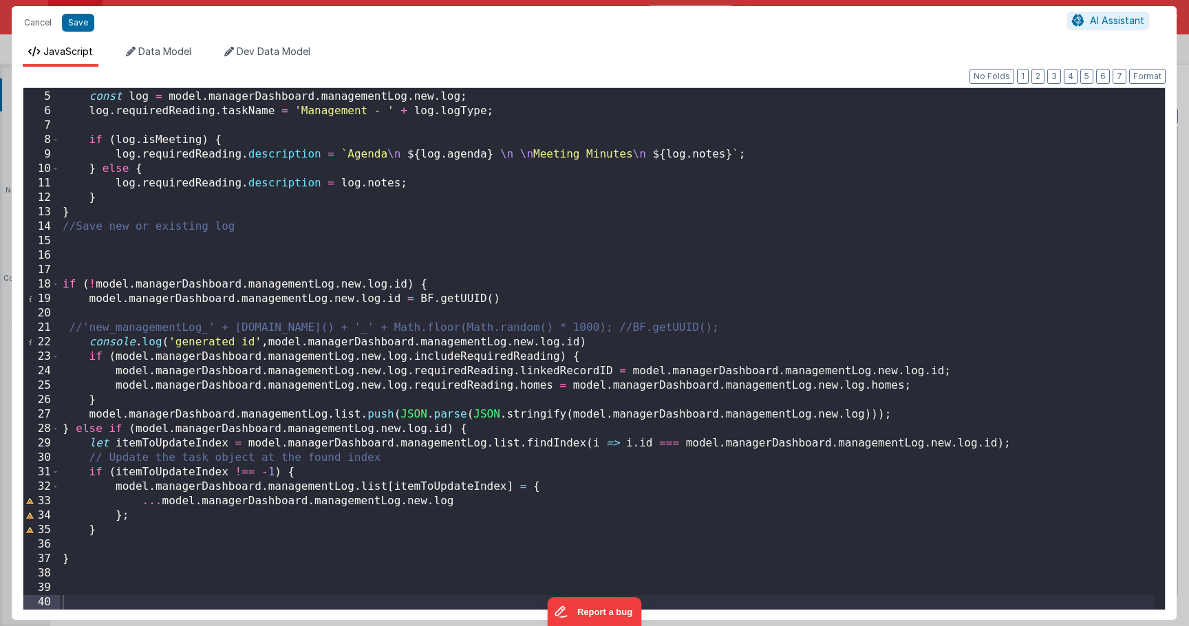
scroll to position [0, 0]
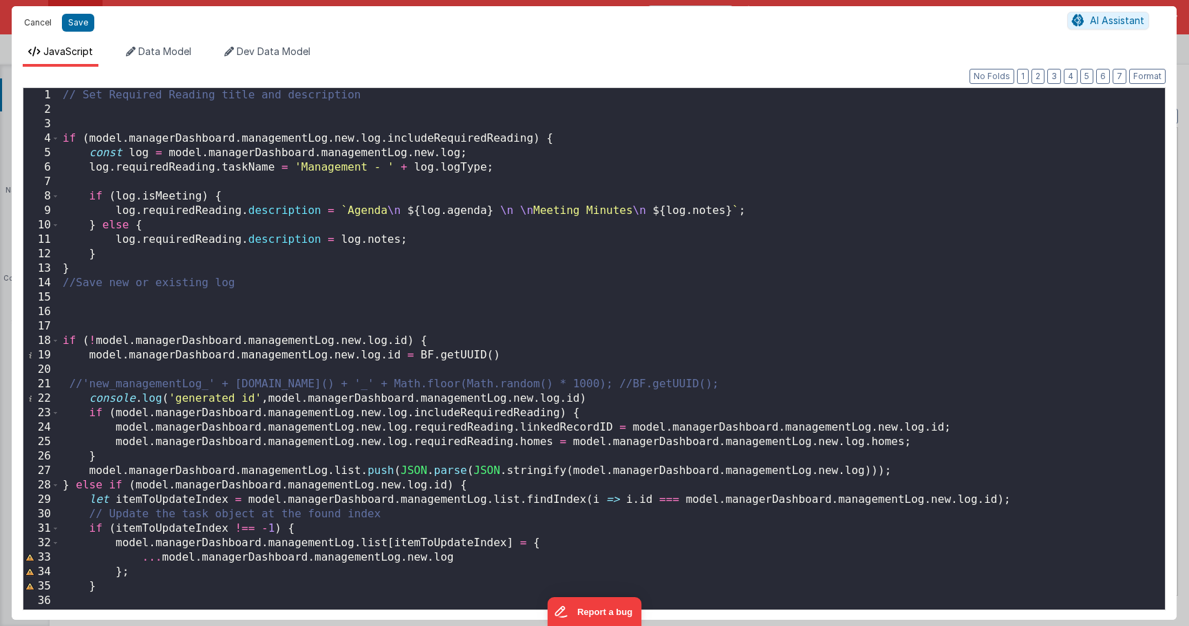
click at [38, 20] on button "Cancel" at bounding box center [37, 22] width 41 height 19
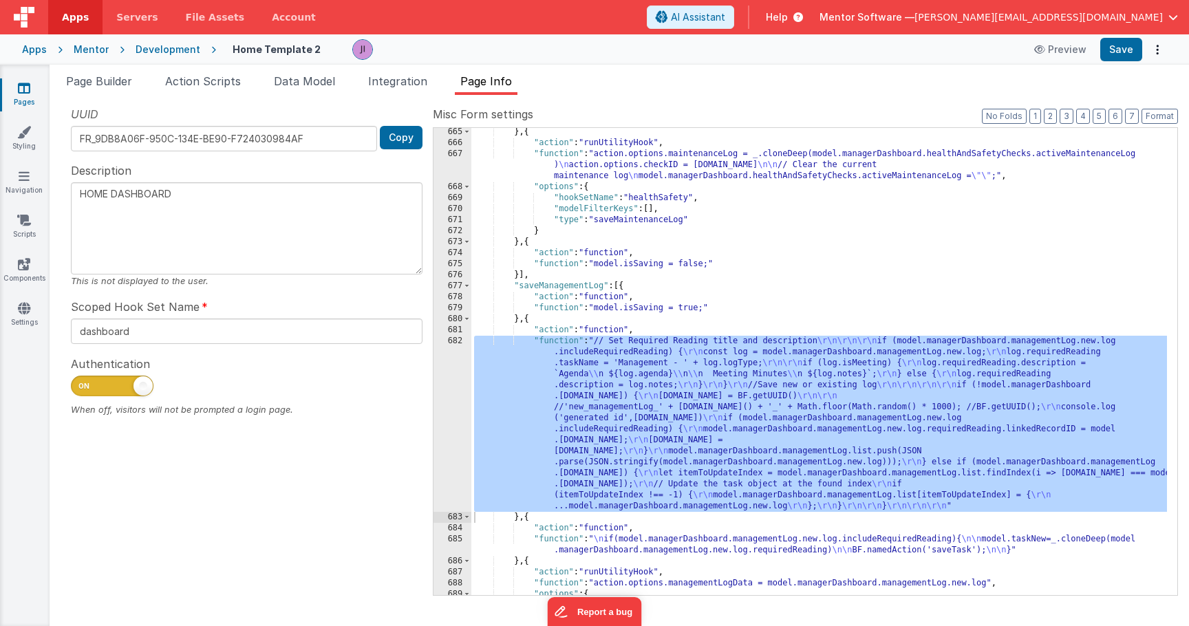
scroll to position [3470, 0]
click at [533, 363] on div "} , { "action" : "runUtilityHook" , "function" : "action.options.maintenanceLog…" at bounding box center [819, 371] width 696 height 489
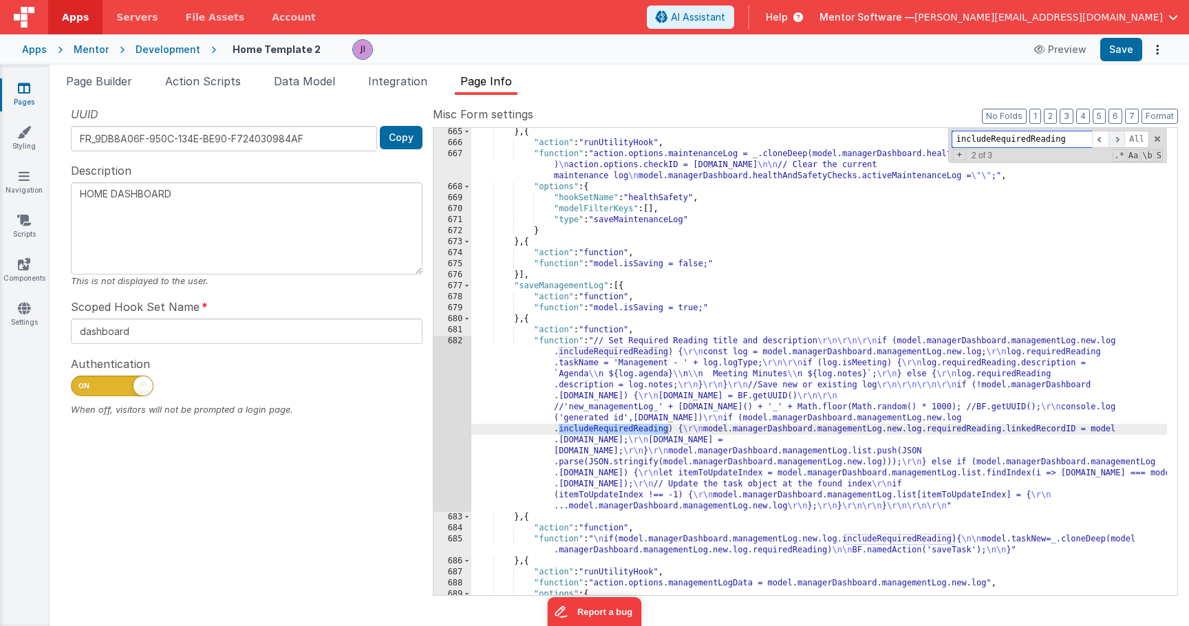
click at [1118, 140] on span at bounding box center [1117, 139] width 17 height 17
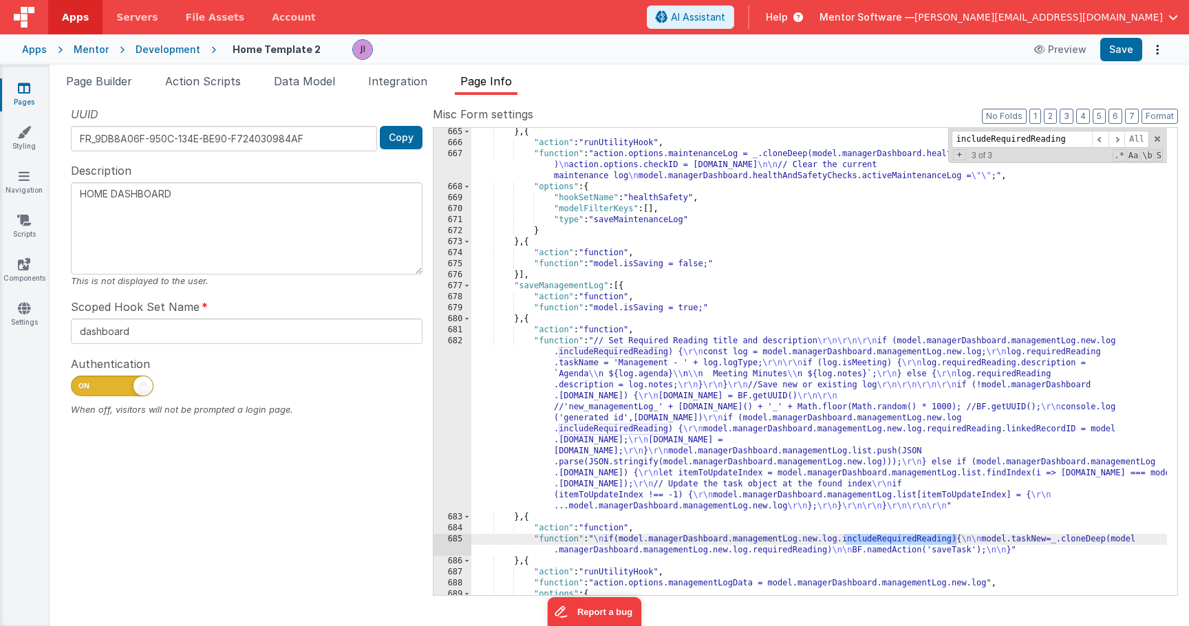
click at [460, 552] on div "685" at bounding box center [453, 545] width 38 height 22
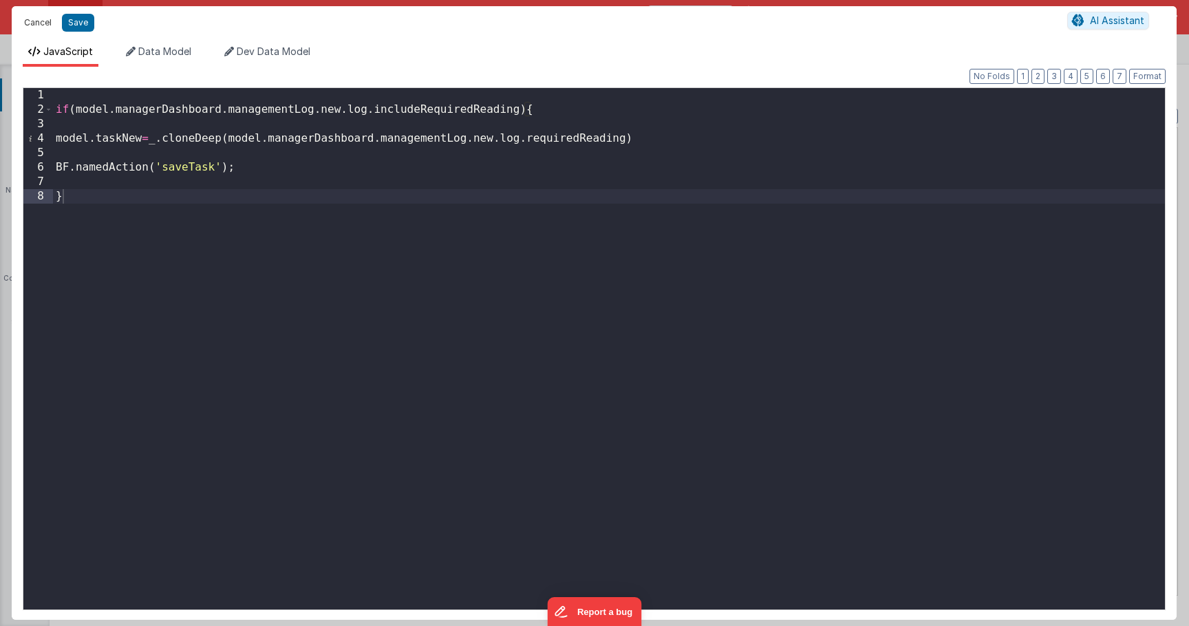
click at [45, 25] on button "Cancel" at bounding box center [37, 22] width 41 height 19
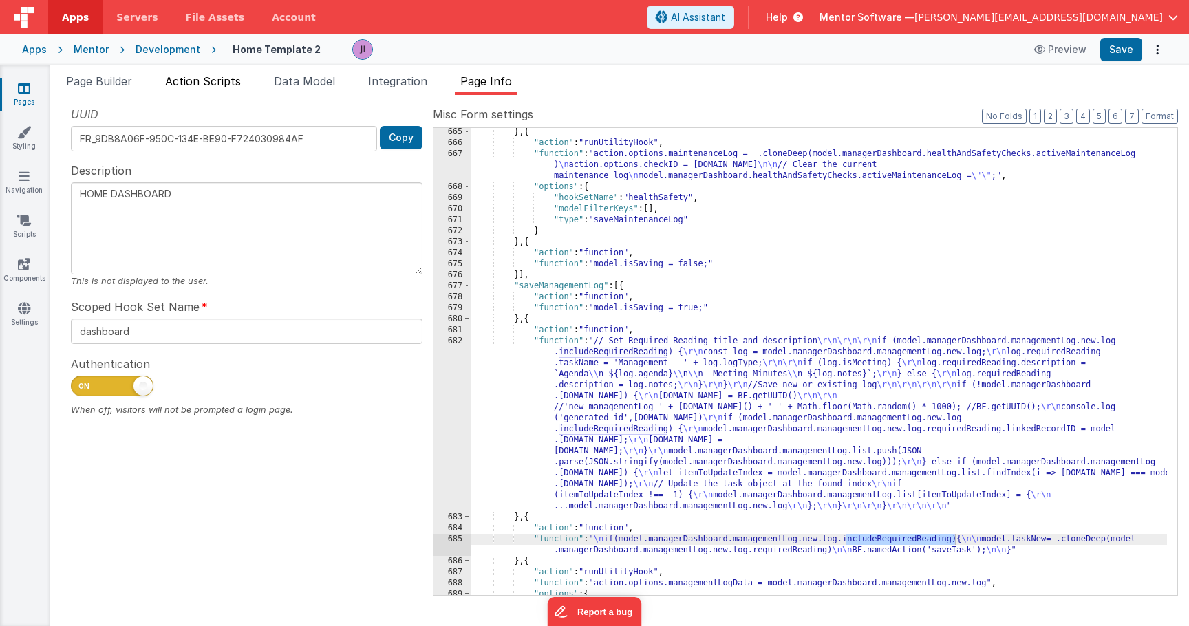
click at [226, 75] on span "Action Scripts" at bounding box center [203, 81] width 76 height 14
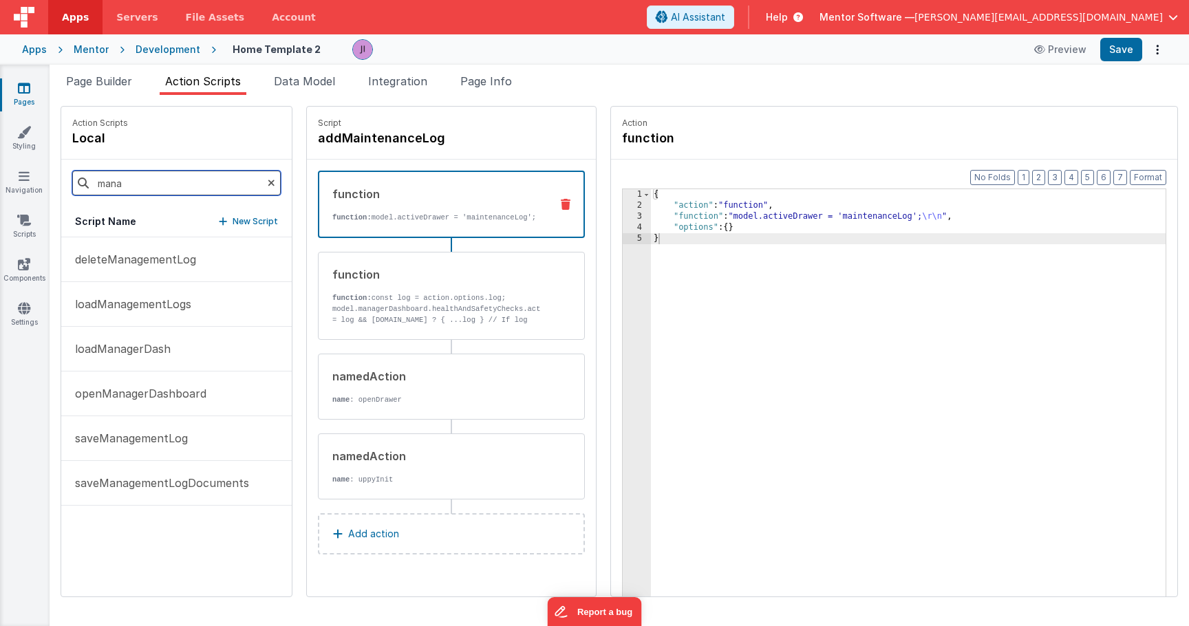
click at [194, 182] on input "mana" at bounding box center [176, 183] width 209 height 25
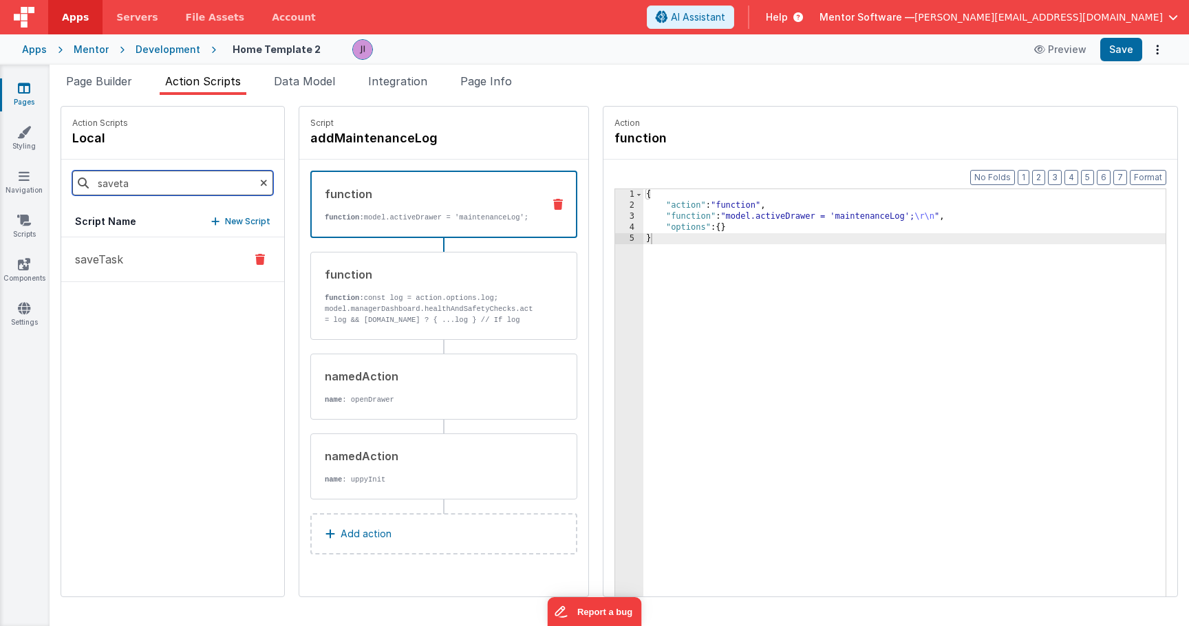
type input "saveta"
click at [171, 252] on button "saveTask" at bounding box center [172, 259] width 223 height 45
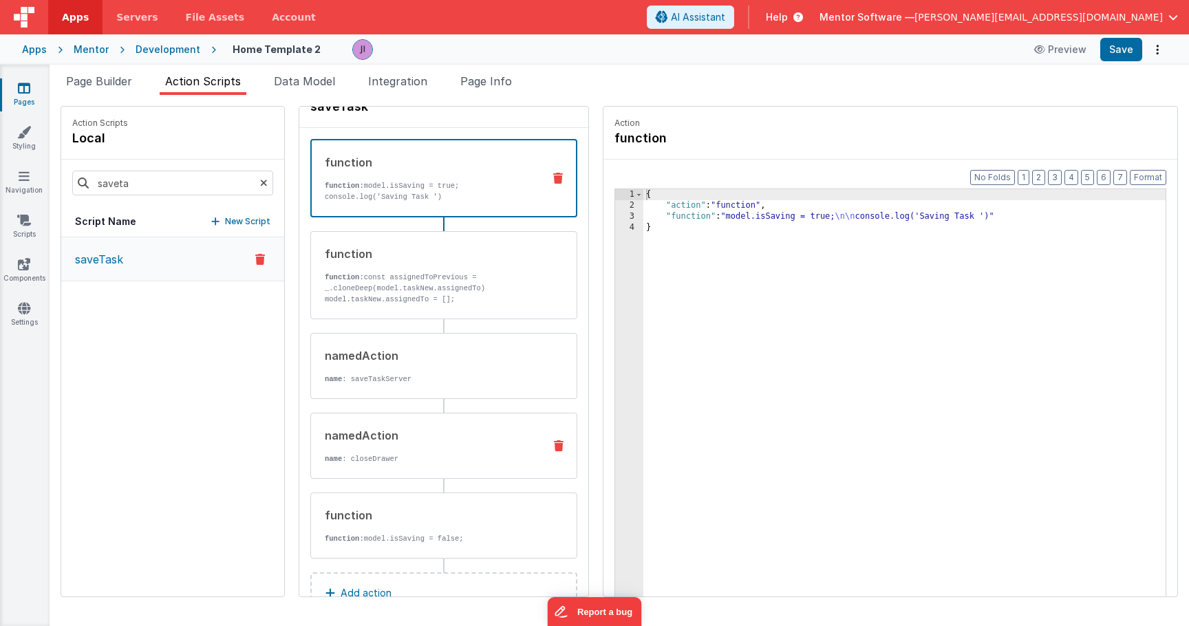
scroll to position [74, 0]
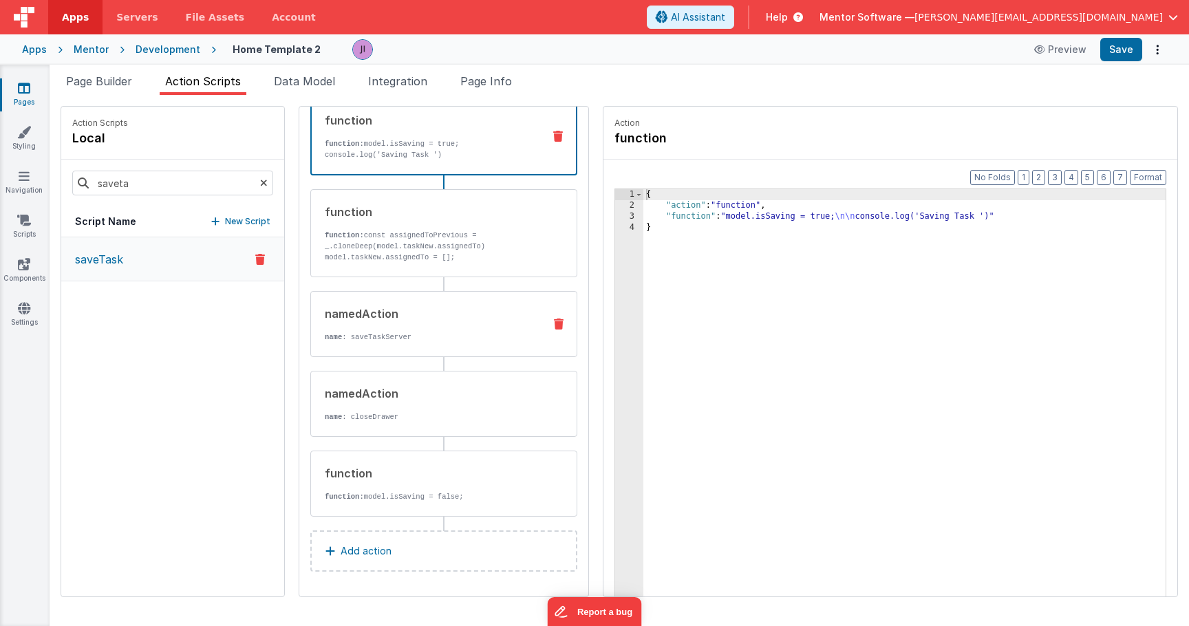
click at [440, 332] on p "name : saveTaskServer" at bounding box center [429, 337] width 208 height 11
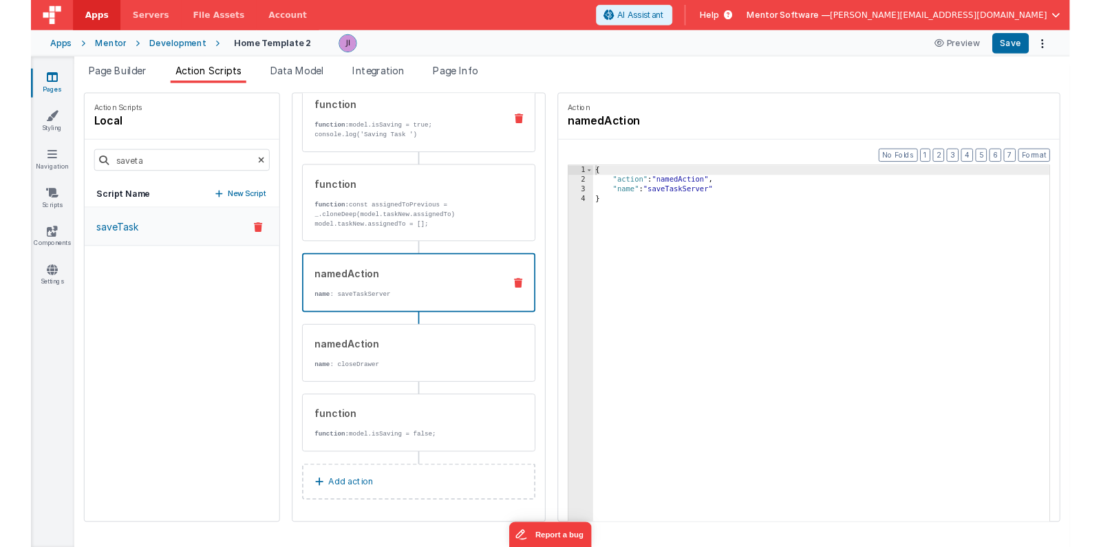
scroll to position [0, 0]
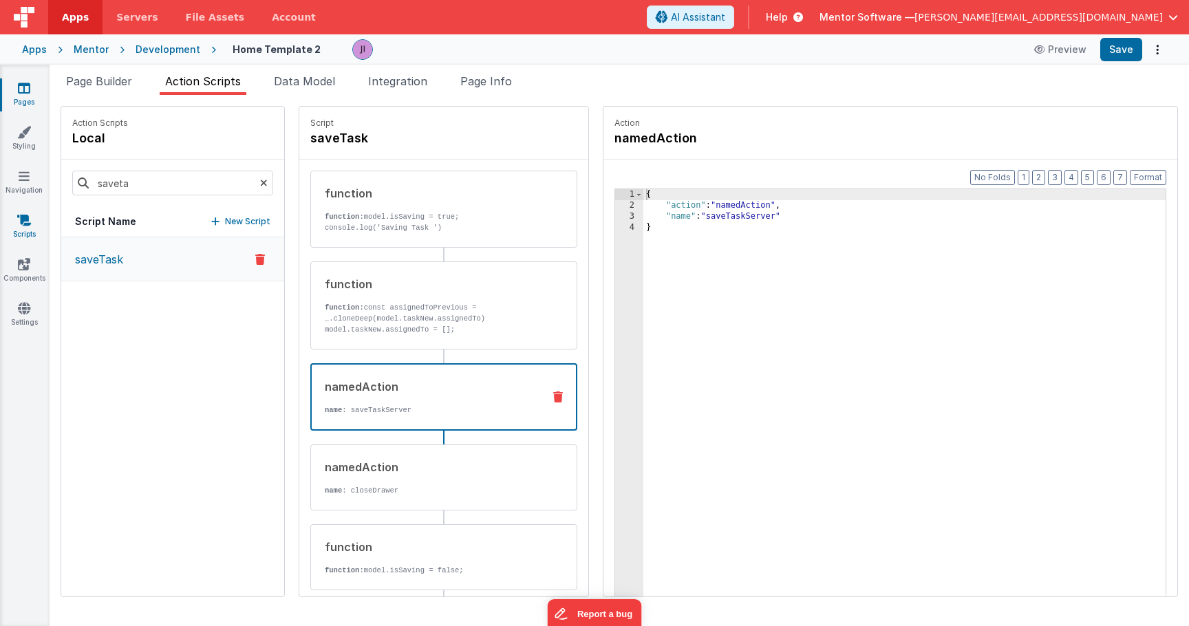
click at [28, 224] on icon at bounding box center [24, 220] width 14 height 14
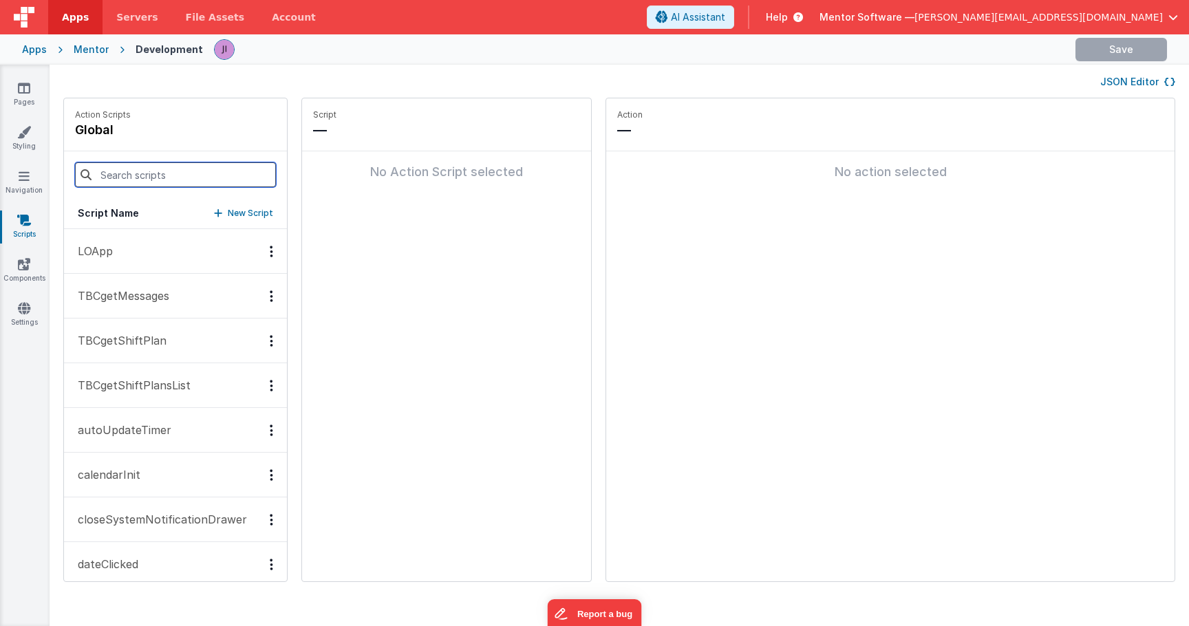
click at [149, 167] on input at bounding box center [175, 174] width 201 height 25
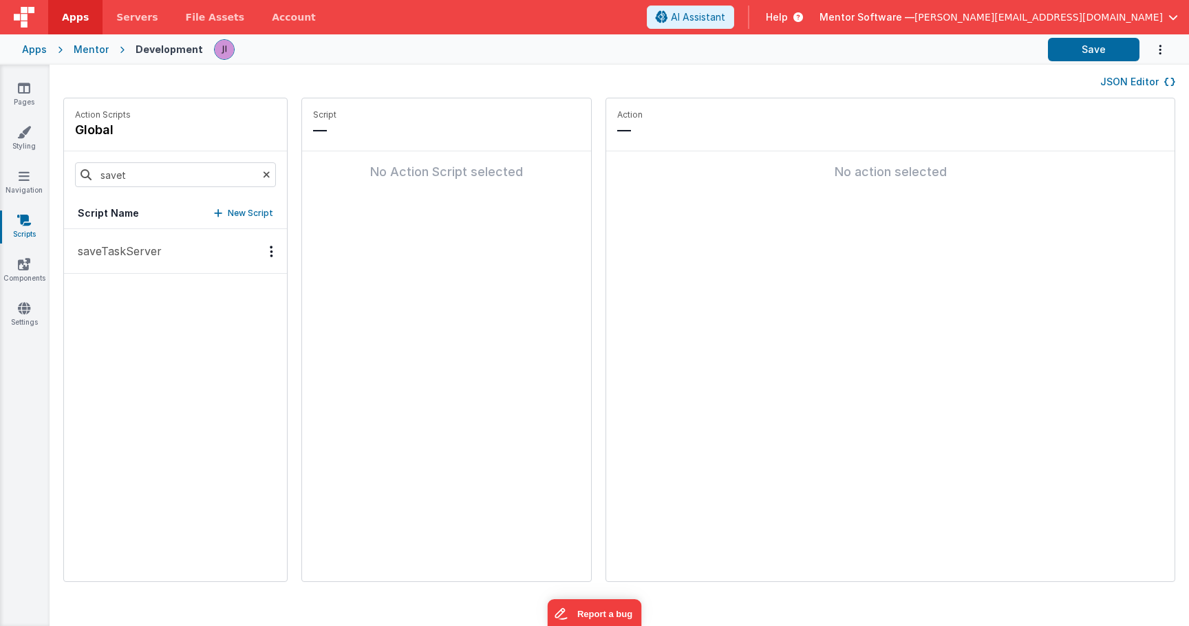
click at [147, 237] on button "saveTaskServer" at bounding box center [175, 251] width 223 height 45
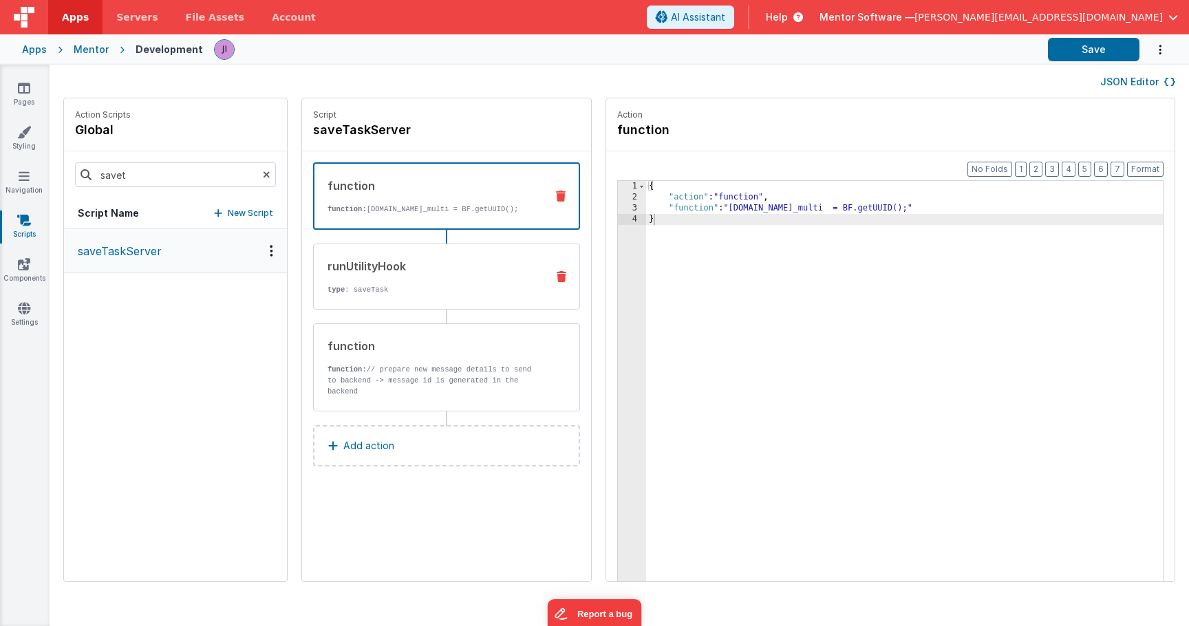
click at [368, 275] on div "runUtilityHook" at bounding box center [432, 266] width 208 height 17
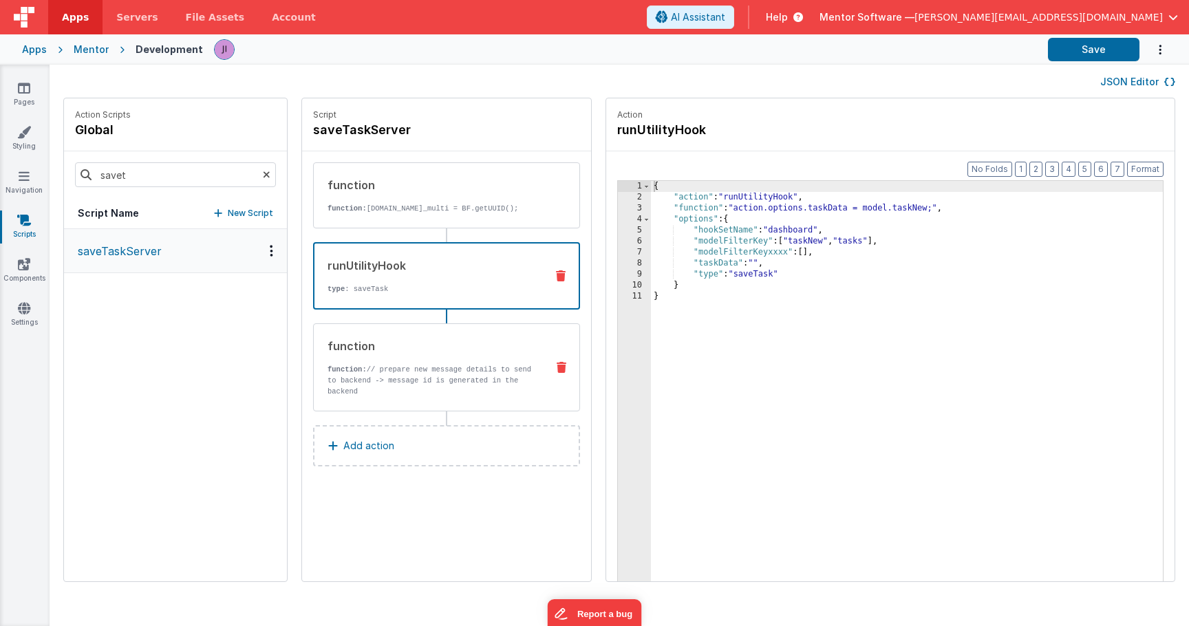
click at [425, 384] on p "function: // prepare new message details to send to backend -> message id is ge…" at bounding box center [432, 380] width 208 height 33
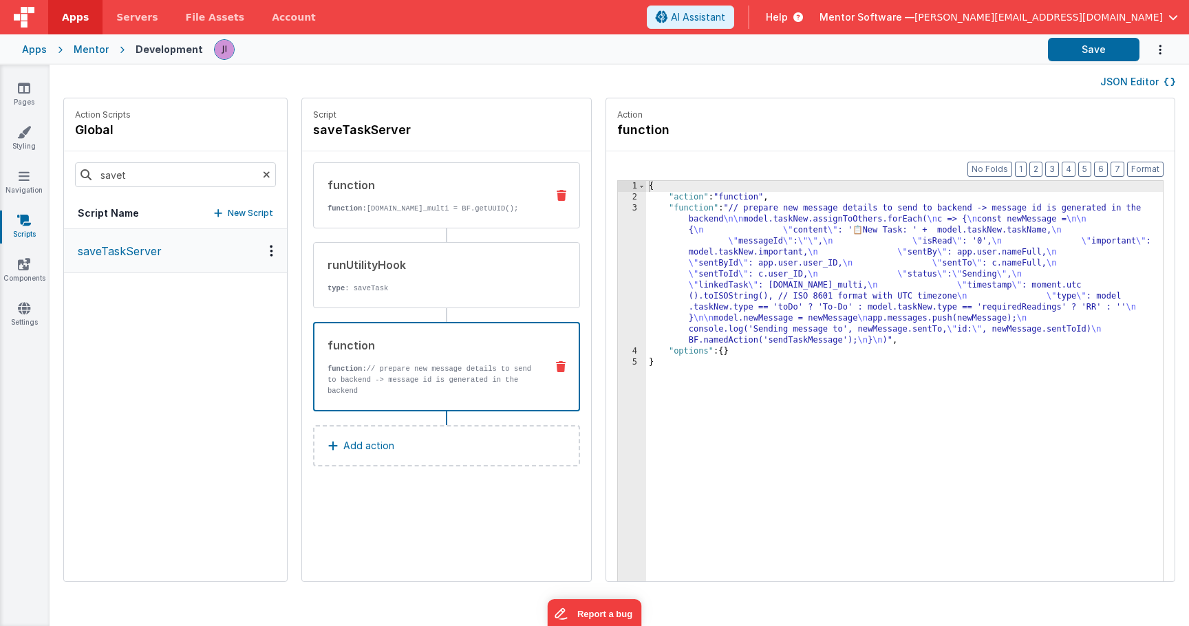
click at [425, 214] on p "function: model.taskNew.id_multi = BF.getUUID();" at bounding box center [432, 208] width 208 height 11
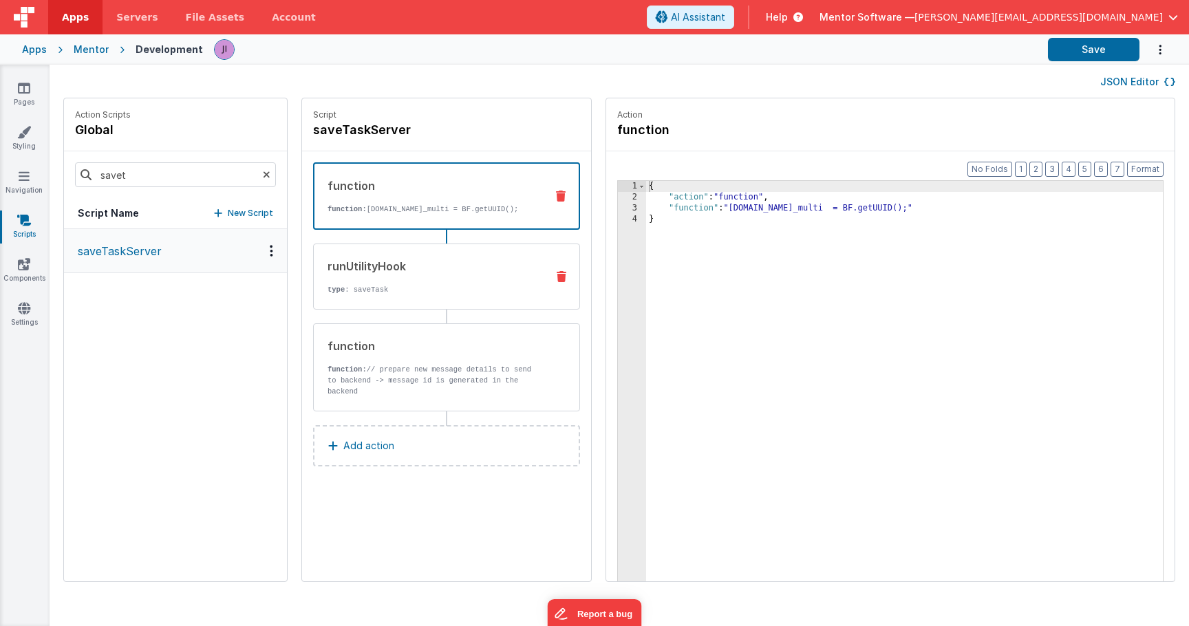
click at [436, 287] on div "runUtilityHook type : saveTask" at bounding box center [425, 276] width 222 height 37
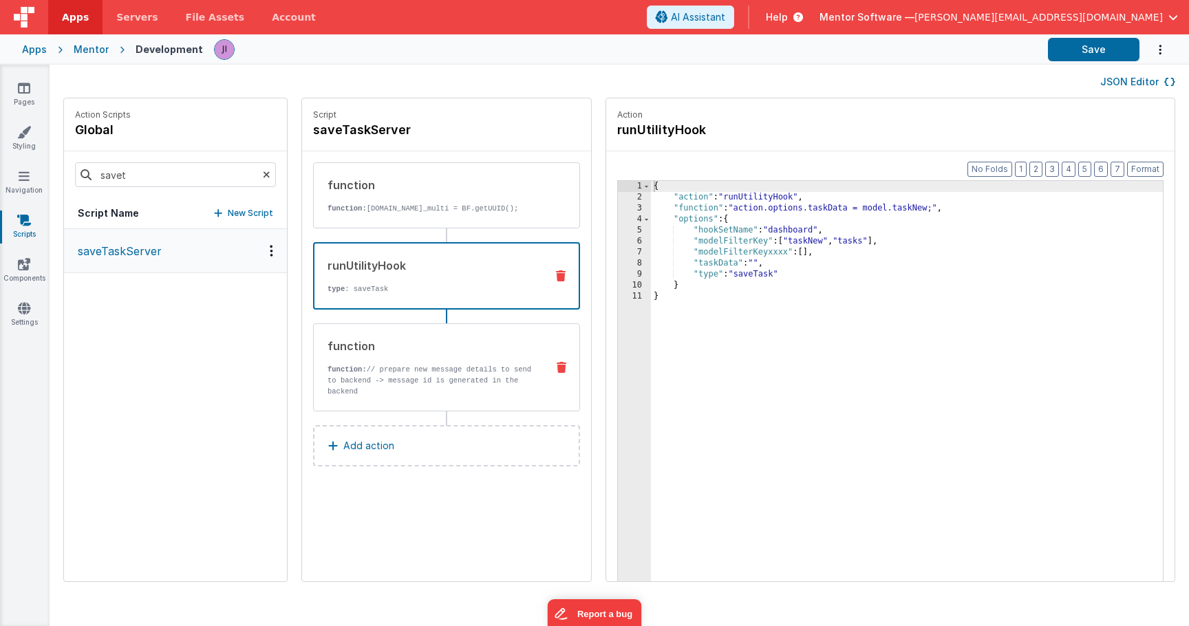
click at [446, 379] on p "function: // prepare new message details to send to backend -> message id is ge…" at bounding box center [432, 380] width 208 height 33
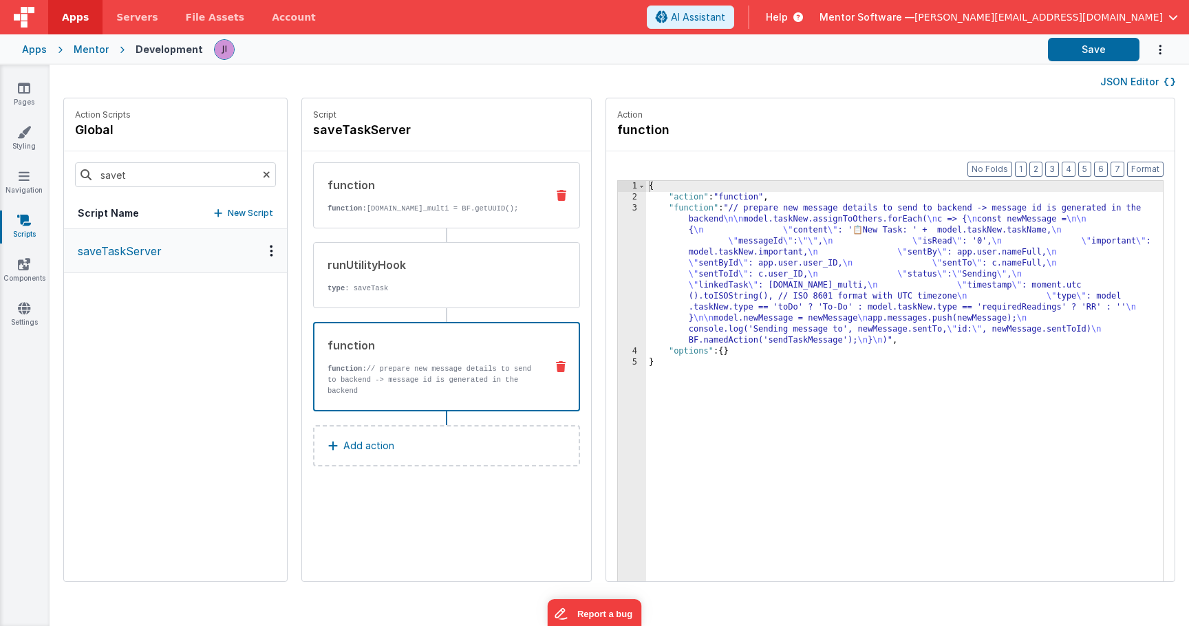
click at [430, 205] on p "function: model.taskNew.id_multi = BF.getUUID();" at bounding box center [432, 208] width 208 height 11
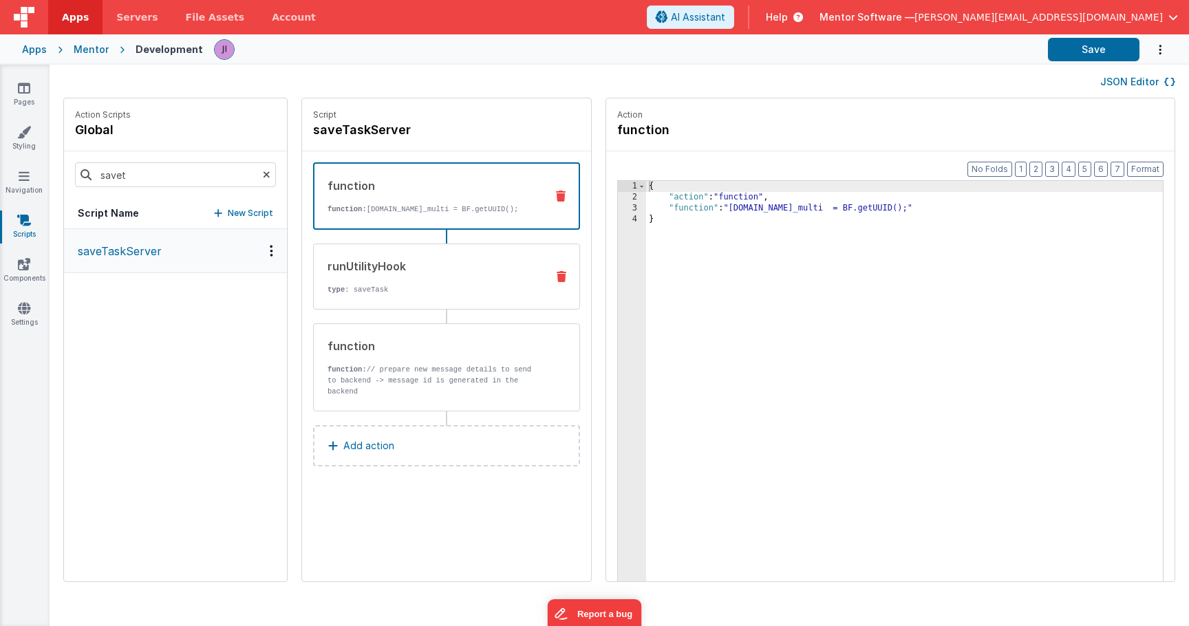
click at [433, 285] on div "runUtilityHook type : saveTask" at bounding box center [425, 276] width 222 height 37
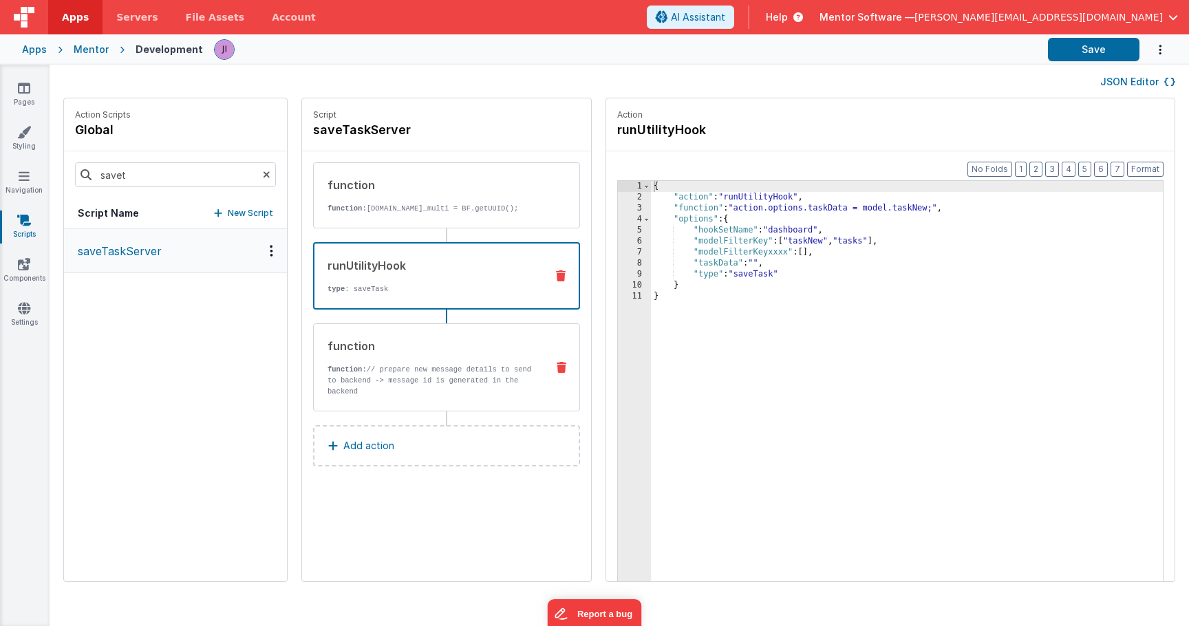
click at [449, 354] on div "function" at bounding box center [432, 346] width 208 height 17
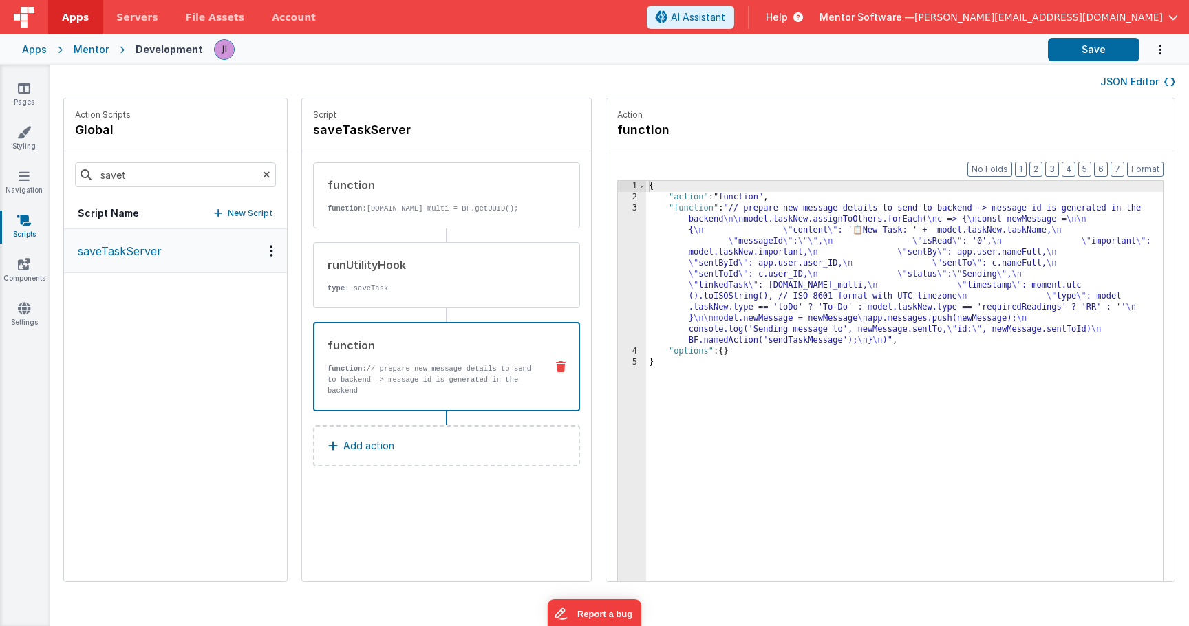
click at [686, 282] on div "{ "action" : "function" , "function" : "// prepare new message details to send …" at bounding box center [904, 413] width 517 height 465
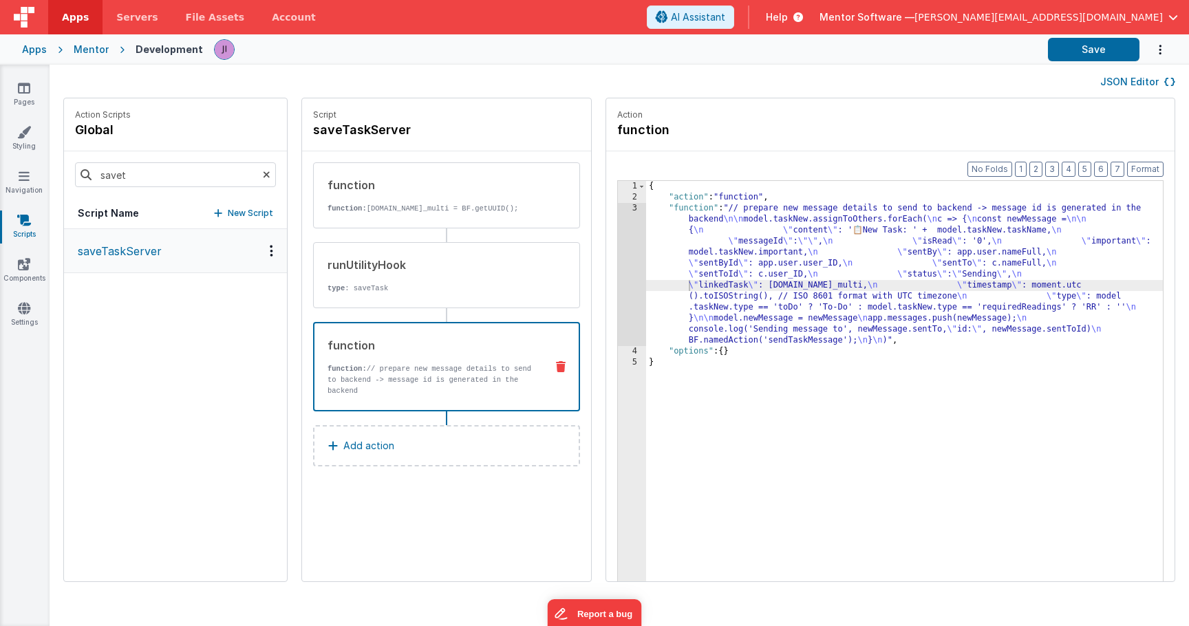
click at [618, 284] on div "Format 7 6 5 4 3 2 1 No Folds 1 2 3 4 5 { "action" : "function" , "function" : …" at bounding box center [890, 392] width 568 height 483
click at [625, 284] on div "3" at bounding box center [632, 274] width 28 height 143
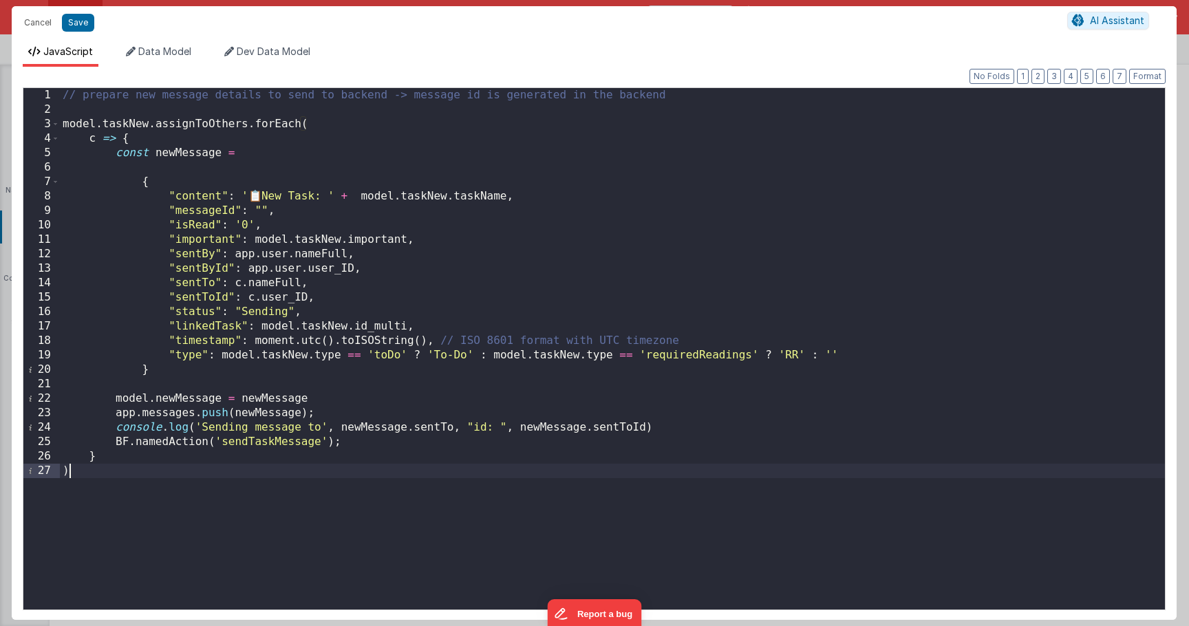
click at [292, 445] on div "// prepare new message details to send to backend -> message id is generated in…" at bounding box center [612, 363] width 1105 height 551
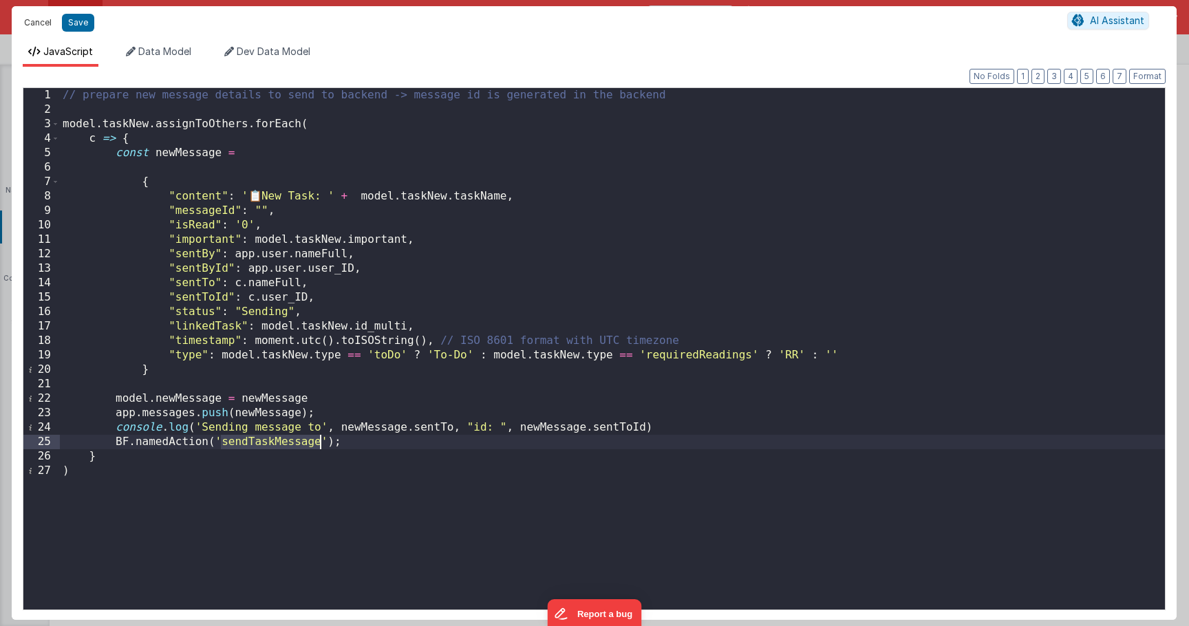
click at [32, 25] on button "Cancel" at bounding box center [37, 22] width 41 height 19
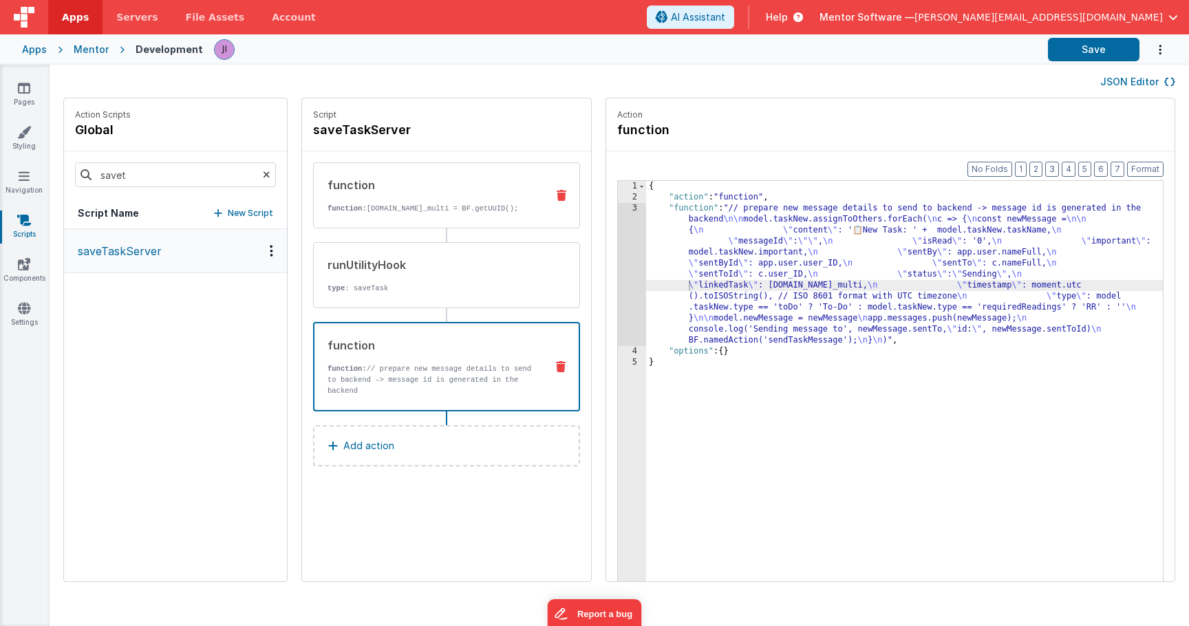
click at [430, 191] on div "function" at bounding box center [432, 185] width 208 height 17
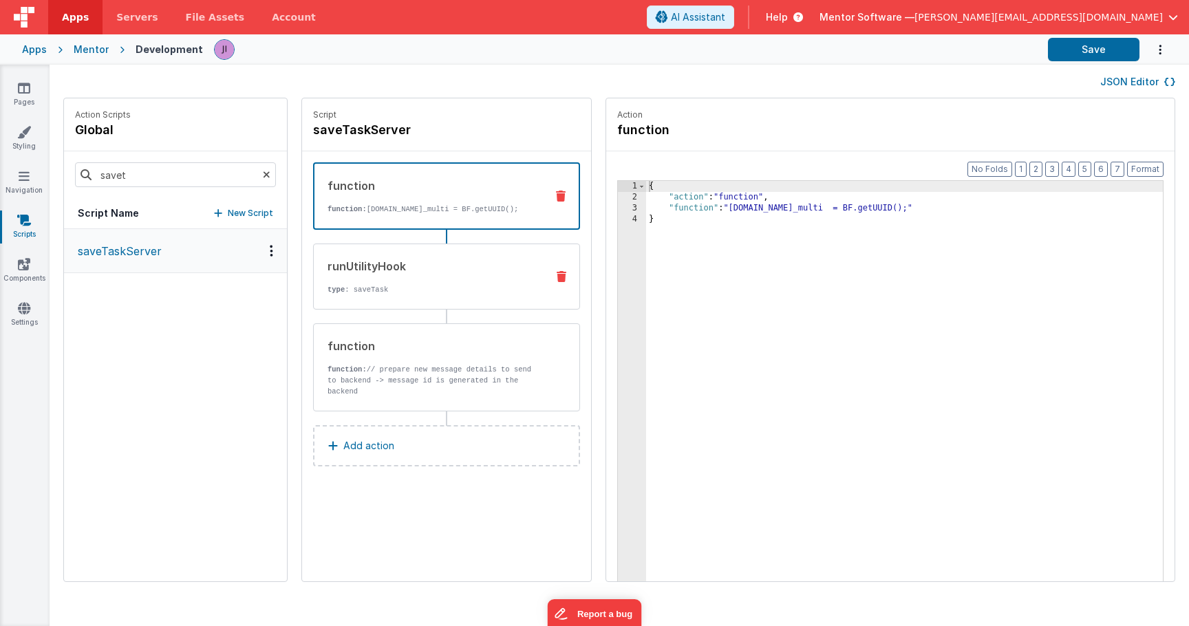
click at [485, 270] on div "runUtilityHook" at bounding box center [432, 266] width 208 height 17
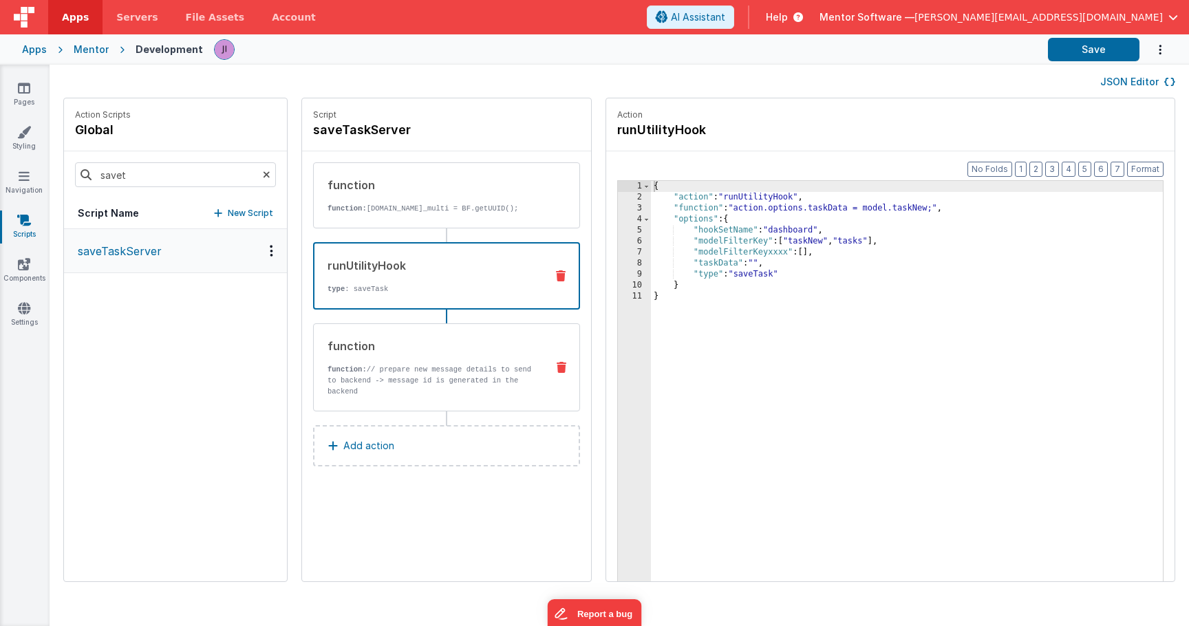
drag, startPoint x: 436, startPoint y: 379, endPoint x: 454, endPoint y: 398, distance: 26.3
click at [436, 379] on p "function: // prepare new message details to send to backend -> message id is ge…" at bounding box center [432, 380] width 208 height 33
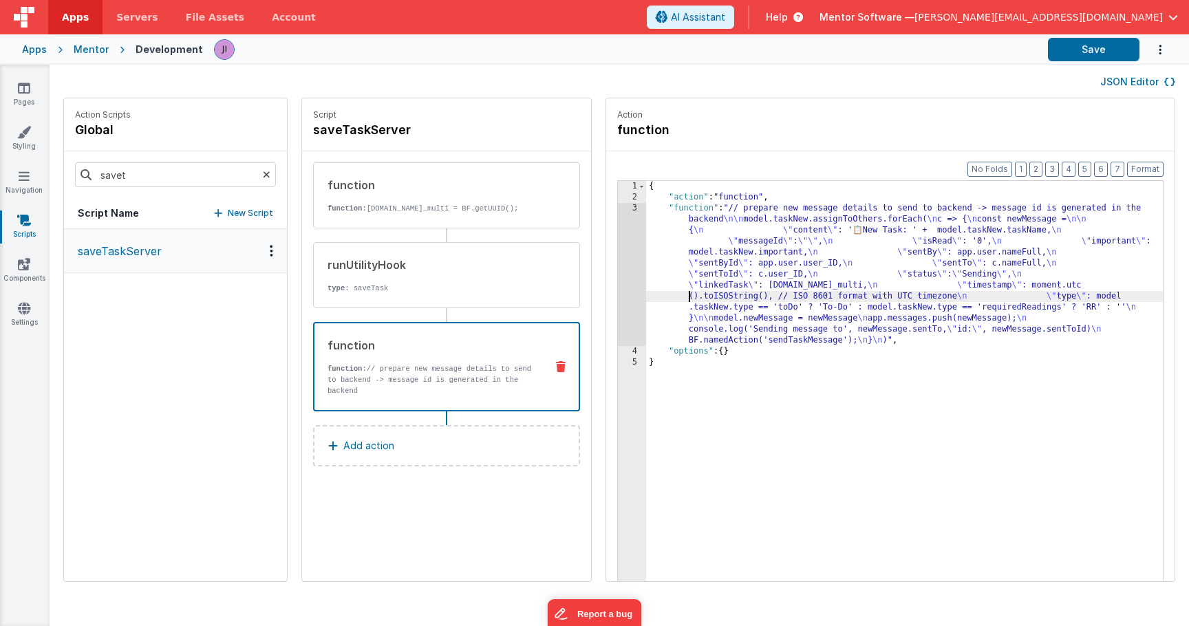
click at [681, 292] on div "{ "action" : "function" , "function" : "// prepare new message details to send …" at bounding box center [904, 413] width 517 height 465
click at [636, 291] on div "3" at bounding box center [632, 274] width 28 height 143
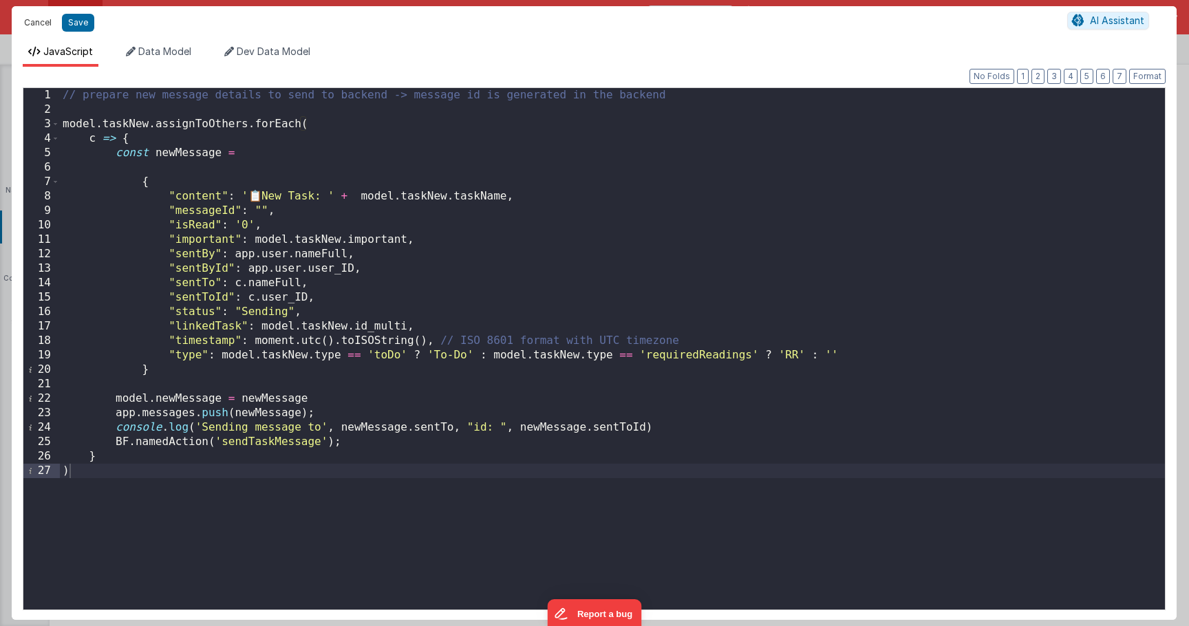
click at [34, 27] on button "Cancel" at bounding box center [37, 22] width 41 height 19
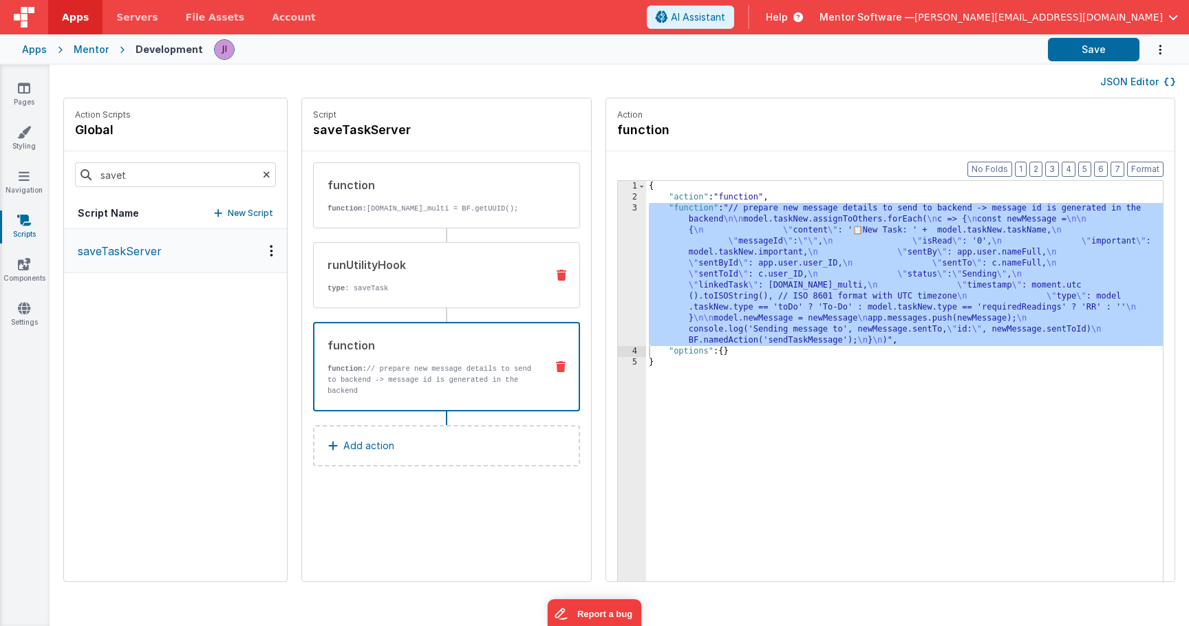
click at [448, 294] on p "type : saveTask" at bounding box center [432, 288] width 208 height 11
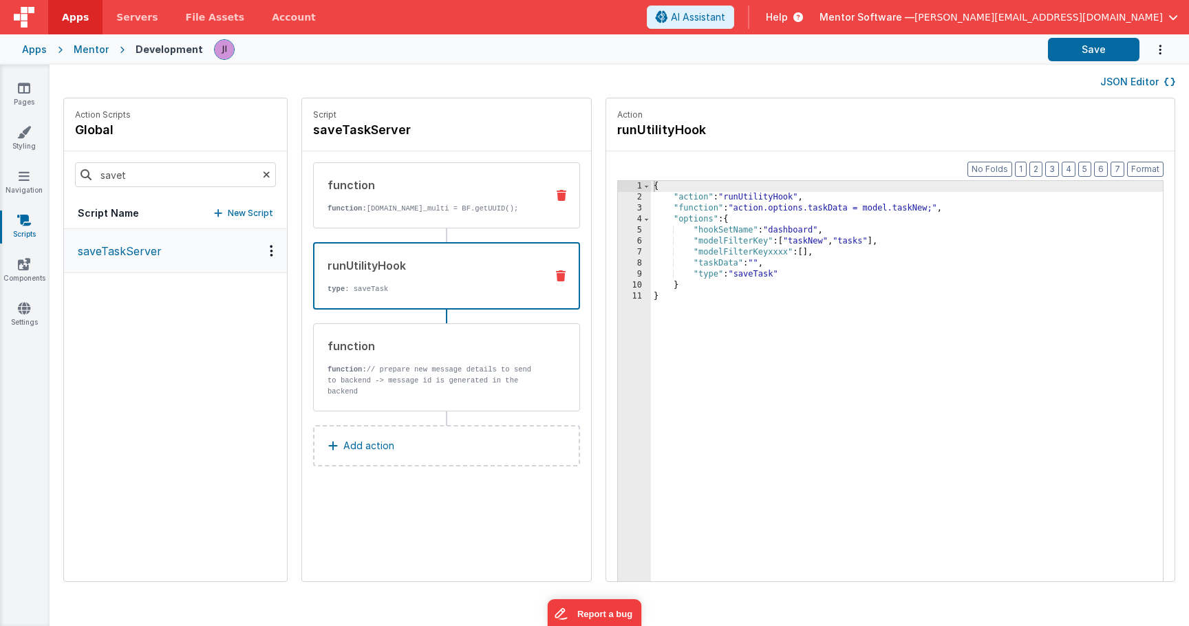
click at [469, 214] on p "function: model.taskNew.id_multi = BF.getUUID();" at bounding box center [432, 208] width 208 height 11
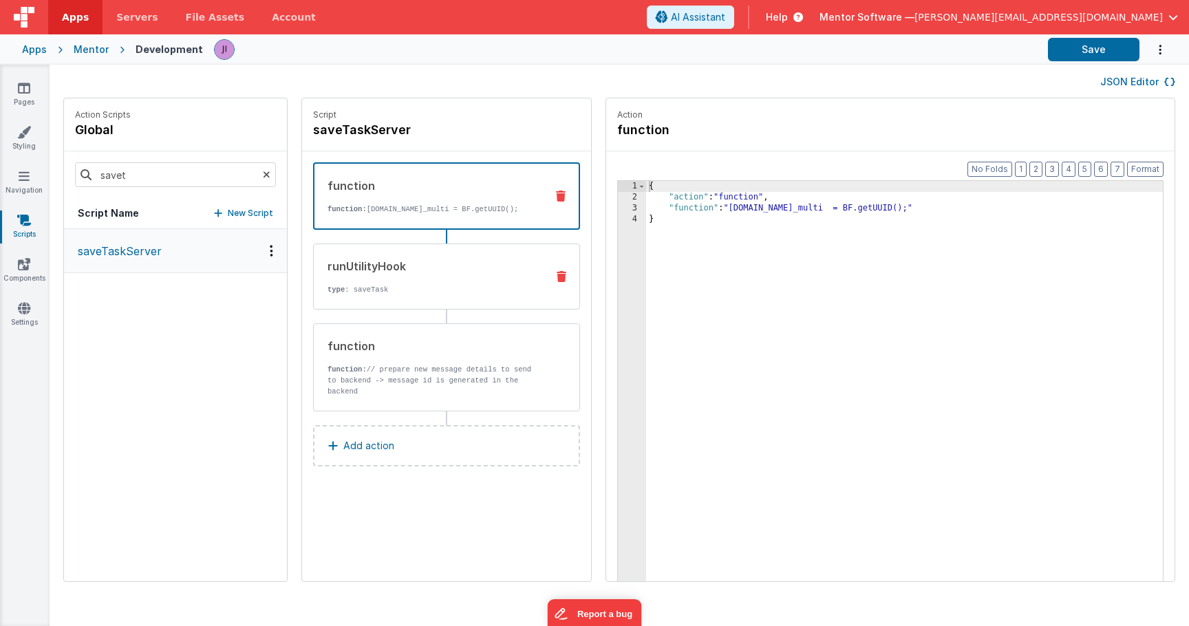
click at [470, 293] on div "runUtilityHook type : saveTask" at bounding box center [425, 276] width 222 height 37
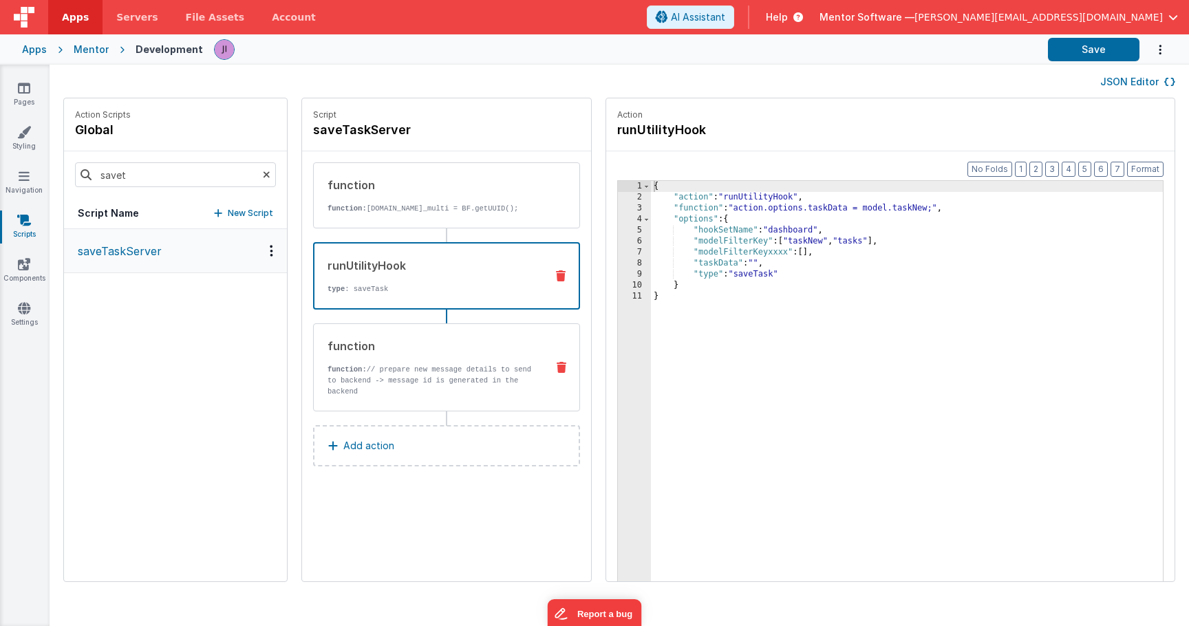
click at [500, 390] on p "function: // prepare new message details to send to backend -> message id is ge…" at bounding box center [432, 380] width 208 height 33
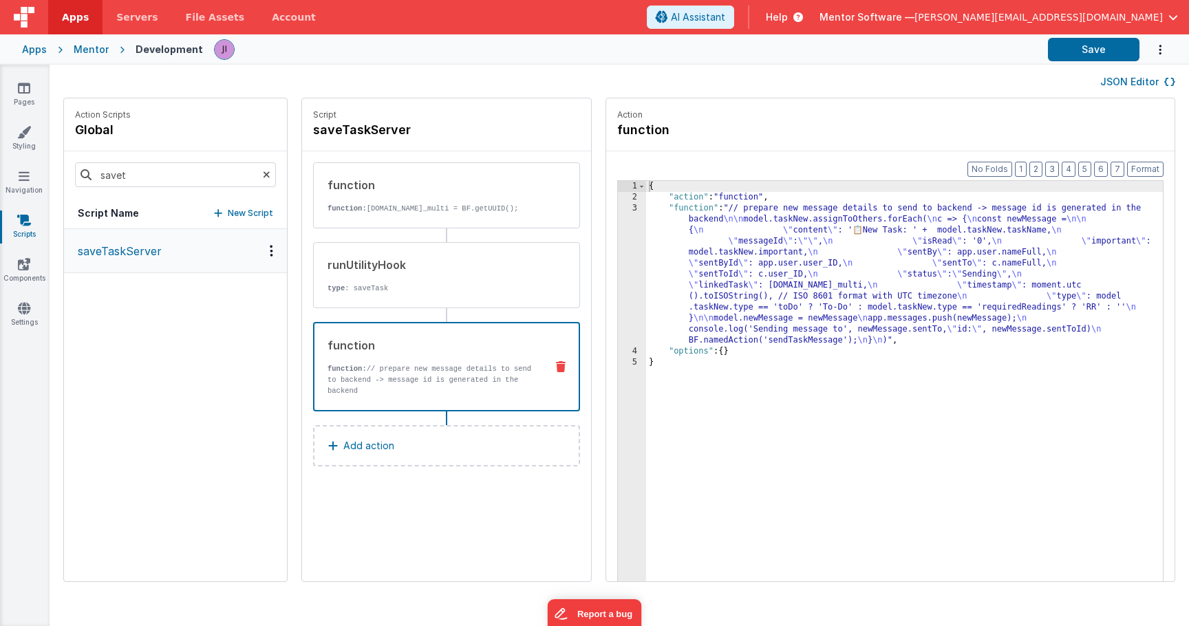
click at [703, 287] on div "{ "action" : "function" , "function" : "// prepare new message details to send …" at bounding box center [904, 413] width 517 height 465
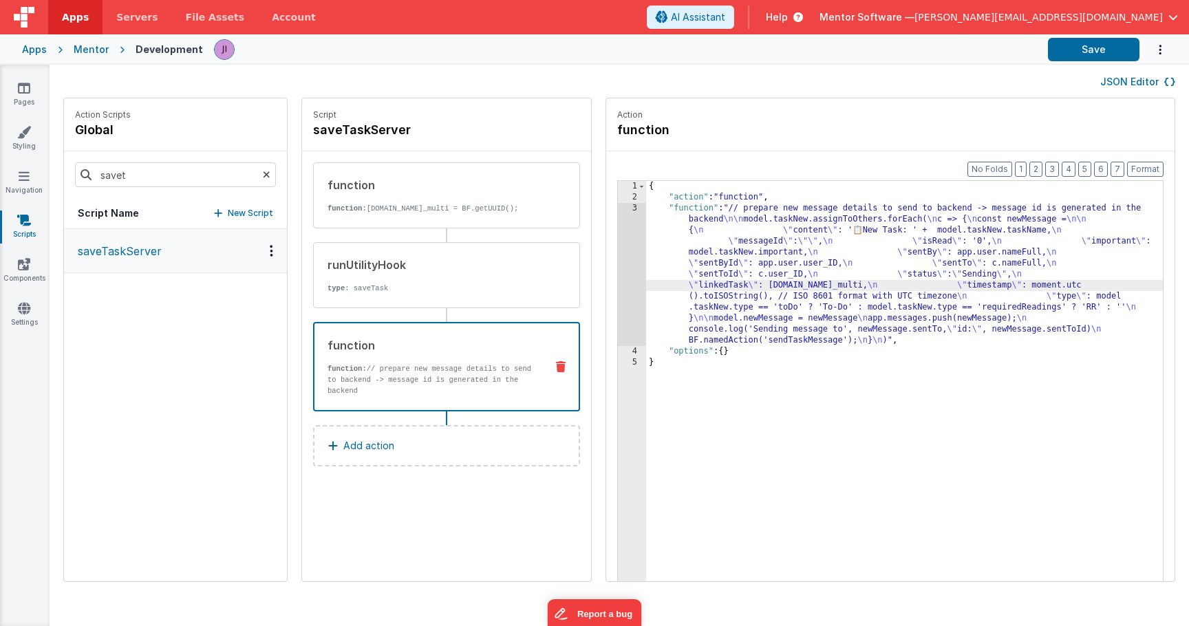
click at [641, 288] on div "3" at bounding box center [632, 274] width 28 height 143
click at [636, 290] on div "3" at bounding box center [632, 274] width 28 height 143
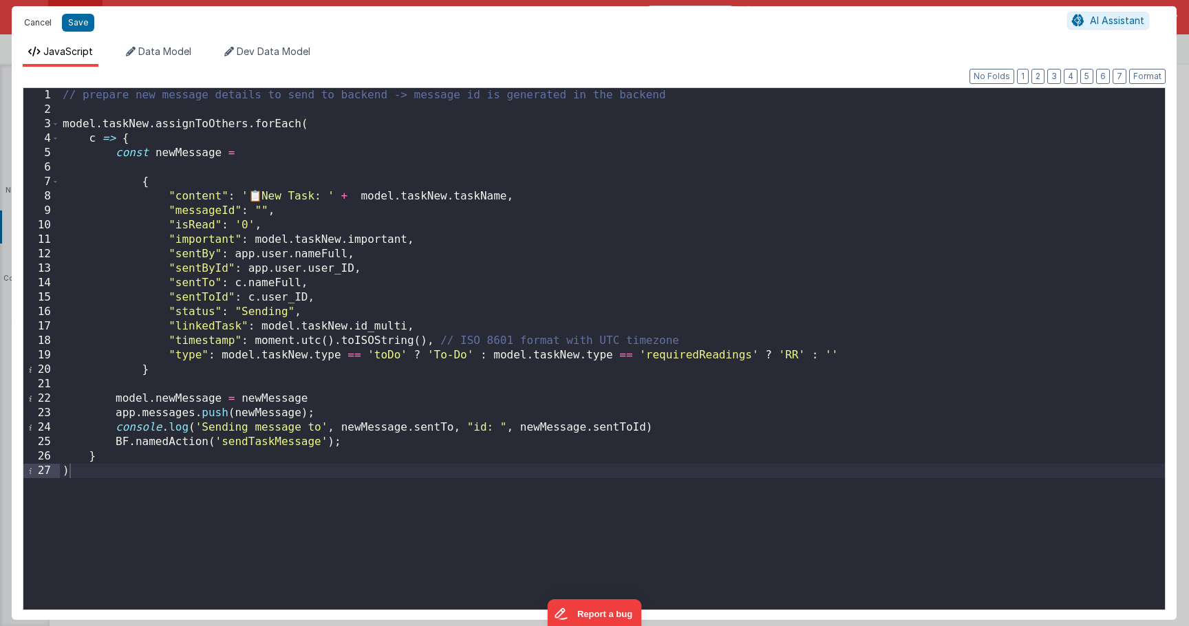
click at [30, 32] on button "Cancel" at bounding box center [37, 22] width 41 height 19
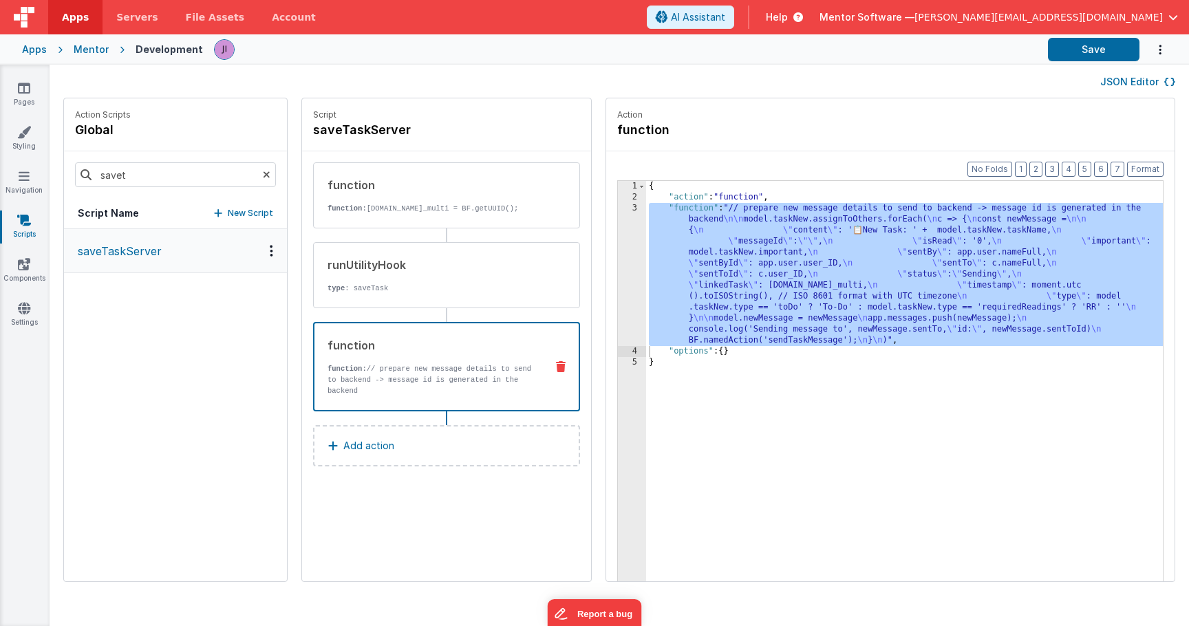
click at [150, 189] on div "savet" at bounding box center [175, 174] width 223 height 47
click at [151, 183] on input "savet" at bounding box center [175, 174] width 201 height 25
click at [151, 182] on input "savet" at bounding box center [175, 174] width 201 height 25
type input "send"
drag, startPoint x: 78, startPoint y: 190, endPoint x: 135, endPoint y: 244, distance: 78.4
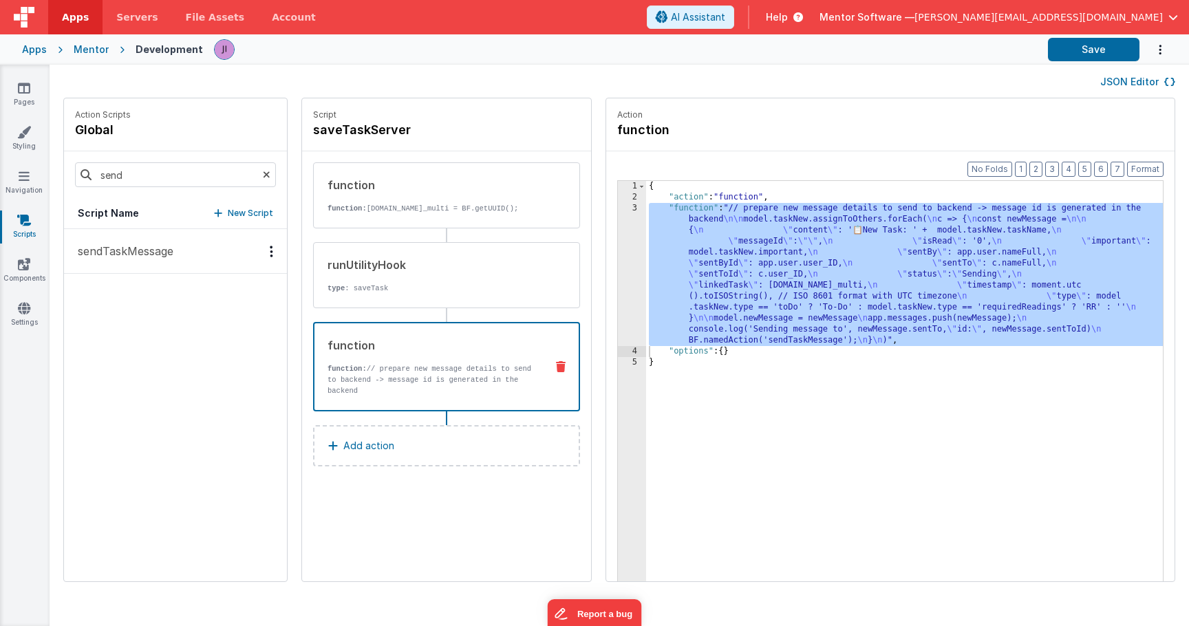
click at [133, 239] on button "sendTaskMessage" at bounding box center [175, 251] width 223 height 45
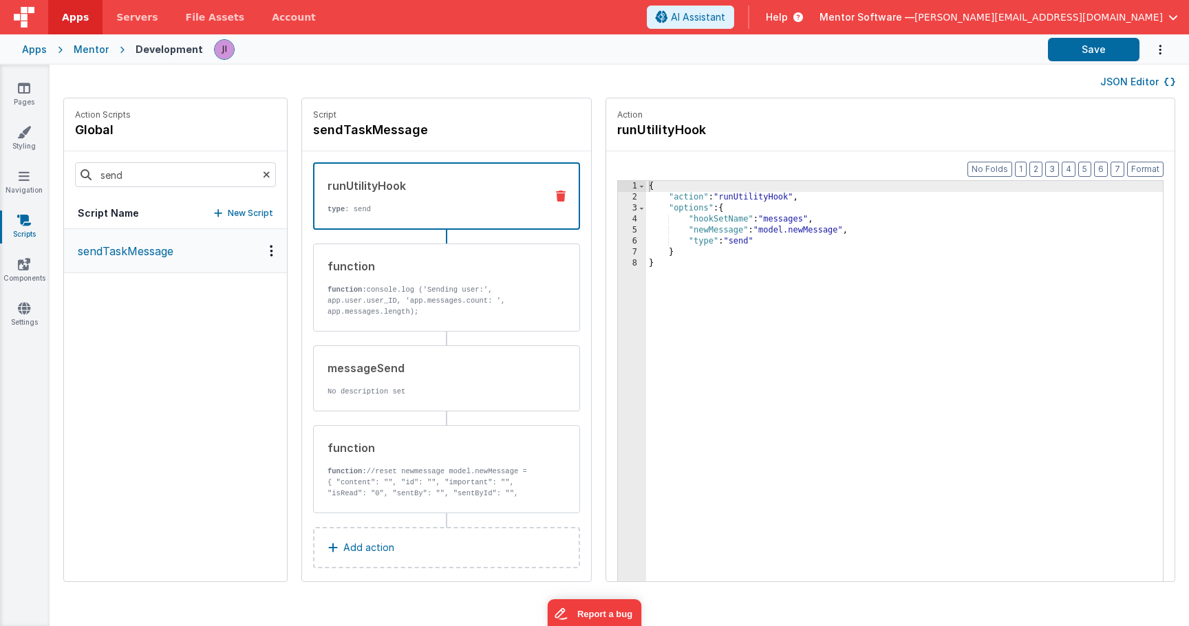
click at [136, 246] on p "sendTaskMessage" at bounding box center [122, 251] width 104 height 17
click at [434, 288] on p "function: console.log ('Sending user:', app.user.user_ID, 'app.messages.count: …" at bounding box center [432, 300] width 208 height 33
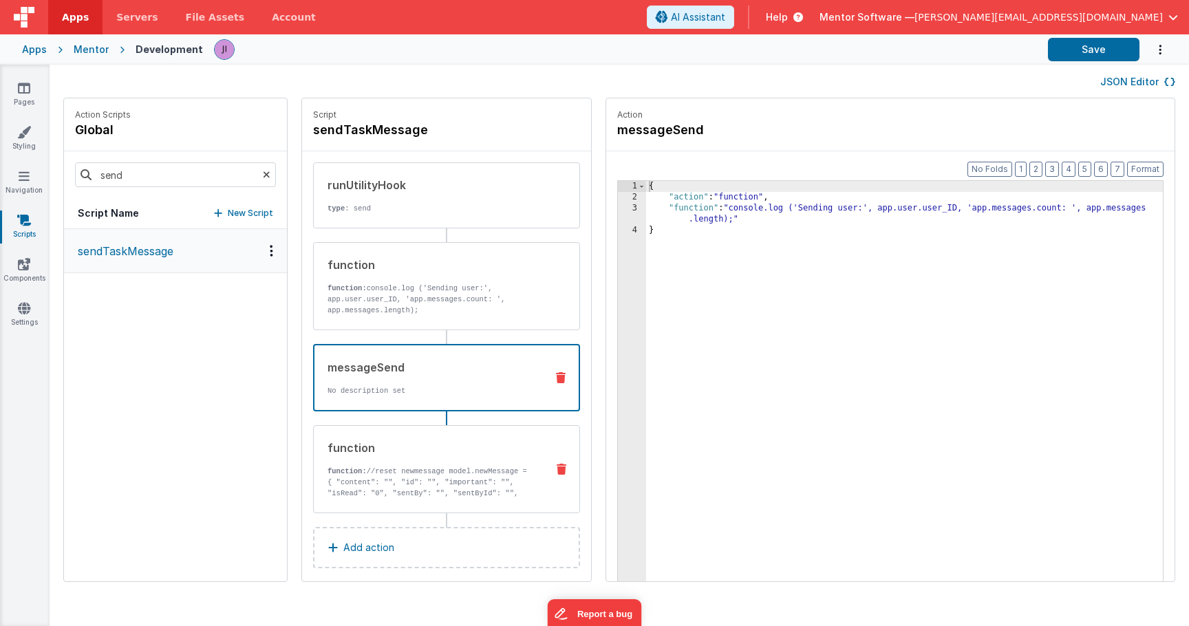
drag, startPoint x: 431, startPoint y: 383, endPoint x: 431, endPoint y: 430, distance: 47.5
click at [431, 383] on div "messageSend No description set" at bounding box center [425, 377] width 220 height 37
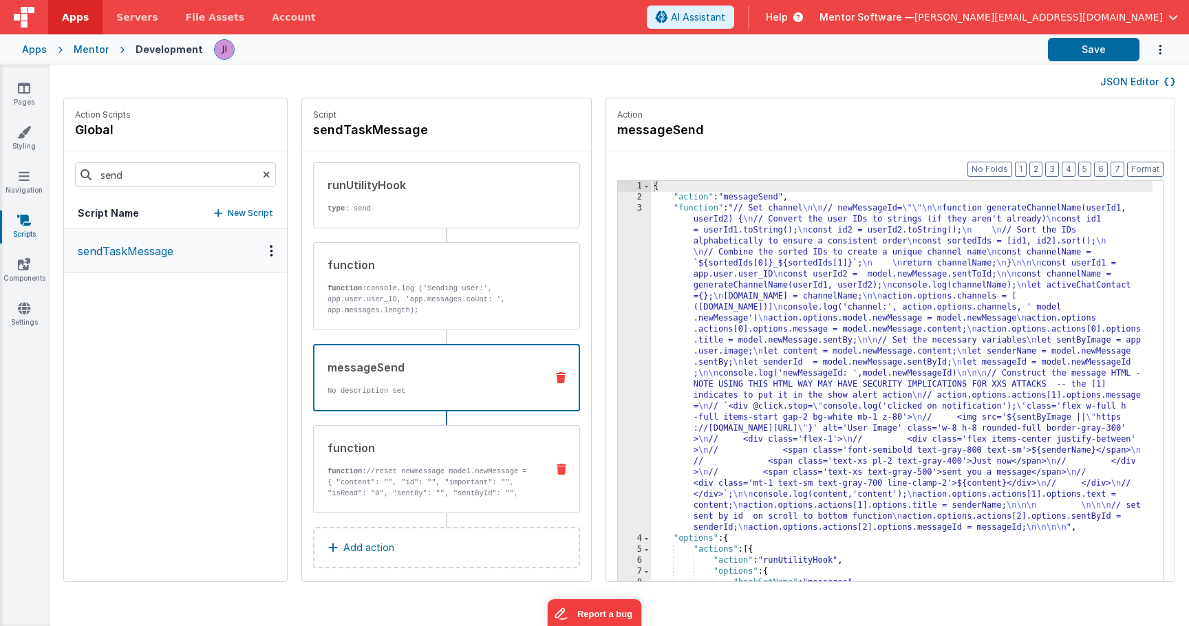
click at [431, 458] on div "function function: //reset newmessage model.newMessage = { "content": "", "id":…" at bounding box center [425, 469] width 222 height 59
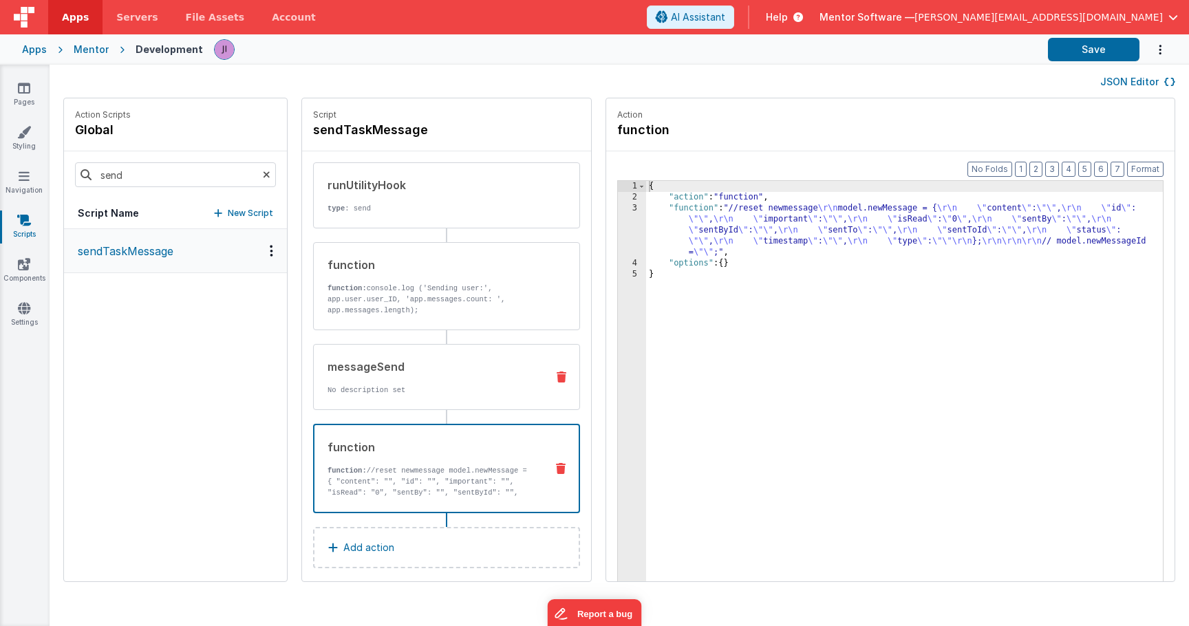
click at [442, 368] on div "messageSend" at bounding box center [432, 367] width 208 height 17
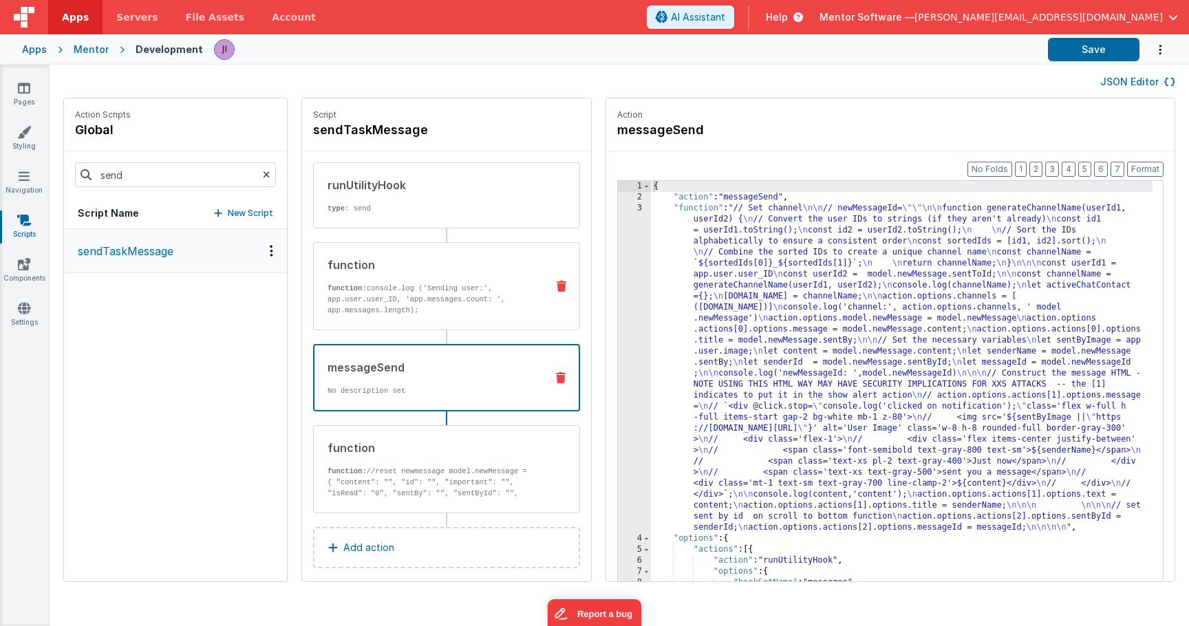
click at [455, 286] on p "function: console.log ('Sending user:', app.user.user_ID, 'app.messages.count: …" at bounding box center [432, 299] width 208 height 33
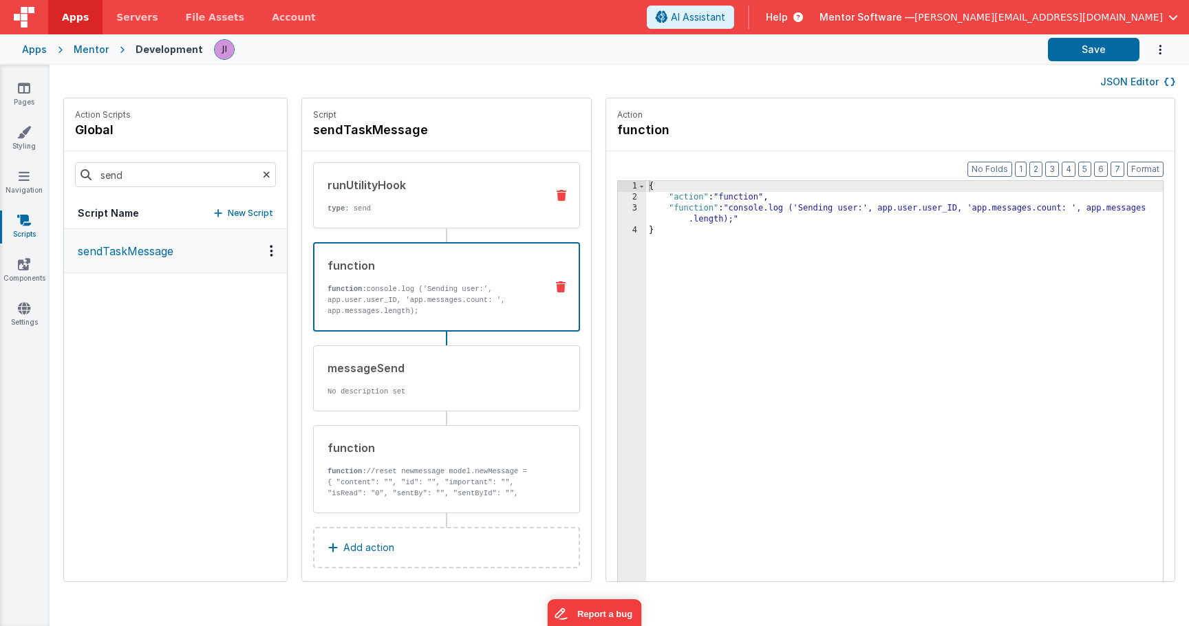
click at [440, 209] on p "type : send" at bounding box center [432, 208] width 208 height 11
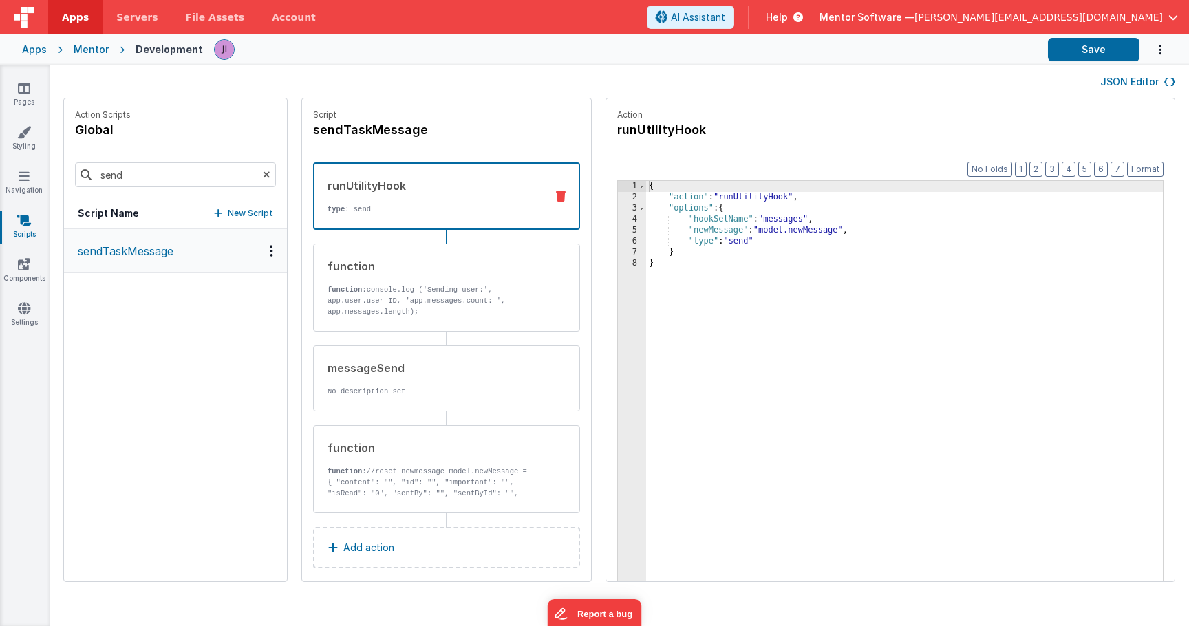
click at [270, 175] on icon at bounding box center [267, 174] width 8 height 47
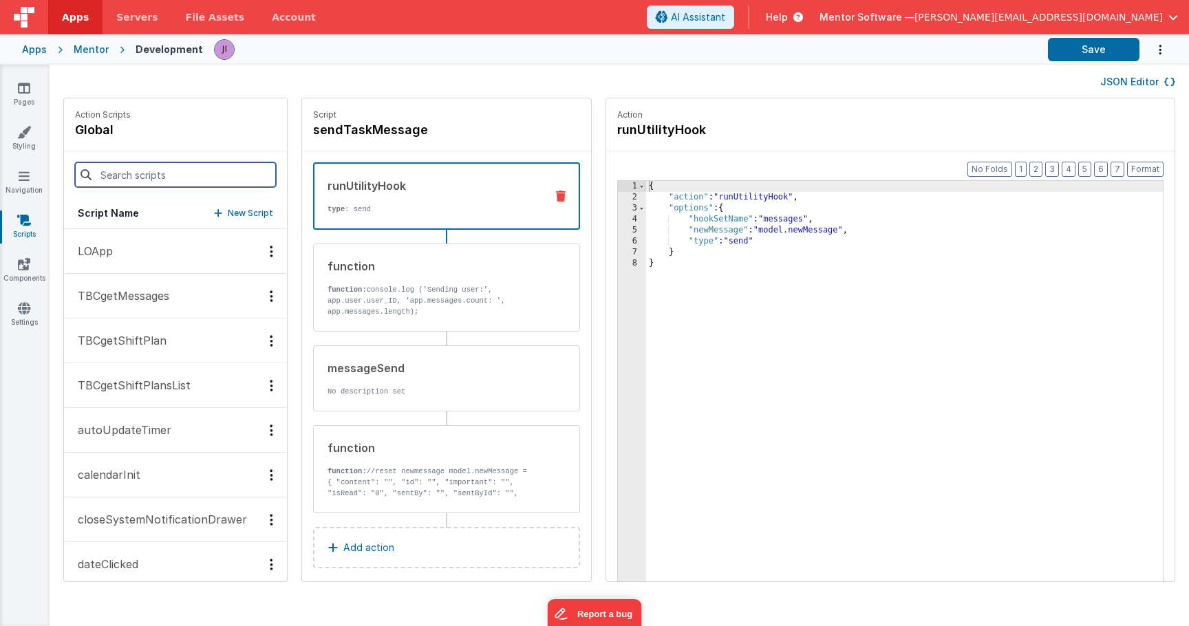
click at [186, 184] on input at bounding box center [175, 174] width 201 height 25
type input "save"
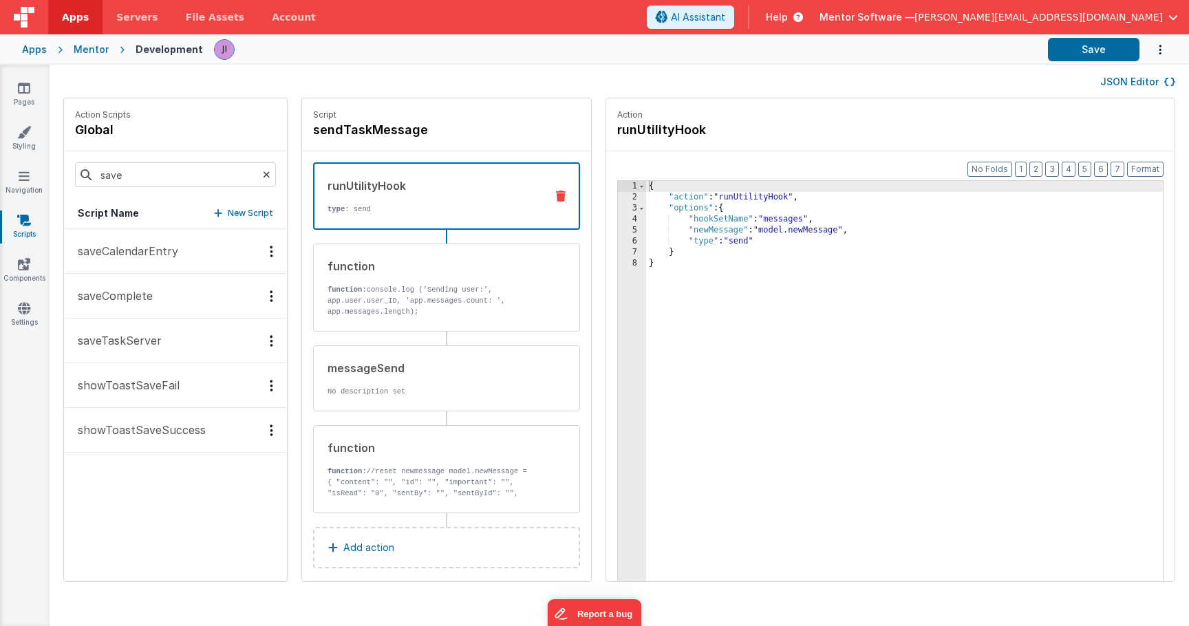
click at [147, 345] on p "saveTaskServer" at bounding box center [116, 340] width 92 height 17
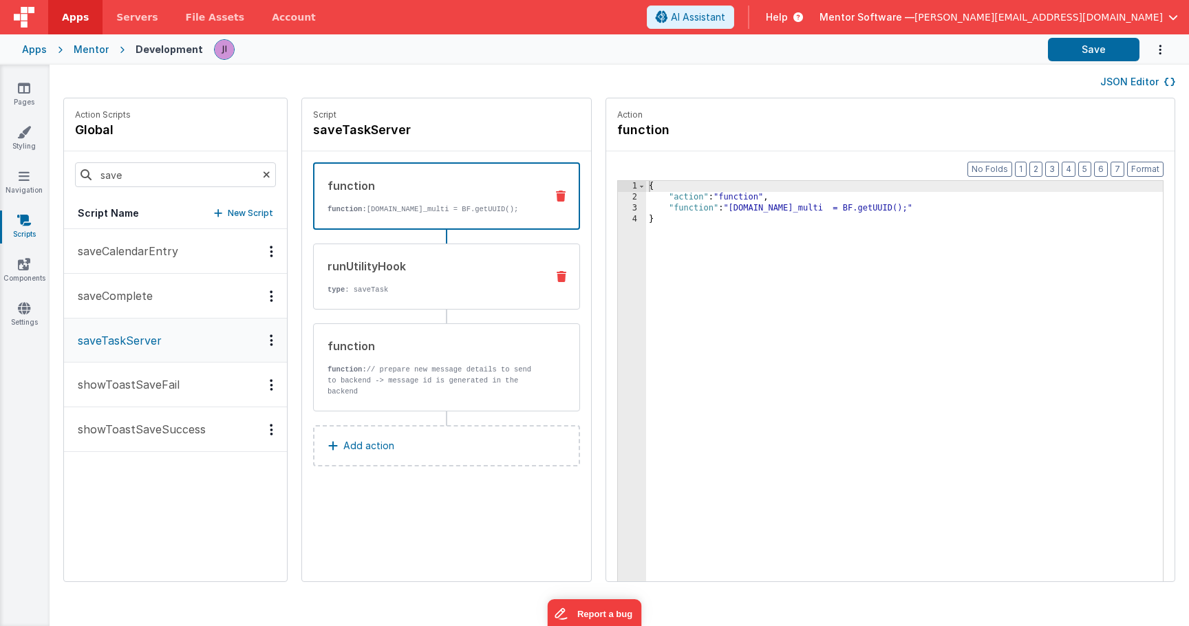
click at [403, 307] on div "runUtilityHook type : saveTask" at bounding box center [446, 277] width 267 height 66
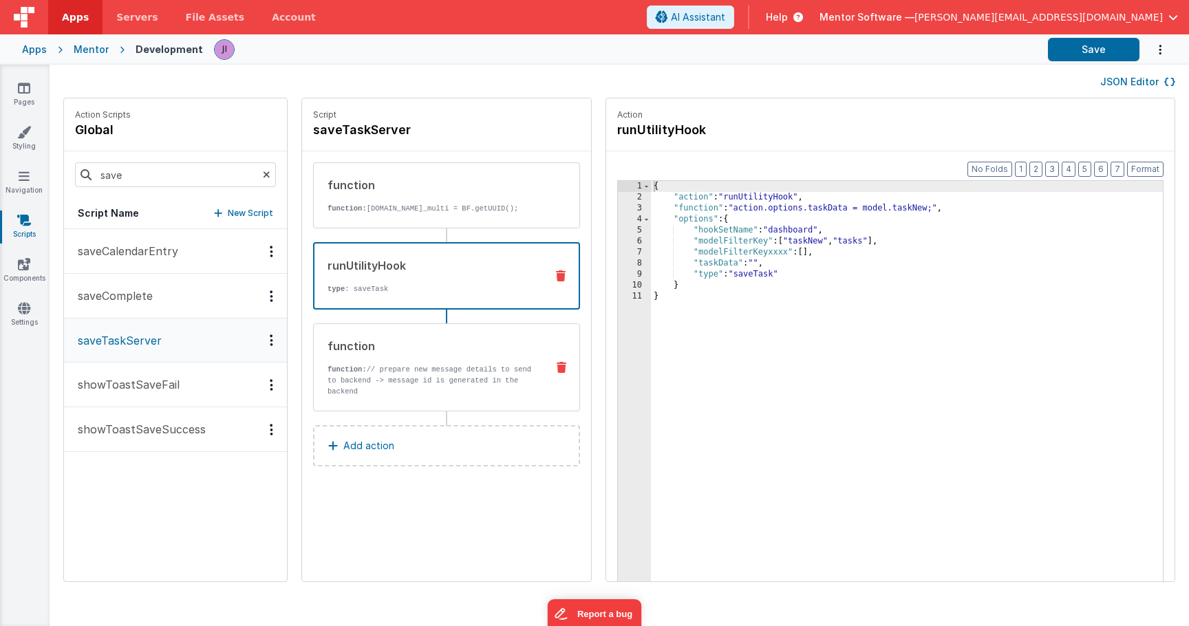
click at [454, 397] on p "function: // prepare new message details to send to backend -> message id is ge…" at bounding box center [432, 380] width 208 height 33
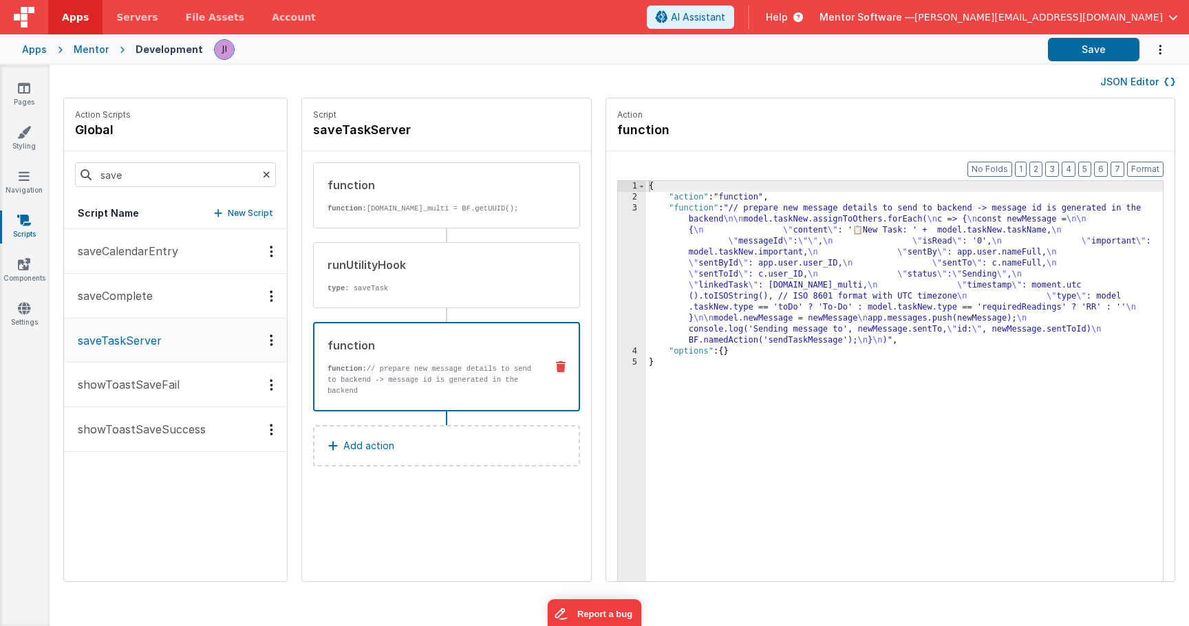
click at [735, 316] on div "{ "action" : "function" , "function" : "// prepare new message details to send …" at bounding box center [904, 413] width 517 height 465
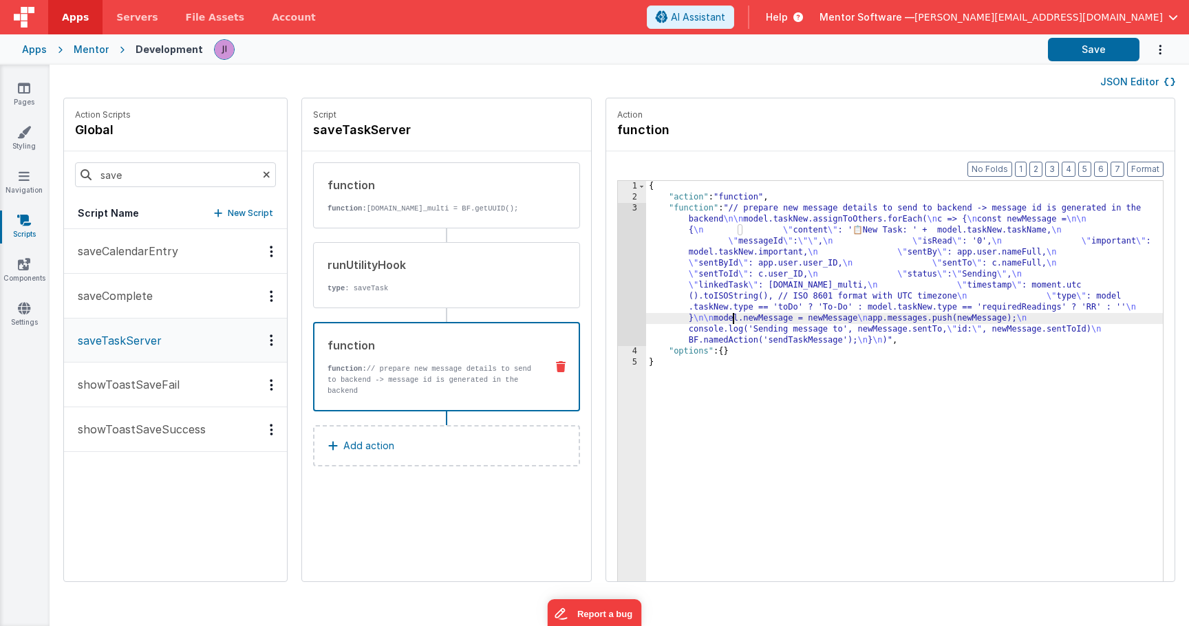
click at [635, 308] on div "3" at bounding box center [632, 274] width 28 height 143
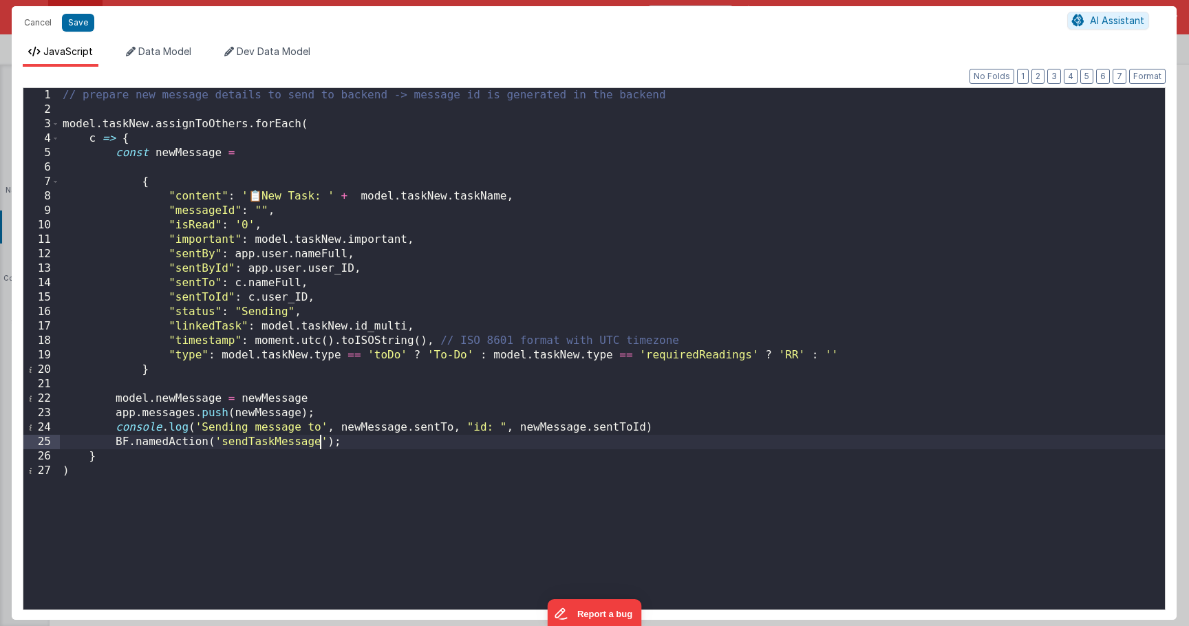
click at [321, 443] on div "// prepare new message details to send to backend -> message id is generated in…" at bounding box center [612, 363] width 1105 height 551
click at [85, 30] on button "Save" at bounding box center [78, 23] width 32 height 18
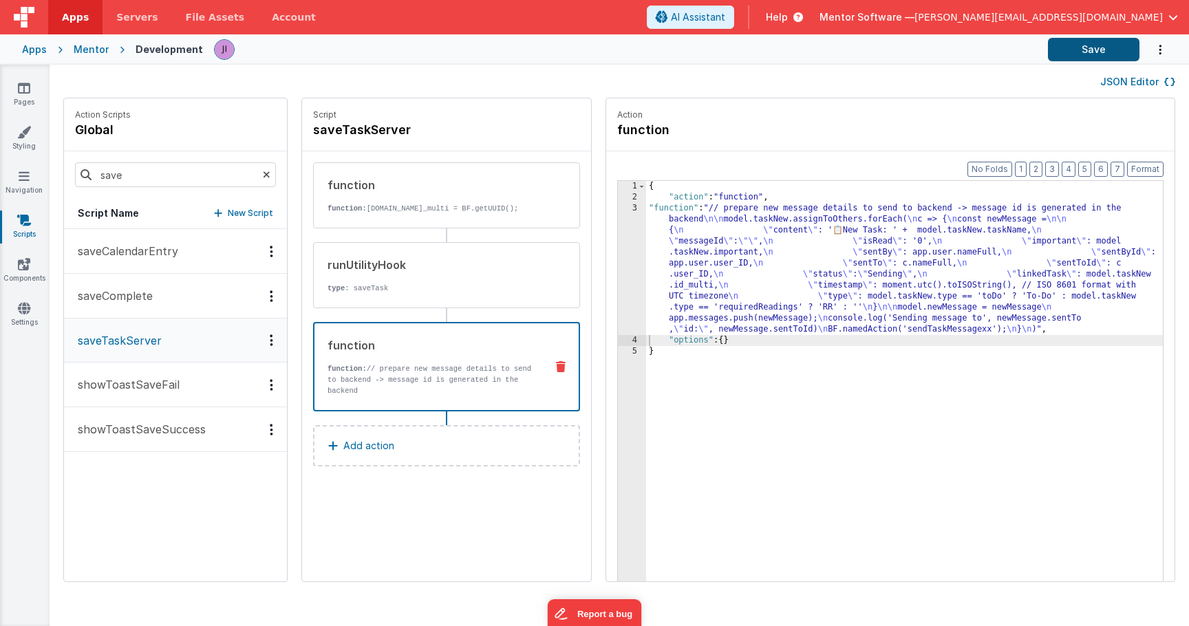
click at [1107, 52] on button "Save" at bounding box center [1094, 49] width 92 height 23
click at [1041, 332] on div "{ "action" : "function" , "function" : "// prepare new message details to send …" at bounding box center [904, 413] width 517 height 465
click at [375, 270] on div "runUtilityHook" at bounding box center [432, 265] width 208 height 17
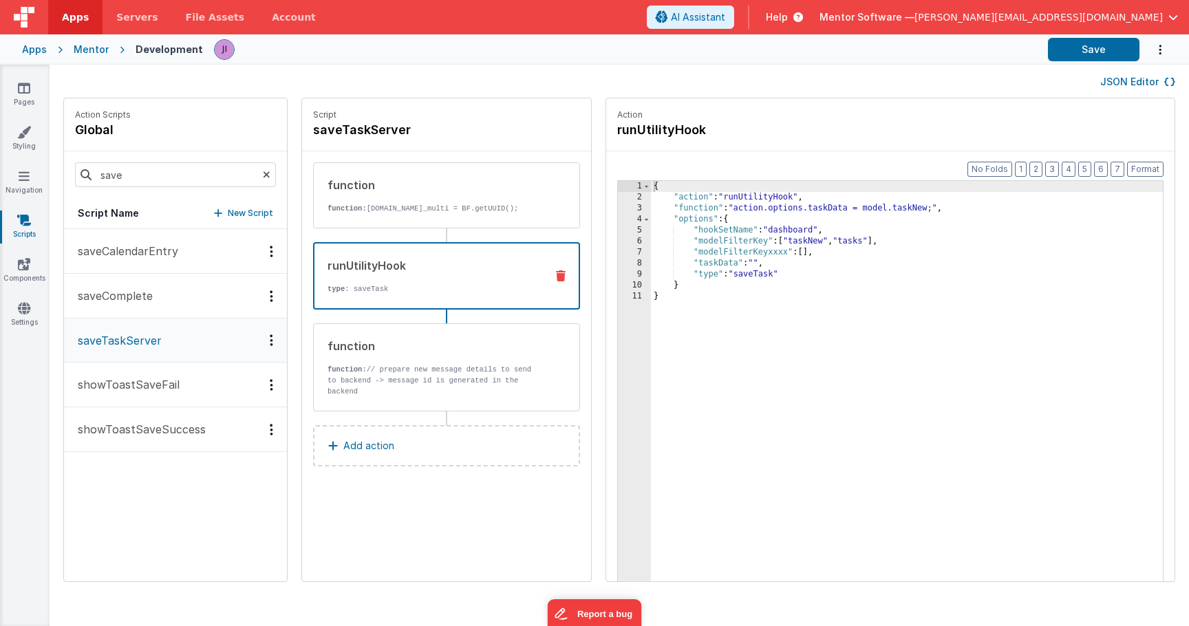
click at [779, 277] on div "{ "action" : "runUtilityHook" , "function" : "action.options.taskData = model.t…" at bounding box center [907, 413] width 512 height 465
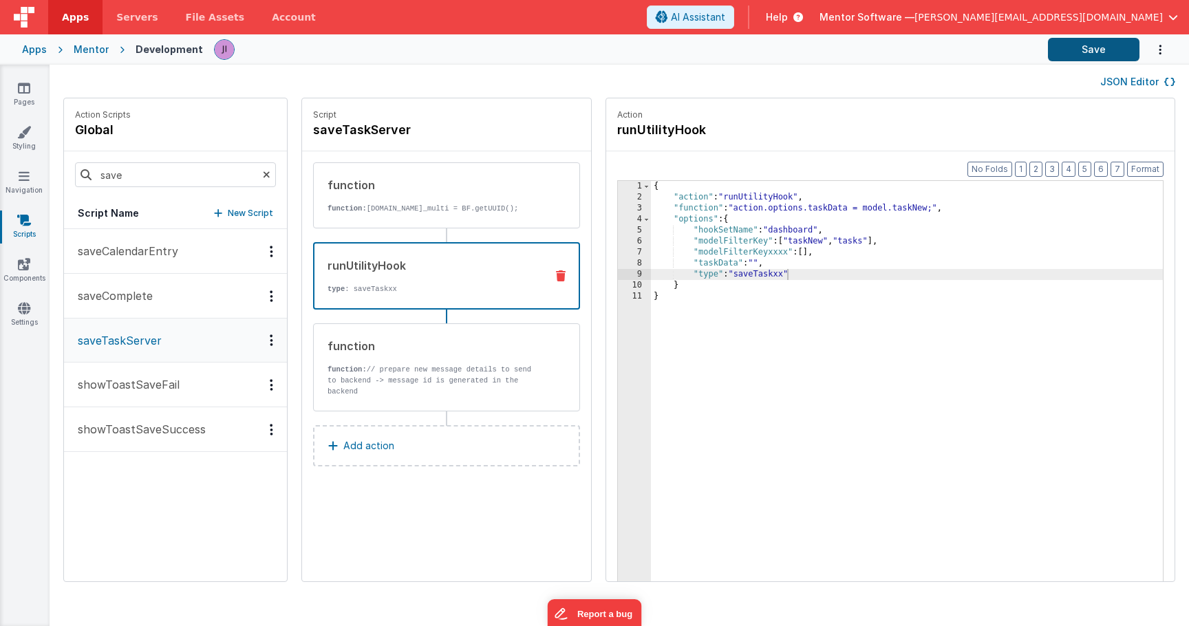
click at [1085, 62] on div "Apps Mentor Development Save" at bounding box center [594, 49] width 1189 height 30
click at [1087, 54] on button "Save" at bounding box center [1094, 49] width 92 height 23
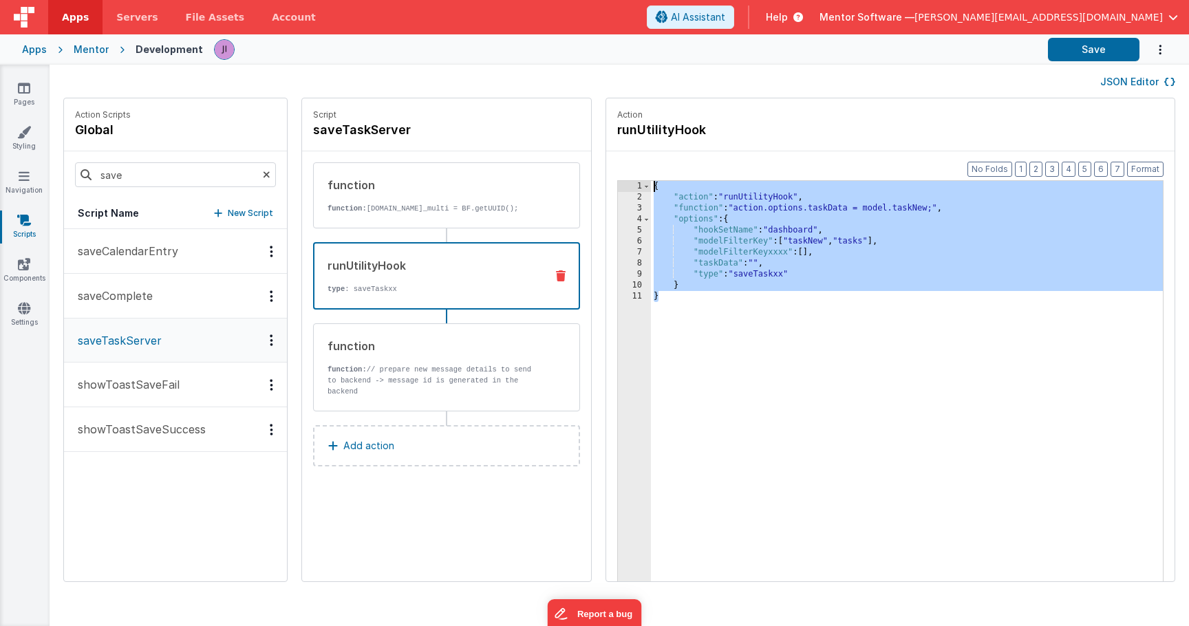
drag, startPoint x: 677, startPoint y: 295, endPoint x: 604, endPoint y: 161, distance: 152.5
click at [604, 161] on div "Action Scripts global save Script Name New Script saveCalendarEntry saveComplet…" at bounding box center [620, 347] width 1140 height 498
click at [366, 454] on p "Add action" at bounding box center [368, 446] width 51 height 17
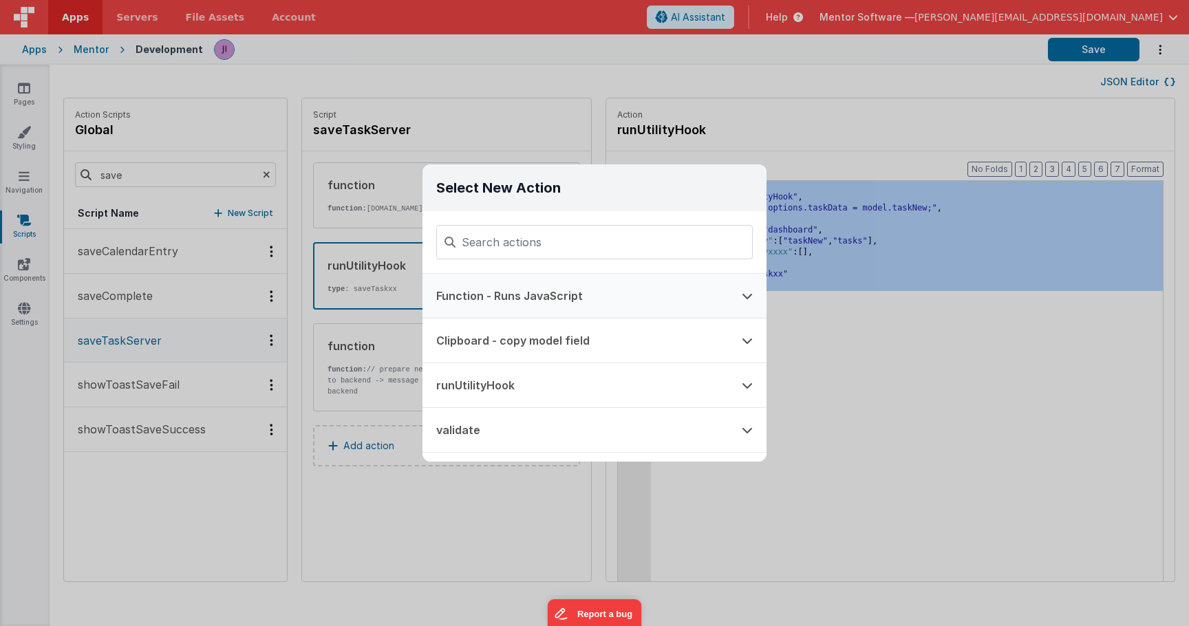
click at [537, 306] on button "Function - Runs JavaScript" at bounding box center [576, 296] width 306 height 44
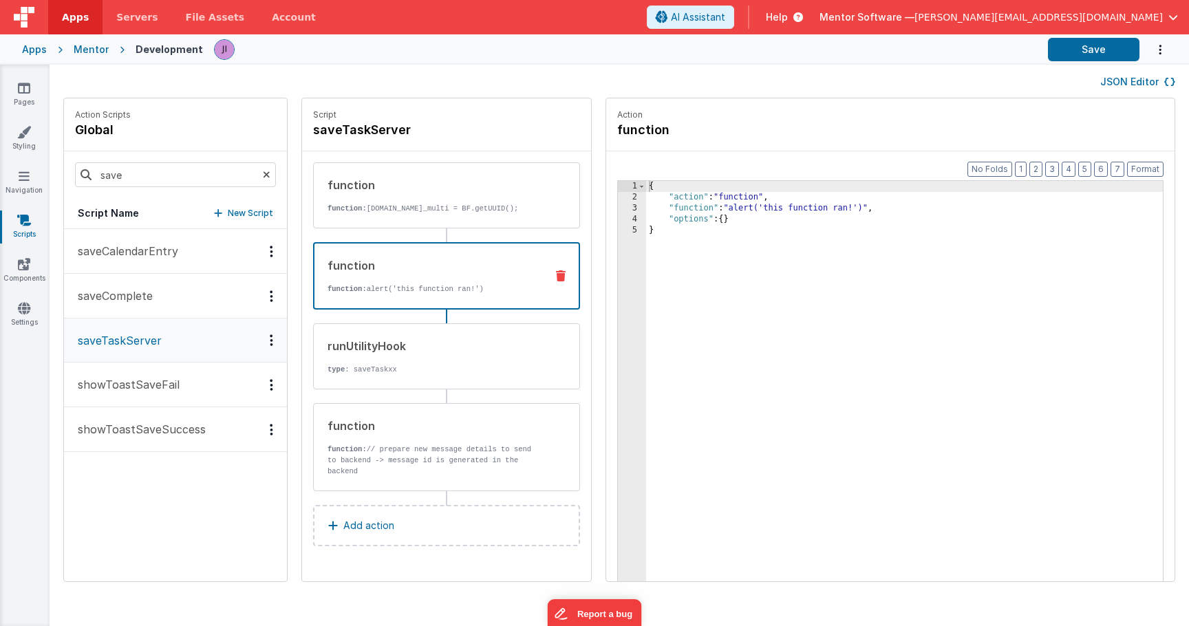
click at [556, 281] on icon at bounding box center [561, 275] width 10 height 11
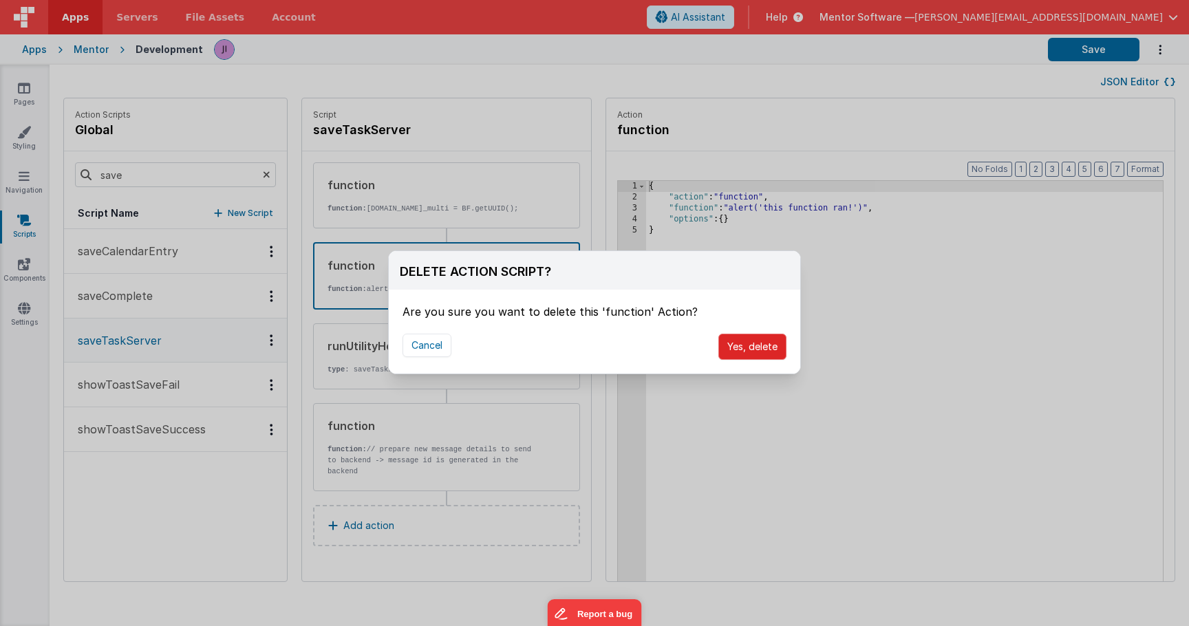
click at [758, 342] on button "Yes, delete" at bounding box center [752, 347] width 68 height 26
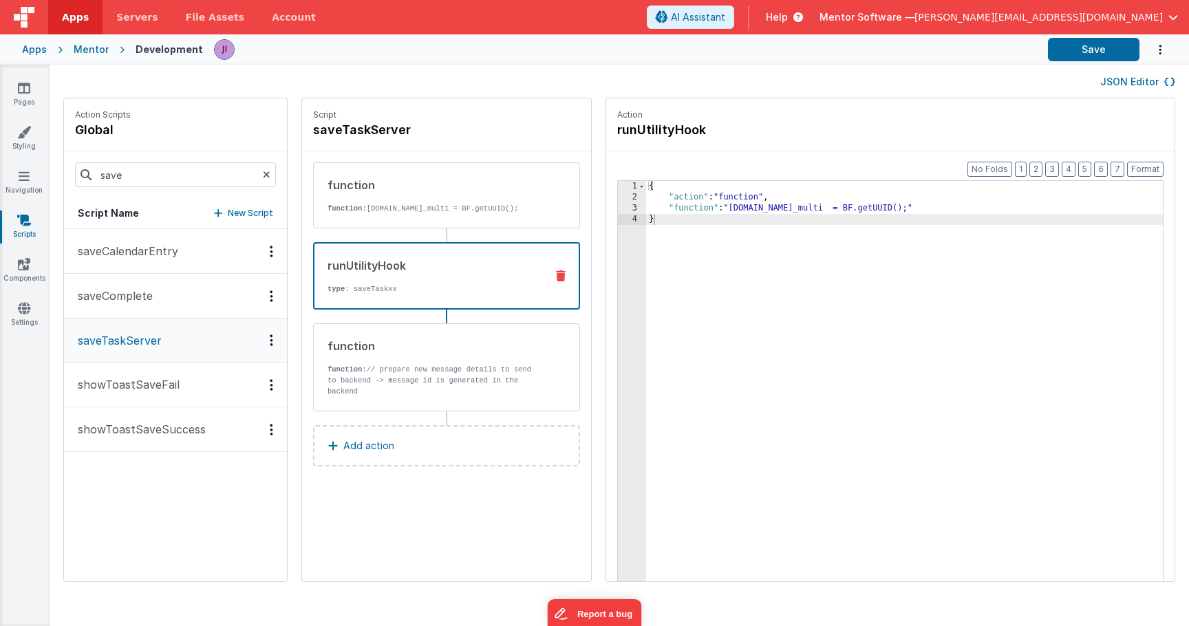
click at [454, 308] on div "runUtilityHook type : saveTaskxx" at bounding box center [446, 275] width 267 height 67
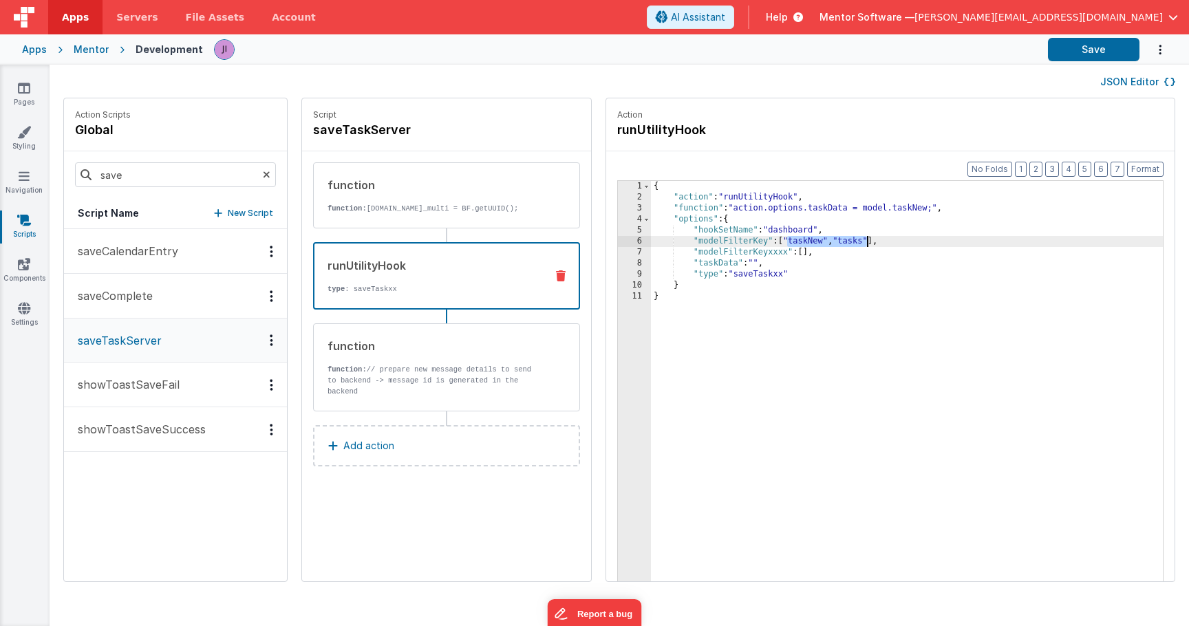
drag, startPoint x: 798, startPoint y: 244, endPoint x: 870, endPoint y: 243, distance: 72.3
click at [870, 243] on div "{ "action" : "runUtilityHook" , "function" : "action.options.taskData = model.t…" at bounding box center [907, 413] width 512 height 465
click at [770, 243] on div "{ "action" : "runUtilityHook" , "function" : "action.options.taskData = model.t…" at bounding box center [907, 413] width 512 height 465
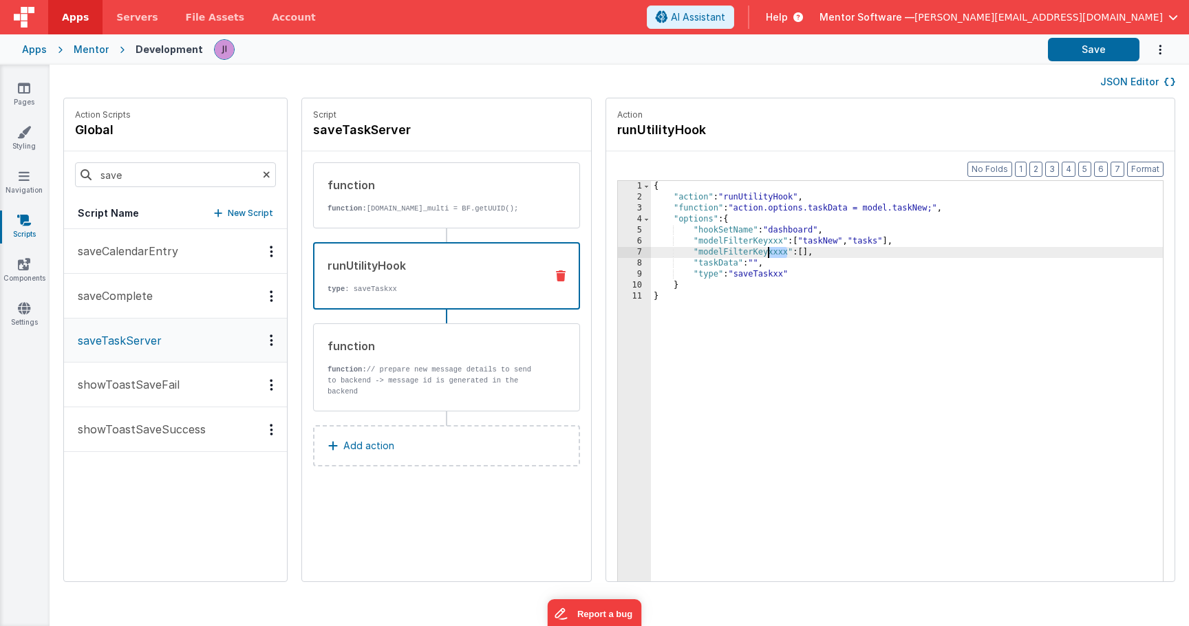
drag, startPoint x: 787, startPoint y: 251, endPoint x: 771, endPoint y: 252, distance: 15.8
click at [771, 252] on div "{ "action" : "runUtilityHook" , "function" : "action.options.taskData = model.t…" at bounding box center [907, 413] width 512 height 465
click at [788, 277] on div "{ "action" : "runUtilityHook" , "function" : "action.options.taskData = model.t…" at bounding box center [907, 413] width 512 height 465
click at [800, 257] on div "{ "action" : "runUtilityHook" , "function" : "action.options.taskData = model.t…" at bounding box center [907, 413] width 512 height 465
click at [1103, 50] on button "Save" at bounding box center [1094, 49] width 92 height 23
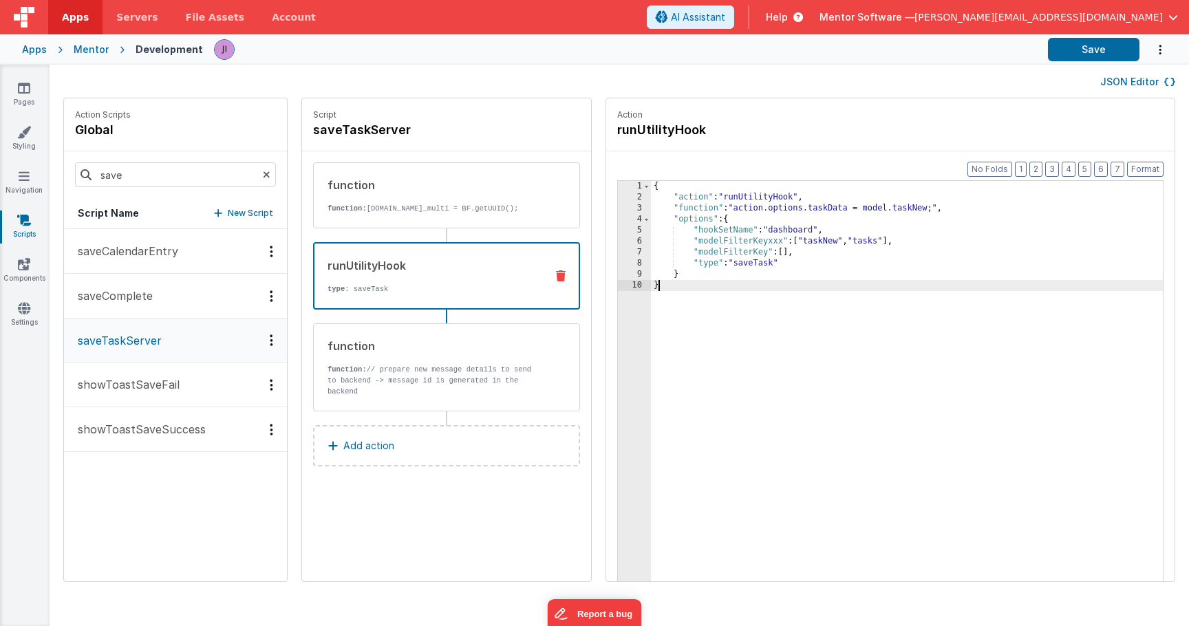
click at [813, 376] on div "{ "action" : "runUtilityHook" , "function" : "action.options.taskData = model.t…" at bounding box center [907, 413] width 512 height 465
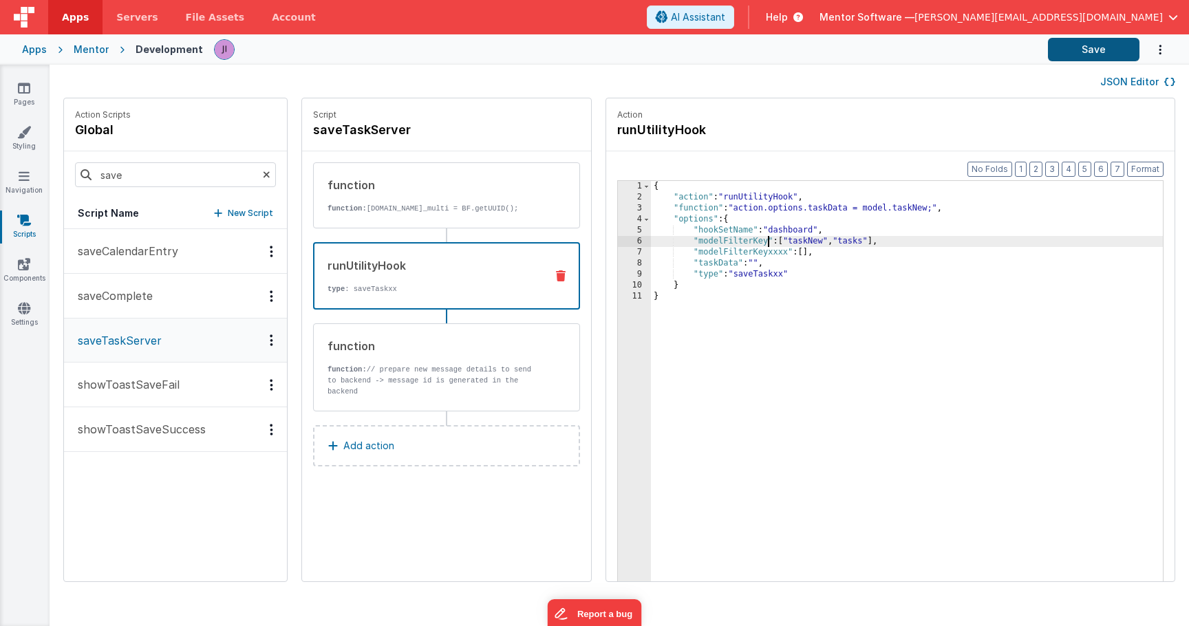
click at [1086, 56] on button "Save" at bounding box center [1094, 49] width 92 height 23
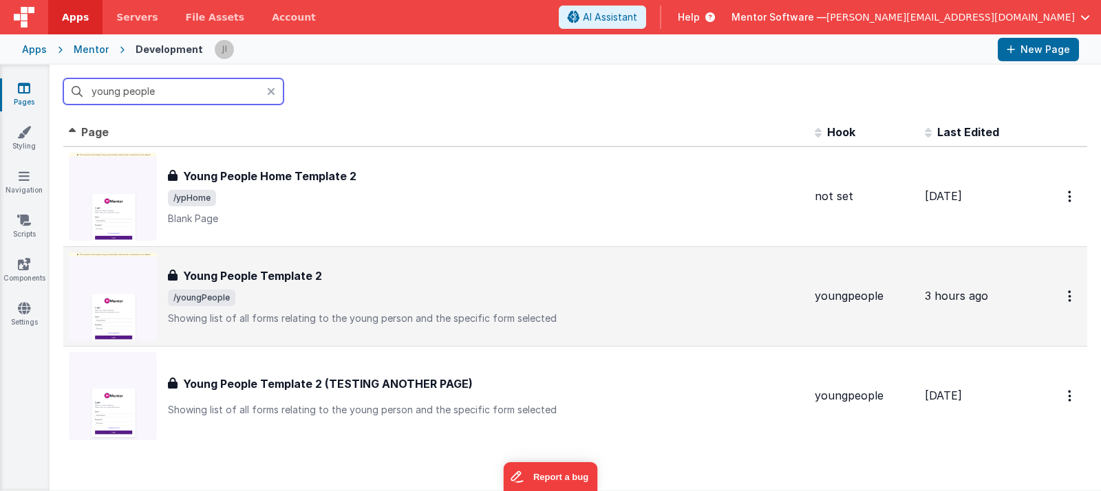
type input "young people"
click at [401, 312] on p "Showing list of all forms relating to the young person and the specific form se…" at bounding box center [486, 319] width 636 height 14
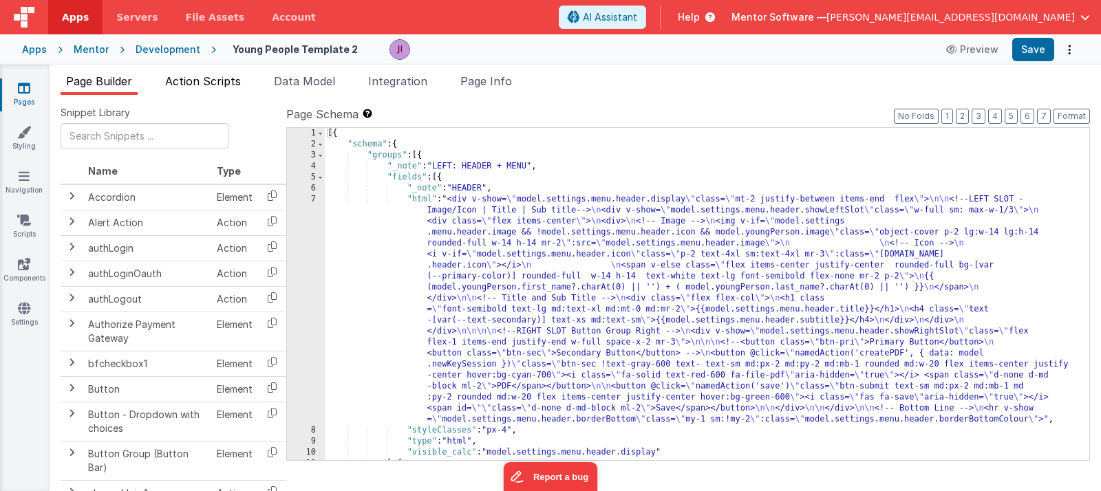
click at [209, 81] on span "Action Scripts" at bounding box center [203, 81] width 76 height 14
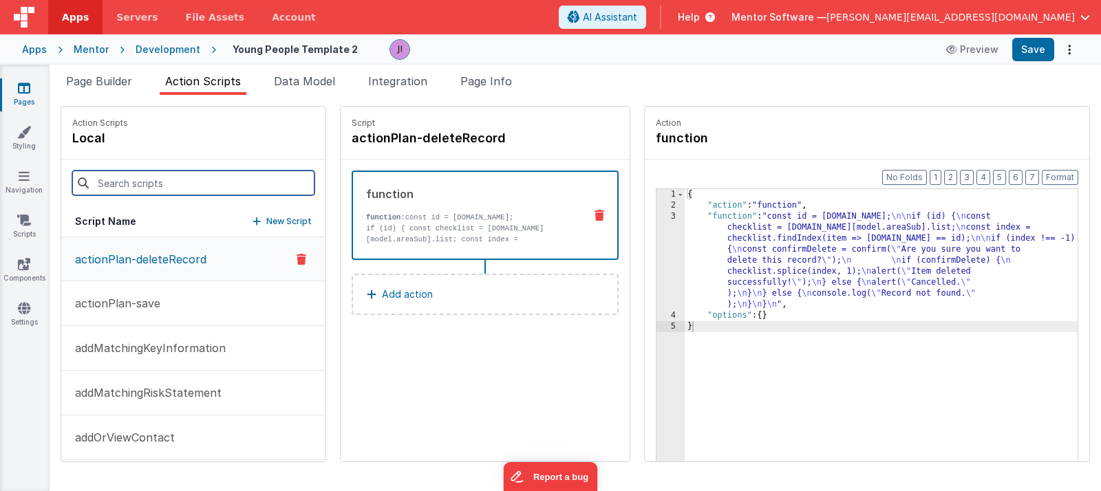
click at [169, 196] on div at bounding box center [193, 183] width 264 height 47
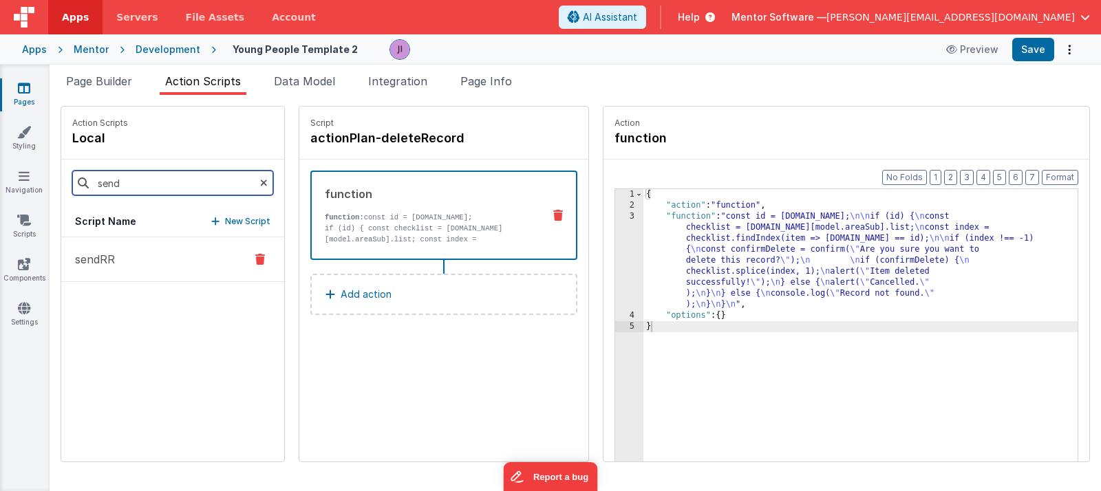
type input "send"
click at [151, 272] on button "sendRR" at bounding box center [172, 259] width 223 height 45
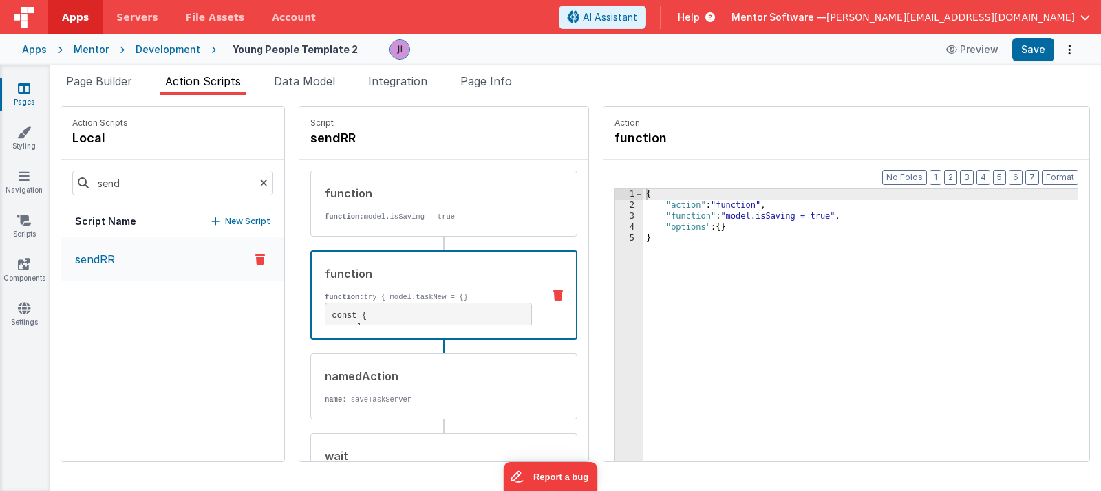
drag, startPoint x: 403, startPoint y: 268, endPoint x: 456, endPoint y: 270, distance: 53.7
click at [403, 268] on div "function" at bounding box center [428, 274] width 207 height 17
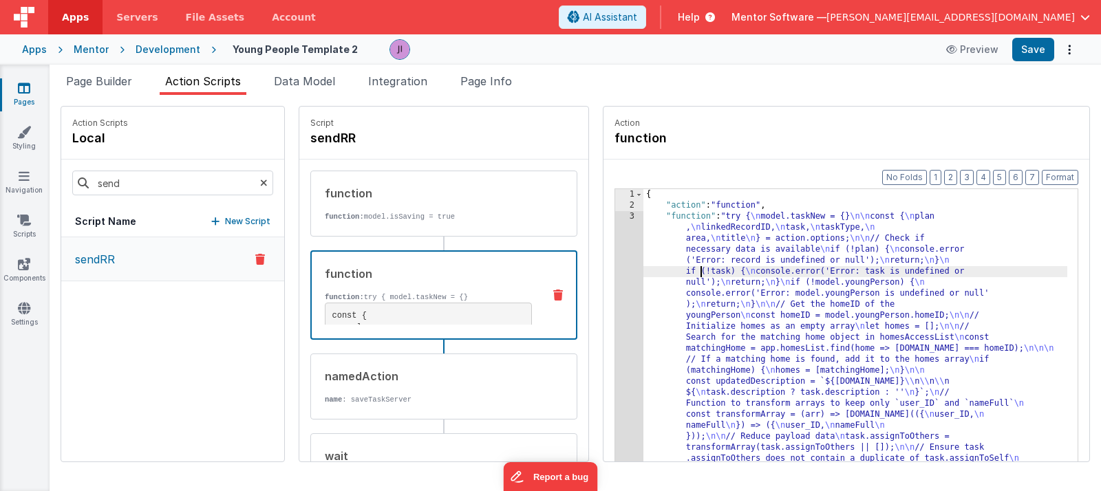
click at [636, 280] on div "3" at bounding box center [629, 475] width 28 height 529
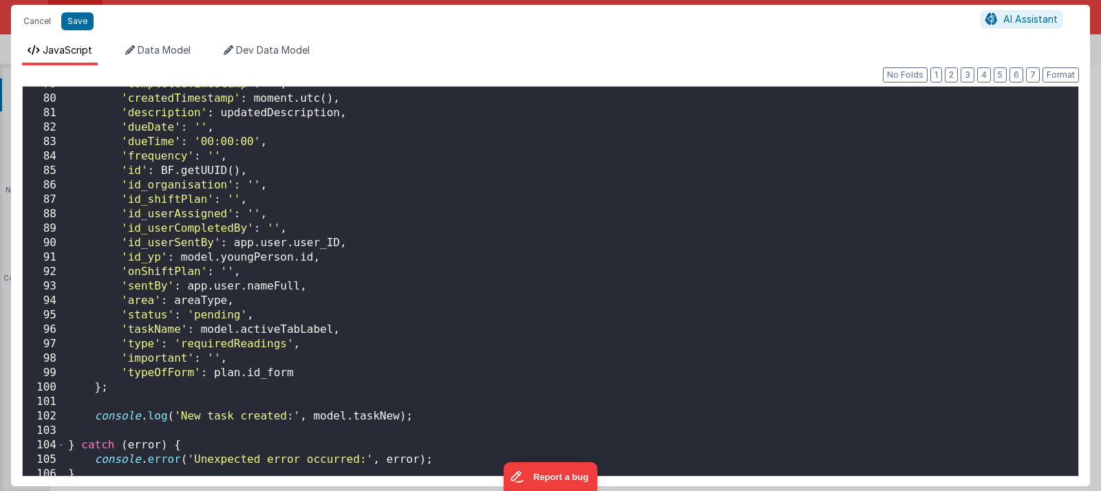
scroll to position [1137, 0]
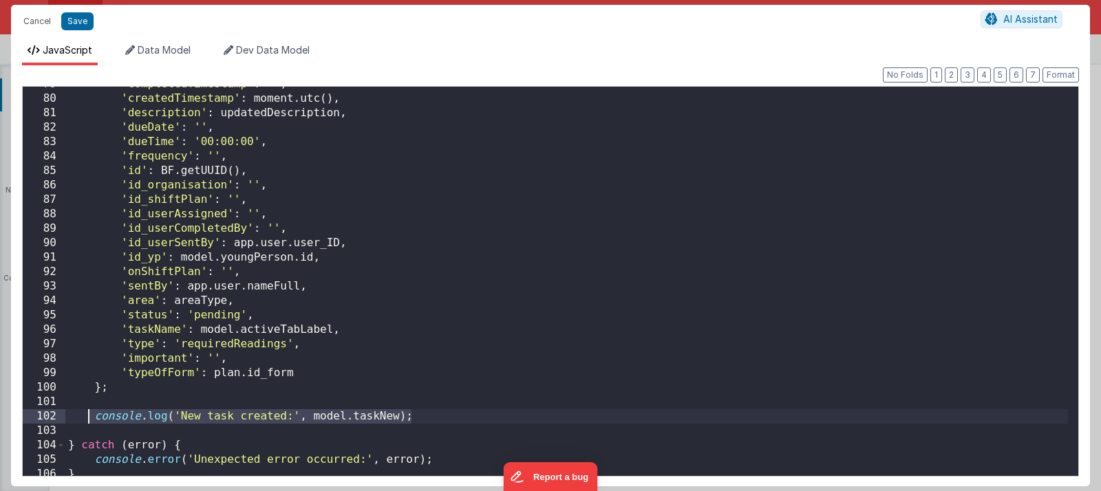
drag, startPoint x: 415, startPoint y: 421, endPoint x: 89, endPoint y: 419, distance: 326.2
click at [87, 420] on div "'completedTimestamp' : '' , 'createdTimestamp' : moment . utc ( ) , 'descriptio…" at bounding box center [566, 289] width 1003 height 424
click at [33, 30] on button "Cancel" at bounding box center [37, 21] width 41 height 19
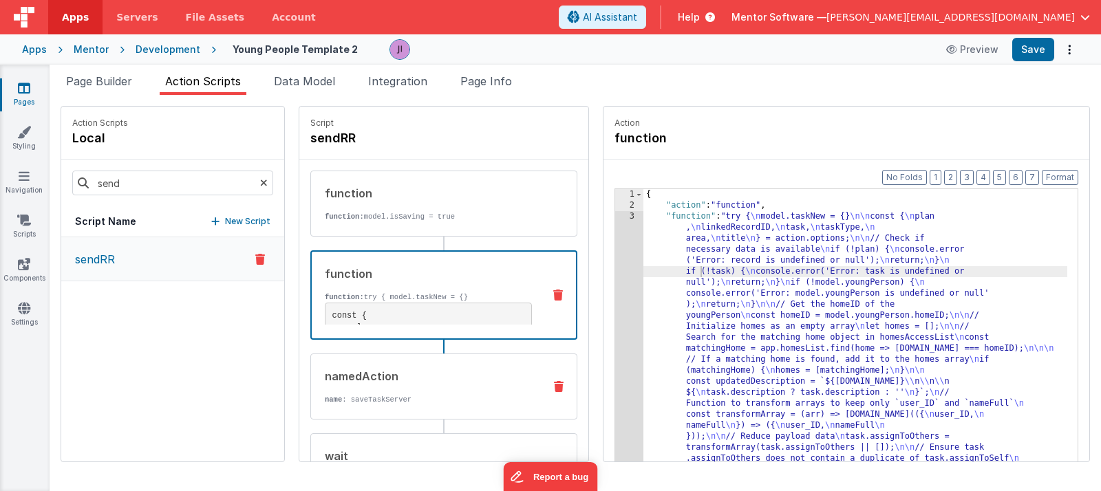
scroll to position [32, 0]
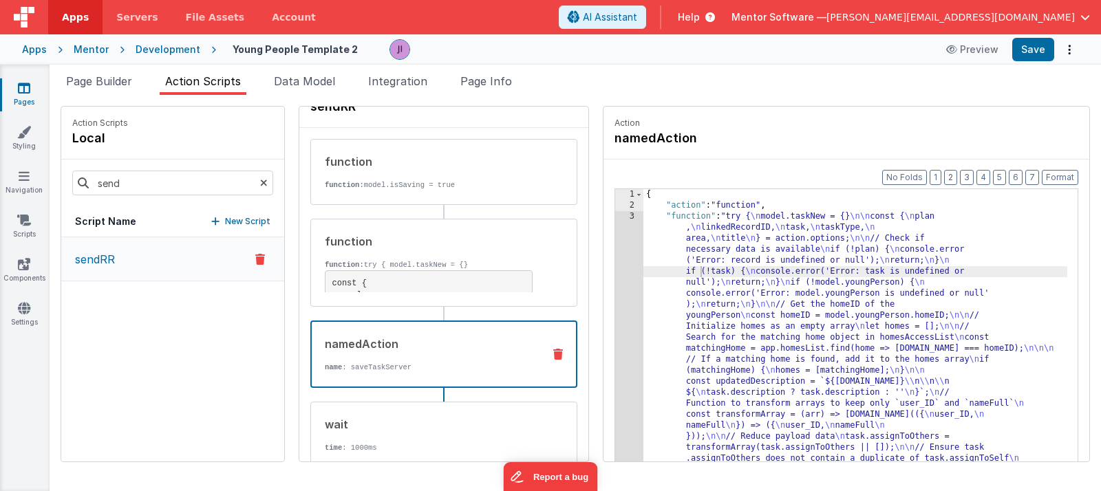
click at [436, 343] on div "namedAction" at bounding box center [428, 344] width 207 height 17
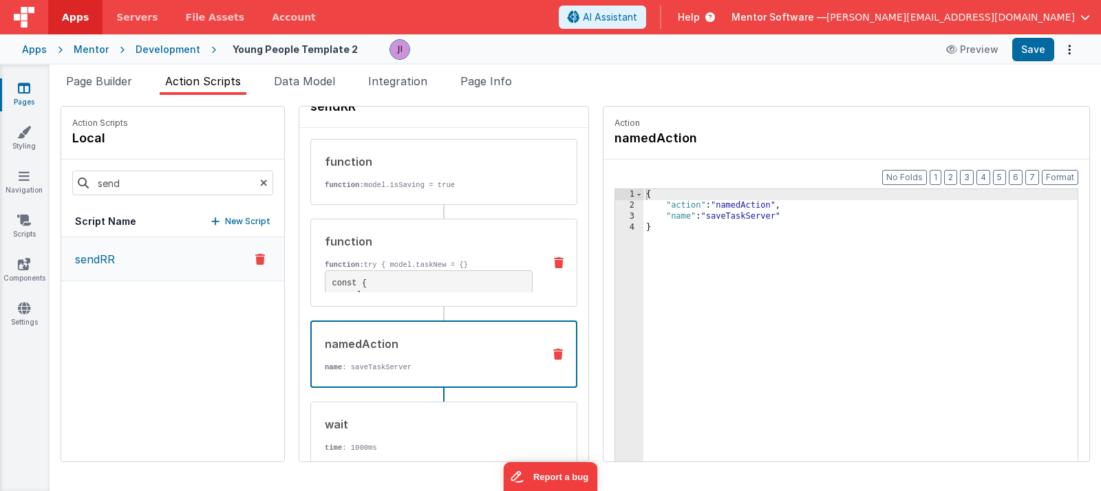
click at [472, 264] on p "function: try { model.taskNew = {}" at bounding box center [429, 264] width 208 height 11
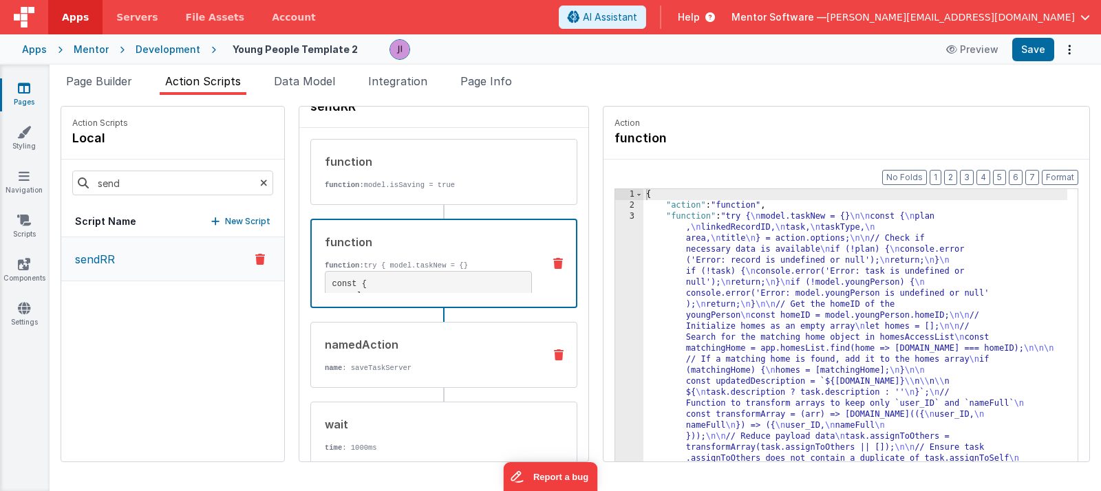
click at [472, 376] on div "namedAction name : saveTaskServer" at bounding box center [443, 355] width 267 height 66
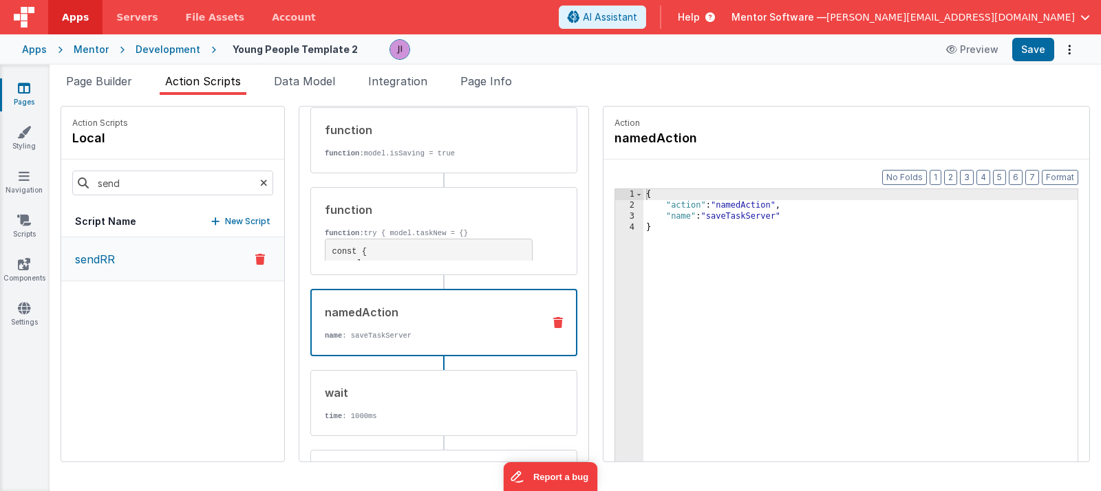
scroll to position [0, 0]
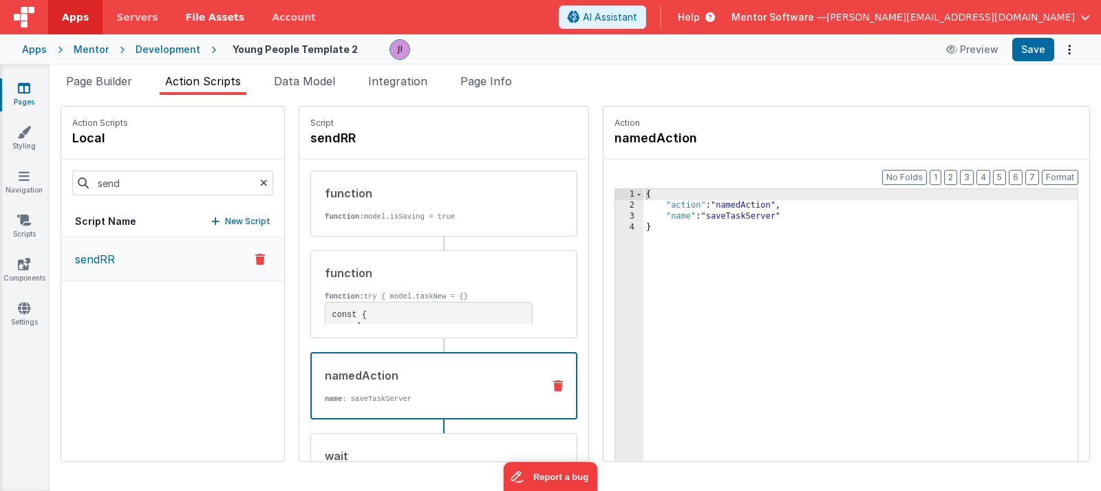
click at [172, 0] on link "File Assets" at bounding box center [215, 17] width 87 height 34
